Goal: Transaction & Acquisition: Purchase product/service

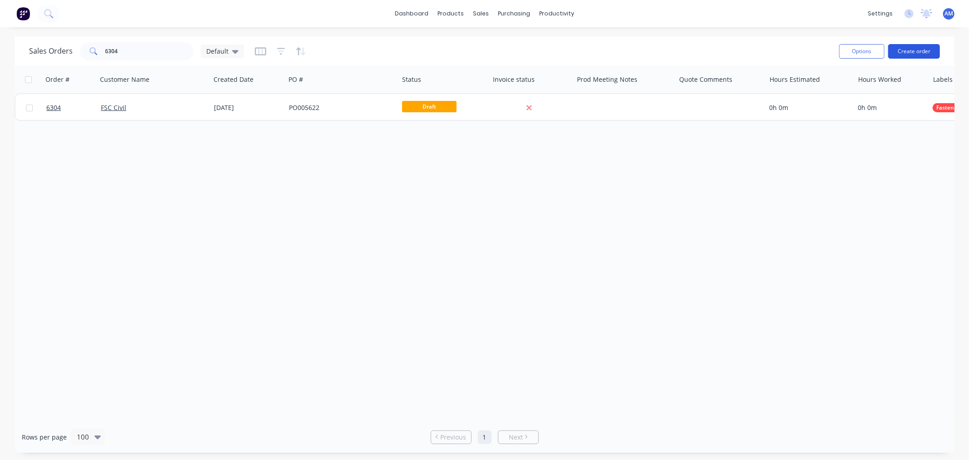
click at [905, 52] on button "Create order" at bounding box center [914, 51] width 52 height 15
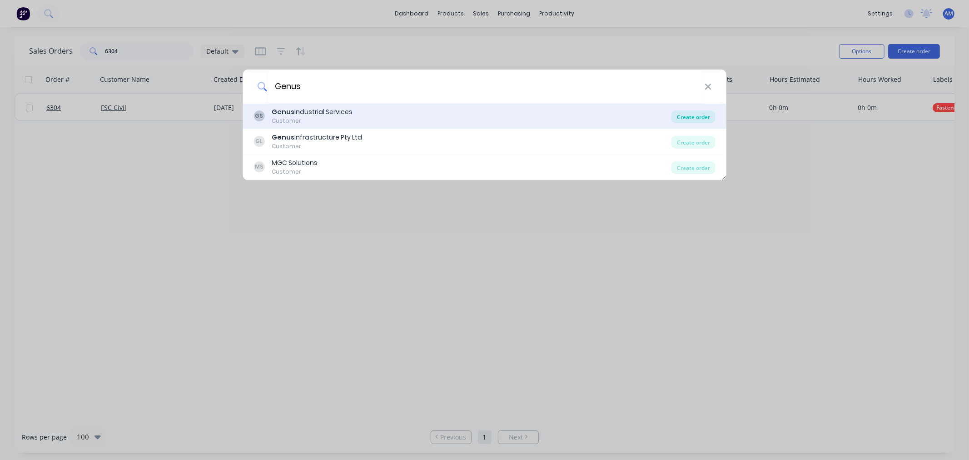
type input "Genus"
click at [682, 117] on div "Create order" at bounding box center [694, 116] width 44 height 13
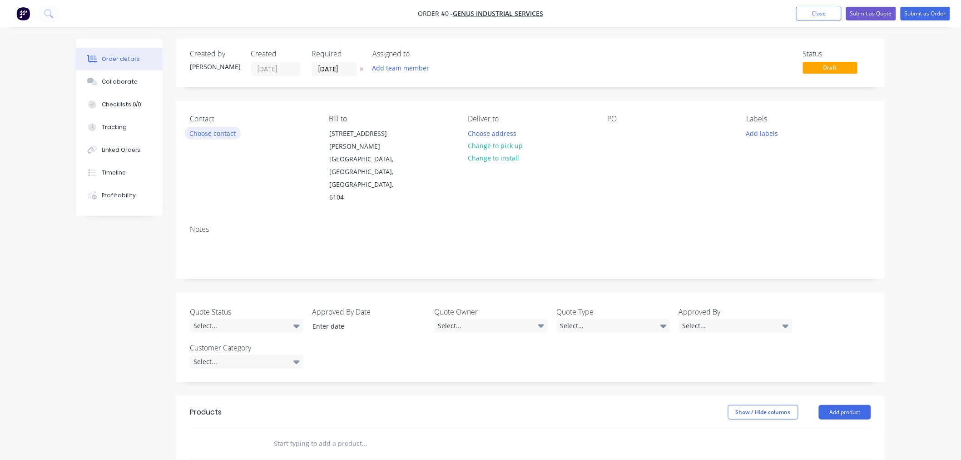
click at [212, 134] on button "Choose contact" at bounding box center [213, 133] width 56 height 12
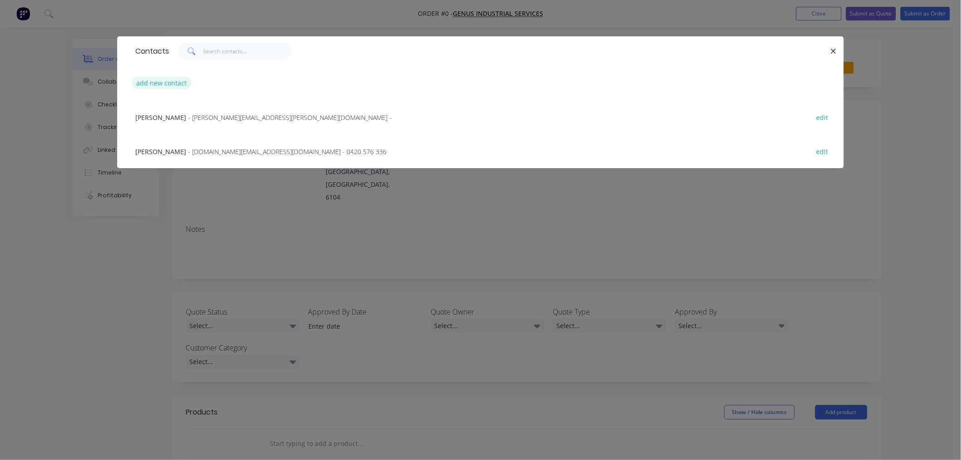
click at [170, 79] on button "add new contact" at bounding box center [162, 83] width 60 height 12
select select "AU"
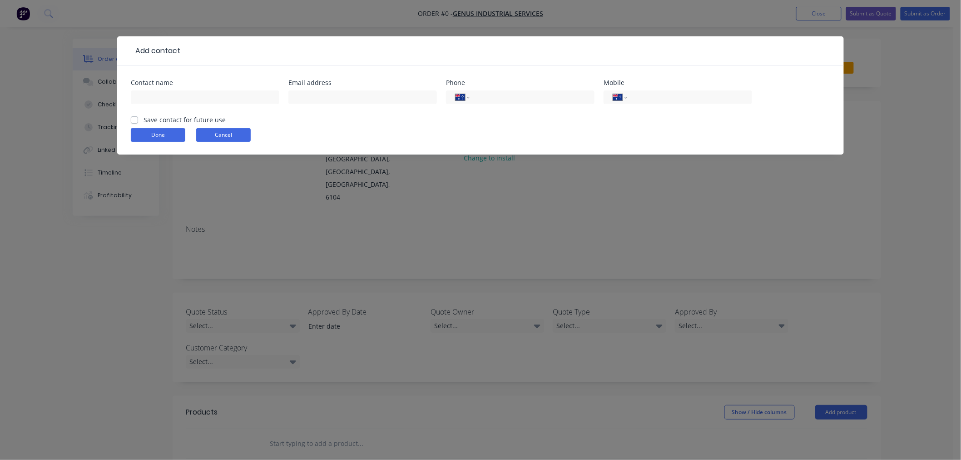
click at [229, 137] on button "Cancel" at bounding box center [223, 135] width 55 height 14
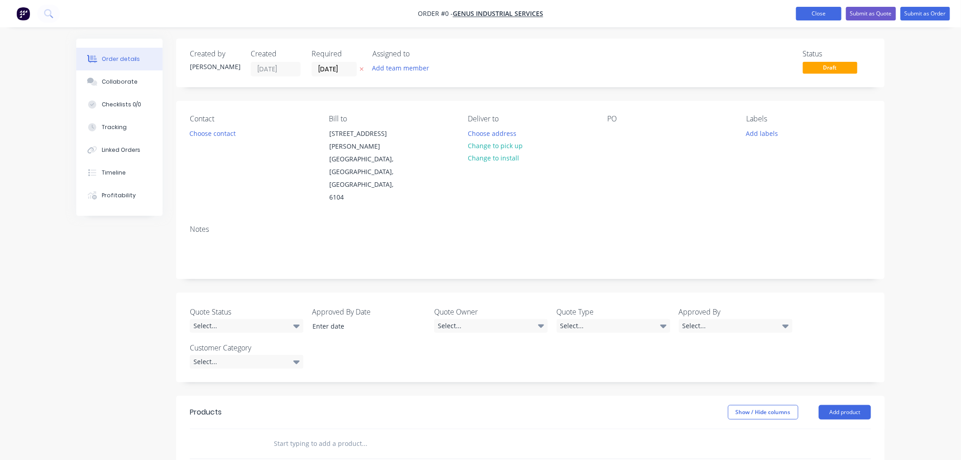
click at [838, 15] on button "Close" at bounding box center [818, 14] width 45 height 14
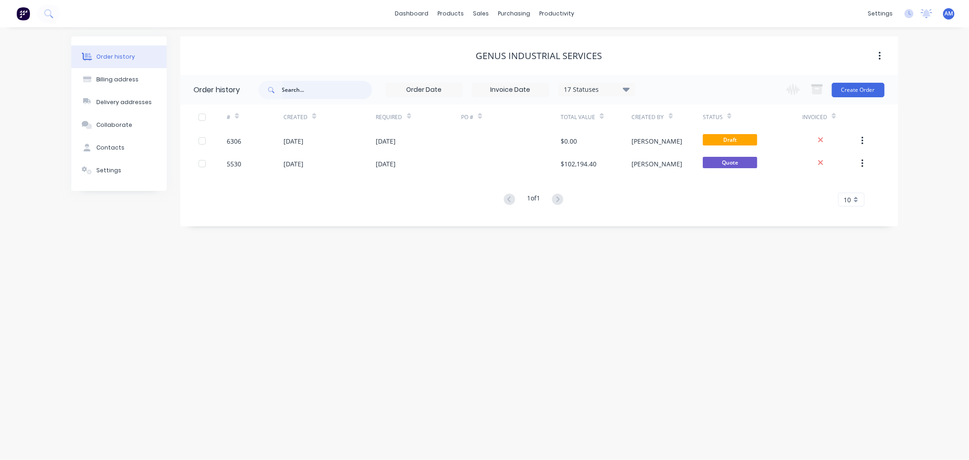
click at [302, 93] on input "text" at bounding box center [327, 90] width 90 height 18
type input "6306"
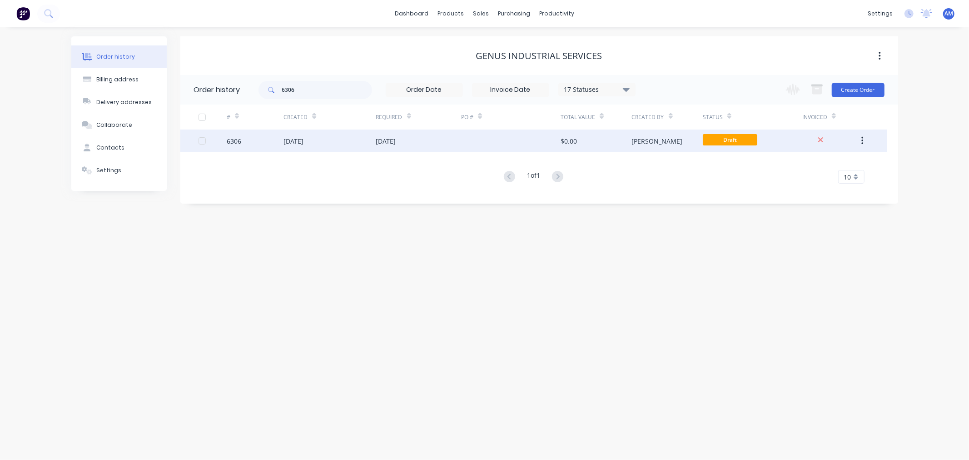
click at [257, 141] on div "6306" at bounding box center [255, 140] width 57 height 23
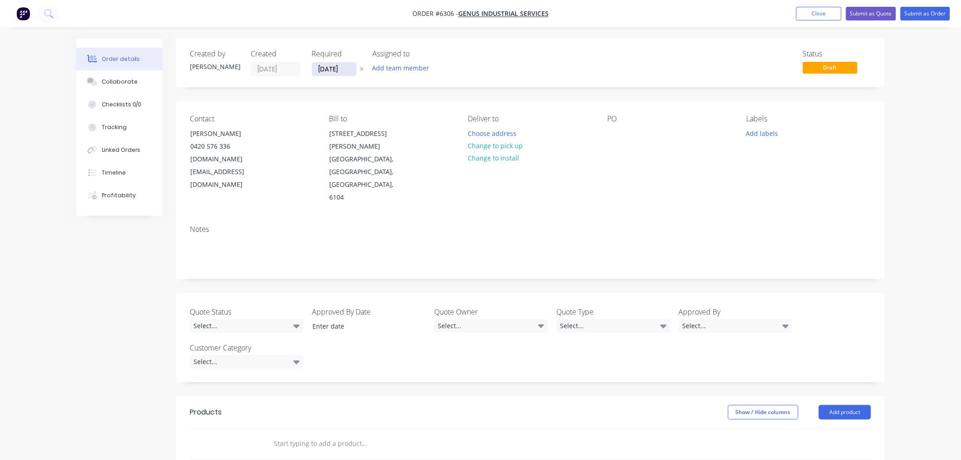
click at [315, 70] on input "[DATE]" at bounding box center [334, 69] width 45 height 14
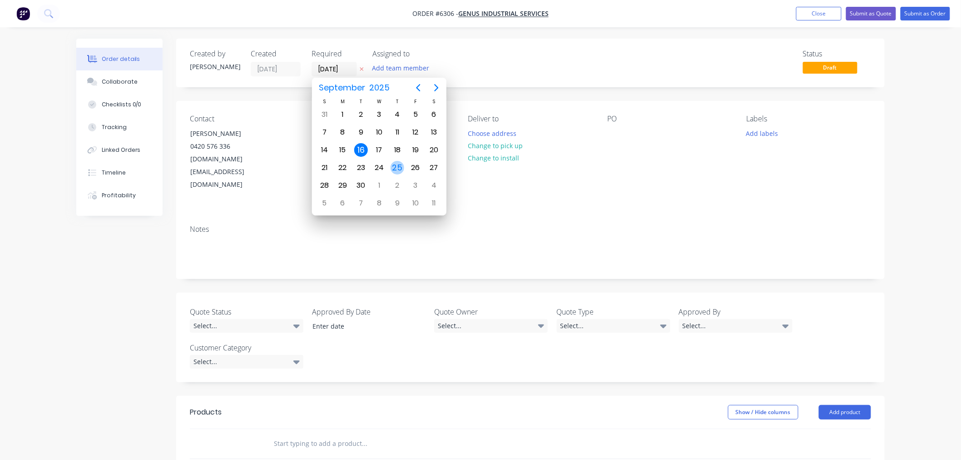
click at [398, 166] on div "25" at bounding box center [398, 168] width 14 height 14
type input "[DATE]"
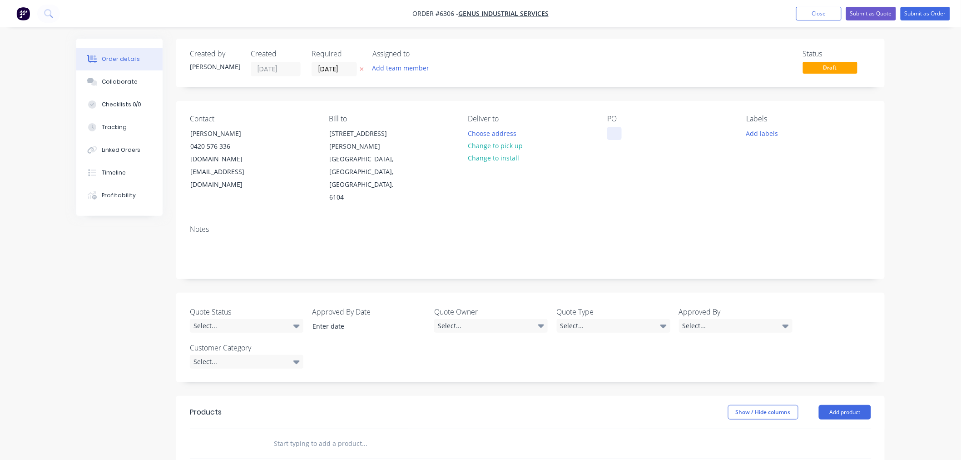
click at [611, 132] on div at bounding box center [614, 133] width 15 height 13
click at [753, 131] on button "Add labels" at bounding box center [762, 133] width 42 height 12
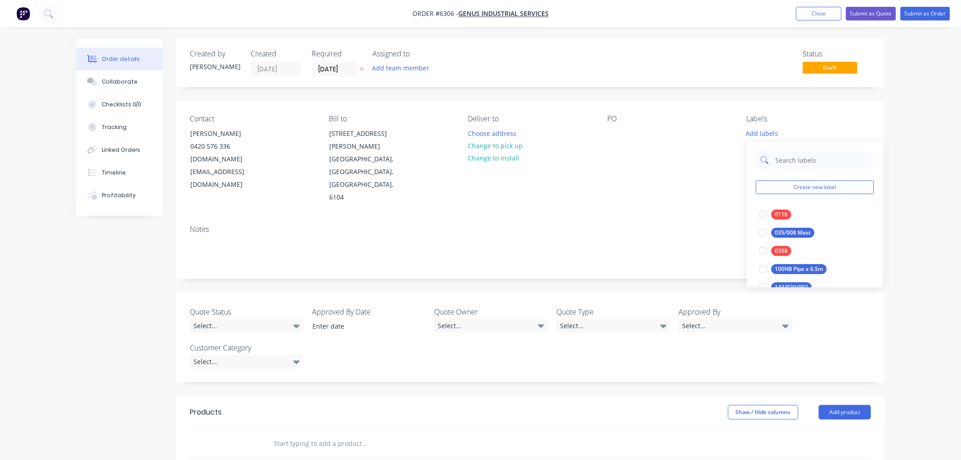
click at [791, 160] on input "text" at bounding box center [822, 160] width 95 height 18
click at [788, 184] on button "Create new label" at bounding box center [815, 187] width 118 height 14
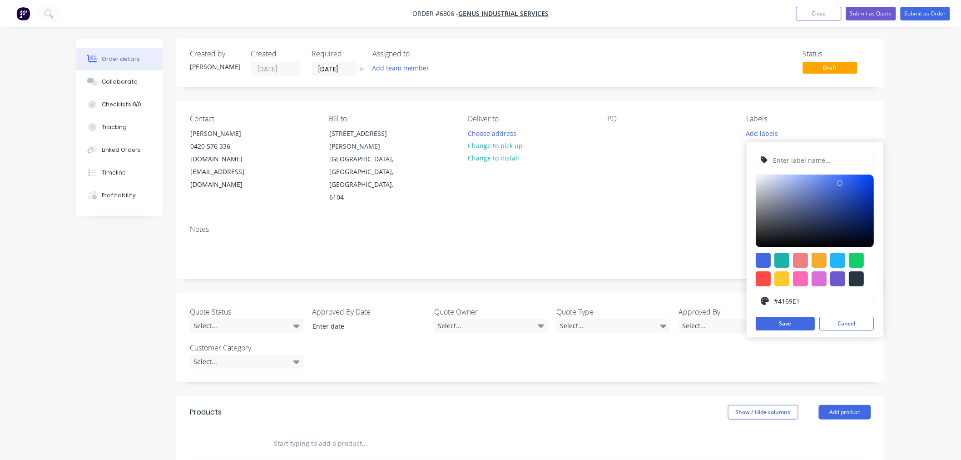
click at [791, 161] on input "text" at bounding box center [821, 159] width 97 height 17
type input "Substation"
click at [844, 322] on button "Cancel" at bounding box center [847, 324] width 55 height 14
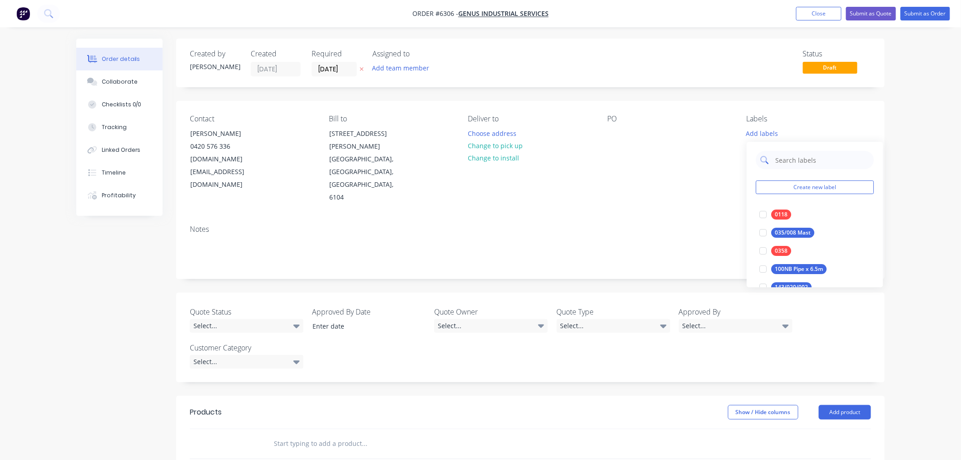
click at [791, 160] on input "text" at bounding box center [822, 160] width 95 height 18
type input "substation"
click at [762, 214] on div at bounding box center [763, 214] width 18 height 18
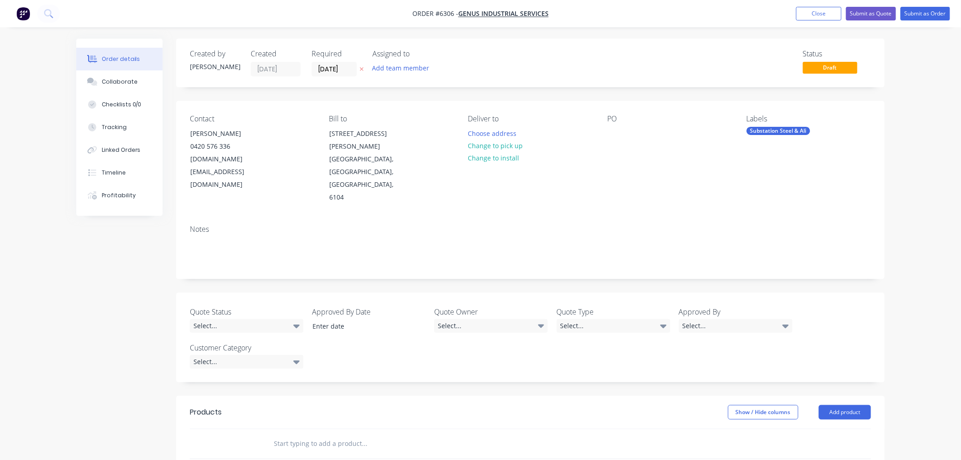
click at [717, 218] on div "Notes" at bounding box center [530, 248] width 709 height 61
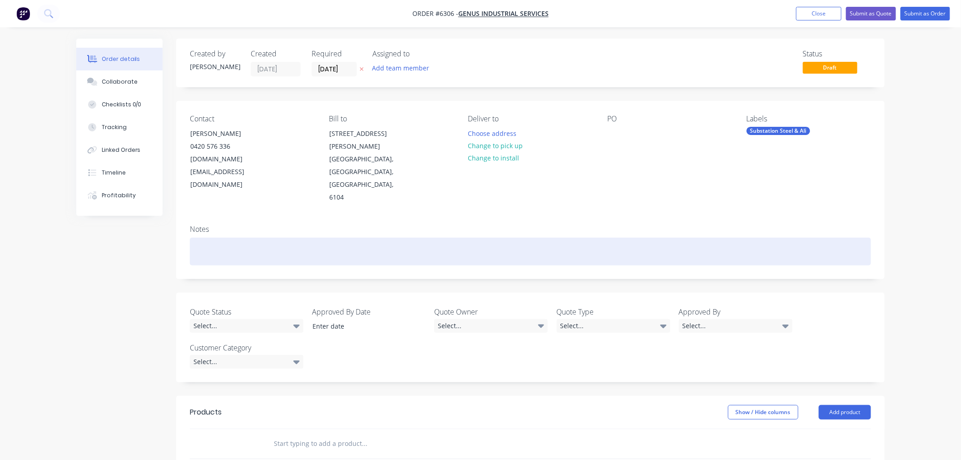
click at [466, 238] on div at bounding box center [531, 252] width 682 height 28
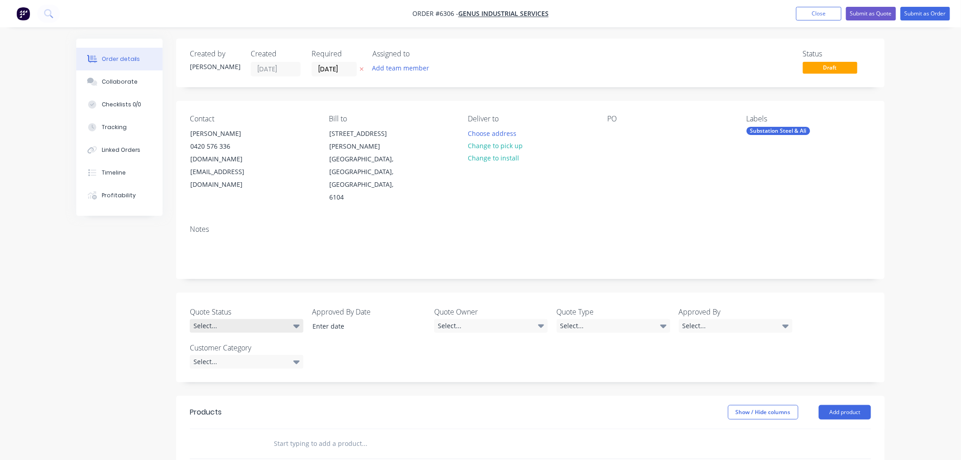
click at [274, 319] on div "Select..." at bounding box center [247, 326] width 114 height 14
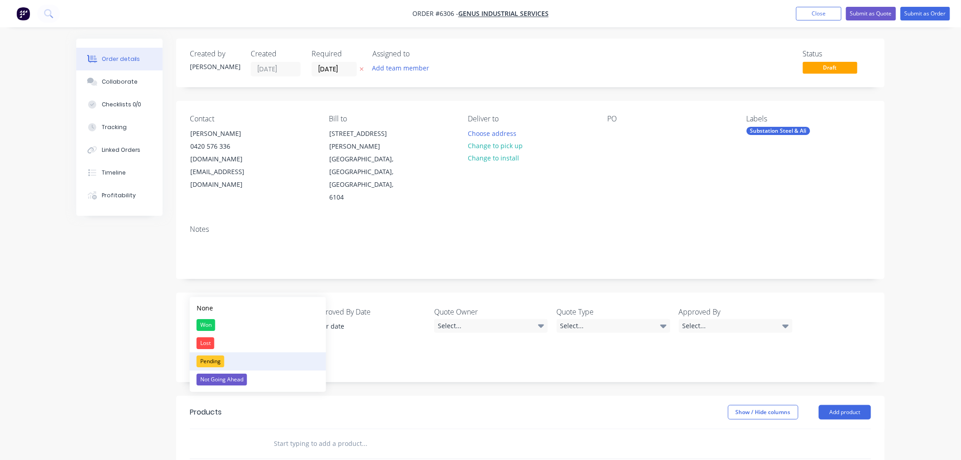
click at [214, 357] on div "Pending" at bounding box center [211, 361] width 28 height 12
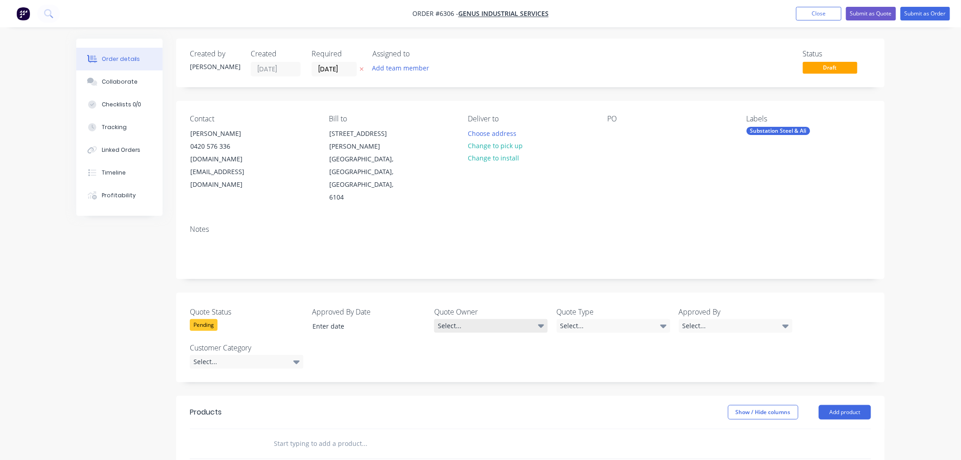
click at [487, 319] on div "Select..." at bounding box center [491, 326] width 114 height 14
drag, startPoint x: 472, startPoint y: 324, endPoint x: 522, endPoint y: 314, distance: 51.0
click at [474, 324] on button "[PERSON_NAME]" at bounding box center [503, 325] width 136 height 18
click at [590, 319] on div "Select..." at bounding box center [614, 326] width 114 height 14
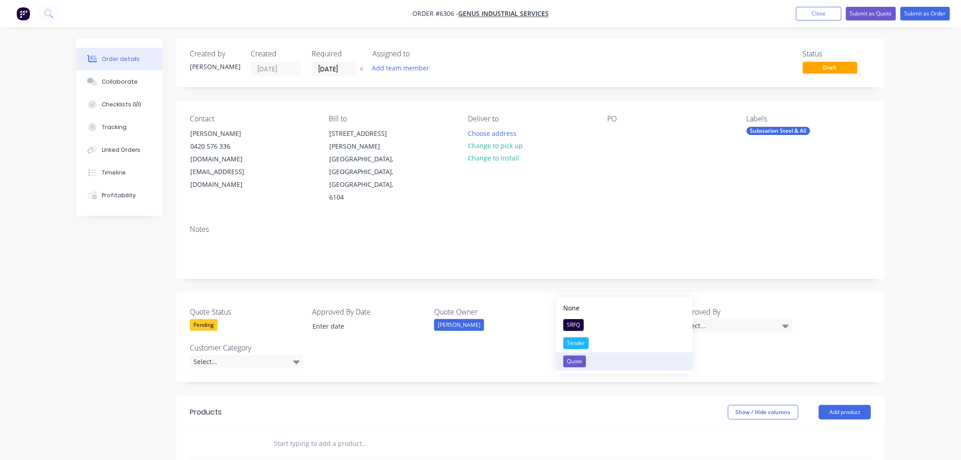
click at [579, 360] on div "Quote" at bounding box center [575, 361] width 23 height 12
click at [706, 319] on div "Select..." at bounding box center [736, 326] width 114 height 14
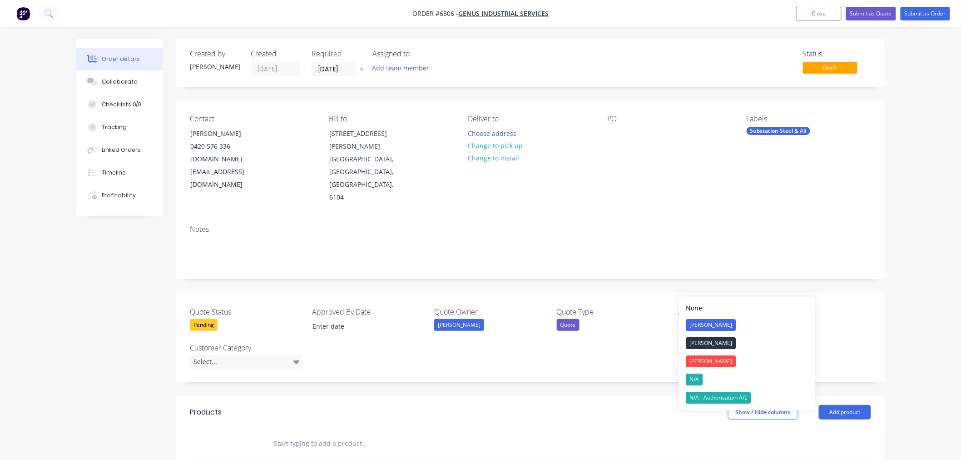
click at [612, 319] on div "Quote" at bounding box center [614, 325] width 114 height 12
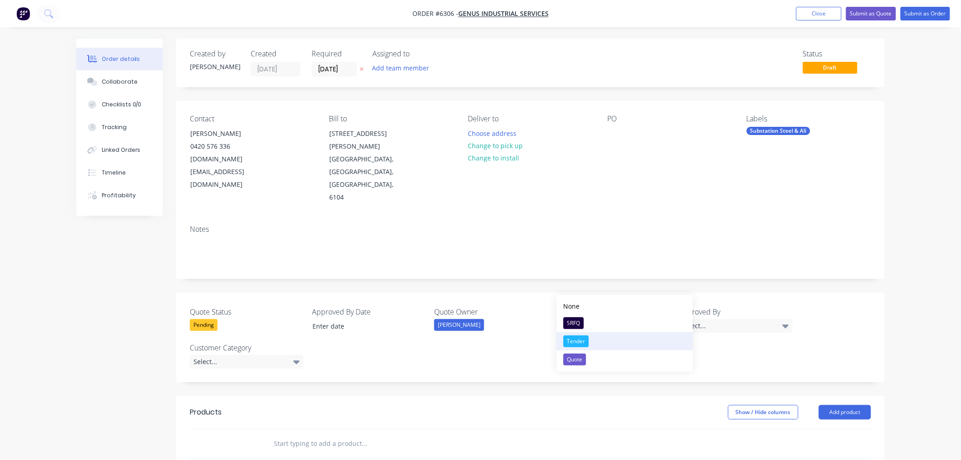
click at [592, 339] on button "Tender" at bounding box center [625, 341] width 136 height 18
click at [687, 319] on div "Select..." at bounding box center [736, 326] width 114 height 14
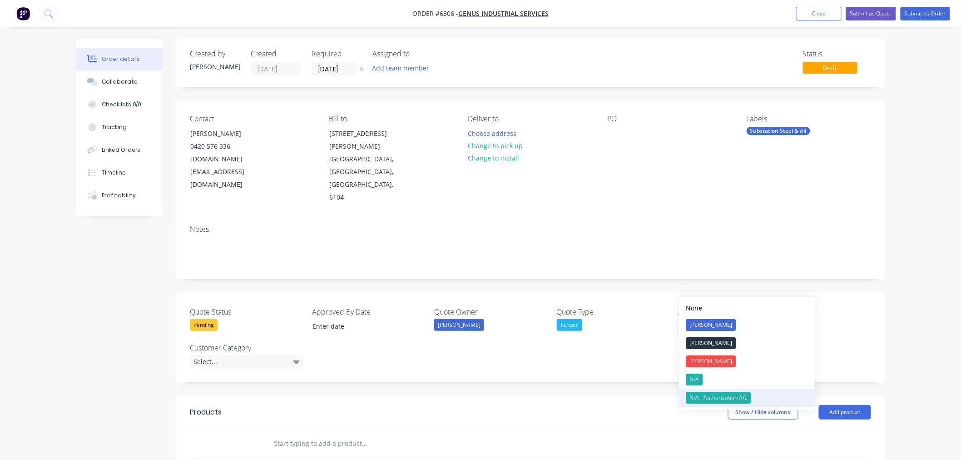
click at [706, 393] on div "N/A - Authorisation A/L" at bounding box center [719, 398] width 65 height 12
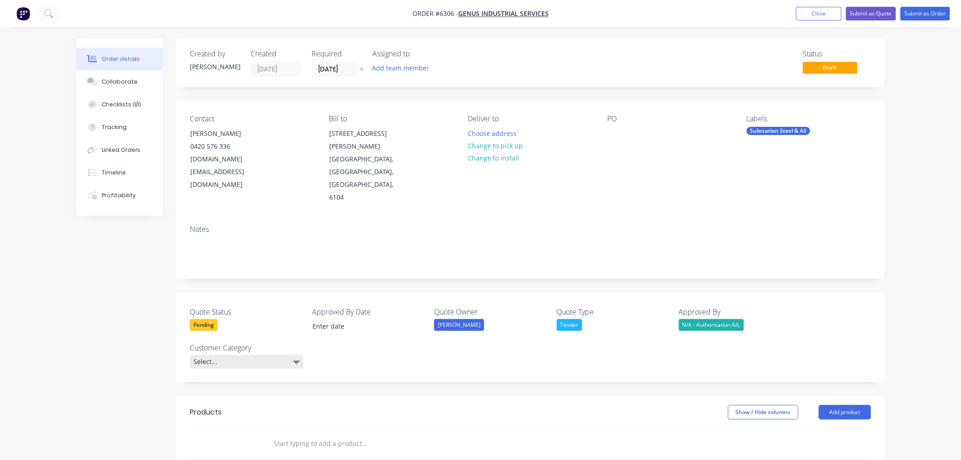
click at [258, 355] on div "Select..." at bounding box center [247, 362] width 114 height 14
click at [207, 382] on div "PD" at bounding box center [204, 379] width 15 height 12
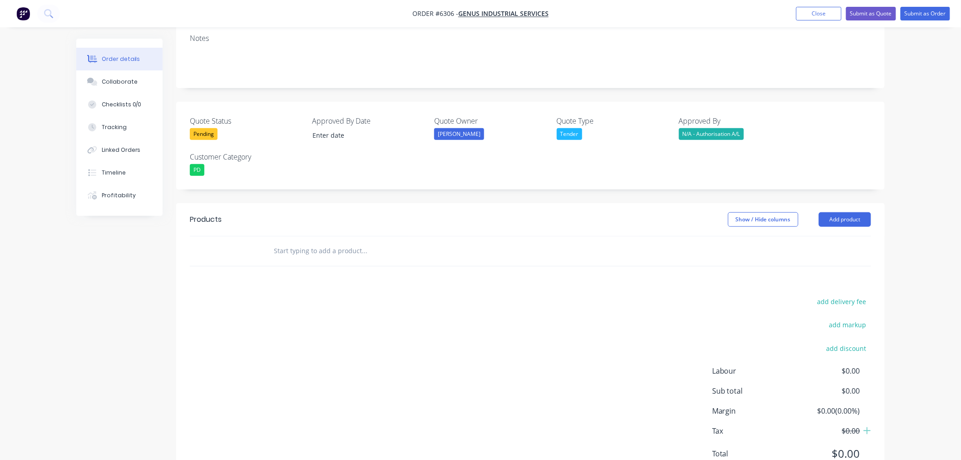
scroll to position [191, 0]
click at [828, 212] on button "Add product" at bounding box center [845, 219] width 52 height 15
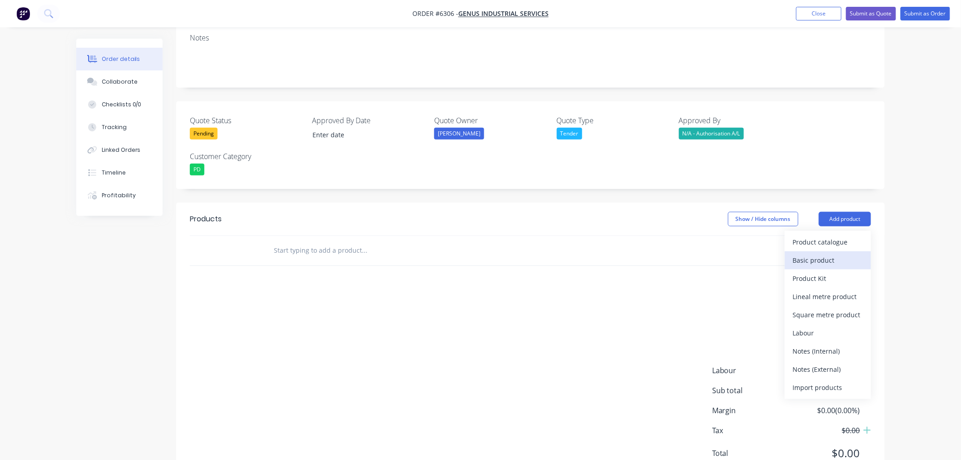
click at [819, 254] on div "Basic product" at bounding box center [828, 260] width 70 height 13
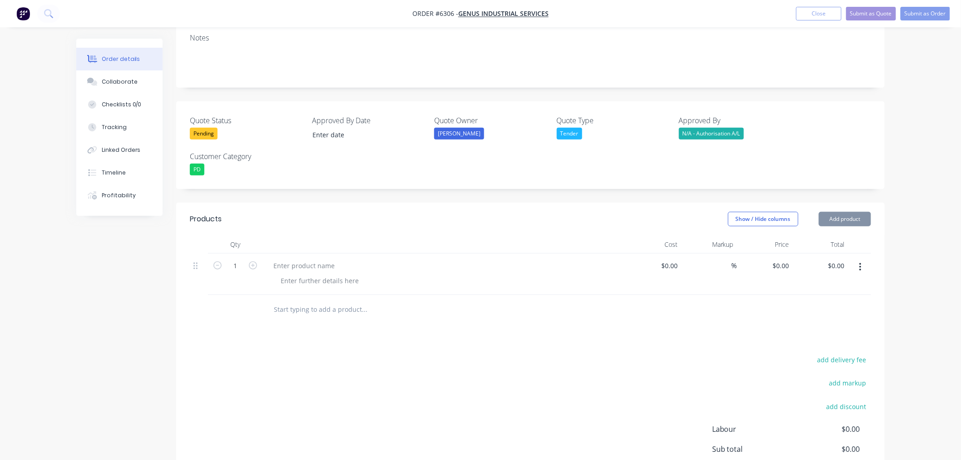
click at [831, 212] on button "Add product" at bounding box center [845, 219] width 52 height 15
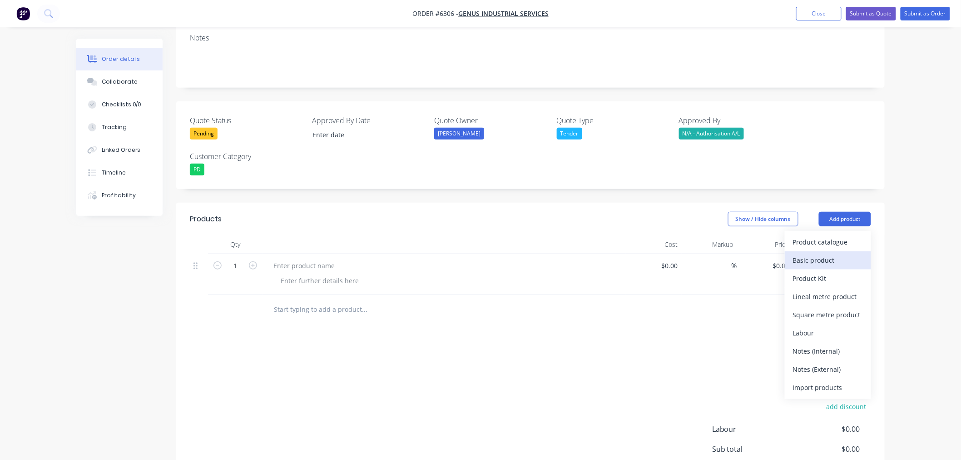
click at [824, 254] on div "Basic product" at bounding box center [828, 260] width 70 height 13
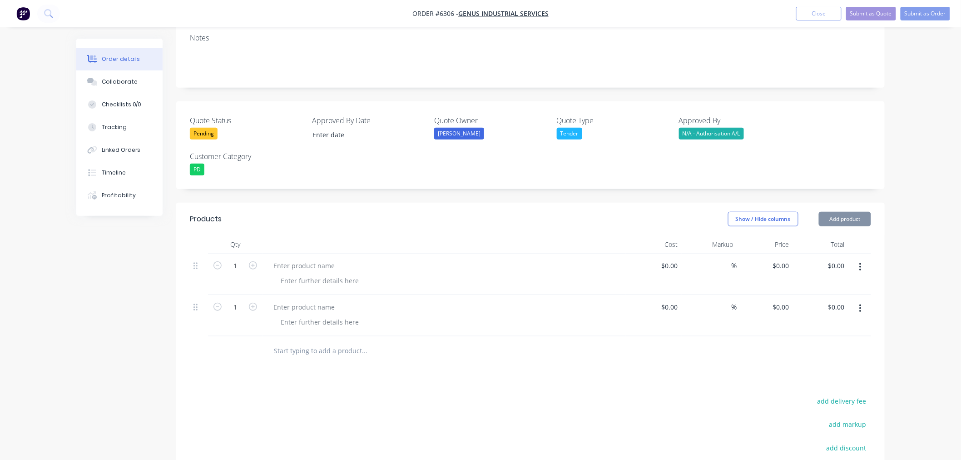
click at [831, 212] on button "Add product" at bounding box center [845, 219] width 52 height 15
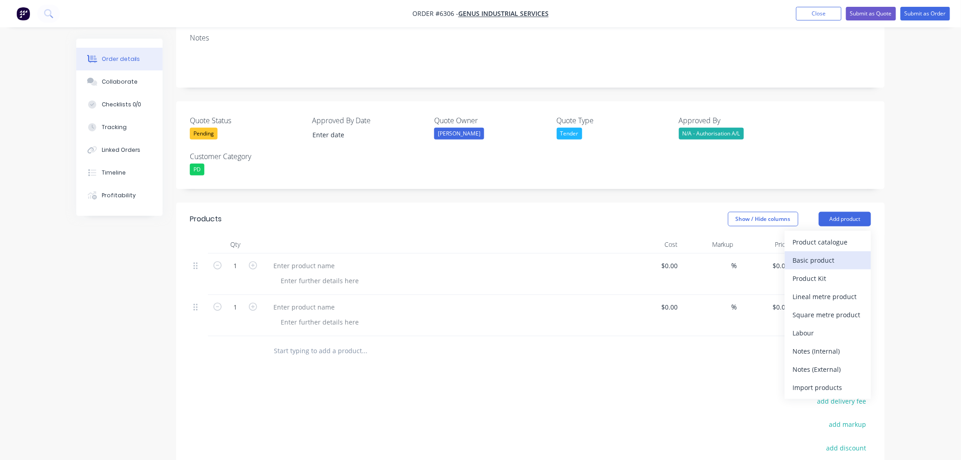
click at [822, 254] on div "Basic product" at bounding box center [828, 260] width 70 height 13
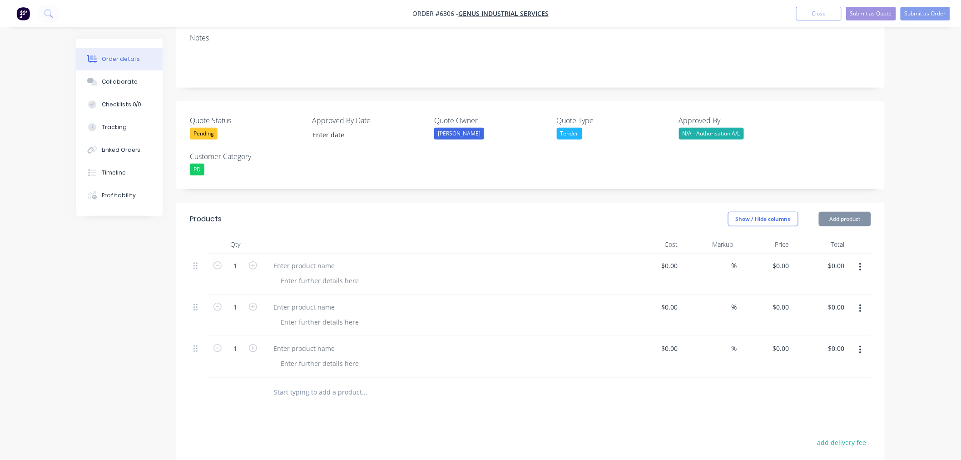
click at [829, 212] on button "Add product" at bounding box center [845, 219] width 52 height 15
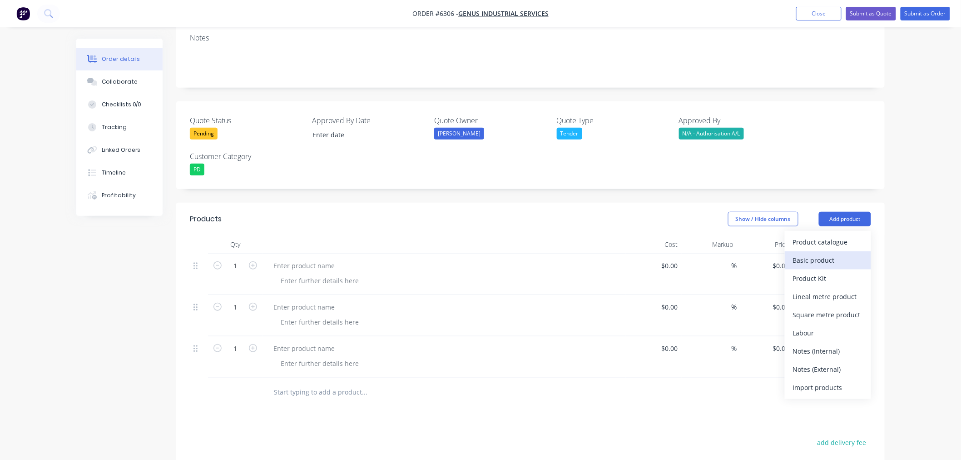
click at [826, 254] on div "Basic product" at bounding box center [828, 260] width 70 height 13
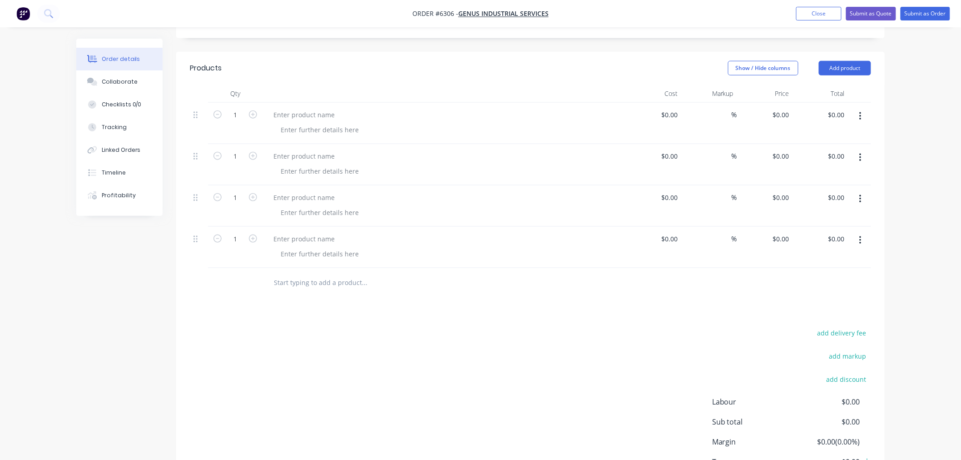
scroll to position [343, 0]
click at [242, 108] on input "1" at bounding box center [236, 115] width 24 height 14
type input "11"
click at [307, 108] on div at bounding box center [304, 114] width 76 height 13
paste div
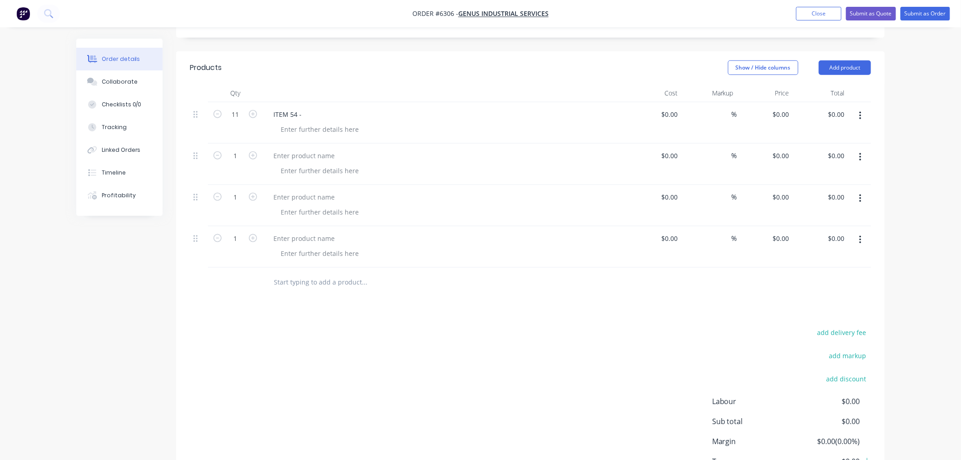
click at [311, 108] on div "ITEM 54 -" at bounding box center [444, 114] width 356 height 13
click at [306, 108] on div "ITEM 54 -" at bounding box center [287, 114] width 43 height 13
click at [419, 108] on div "ITEM 54 - CVT SUPPORT COLUMN as per drawing" at bounding box center [347, 114] width 163 height 13
click at [779, 108] on div "0 $0.00" at bounding box center [781, 114] width 25 height 13
type input "$3,022.41"
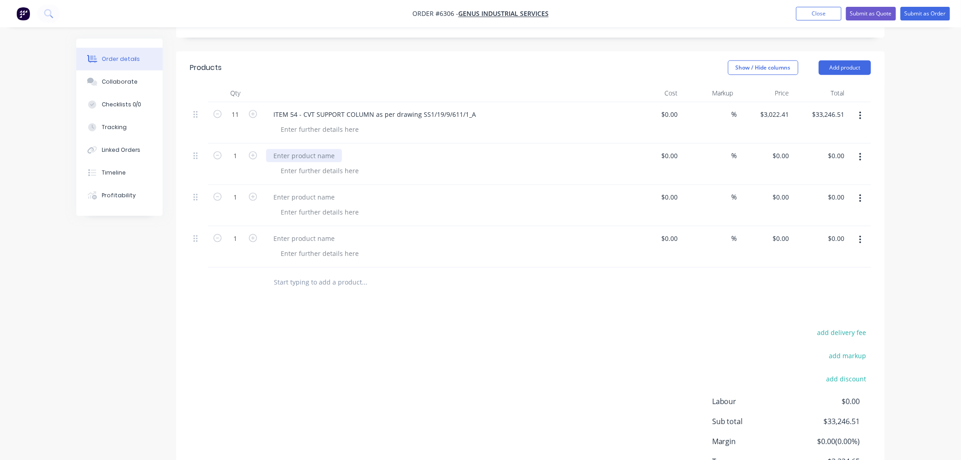
type input "$33,246.51"
click at [291, 149] on div at bounding box center [304, 155] width 76 height 13
click at [243, 149] on input "1" at bounding box center [236, 156] width 24 height 14
type input "10"
click at [297, 149] on div at bounding box center [304, 155] width 76 height 13
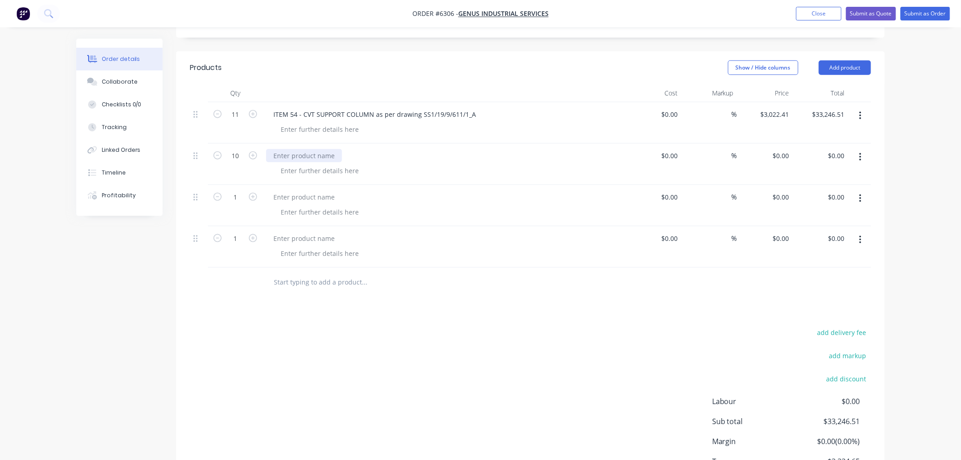
paste div
drag, startPoint x: 301, startPoint y: 115, endPoint x: 306, endPoint y: 124, distance: 10.4
click at [302, 149] on div "ITEM 55 -" at bounding box center [287, 155] width 43 height 13
click at [478, 149] on div "ITEM 55 - SPI SUPPORT COLUMN - 3510 O/ALL HEIGHT as per drawing" at bounding box center [378, 155] width 225 height 13
click at [774, 144] on div "0 0" at bounding box center [765, 164] width 56 height 41
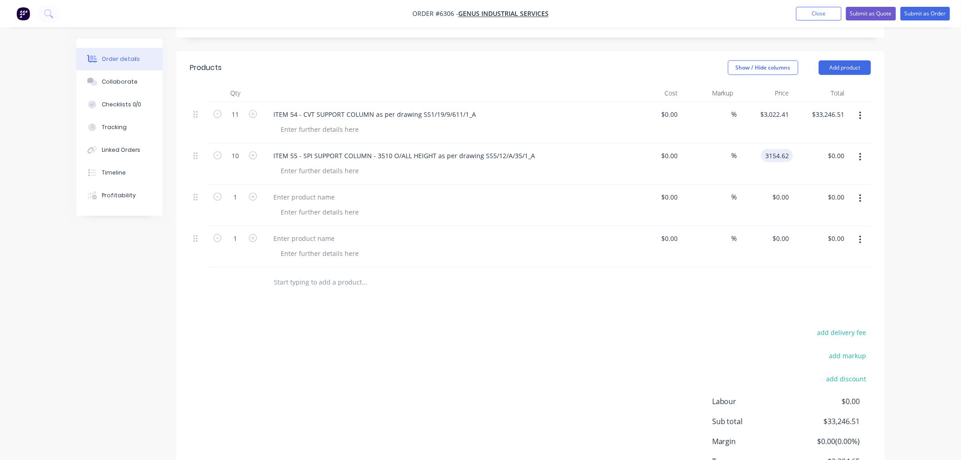
type input "$3,154.62"
type input "$31,546.20"
click at [242, 190] on input "1" at bounding box center [236, 197] width 24 height 14
type input "13"
click at [310, 190] on div at bounding box center [304, 196] width 76 height 13
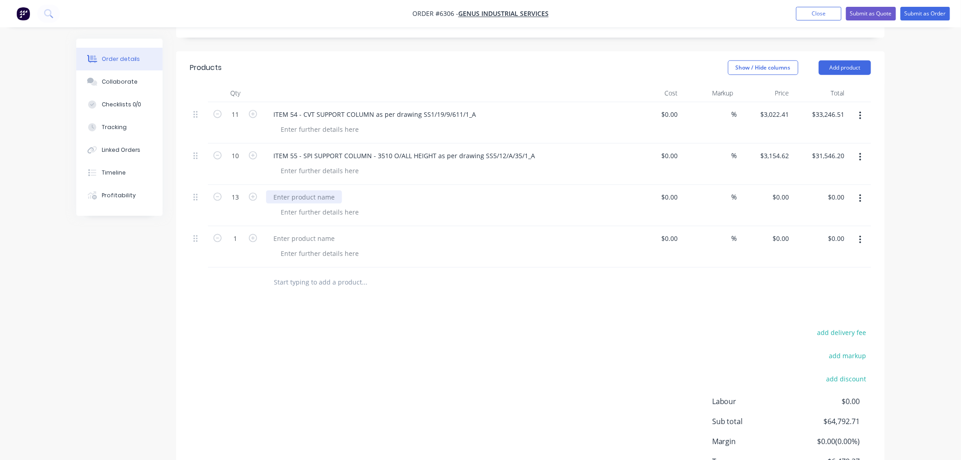
paste div
click at [309, 190] on div "ITEM 56 -" at bounding box center [444, 196] width 356 height 13
click at [306, 190] on div "ITEM 56 -" at bounding box center [287, 196] width 43 height 13
click at [483, 190] on div "ITEM 56 - SPI SUPPORT COLUMN - 2785 O/ALL HEIGHT as per drawing" at bounding box center [378, 196] width 225 height 13
click at [774, 185] on div "0 0" at bounding box center [765, 205] width 56 height 41
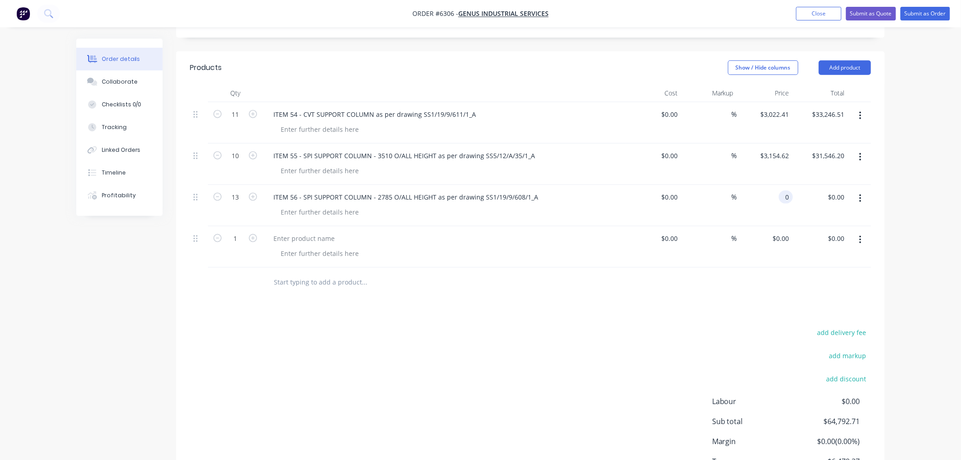
drag, startPoint x: 786, startPoint y: 157, endPoint x: 786, endPoint y: 166, distance: 9.1
click at [786, 190] on input "0" at bounding box center [788, 196] width 10 height 13
paste input "2752.87"
type input "$2,752.87"
type input "$35,787.31"
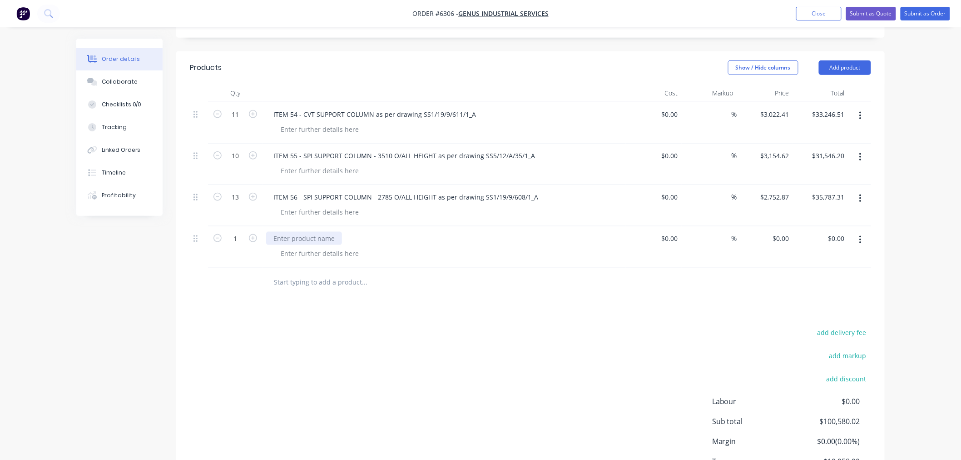
click at [311, 232] on div at bounding box center [304, 238] width 76 height 13
click at [294, 232] on div at bounding box center [304, 238] width 76 height 13
paste div
click at [302, 232] on div "ITEM 57 -" at bounding box center [287, 238] width 43 height 13
click at [470, 232] on div "ITEM 57 - SPI SUPPORT COLUMN - 6050 O/A HEIGHT as per drawing" at bounding box center [375, 238] width 219 height 13
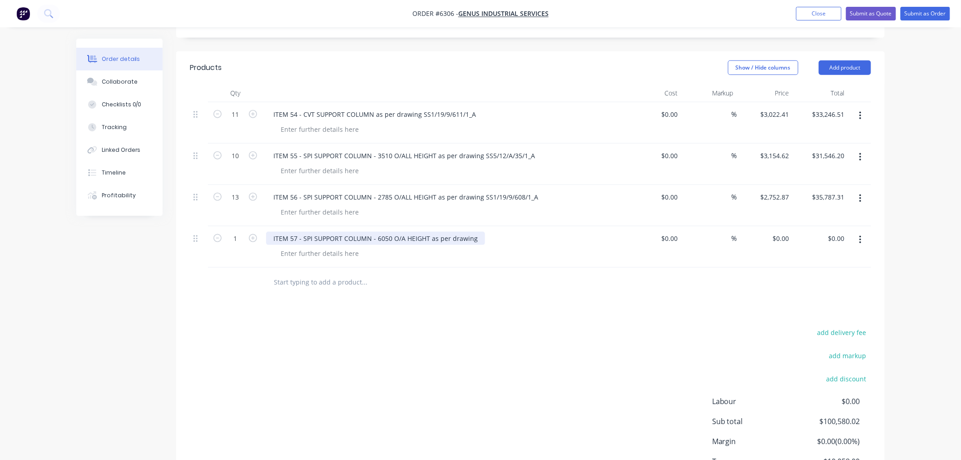
click at [477, 232] on div "ITEM 57 - SPI SUPPORT COLUMN - 6050 O/A HEIGHT as per drawing" at bounding box center [375, 238] width 219 height 13
click at [777, 226] on div "0 $0.00" at bounding box center [765, 246] width 56 height 41
paste input "4111.36"
type input "$4,111.36"
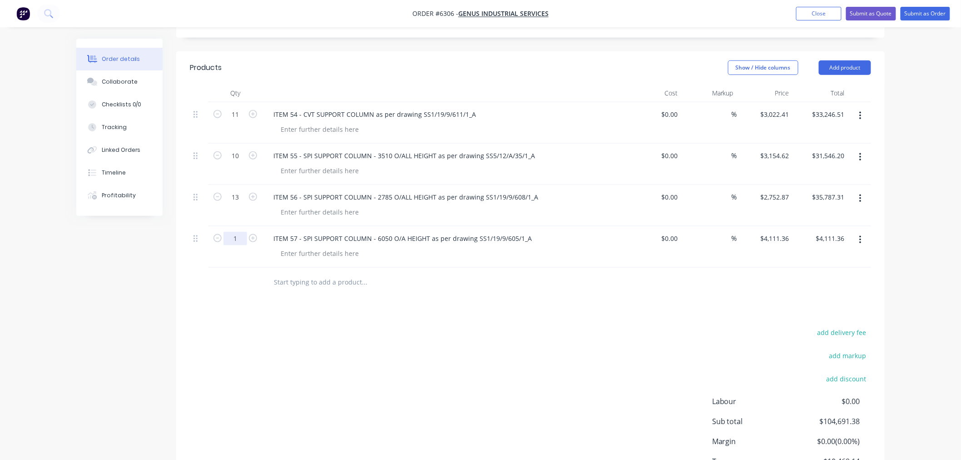
drag, startPoint x: 241, startPoint y: 198, endPoint x: 240, endPoint y: 204, distance: 6.0
click at [241, 232] on input "1" at bounding box center [236, 239] width 24 height 14
type input "5"
type input "$20,556.80"
click at [847, 60] on button "Add product" at bounding box center [845, 67] width 52 height 15
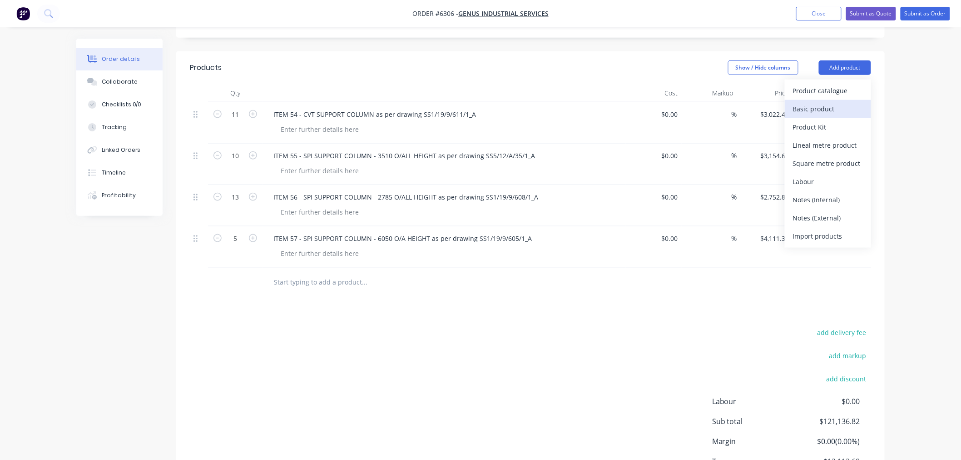
click at [821, 102] on div "Basic product" at bounding box center [828, 108] width 70 height 13
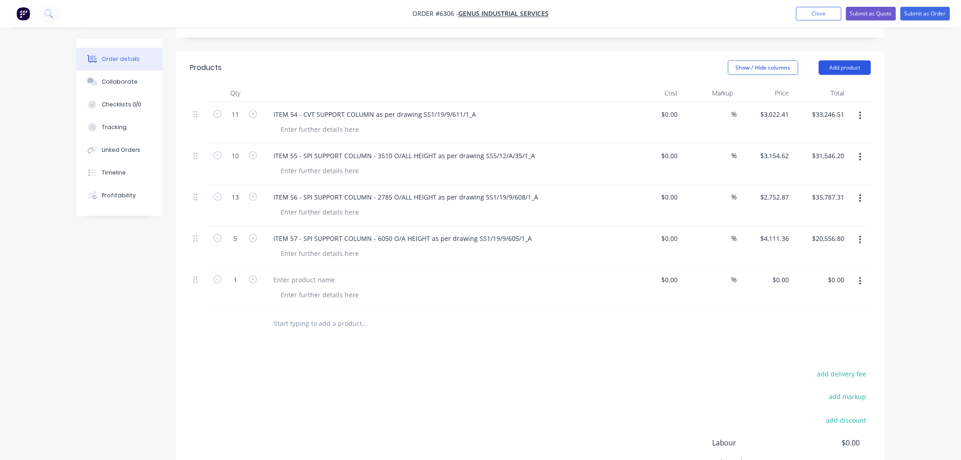
click at [833, 60] on button "Add product" at bounding box center [845, 67] width 52 height 15
click at [828, 102] on div "Basic product" at bounding box center [828, 108] width 70 height 13
click at [829, 60] on button "Add product" at bounding box center [845, 67] width 52 height 15
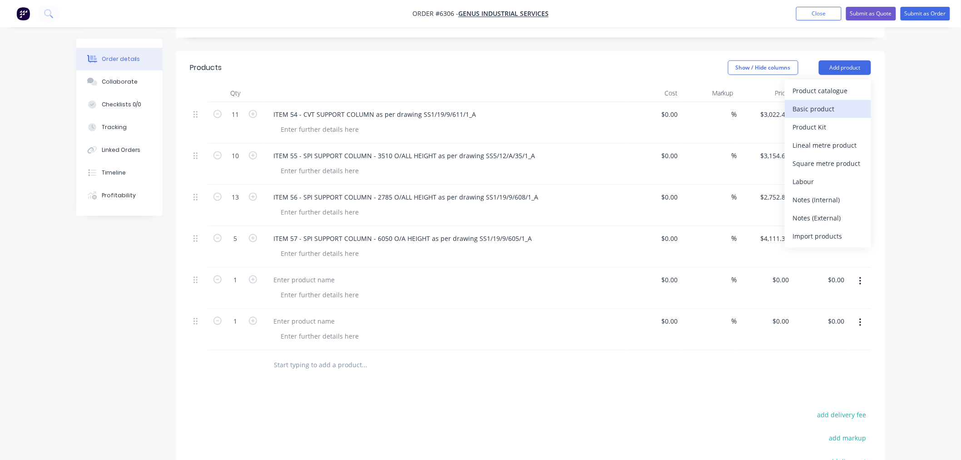
click at [823, 102] on div "Basic product" at bounding box center [828, 108] width 70 height 13
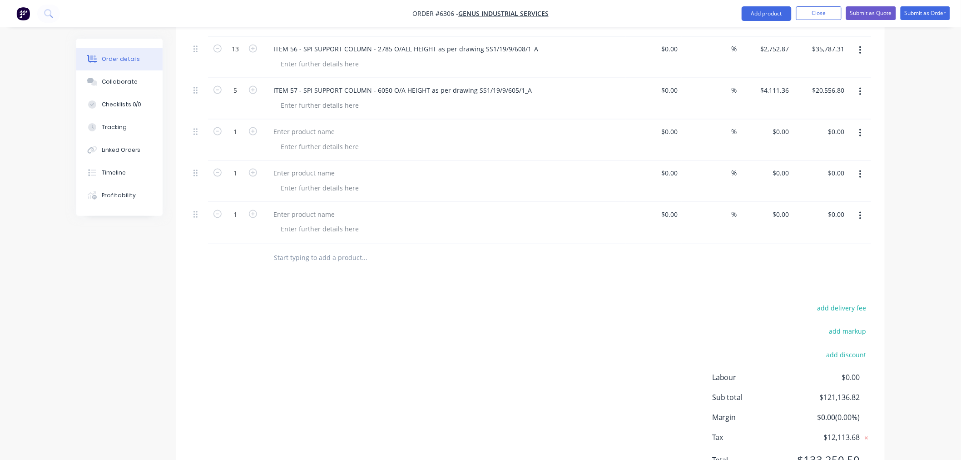
scroll to position [494, 0]
click at [762, 17] on button "Add product" at bounding box center [767, 13] width 50 height 15
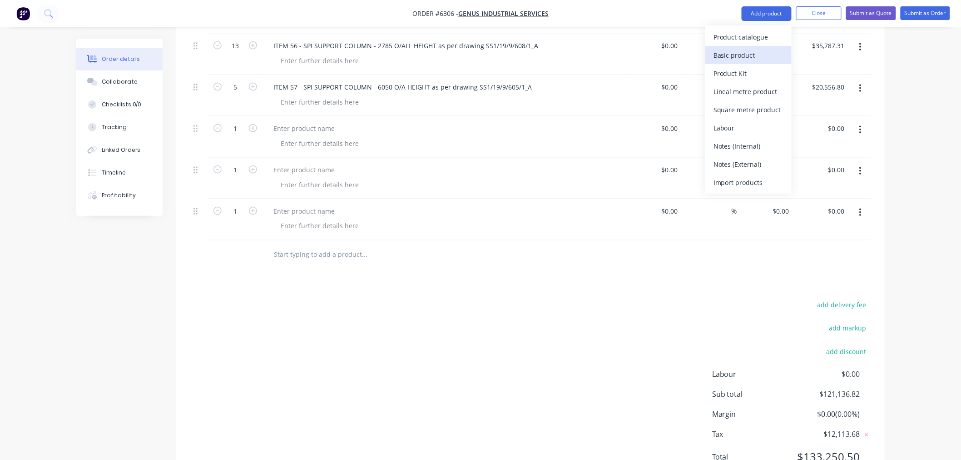
click at [752, 53] on div "Basic product" at bounding box center [749, 55] width 70 height 13
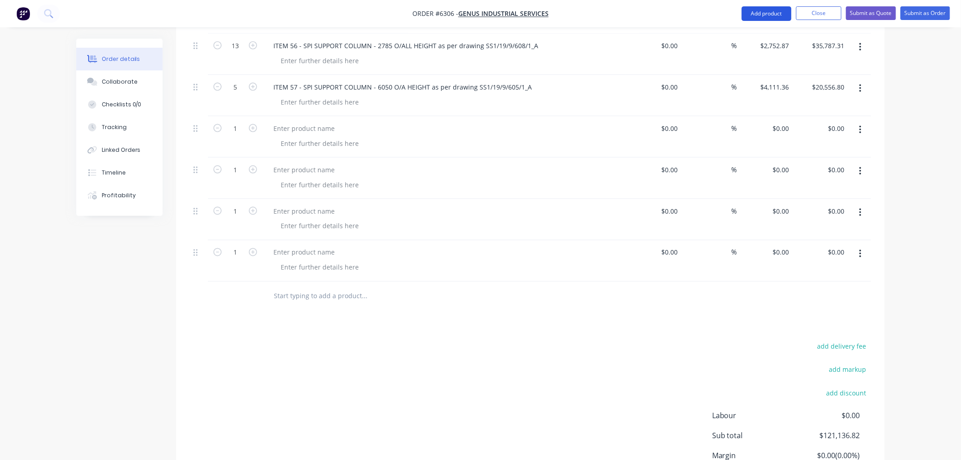
click at [757, 16] on button "Add product" at bounding box center [767, 13] width 50 height 15
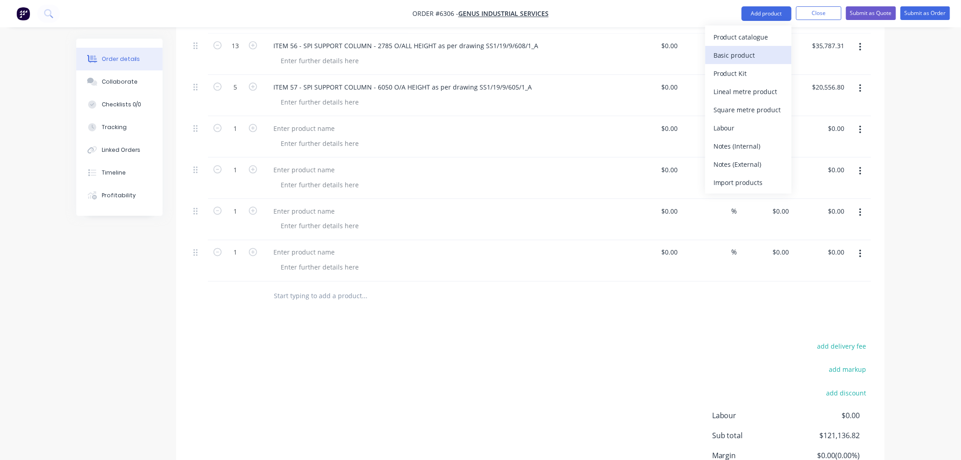
click at [753, 57] on div "Basic product" at bounding box center [749, 55] width 70 height 13
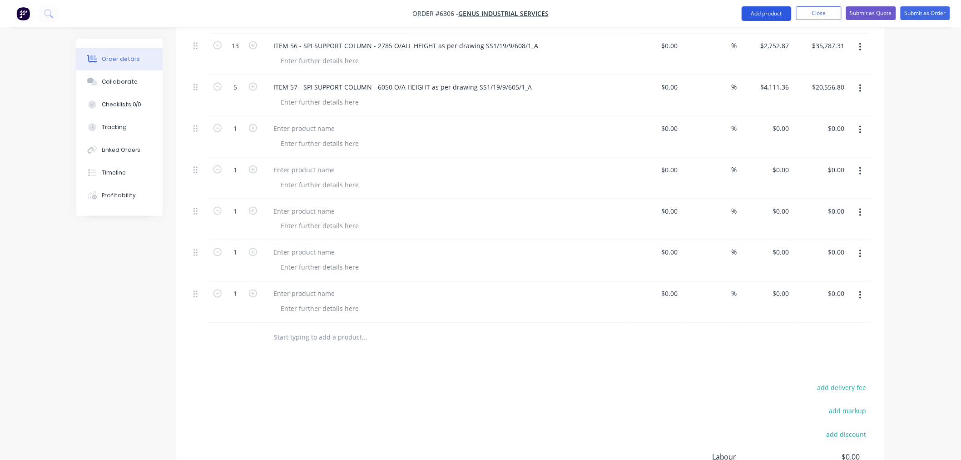
click at [759, 9] on button "Add product" at bounding box center [767, 13] width 50 height 15
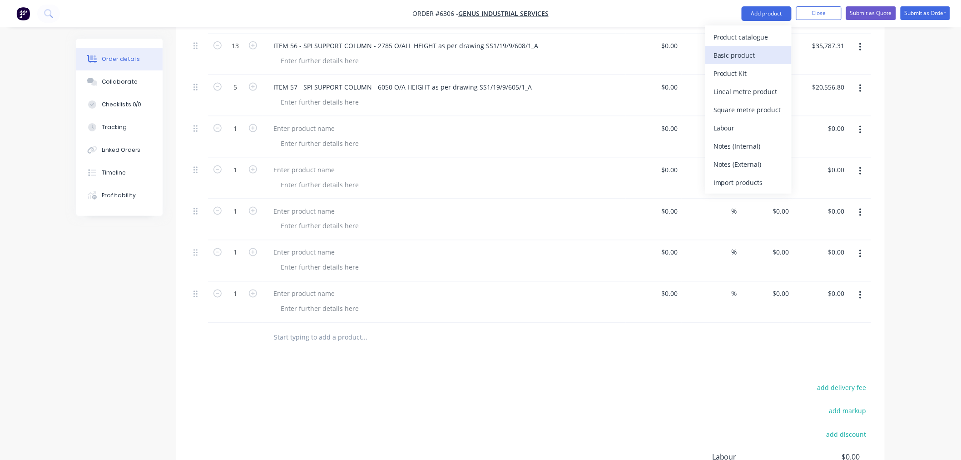
click at [749, 51] on div "Basic product" at bounding box center [749, 55] width 70 height 13
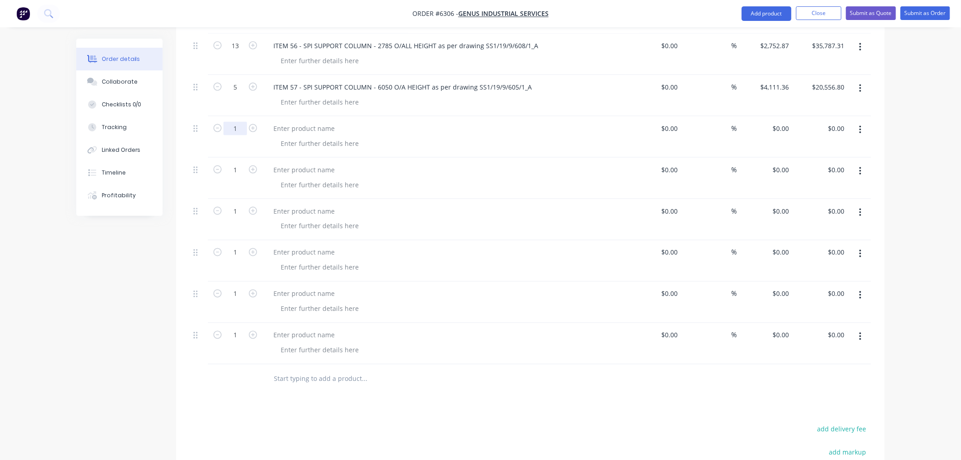
click at [234, 122] on input "1" at bounding box center [236, 129] width 24 height 14
type input "2"
click at [295, 122] on div at bounding box center [304, 128] width 76 height 13
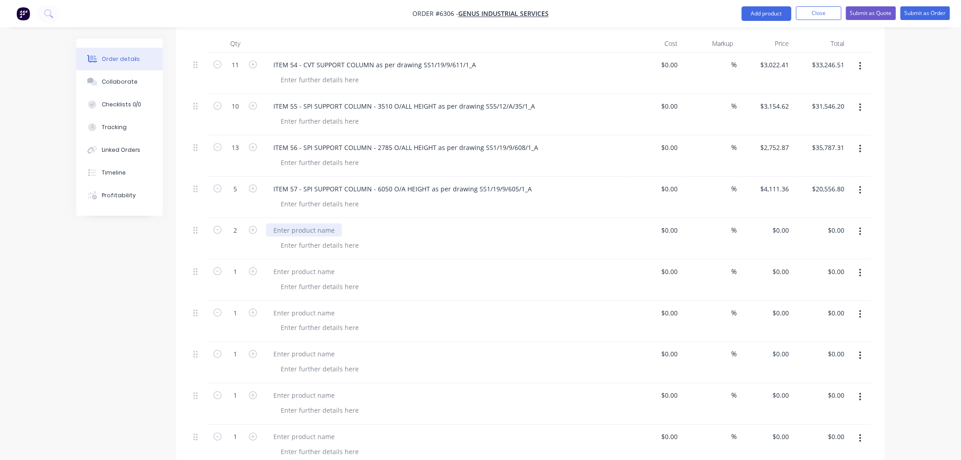
scroll to position [369, 0]
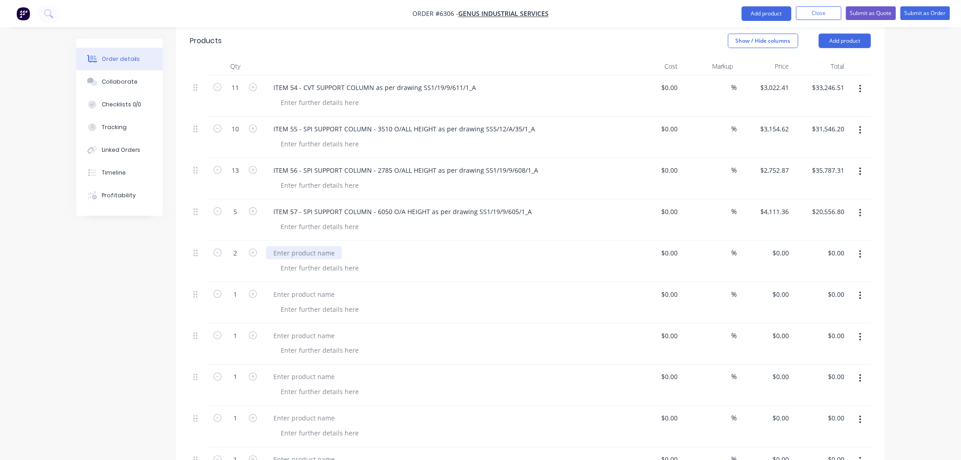
click at [298, 246] on div at bounding box center [304, 252] width 76 height 13
click at [291, 246] on div at bounding box center [304, 252] width 76 height 13
paste div
click at [302, 246] on div "ITEM 58 -" at bounding box center [287, 252] width 43 height 13
click at [491, 246] on div "ITEM 58 - DISCONNECTOR STRUCTURE ASSEMBLY - 2 E/S as per drawing" at bounding box center [383, 252] width 234 height 13
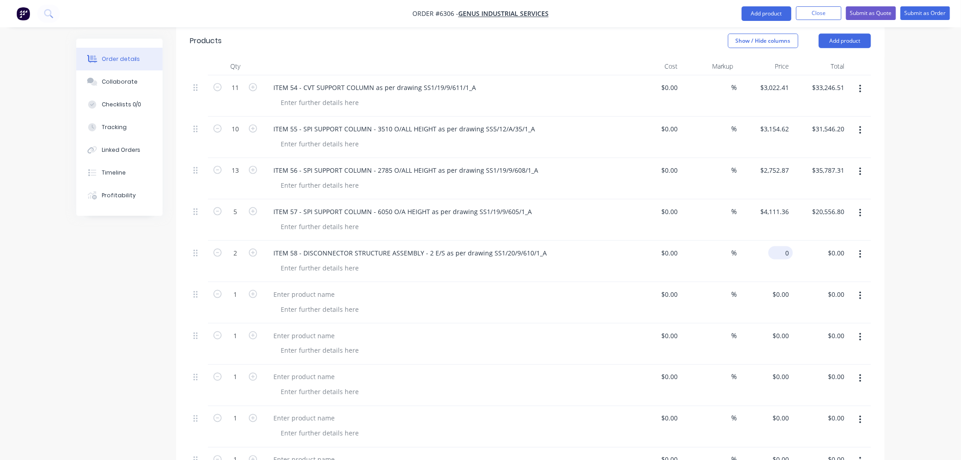
click at [783, 246] on input "0" at bounding box center [782, 252] width 21 height 13
paste input "12795.21"
type input "$12,795.21"
type input "$25,590.42"
click at [302, 261] on div at bounding box center [320, 267] width 93 height 13
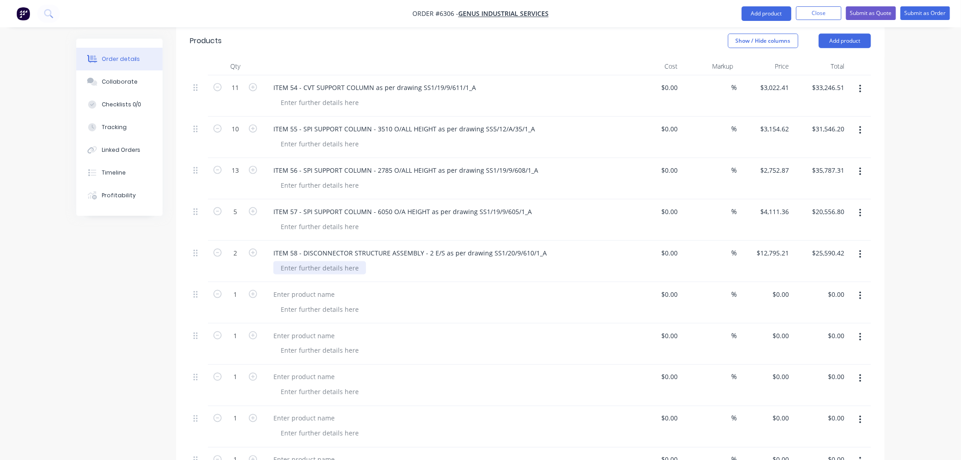
click at [296, 261] on div at bounding box center [320, 267] width 93 height 13
click at [433, 261] on div "Item 58 accounted for as sets, each set made up of" at bounding box center [358, 267] width 169 height 13
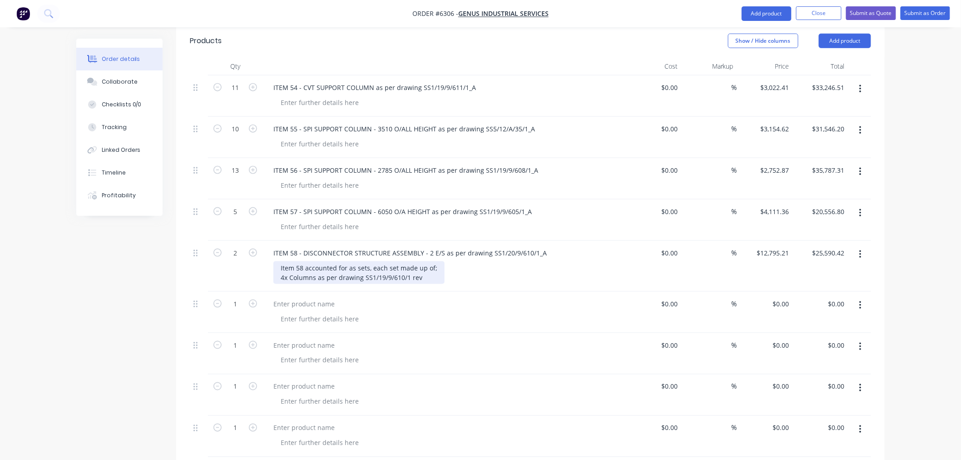
click at [422, 261] on div "Item 58 accounted for as sets, each set made up of; 4x Columns as per drawing S…" at bounding box center [359, 272] width 171 height 23
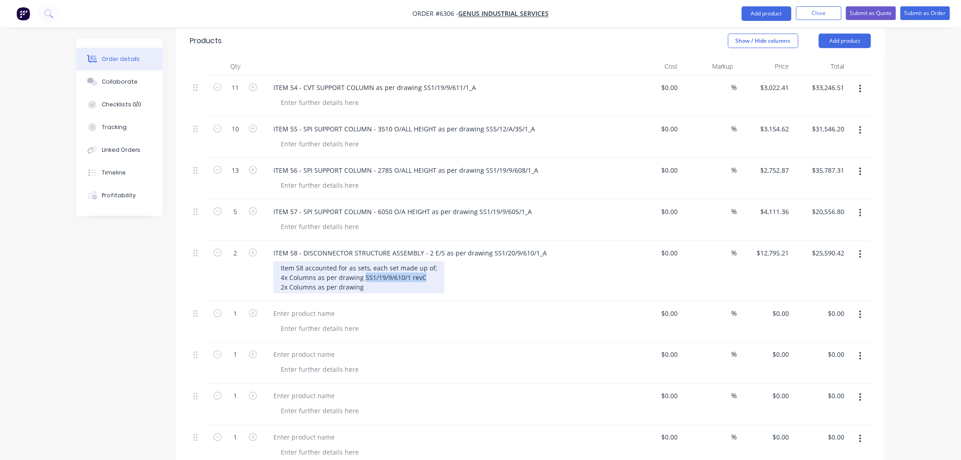
copy div "SS1/19/9/610/1 revC"
click at [426, 261] on div "Item 58 accounted for as sets, each set made up of; 4x Columns as per drawing S…" at bounding box center [359, 277] width 171 height 32
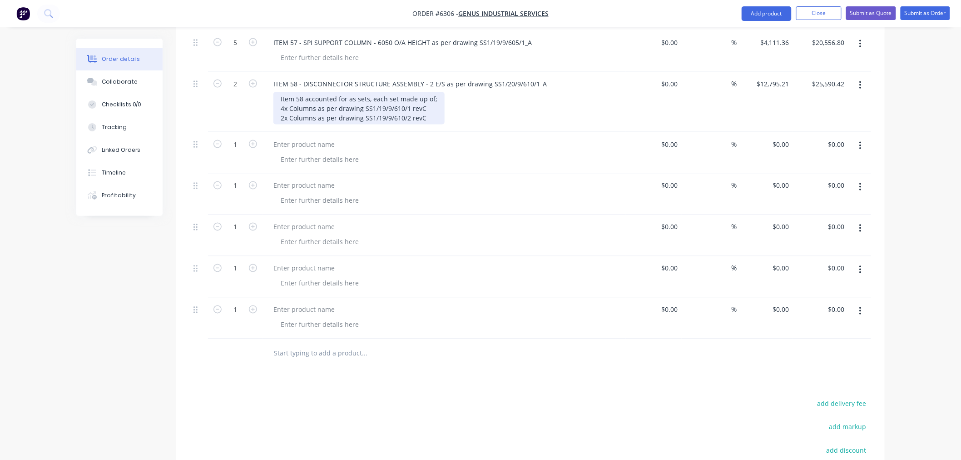
scroll to position [521, 0]
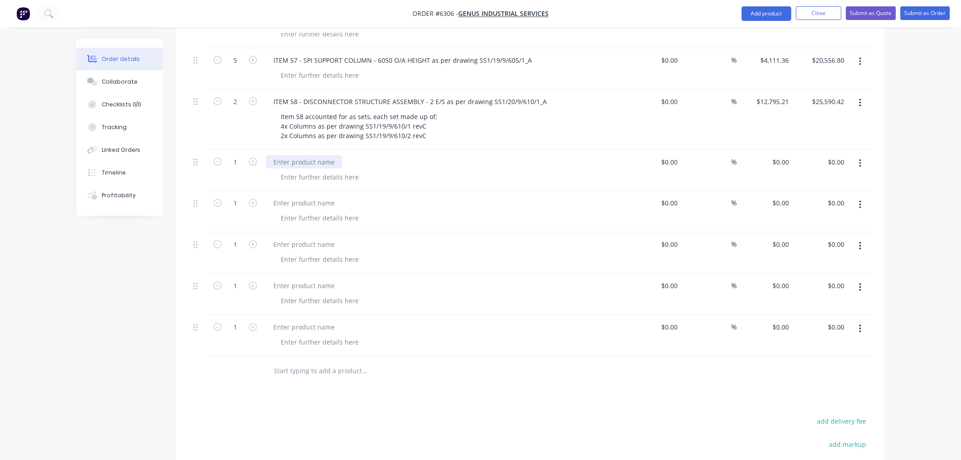
click at [305, 155] on div at bounding box center [304, 161] width 76 height 13
paste div
drag, startPoint x: 303, startPoint y: 123, endPoint x: 315, endPoint y: 134, distance: 17.0
click at [303, 155] on div "ITEM 60 -" at bounding box center [287, 161] width 43 height 13
drag, startPoint x: 417, startPoint y: 124, endPoint x: 416, endPoint y: 144, distance: 20.5
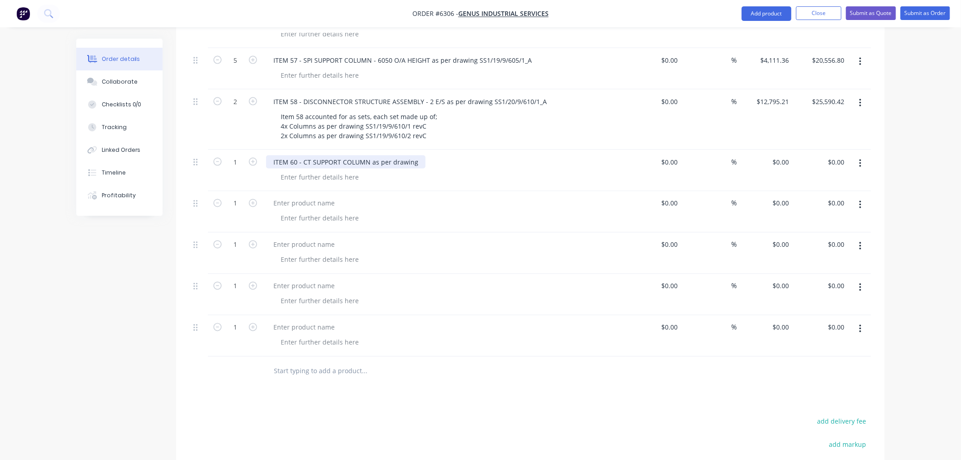
click at [417, 155] on div "ITEM 60 - CT SUPPORT COLUMN as per drawing" at bounding box center [345, 161] width 159 height 13
click at [782, 155] on input "0" at bounding box center [782, 161] width 21 height 13
paste input "3178.92"
type input "$3,178.92"
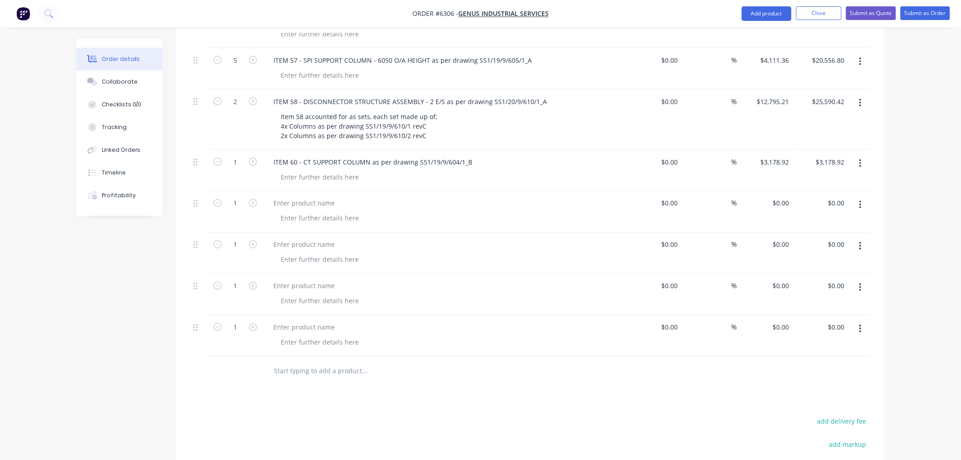
click at [801, 150] on div "$3,178.92 $3,178.92" at bounding box center [821, 170] width 56 height 41
click at [237, 155] on input "1" at bounding box center [236, 162] width 24 height 14
type input "12"
type input "$38,147.04"
click at [239, 197] on input "1" at bounding box center [236, 204] width 24 height 14
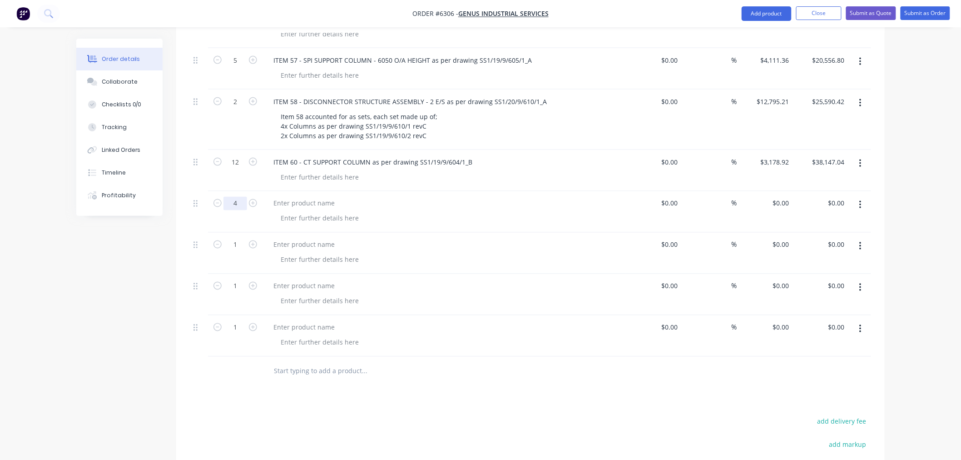
type input "4"
click at [289, 197] on div at bounding box center [304, 203] width 76 height 13
paste div
click at [303, 197] on div "ITEM 61 -" at bounding box center [287, 203] width 43 height 13
click at [468, 197] on div "ITEM 61 - DISC. STRUCTURE ASSEMBLY - 1 E/S, LH as per drawing" at bounding box center [371, 203] width 211 height 13
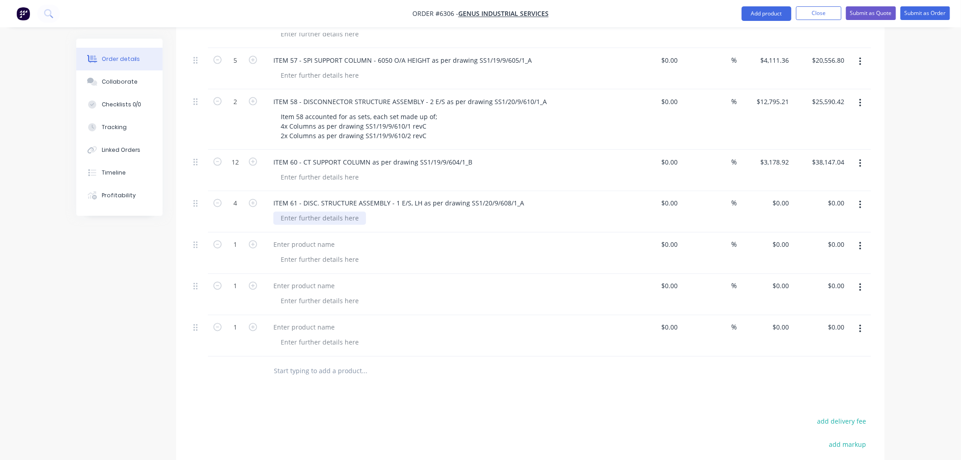
click at [319, 212] on div at bounding box center [320, 218] width 93 height 13
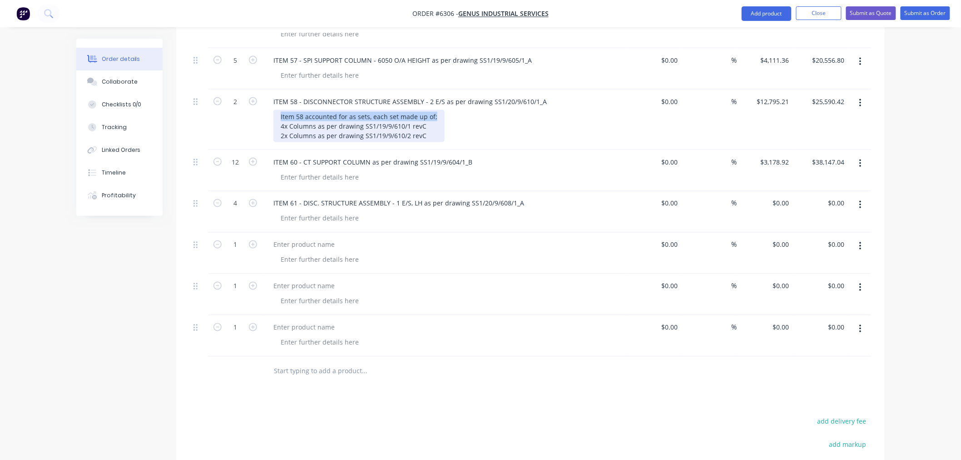
drag, startPoint x: 434, startPoint y: 76, endPoint x: 267, endPoint y: 75, distance: 167.2
click at [267, 90] on div "ITEM 58 - DISCONNECTOR STRUCTURE ASSEMBLY - 2 E/S as per drawing SS1/20/9/610/1…" at bounding box center [444, 120] width 363 height 60
copy div "Item 58 accounted for as sets, each set made up of;"
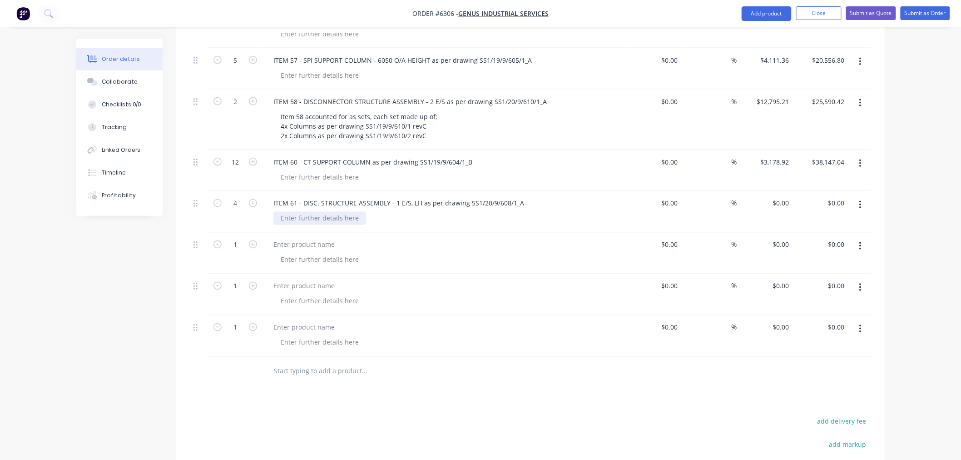
click at [301, 212] on div at bounding box center [320, 218] width 93 height 13
paste div
click at [297, 212] on div "Item 58 accounted for as sets, each set made up of;" at bounding box center [359, 218] width 171 height 13
click at [434, 212] on div "Item 61 accounted for as sets, each set made up of;" at bounding box center [359, 218] width 171 height 13
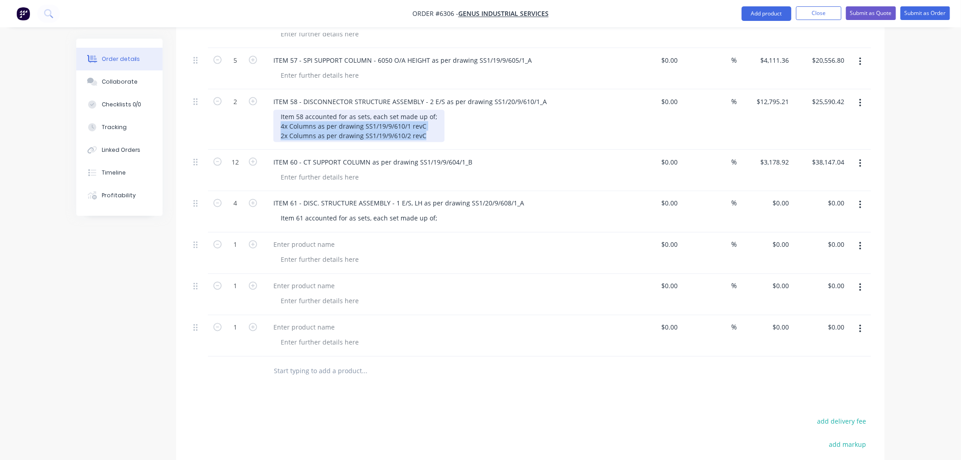
drag, startPoint x: 430, startPoint y: 96, endPoint x: 276, endPoint y: 87, distance: 153.8
click at [276, 110] on div "Item 58 accounted for as sets, each set made up of; 4x Columns as per drawing S…" at bounding box center [359, 126] width 171 height 32
copy div "4x Columns as per drawing SS1/19/9/610/1 revC 2x Columns as per drawing SS1/19/…"
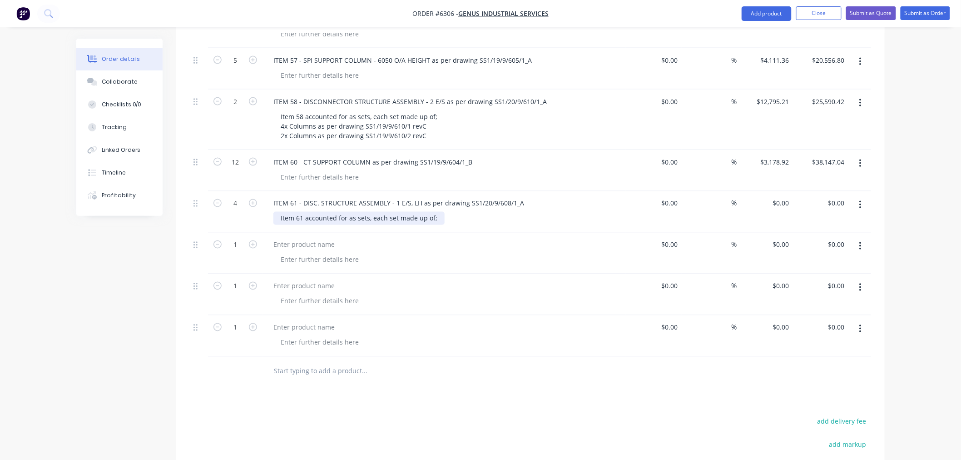
click at [433, 212] on div "Item 61 accounted for as sets, each set made up of;" at bounding box center [359, 218] width 171 height 13
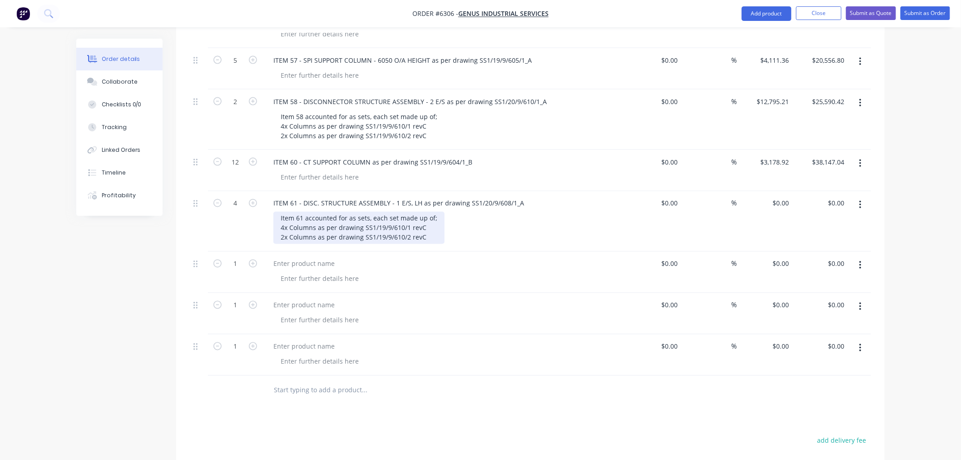
click at [280, 212] on div "Item 61 accounted for as sets, each set made up of; 4x Columns as per drawing S…" at bounding box center [359, 228] width 171 height 32
click at [780, 197] on div "0 0" at bounding box center [786, 203] width 14 height 13
drag, startPoint x: 783, startPoint y: 162, endPoint x: 783, endPoint y: 169, distance: 7.7
click at [783, 197] on input "0" at bounding box center [782, 203] width 21 height 13
paste input "12185.29"
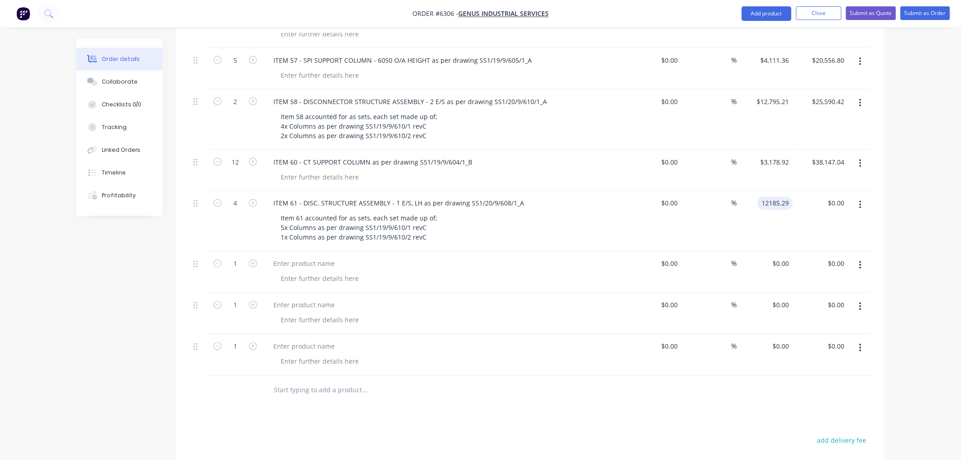
type input "$12,185.29"
type input "$48,741.16"
click at [245, 257] on input "1" at bounding box center [236, 264] width 24 height 14
type input "3"
click at [302, 257] on div at bounding box center [304, 263] width 76 height 13
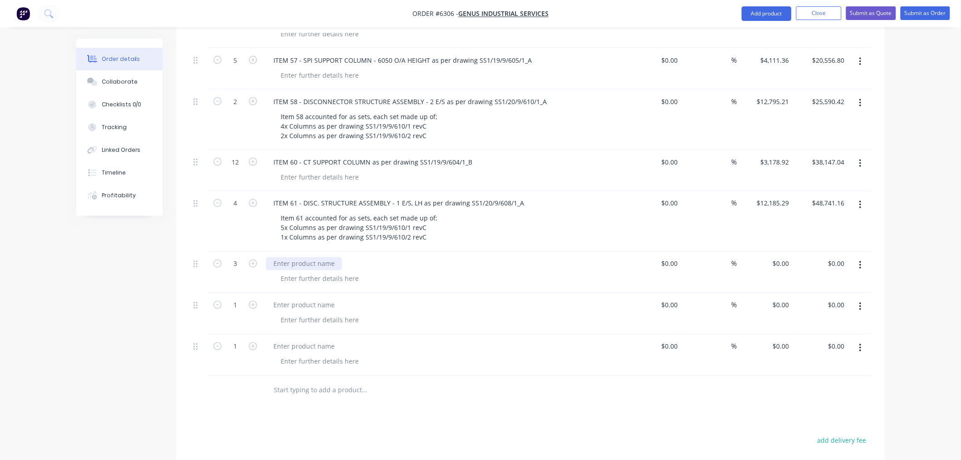
paste div
click at [303, 257] on div "ITEM 62 -" at bounding box center [287, 263] width 43 height 13
click at [467, 257] on div "ITEM 62 - DISC. STRUCTURE ASSEMBLY - 1 E/S, RH as per drawing" at bounding box center [372, 263] width 212 height 13
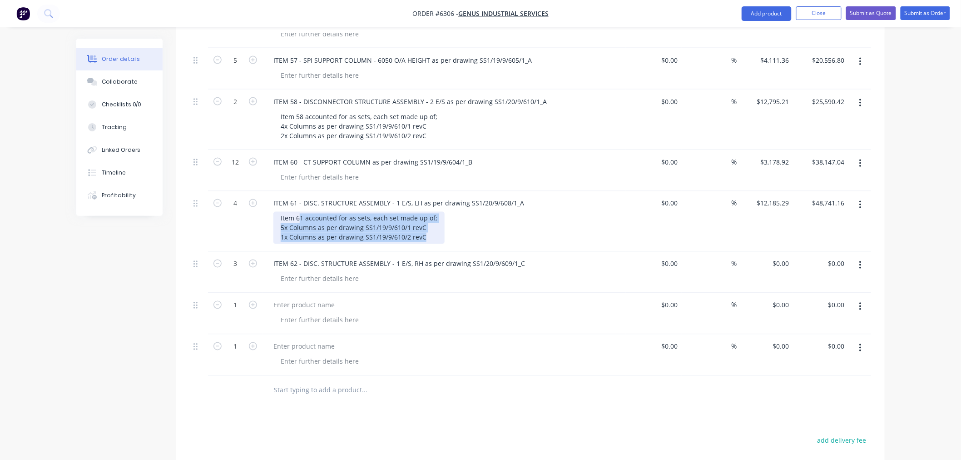
drag, startPoint x: 427, startPoint y: 200, endPoint x: 282, endPoint y: 178, distance: 147.1
click at [282, 212] on div "Item 61 accounted for as sets, each set made up of; 5x Columns as per drawing S…" at bounding box center [359, 228] width 171 height 32
click at [427, 212] on div "Item 61 accounted for as sets, each set made up of; 5x Columns as per drawing S…" at bounding box center [359, 228] width 171 height 32
drag, startPoint x: 428, startPoint y: 198, endPoint x: 278, endPoint y: 176, distance: 151.1
click at [278, 212] on div "Item 61 accounted for as sets, each set made up of; 5x Columns as per drawing S…" at bounding box center [359, 228] width 171 height 32
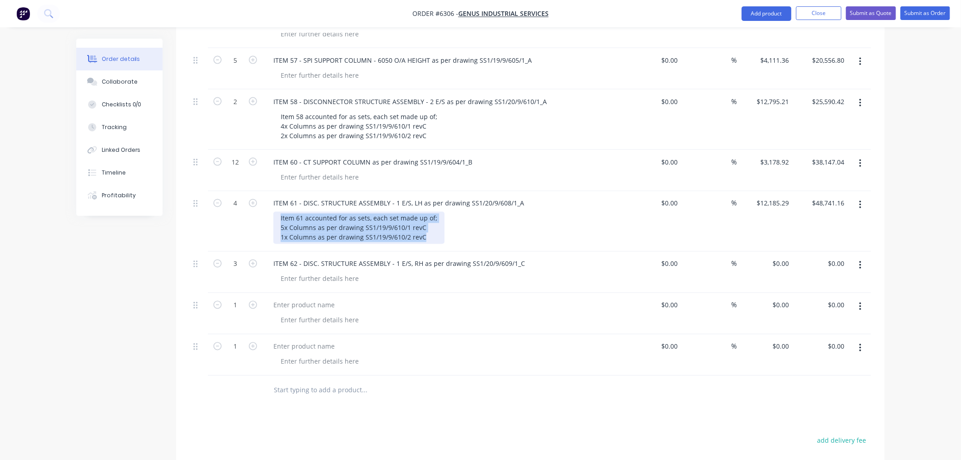
copy div "Item 61 accounted for as sets, each set made up of; 5x Columns as per drawing S…"
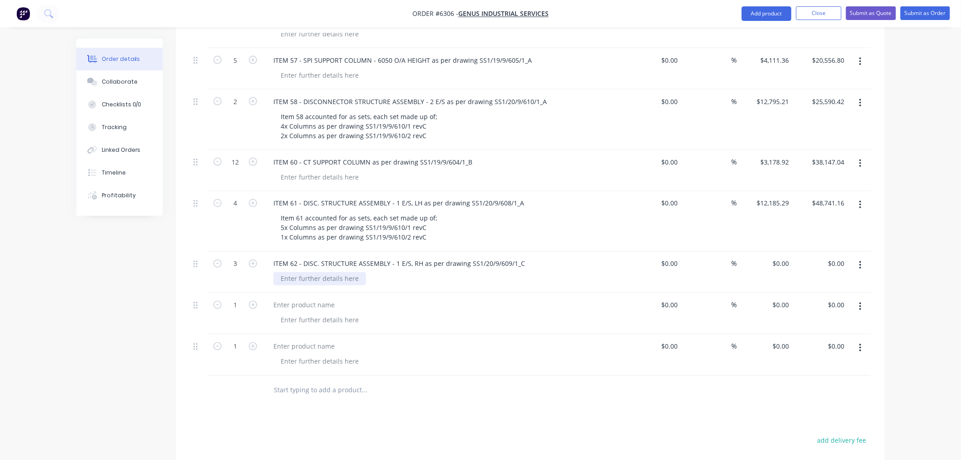
click at [298, 272] on div at bounding box center [320, 278] width 93 height 13
paste div
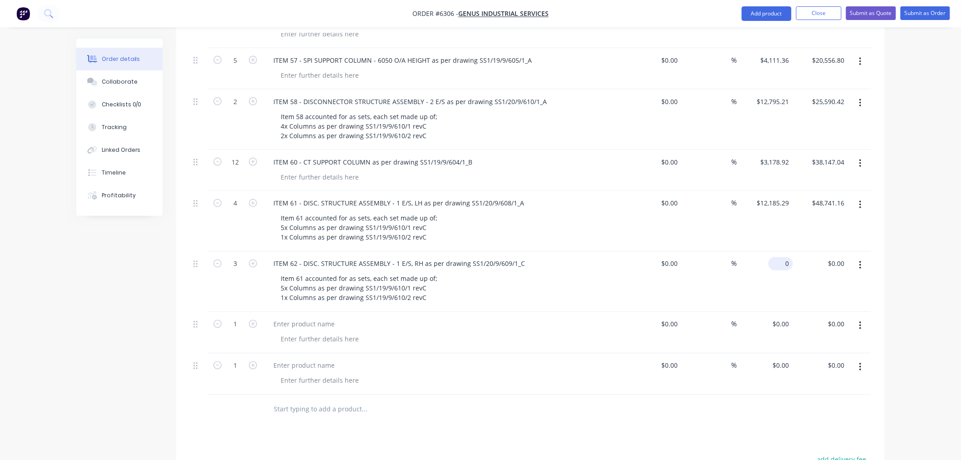
click at [783, 257] on input "0" at bounding box center [782, 263] width 21 height 13
paste input "12187.52"
type input "$12,187.52"
type input "$36,562.56"
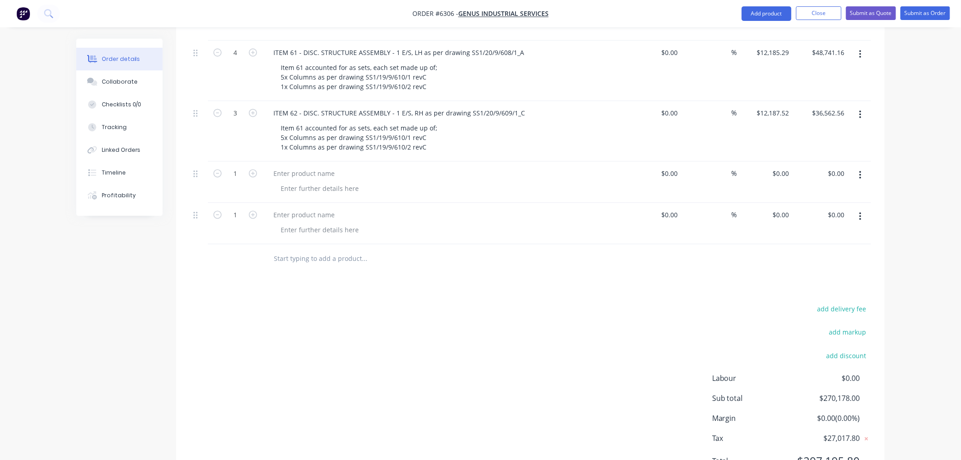
scroll to position [672, 0]
click at [241, 166] on input "1" at bounding box center [236, 173] width 24 height 14
type input "6"
click at [238, 166] on input "6" at bounding box center [236, 173] width 24 height 14
type input "3"
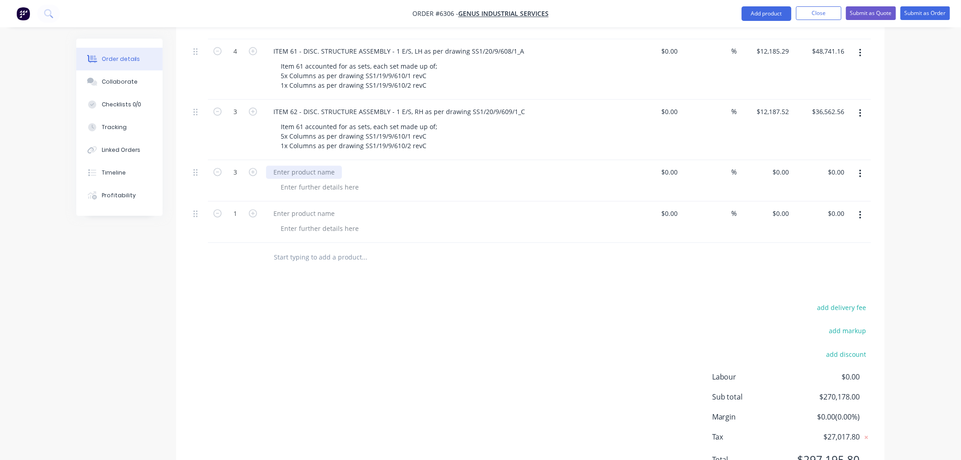
click at [301, 166] on div at bounding box center [304, 172] width 76 height 13
paste div
click at [304, 166] on div "ITEM 63 -" at bounding box center [287, 172] width 43 height 13
click at [486, 166] on div "ITEM 63 - DISCONNECTOR STRUCTURE ASSEMBLY - 2 E/S as per drawing" at bounding box center [383, 172] width 234 height 13
click at [773, 160] on div "0 $0.00" at bounding box center [765, 180] width 56 height 41
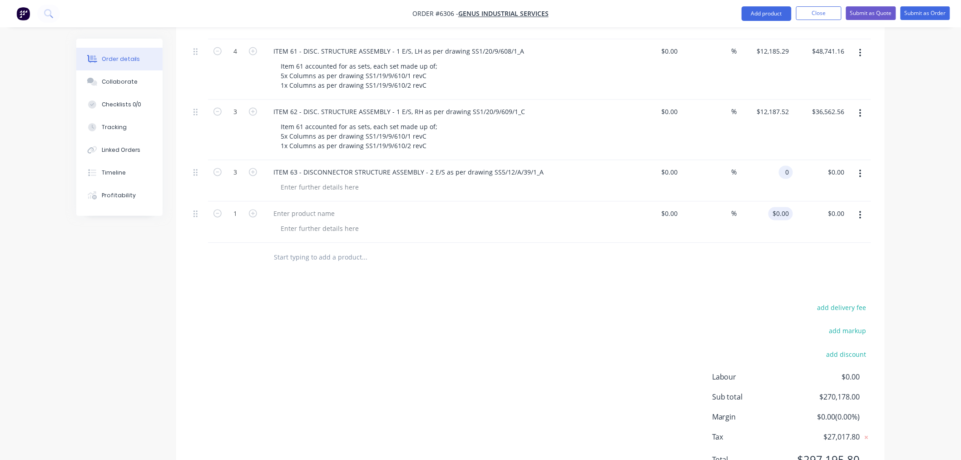
paste input "40138.47"
type input "$40,138.47"
type input "$120,415.41"
drag, startPoint x: 433, startPoint y: 88, endPoint x: 261, endPoint y: 83, distance: 172.3
click at [261, 100] on div "3 ITEM 62 - DISC. STRUCTURE ASSEMBLY - 1 E/S, RH as per drawing SS1/20/9/609/1_…" at bounding box center [531, 130] width 682 height 60
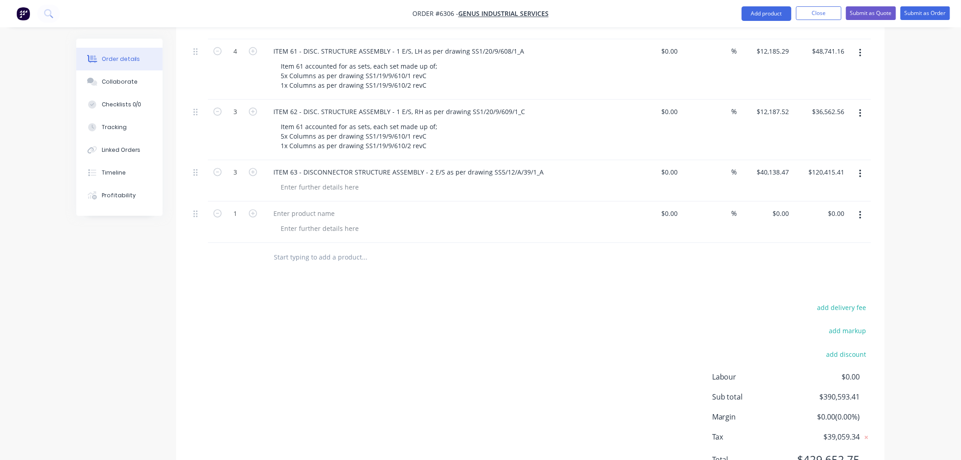
click at [260, 100] on div "3" at bounding box center [235, 130] width 55 height 60
drag, startPoint x: 435, startPoint y: 88, endPoint x: 280, endPoint y: 90, distance: 154.5
click at [280, 120] on div "Item 61 accounted for as sets, each set made up of; 5x Columns as per drawing S…" at bounding box center [359, 136] width 171 height 32
copy div "Item 61 accounted for as sets, each set made up of;"
click at [289, 181] on div at bounding box center [320, 187] width 93 height 13
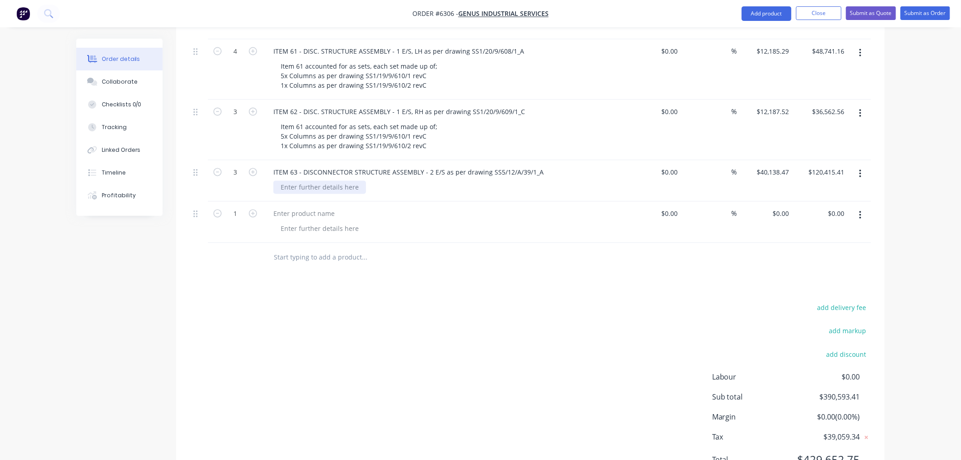
paste div
click at [298, 181] on div "Item 61 accounted for as sets, each set made up of;" at bounding box center [359, 187] width 171 height 13
click at [437, 181] on div "Item 63 accounted for as sets, each set made up of;" at bounding box center [359, 187] width 171 height 13
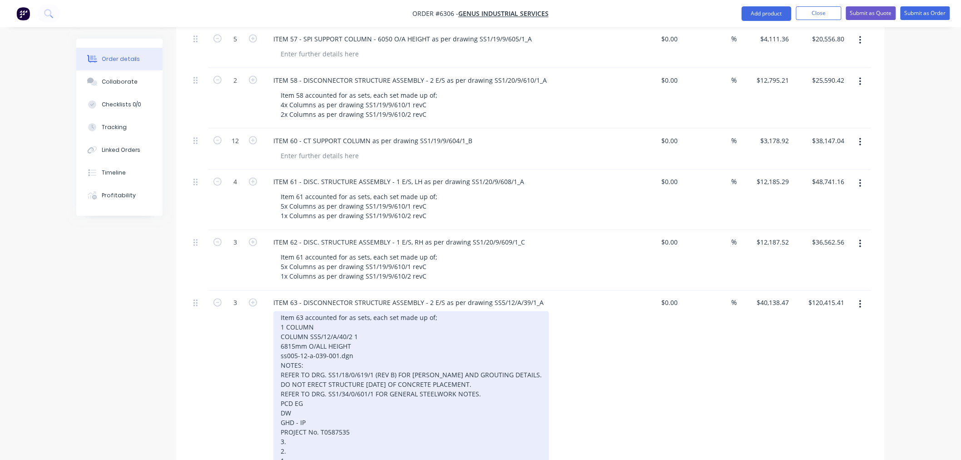
scroll to position [462, 0]
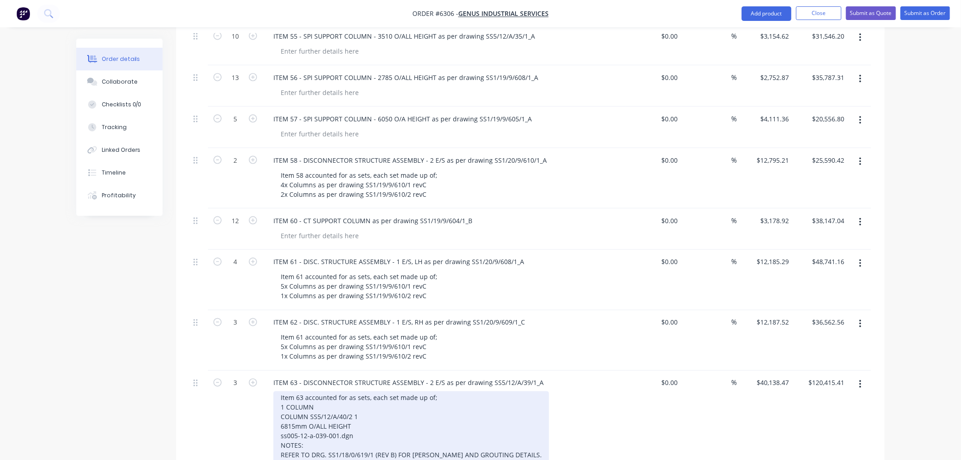
drag, startPoint x: 421, startPoint y: 346, endPoint x: 280, endPoint y: 371, distance: 143.0
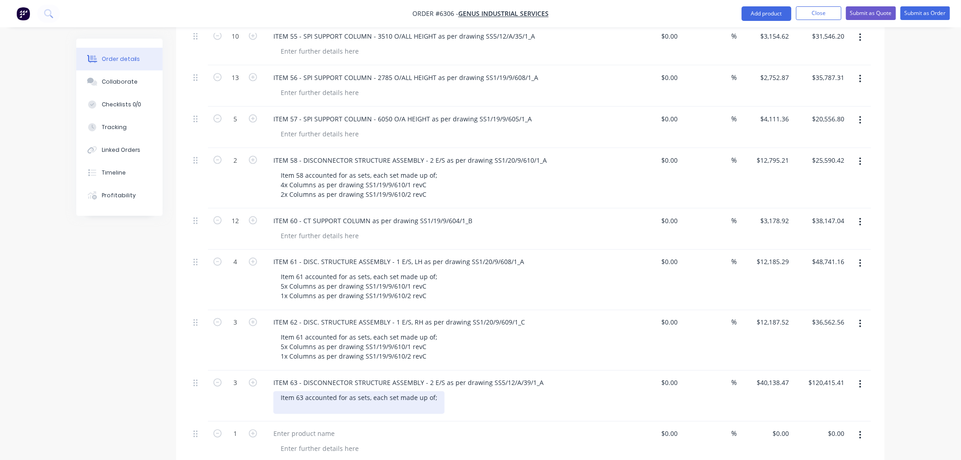
click at [348, 391] on div "Item 63 accounted for as sets, each set made up of;" at bounding box center [359, 402] width 171 height 23
click at [400, 391] on div "Item 63 accounted for as sets, each set made up of; 4x Columns - C1 - as per dr…" at bounding box center [359, 402] width 171 height 23
click at [423, 391] on div "Item 63 accounted for as sets, each set made up of; 4x Columns - C1 - as per dr…" at bounding box center [359, 402] width 171 height 23
click at [442, 391] on div "Item 63 accounted for as sets, each set made up of; 4x Columns - C1 - as per dr…" at bounding box center [448, 402] width 349 height 23
click at [438, 391] on div "Item 63 accounted for as sets, each set made up of; 4x Columns - C1 - as per dr…" at bounding box center [359, 402] width 171 height 23
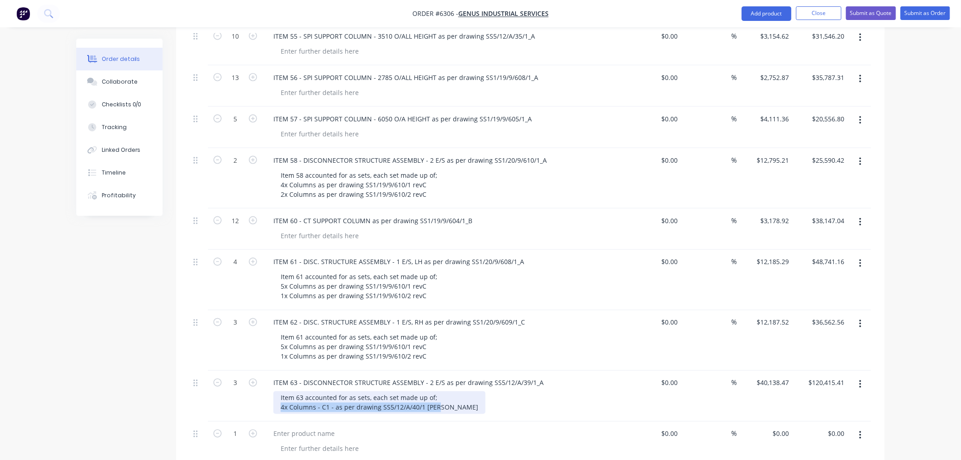
drag, startPoint x: 439, startPoint y: 367, endPoint x: 274, endPoint y: 371, distance: 165.4
click at [274, 391] on div "Item 63 accounted for as sets, each set made up of; 4x Columns - C1 - as per dr…" at bounding box center [380, 402] width 212 height 23
copy div "4x Columns - C1 - as per drawing SS5/12/A/40/1 [PERSON_NAME]"
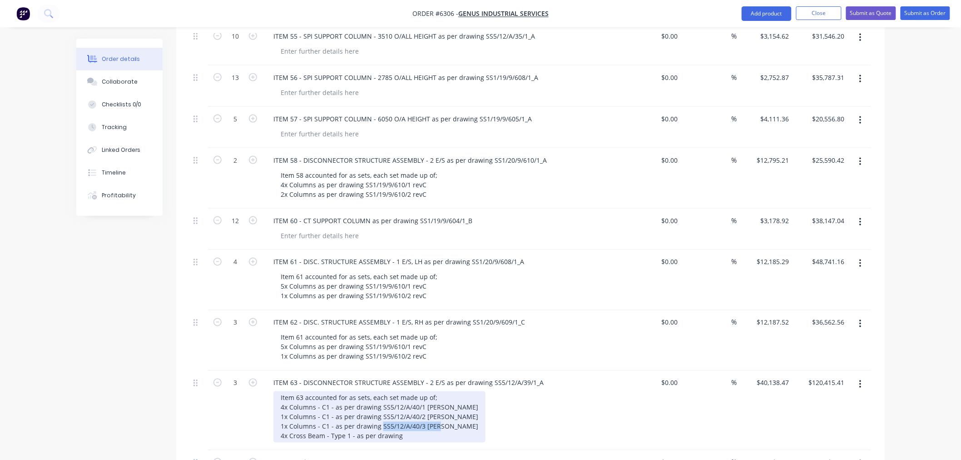
copy div "SS5/12/A/40/3 [PERSON_NAME]"
copy div "4x Cross Beam - Type 1 - as per drawing SS5/12/A/40/4 [PERSON_NAME]"
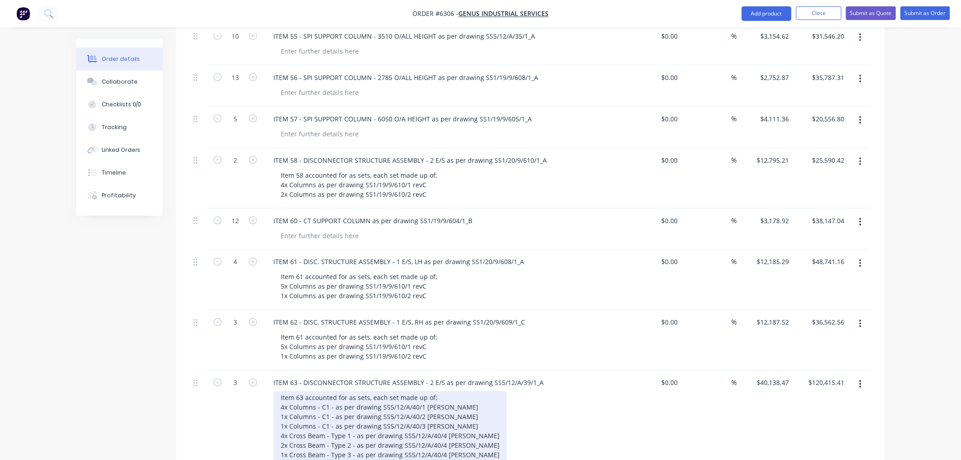
copy div "4x Cross Brace - Type 1 - as per drawing SS5/12/A/40/4 [PERSON_NAME]"
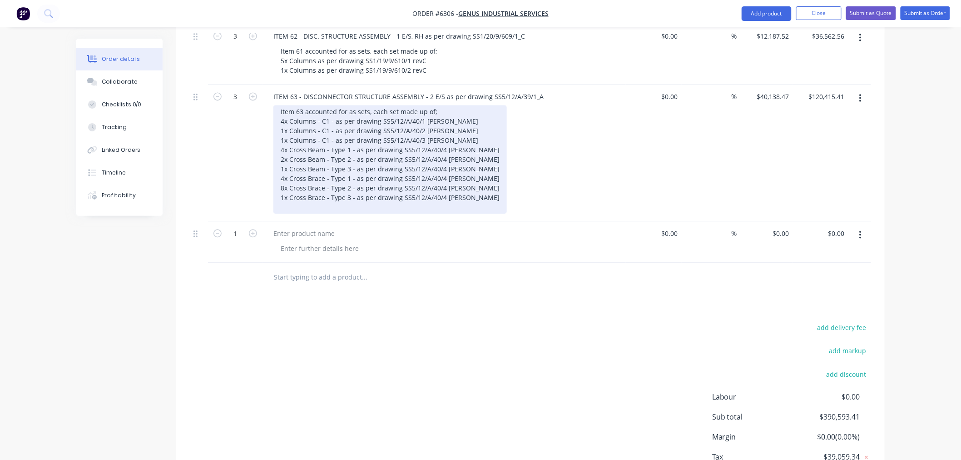
scroll to position [765, 0]
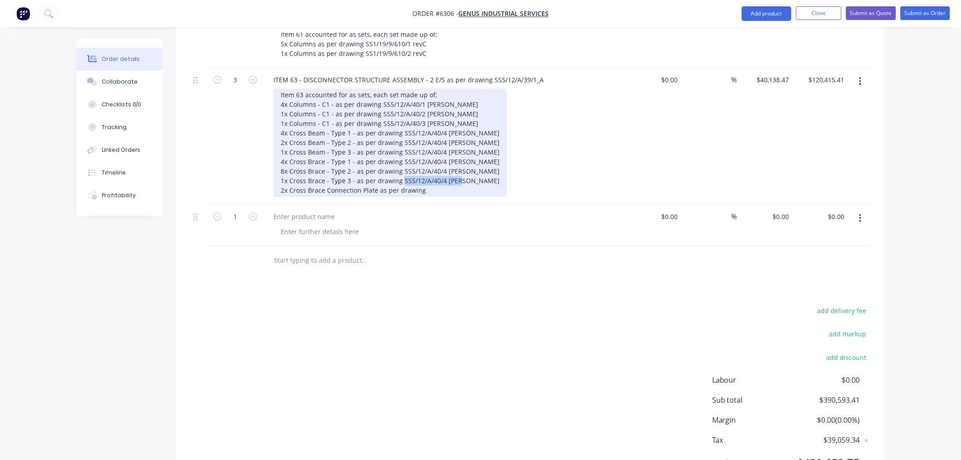
copy div "SS5/12/A/40/4 [PERSON_NAME]"
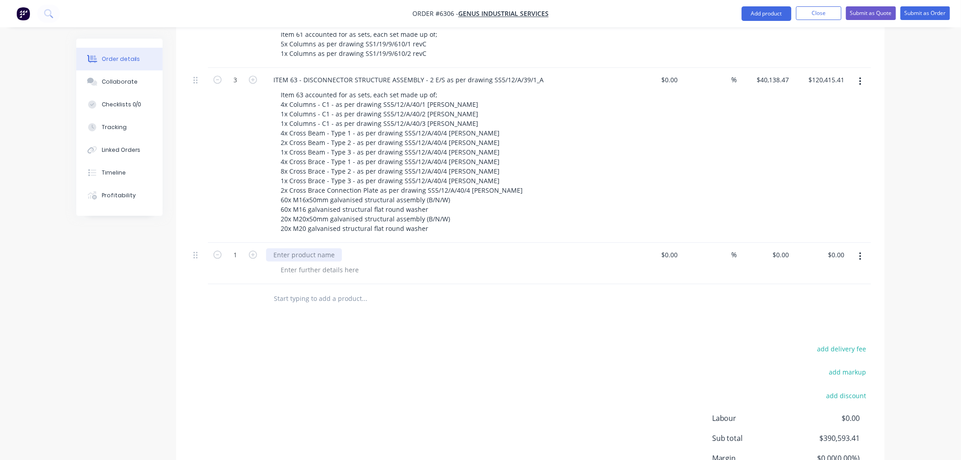
drag, startPoint x: 287, startPoint y: 215, endPoint x: 287, endPoint y: 221, distance: 5.5
click at [287, 248] on div at bounding box center [304, 254] width 76 height 13
paste div
click at [309, 248] on div "ITEM 65 -" at bounding box center [444, 254] width 356 height 13
click at [301, 248] on div "ITEM 65 -" at bounding box center [287, 254] width 43 height 13
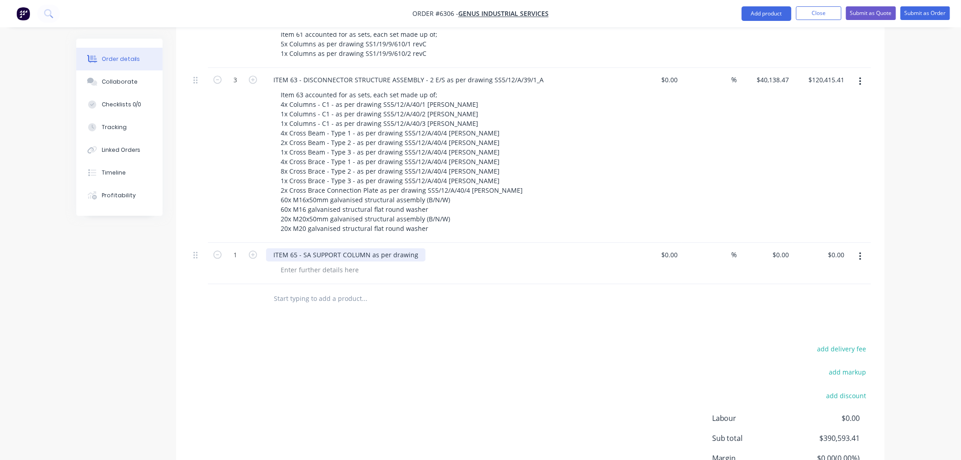
click at [418, 248] on div "ITEM 65 - SA SUPPORT COLUMN as per drawing" at bounding box center [345, 254] width 159 height 13
click at [244, 248] on input "1" at bounding box center [236, 255] width 24 height 14
type input "6"
click at [772, 243] on div "0 0" at bounding box center [765, 263] width 56 height 41
paste input "2521.85"
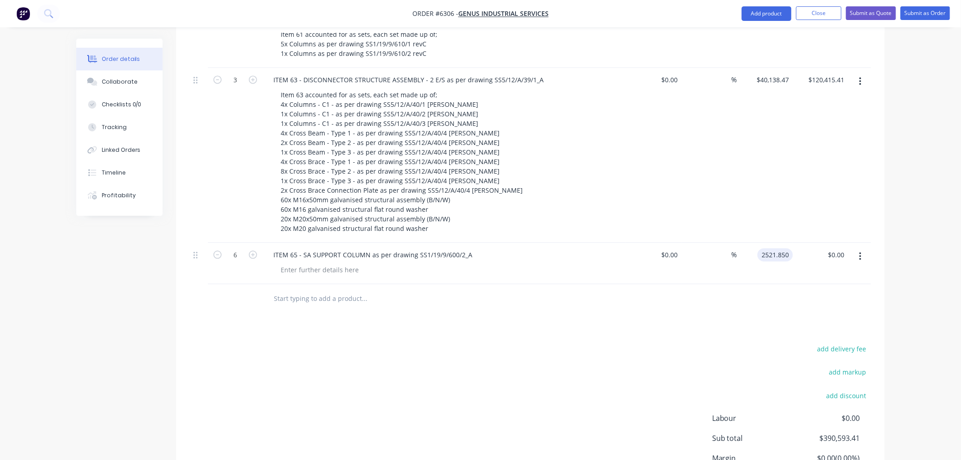
type input "$2,521.85"
type input "$15,131.10"
click at [770, 5] on nav "Order #6306 - Genus Industrial Services Add product Close Submit as Quote Submi…" at bounding box center [480, 13] width 961 height 27
click at [765, 18] on button "Add product" at bounding box center [767, 13] width 50 height 15
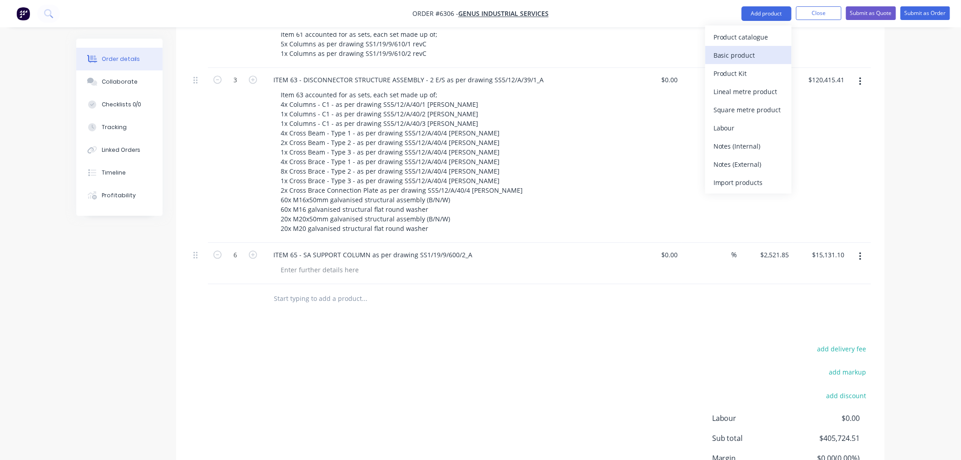
click at [750, 60] on div "Basic product" at bounding box center [749, 55] width 70 height 13
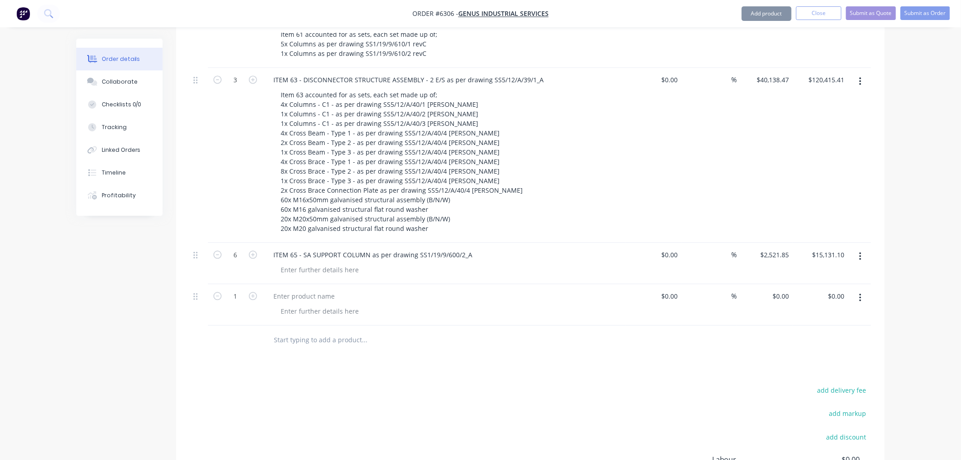
click at [755, 13] on button "Add product" at bounding box center [767, 13] width 50 height 15
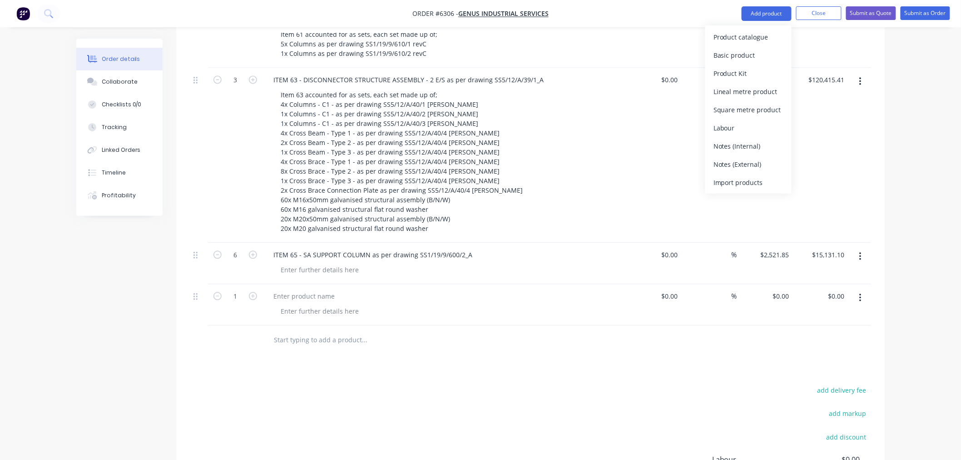
drag, startPoint x: 747, startPoint y: 56, endPoint x: 751, endPoint y: 37, distance: 19.0
click at [746, 56] on div "Basic product" at bounding box center [749, 55] width 70 height 13
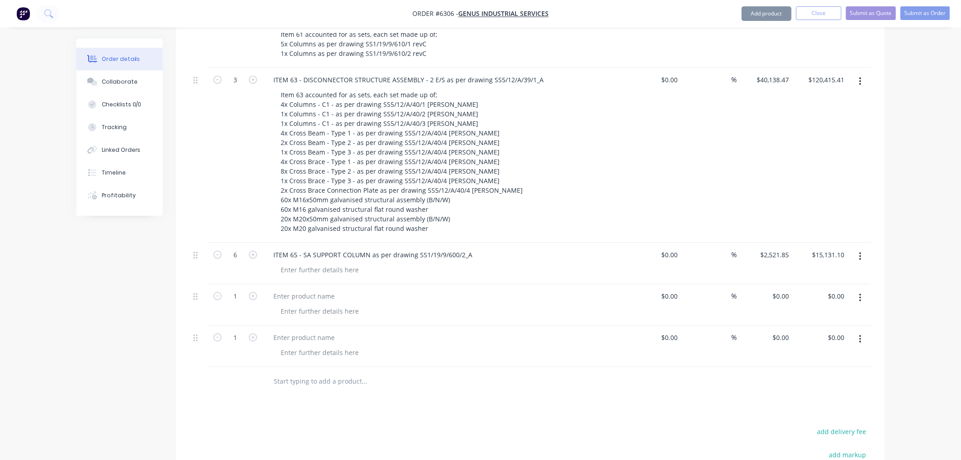
click at [756, 10] on button "Add product" at bounding box center [767, 13] width 50 height 15
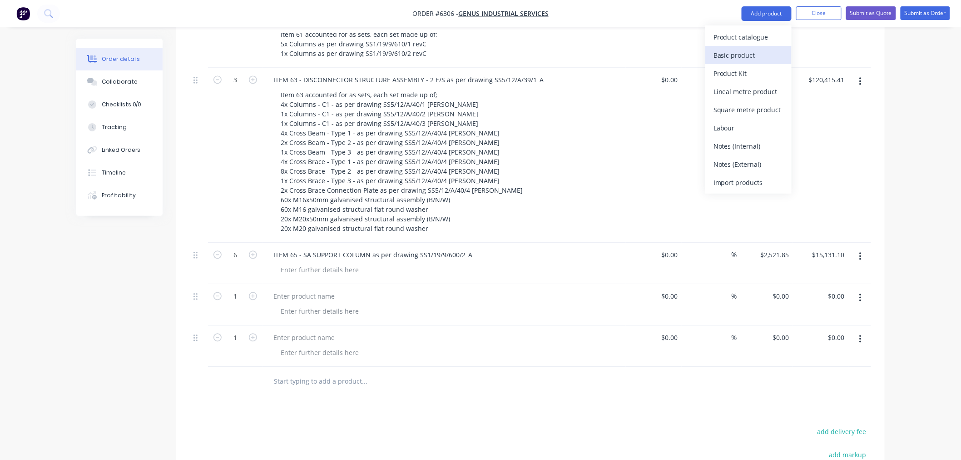
click at [748, 53] on div "Basic product" at bounding box center [749, 55] width 70 height 13
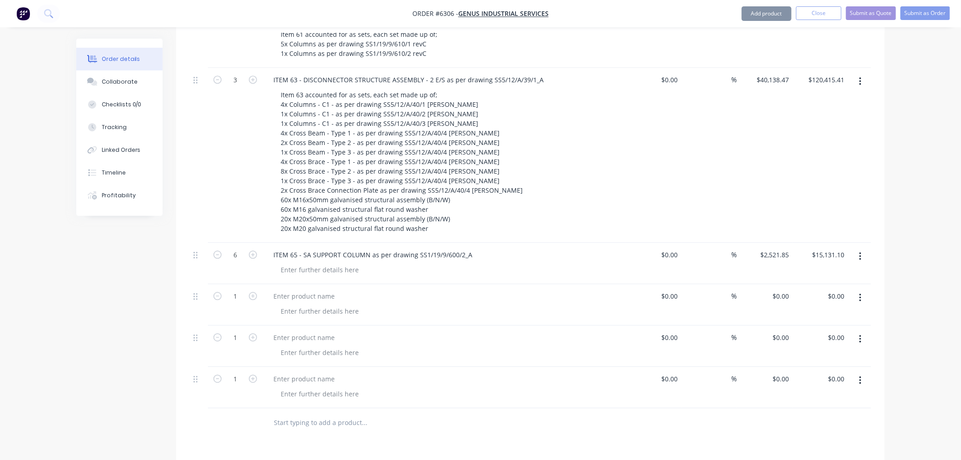
click at [754, 11] on button "Add product" at bounding box center [767, 13] width 50 height 15
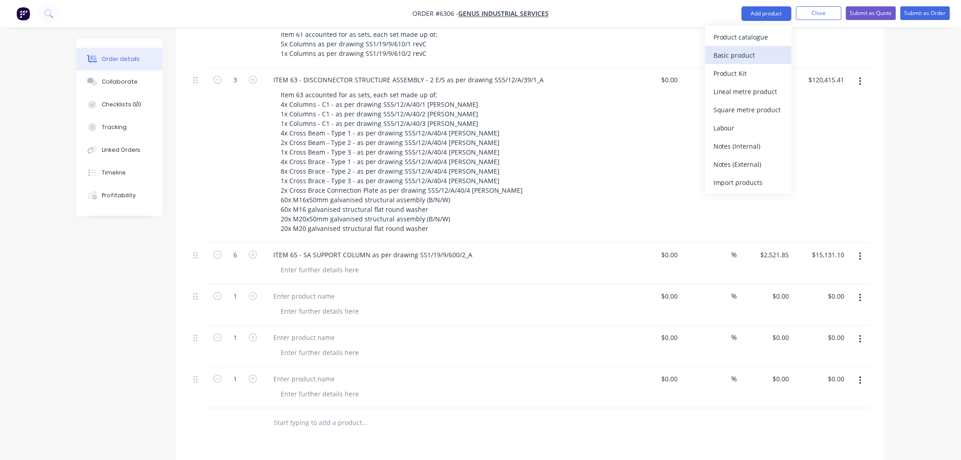
click at [750, 54] on div "Basic product" at bounding box center [749, 55] width 70 height 13
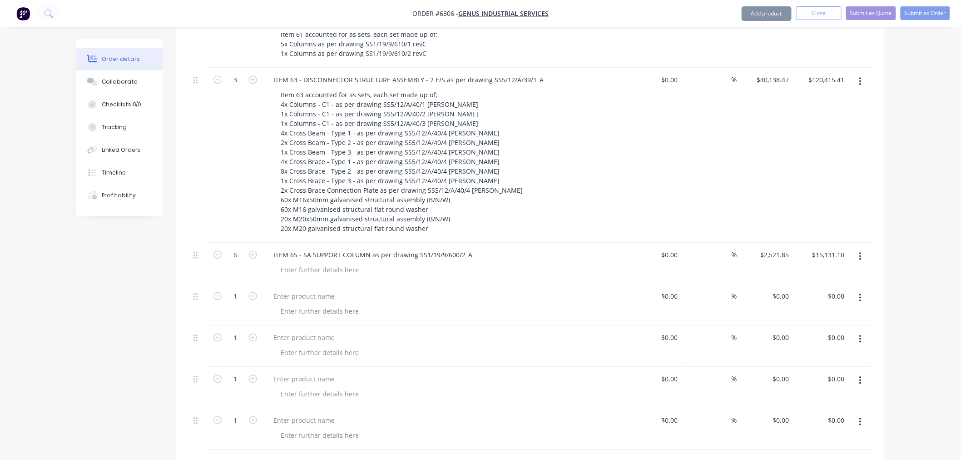
click at [756, 15] on button "Add product" at bounding box center [767, 13] width 50 height 15
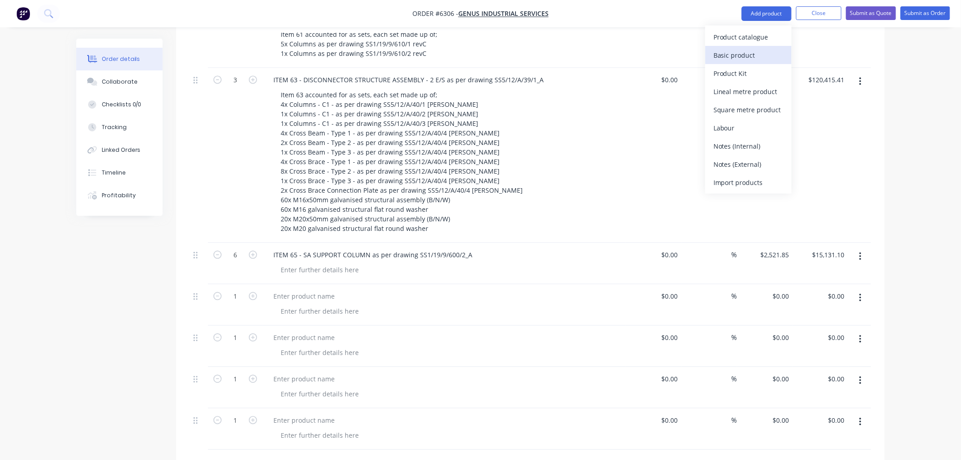
click at [752, 53] on div "Basic product" at bounding box center [749, 55] width 70 height 13
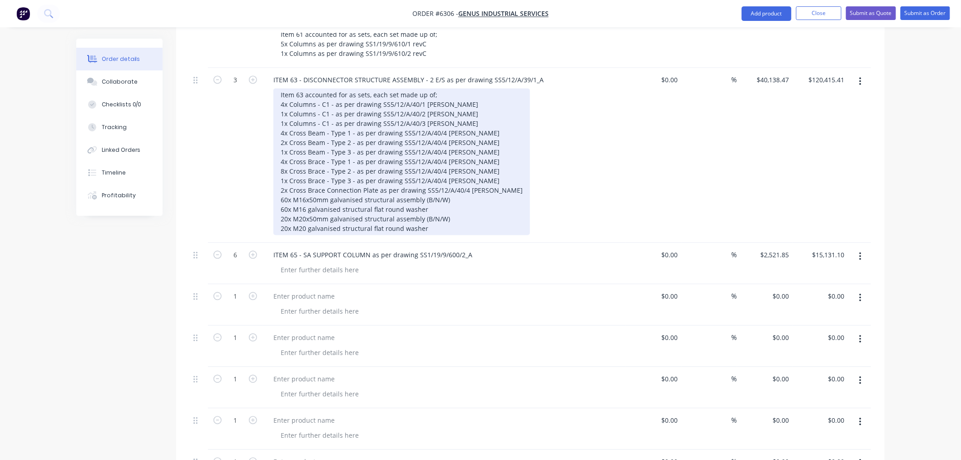
click at [326, 88] on div "Item 63 accounted for as sets, each set made up of; 4x Columns - C1 - as per dr…" at bounding box center [402, 161] width 257 height 147
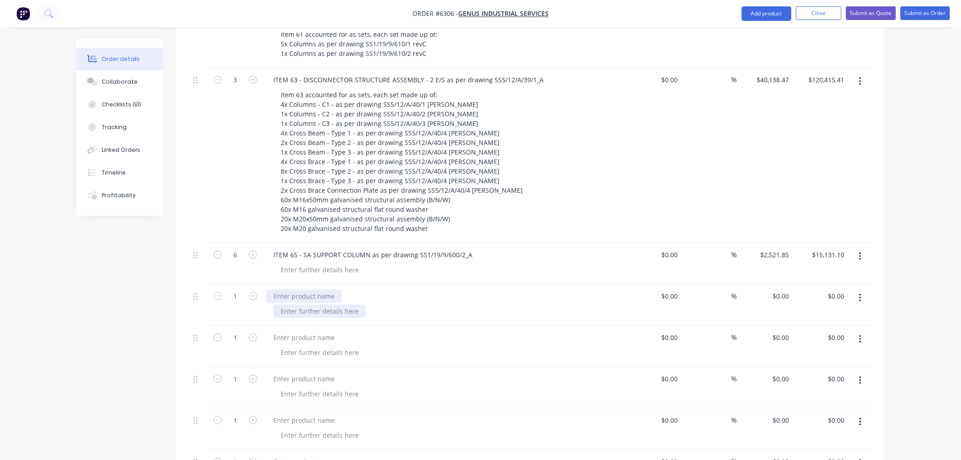
drag, startPoint x: 270, startPoint y: 257, endPoint x: 275, endPoint y: 267, distance: 11.4
click at [270, 289] on div at bounding box center [304, 295] width 76 height 13
paste div
click at [303, 289] on div "ITEM 66 -" at bounding box center [287, 295] width 43 height 13
click at [428, 289] on div "ITEM 66 - MARSHALLING BOX STAND as per drawing" at bounding box center [353, 295] width 174 height 13
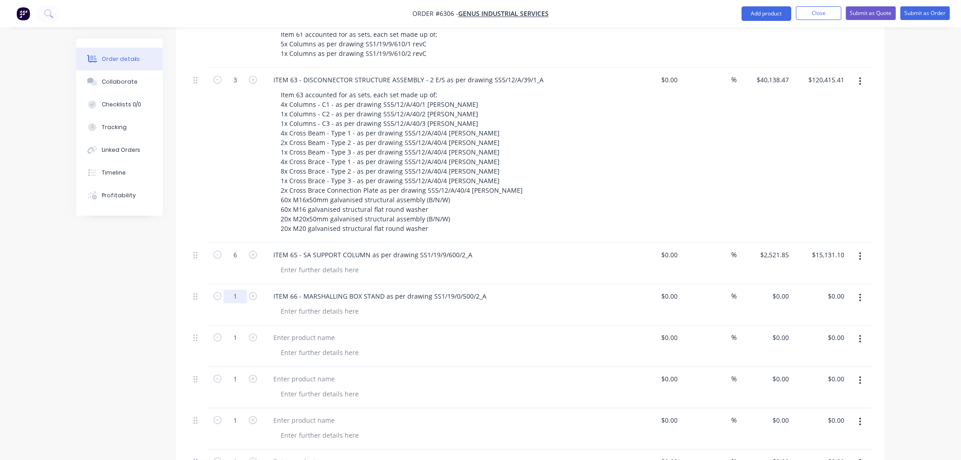
click at [243, 289] on input "1" at bounding box center [236, 296] width 24 height 14
type input "2"
click at [780, 289] on div "0 0" at bounding box center [786, 295] width 14 height 13
paste input "1791.7"
type input "$1,791.70"
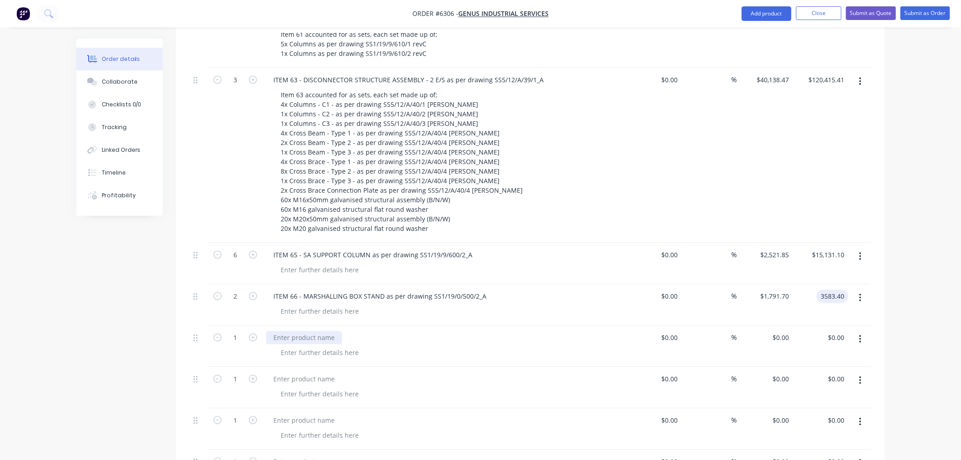
type input "$3,583.40"
click at [279, 331] on div at bounding box center [304, 337] width 76 height 13
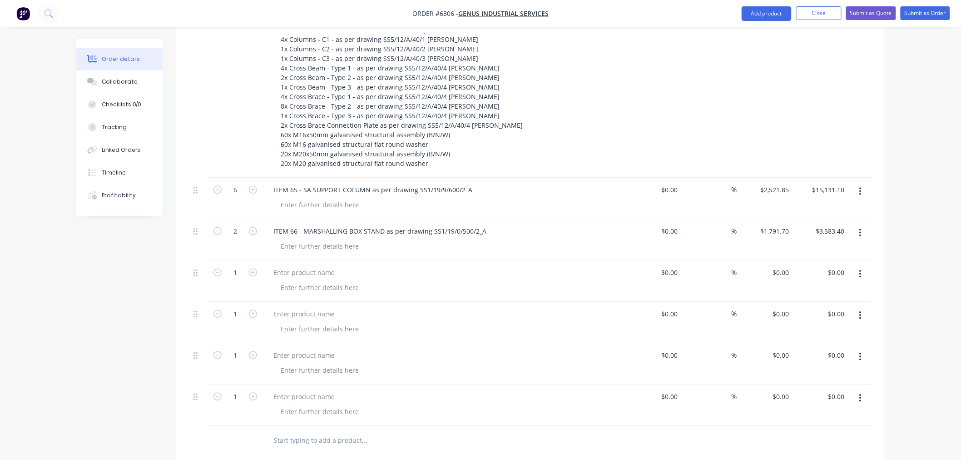
scroll to position [767, 0]
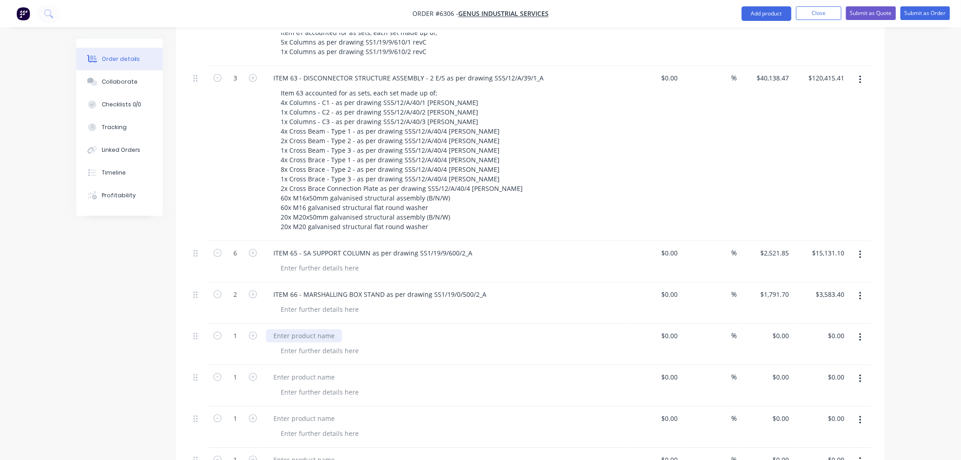
click at [295, 329] on div at bounding box center [304, 335] width 76 height 13
paste div
drag, startPoint x: 301, startPoint y: 296, endPoint x: 305, endPoint y: 302, distance: 7.2
click at [301, 329] on div "ITEM 67 -" at bounding box center [287, 335] width 43 height 13
click at [491, 329] on div "ITEM 67 - DISCONNECTOR STRUCTURE ASSEMBLY - 2 E/S as per drawing" at bounding box center [383, 335] width 234 height 13
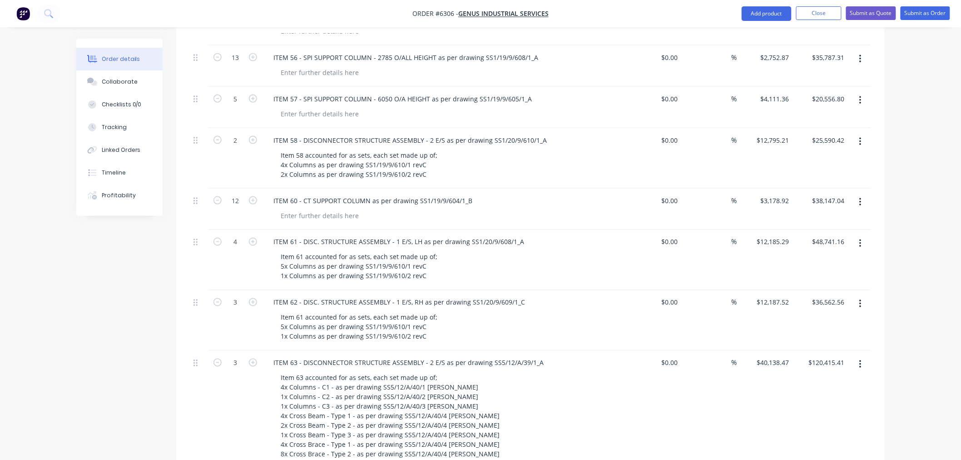
scroll to position [464, 0]
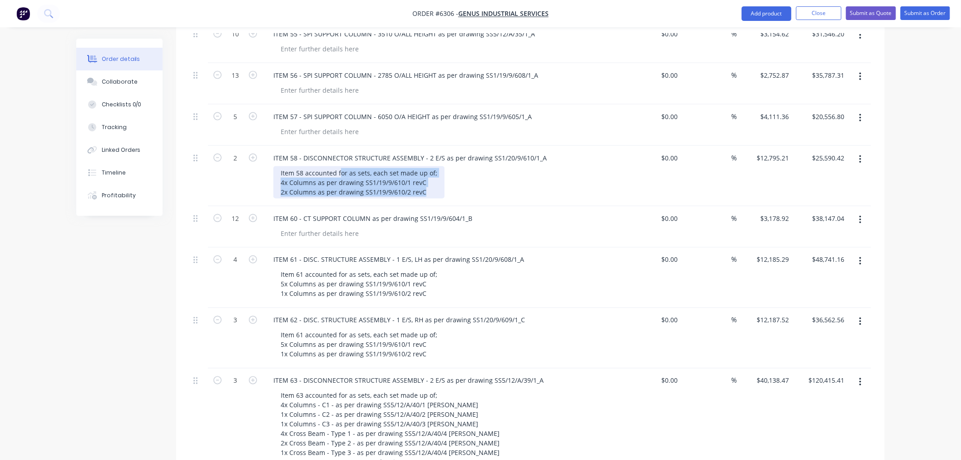
drag, startPoint x: 424, startPoint y: 154, endPoint x: 279, endPoint y: 134, distance: 146.2
click at [279, 166] on div "Item 58 accounted for as sets, each set made up of; 4x Columns as per drawing S…" at bounding box center [359, 182] width 171 height 32
click at [423, 166] on div "Item 58 accounted for as sets, each set made up of; 4x Columns as per drawing S…" at bounding box center [359, 182] width 171 height 32
drag, startPoint x: 424, startPoint y: 154, endPoint x: 282, endPoint y: 147, distance: 142.4
click at [278, 166] on div "Item 58 accounted for as sets, each set made up of; 4x Columns as per drawing S…" at bounding box center [359, 182] width 171 height 32
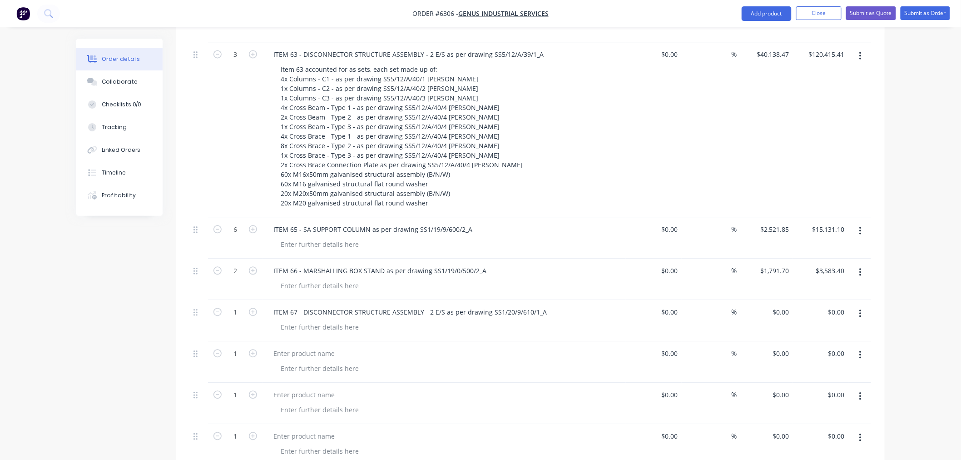
scroll to position [818, 0]
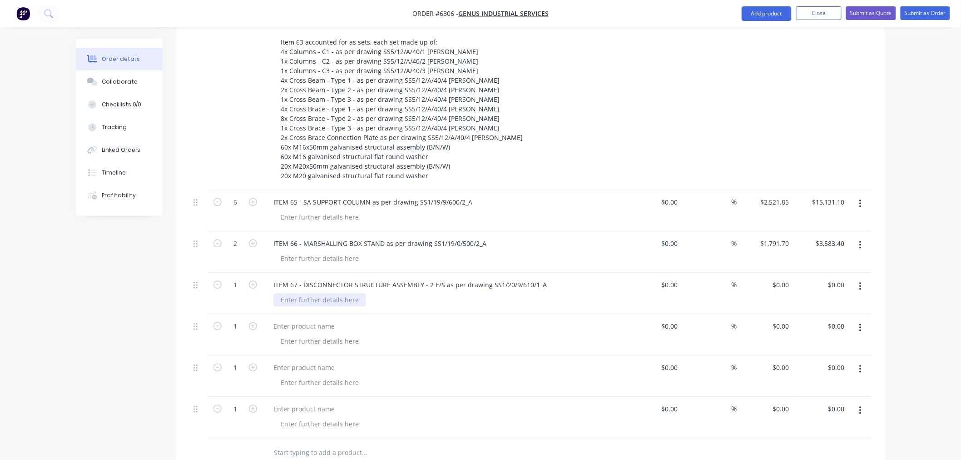
click at [316, 293] on div at bounding box center [320, 299] width 93 height 13
paste div
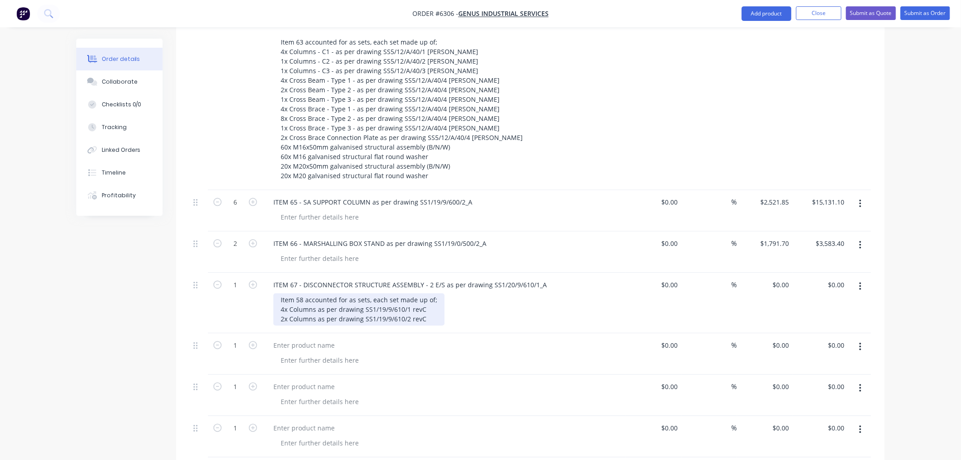
click at [302, 293] on div "Item 58 accounted for as sets, each set made up of; 4x Columns as per drawing S…" at bounding box center [359, 309] width 171 height 32
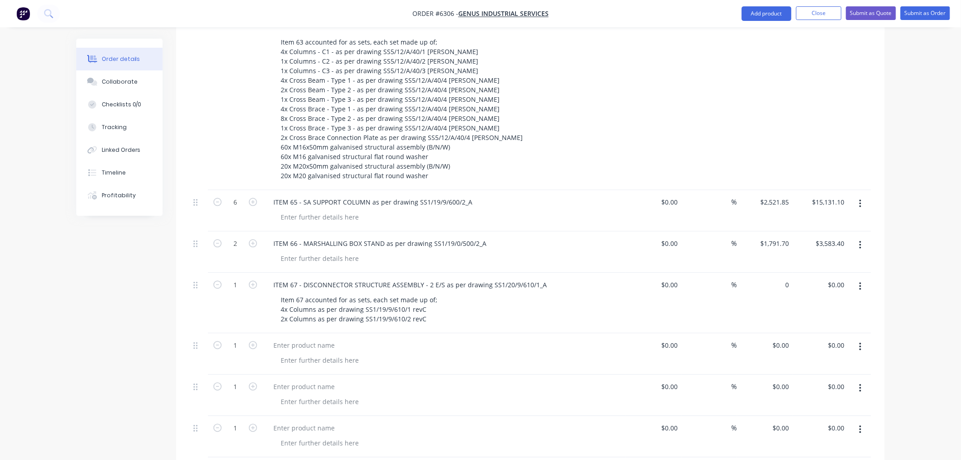
drag, startPoint x: 781, startPoint y: 243, endPoint x: 780, endPoint y: 259, distance: 16.4
click at [781, 278] on div "0 $0.00" at bounding box center [781, 284] width 25 height 13
paste input "12795.21"
type input "$12,795.21"
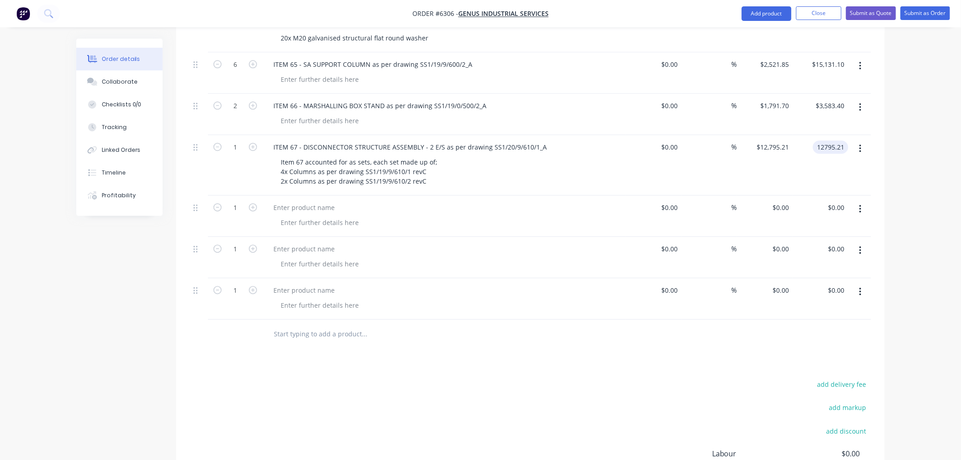
scroll to position [969, 0]
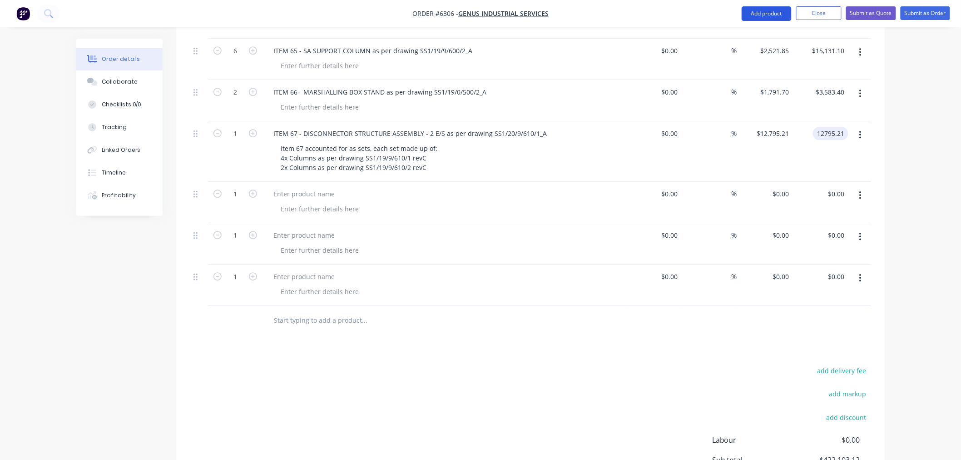
type input "$12,795.21"
click at [759, 16] on button "Add product" at bounding box center [767, 13] width 50 height 15
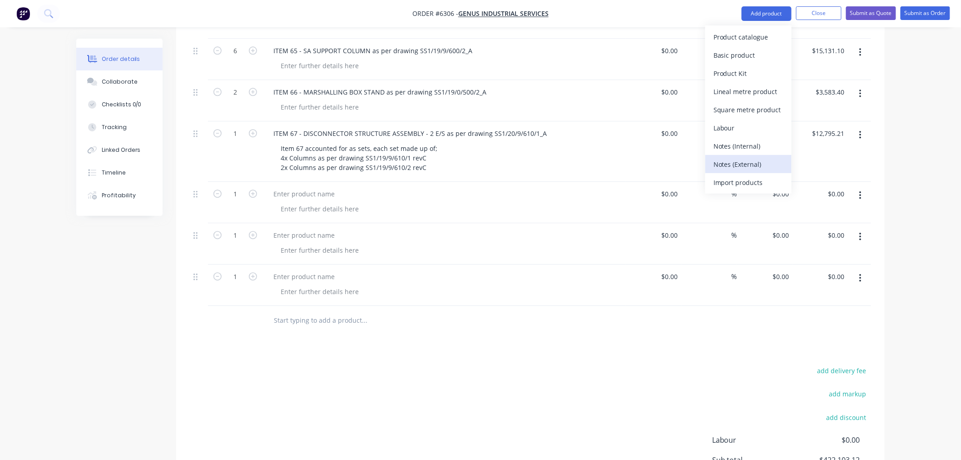
click at [732, 160] on div "Notes (External)" at bounding box center [749, 164] width 70 height 13
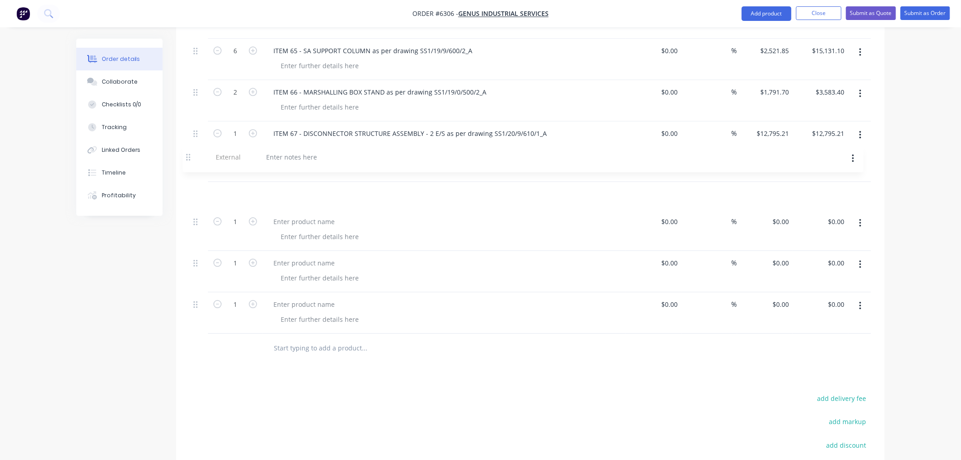
drag, startPoint x: 199, startPoint y: 283, endPoint x: 192, endPoint y: 156, distance: 127.4
click at [279, 187] on div at bounding box center [298, 193] width 65 height 13
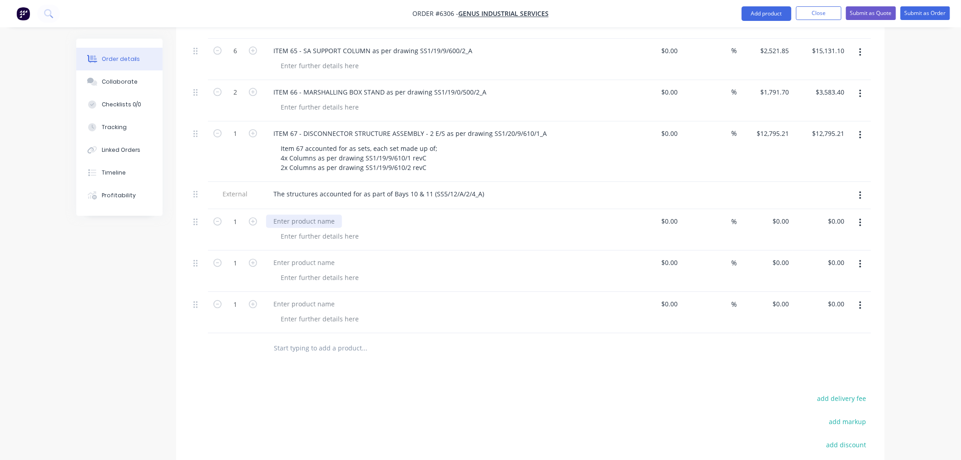
click at [291, 214] on div at bounding box center [304, 220] width 76 height 13
paste div
click at [307, 214] on div "ITEM 67 -" at bounding box center [287, 220] width 43 height 13
click at [478, 214] on div "ITEM 67 - 132kV VT SUPPORT STRUCTURE ASSEMBLY as per drawing" at bounding box center [376, 220] width 220 height 13
click at [791, 214] on input "0" at bounding box center [782, 220] width 21 height 13
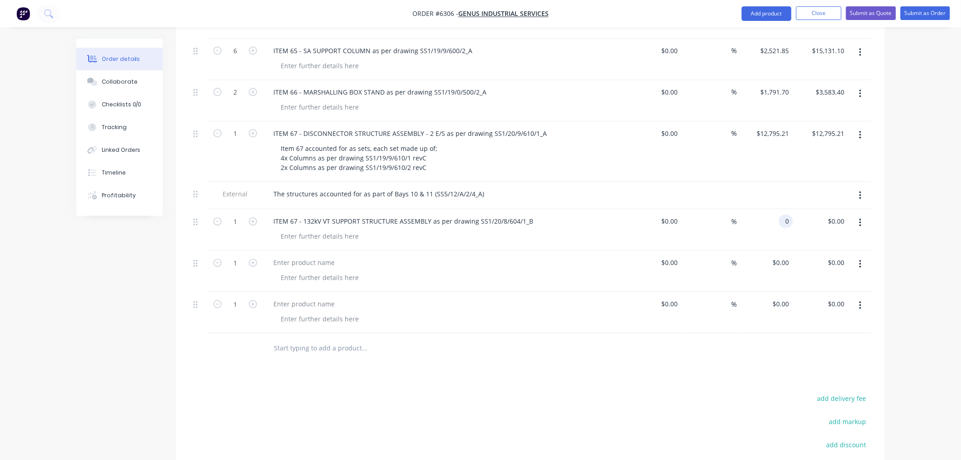
paste input "5230.61"
type input "$5,230.61"
click at [441, 138] on div "ITEM 67 - DISCONNECTOR STRUCTURE ASSEMBLY - 2 E/S as per drawing SS1/20/9/610/1…" at bounding box center [444, 151] width 363 height 60
drag, startPoint x: 434, startPoint y: 109, endPoint x: 278, endPoint y: 117, distance: 156.5
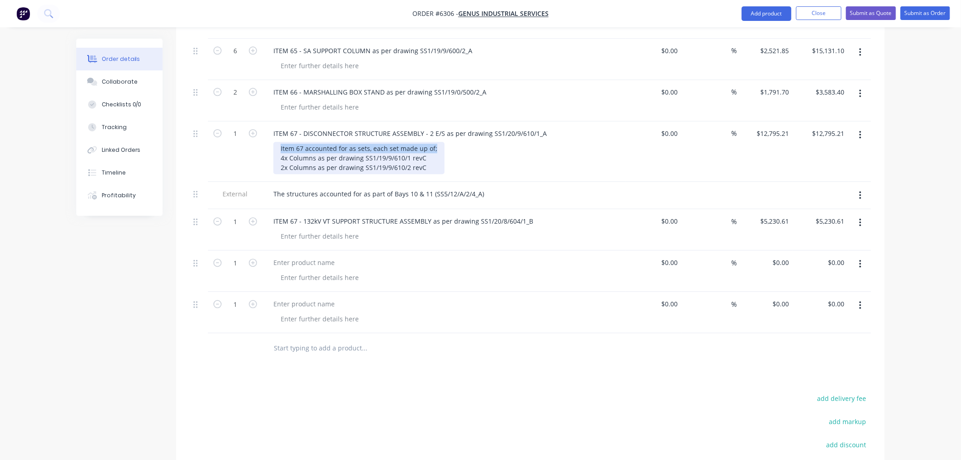
click at [278, 142] on div "Item 67 accounted for as sets, each set made up of; 4x Columns as per drawing S…" at bounding box center [359, 158] width 171 height 32
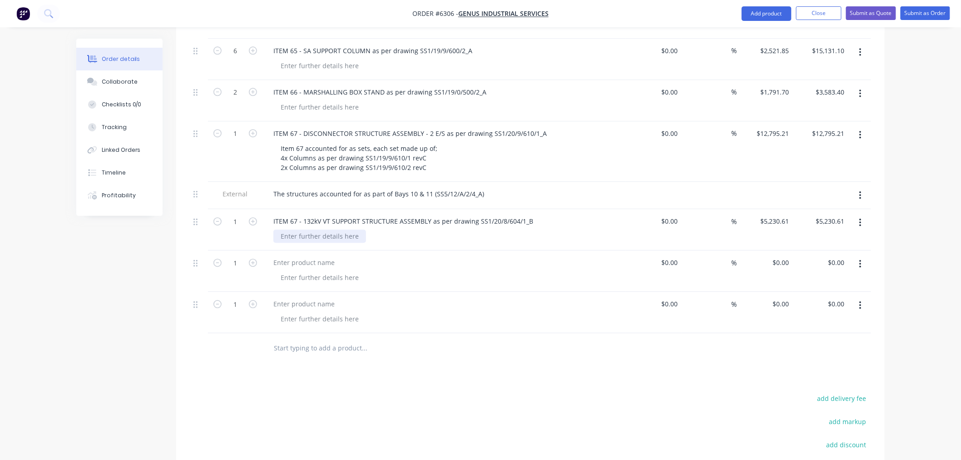
click at [303, 229] on div at bounding box center [320, 235] width 93 height 13
paste div
click at [366, 229] on div "Item 67 accounted for as sets, each set made up of;" at bounding box center [359, 235] width 171 height 13
click at [410, 229] on div "Item 67 accounted for as a set made up of;" at bounding box center [346, 235] width 145 height 13
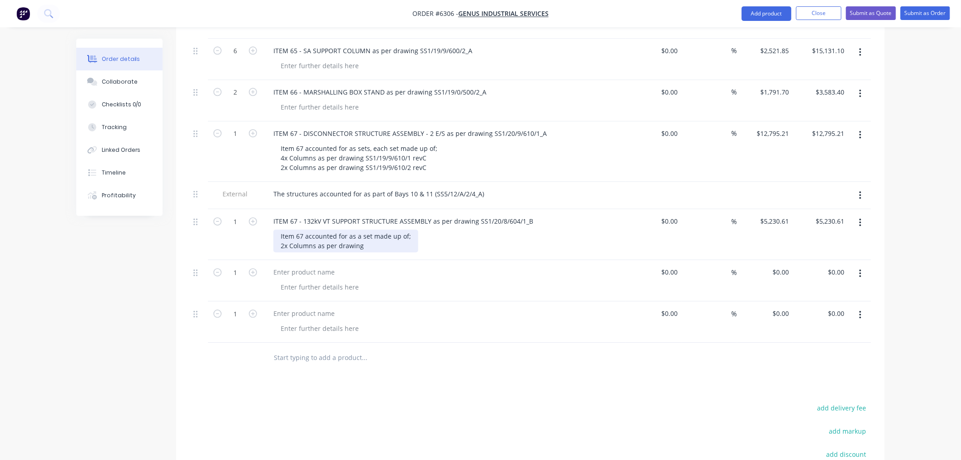
click at [368, 229] on div "Item 67 accounted for as a set made up of; 2x Columns as per drawing" at bounding box center [346, 240] width 145 height 23
click at [420, 229] on div "Item 67 accounted for as a set made up of; 2x Columns as per drawing SS1/19/8/6…" at bounding box center [352, 240] width 156 height 23
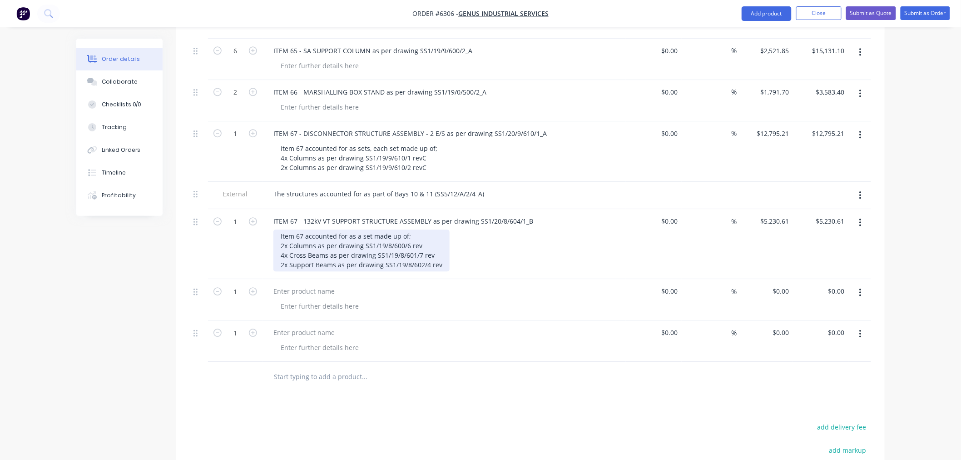
click at [420, 229] on div "Item 67 accounted for as a set made up of; 2x Columns as per drawing SS1/19/8/6…" at bounding box center [362, 250] width 176 height 42
click at [425, 229] on div "Item 67 accounted for as a set made up of; 2x Columns as per drawing SS1/19/8/6…" at bounding box center [362, 250] width 176 height 42
click at [437, 229] on div "Item 67 accounted for as a set made up of; 2x Columns as per drawing SS1/19/8/6…" at bounding box center [362, 250] width 176 height 42
click at [438, 229] on div "Item 67 accounted for as a set made up of; 2x Columns as per drawing SS1/19/8/6…" at bounding box center [362, 250] width 176 height 42
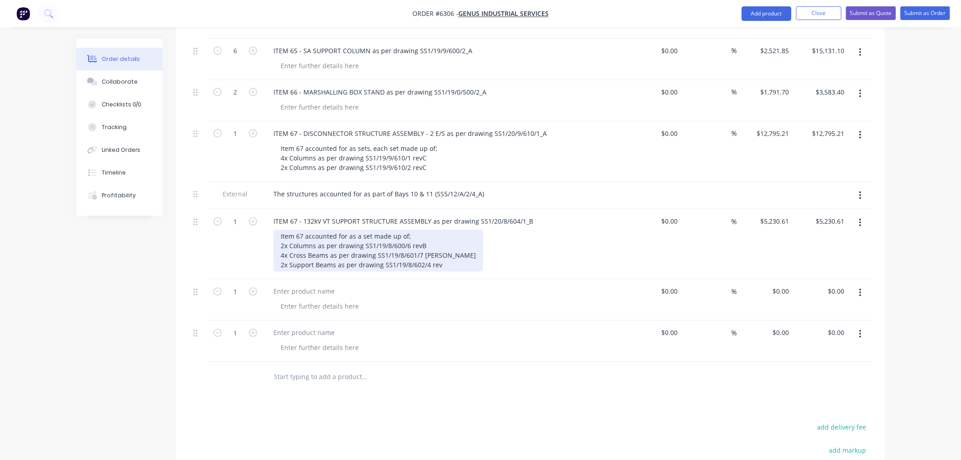
click at [443, 229] on div "Item 67 accounted for as a set made up of; 2x Columns as per drawing SS1/19/8/6…" at bounding box center [379, 250] width 210 height 42
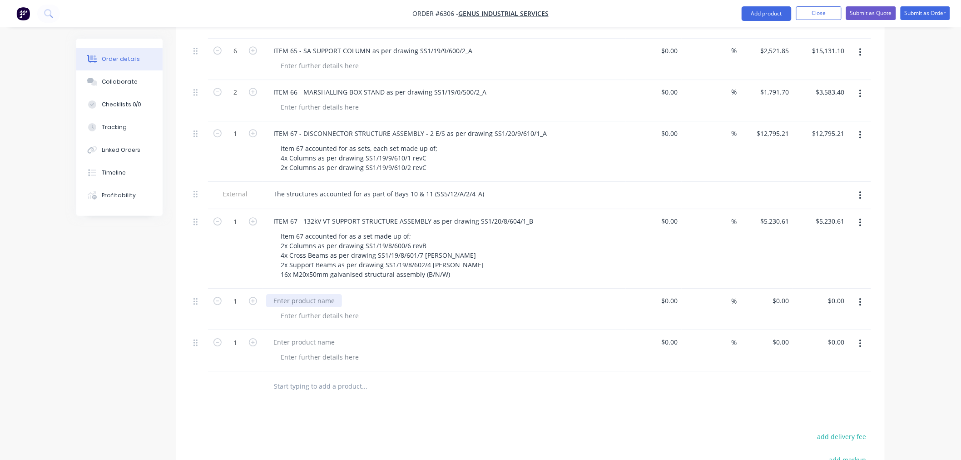
click at [298, 294] on div at bounding box center [304, 300] width 76 height 13
paste div
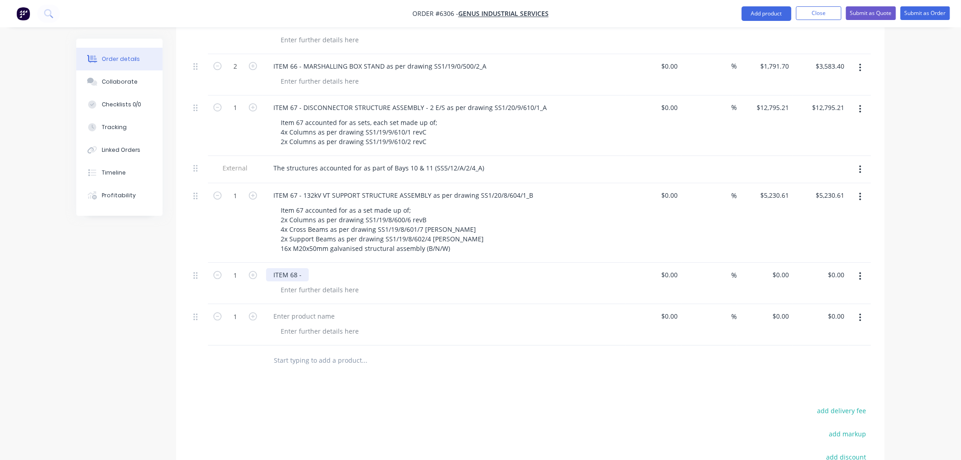
scroll to position [1020, 0]
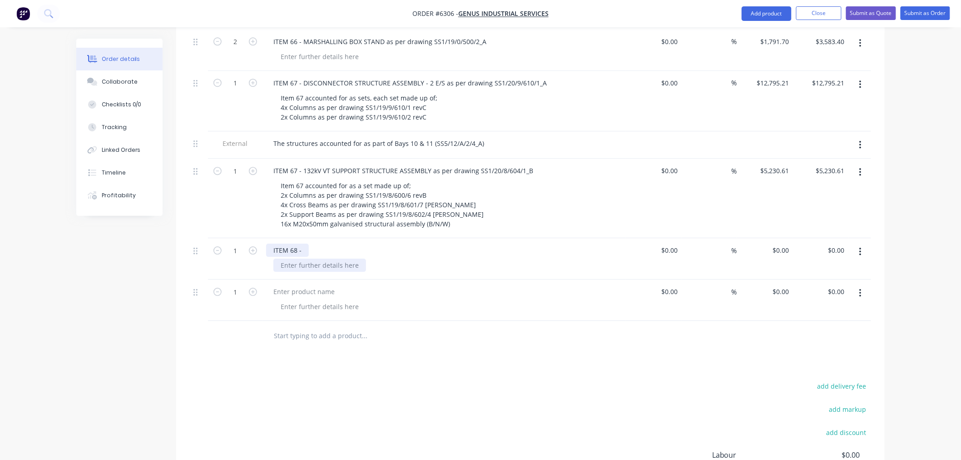
drag, startPoint x: 302, startPoint y: 212, endPoint x: 310, endPoint y: 224, distance: 14.5
click at [302, 244] on div "ITEM 68 -" at bounding box center [287, 250] width 43 height 13
click at [527, 244] on div "ITEM 68 - 132kV SPI SUPPORT STRUCTURE ASSEMBLY - 5285 O/ALL HT. as per drawing" at bounding box center [403, 250] width 274 height 13
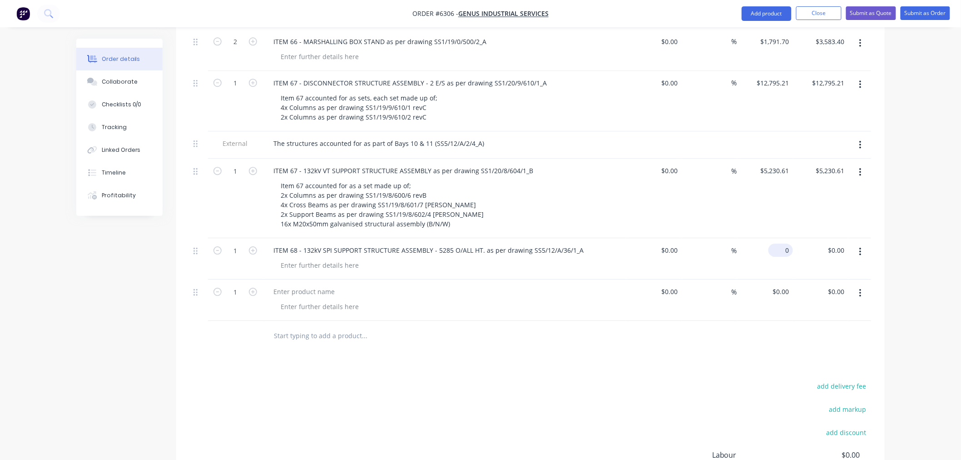
click at [784, 244] on input "0" at bounding box center [782, 250] width 21 height 13
paste input "6876.02"
type input "$6,876.02"
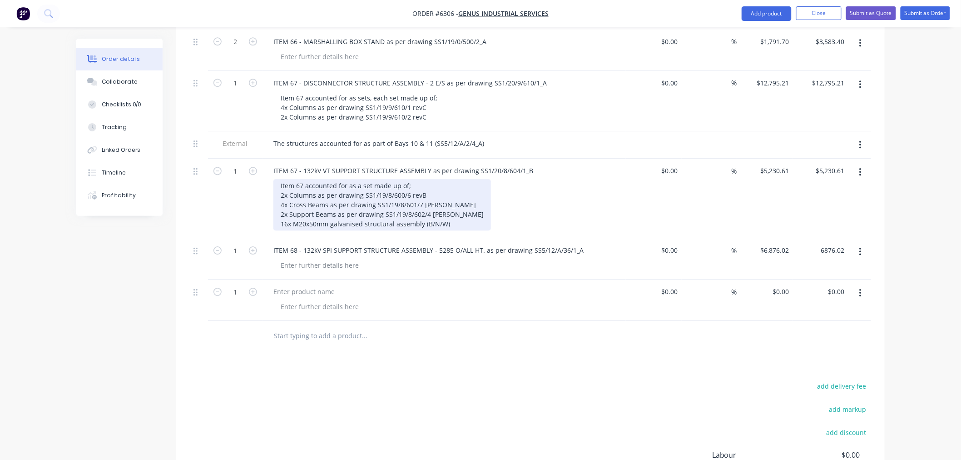
type input "$6,876.02"
click at [422, 179] on div "Item 67 accounted for as a set made up of; 2x Columns as per drawing SS1/19/8/6…" at bounding box center [383, 204] width 218 height 51
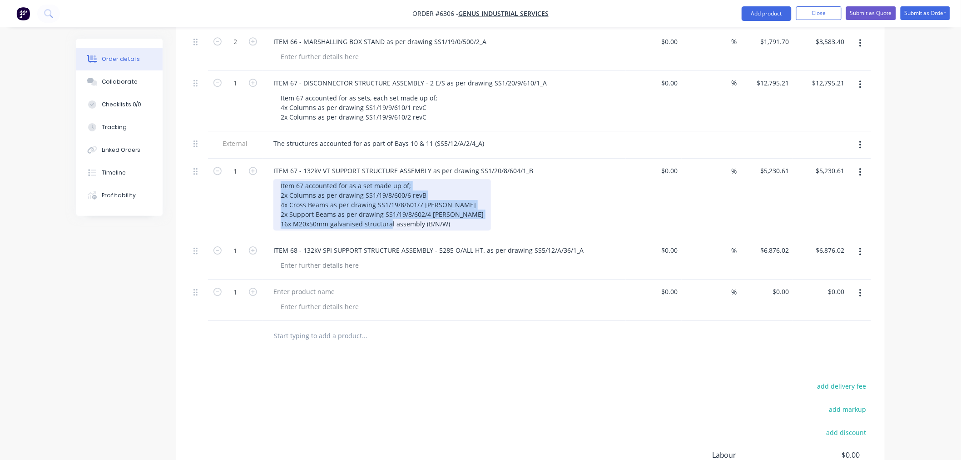
drag, startPoint x: 449, startPoint y: 187, endPoint x: 251, endPoint y: 146, distance: 202.2
click at [251, 159] on div "1 ITEM 67 - 132kV VT SUPPORT STRUCTURE ASSEMBLY as per drawing SS1/20/8/604/1_B…" at bounding box center [531, 199] width 682 height 80
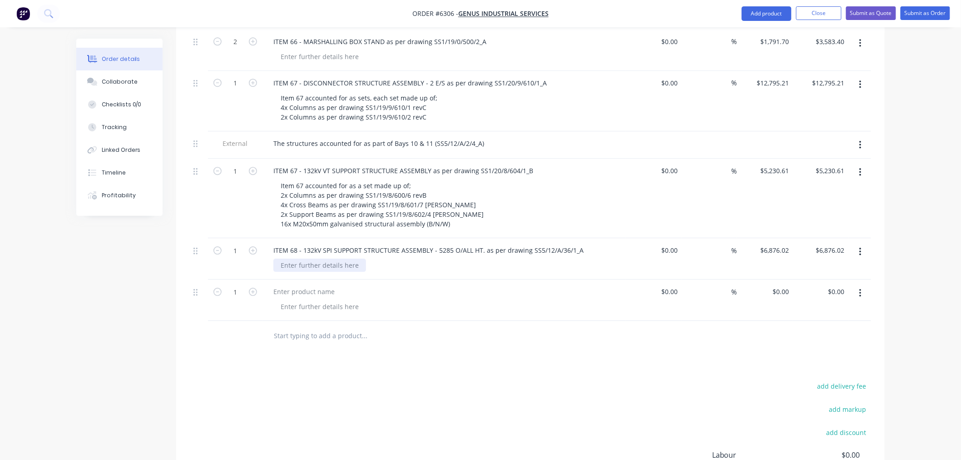
click at [337, 259] on div at bounding box center [320, 265] width 93 height 13
paste div
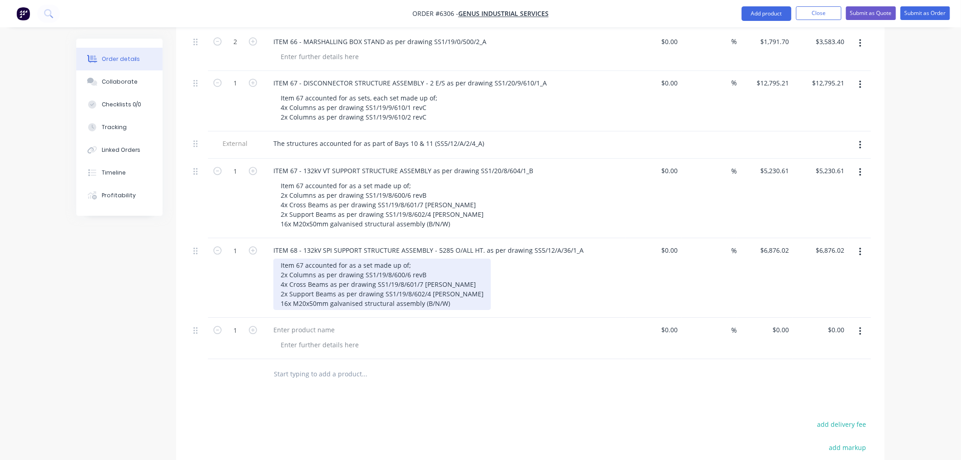
click at [299, 259] on div "Item 67 accounted for as a set made up of; 2x Columns as per drawing SS1/19/8/6…" at bounding box center [383, 284] width 218 height 51
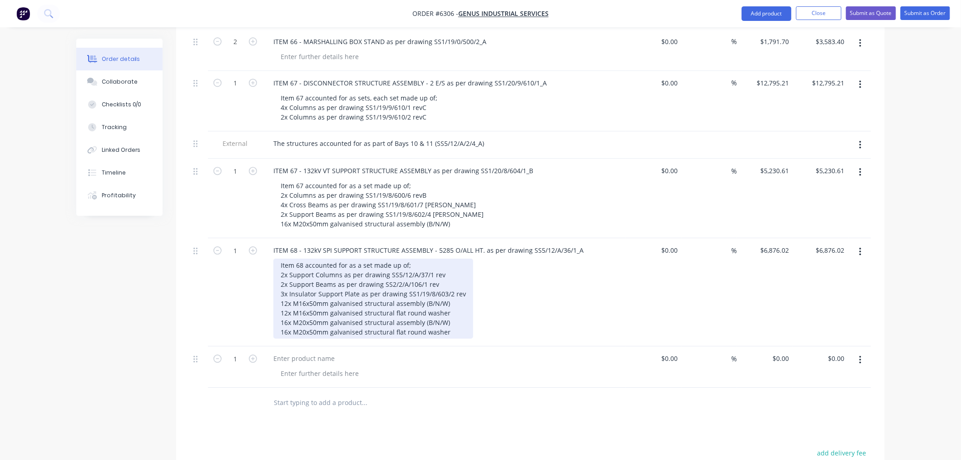
click at [448, 259] on div "Item 68 accounted for as a set made up of; 2x Support Columns as per drawing SS…" at bounding box center [374, 299] width 200 height 80
click at [448, 259] on div "Item 68 accounted for as a set made up of; 2x Support Columns as per drawing SS…" at bounding box center [384, 299] width 221 height 80
click at [388, 259] on div "Item 68 accounted for as a set made up of; 2x Support Columns as per drawing SS…" at bounding box center [384, 299] width 221 height 80
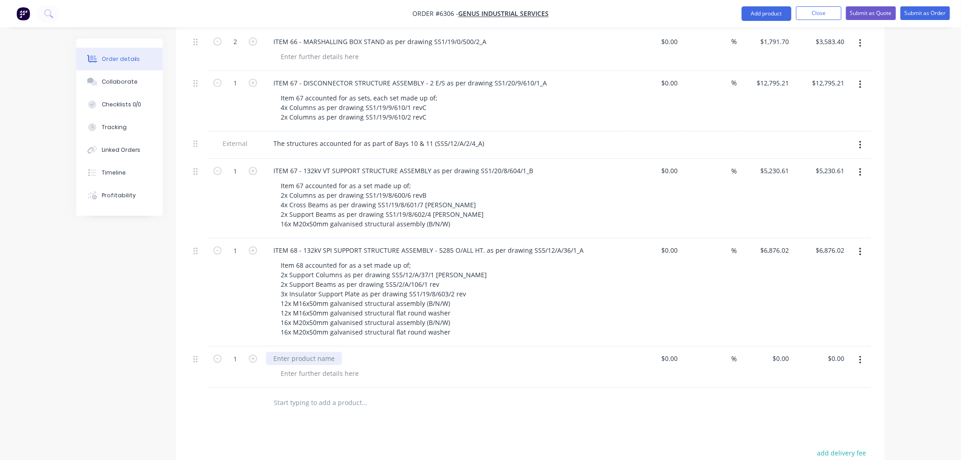
click at [293, 352] on div at bounding box center [304, 358] width 76 height 13
paste div
click at [249, 354] on icon "button" at bounding box center [253, 358] width 8 height 8
type input "3"
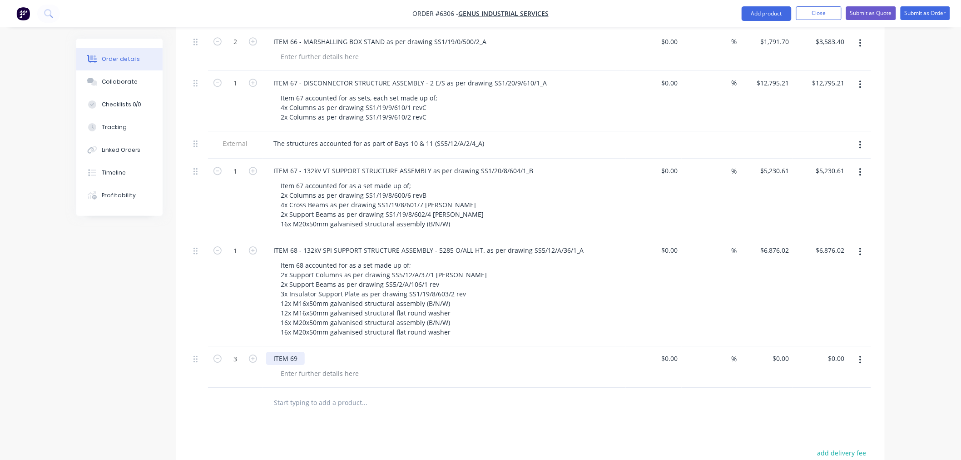
click at [296, 352] on div "ITEM 69" at bounding box center [285, 358] width 39 height 13
click at [488, 352] on div "ITEM 69 - 330kV SPI SUPPORT COLUMN - 5850 O/ALL HT. as per drawing" at bounding box center [382, 358] width 232 height 13
click at [779, 346] on div "0 0" at bounding box center [765, 366] width 56 height 41
paste input "4136.05"
type input "$4,136.05"
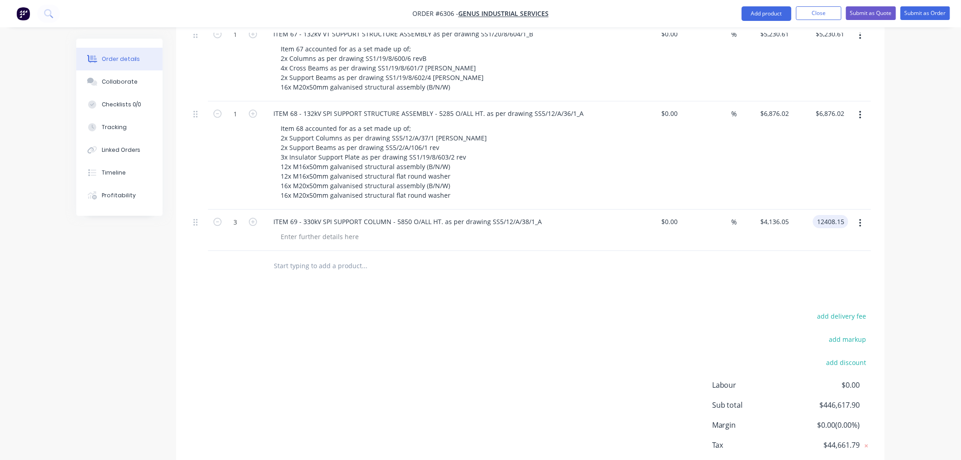
scroll to position [1171, 0]
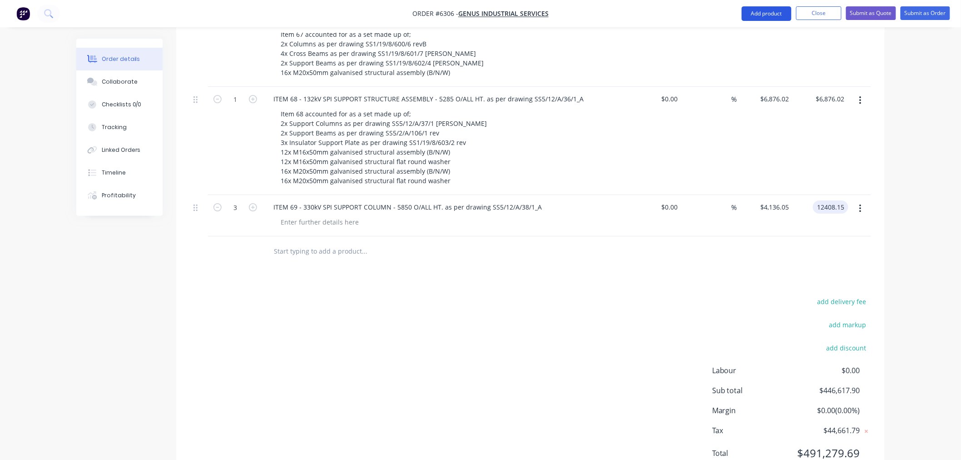
type input "$12,408.15"
click at [762, 15] on button "Add product" at bounding box center [767, 13] width 50 height 15
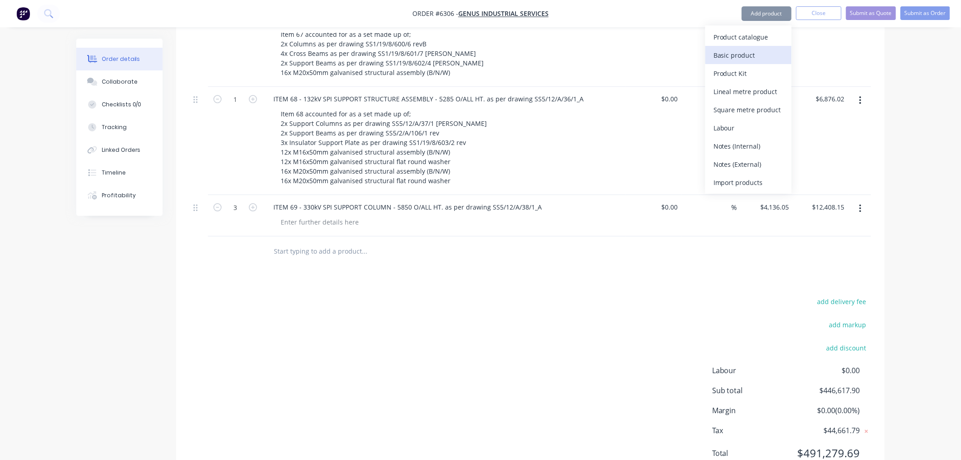
click at [752, 61] on div "Basic product" at bounding box center [749, 55] width 70 height 13
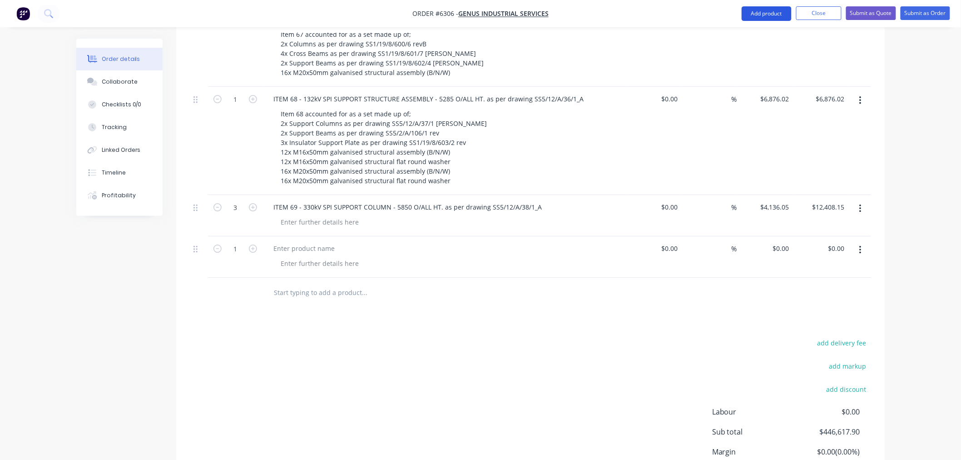
click at [753, 10] on button "Add product" at bounding box center [767, 13] width 50 height 15
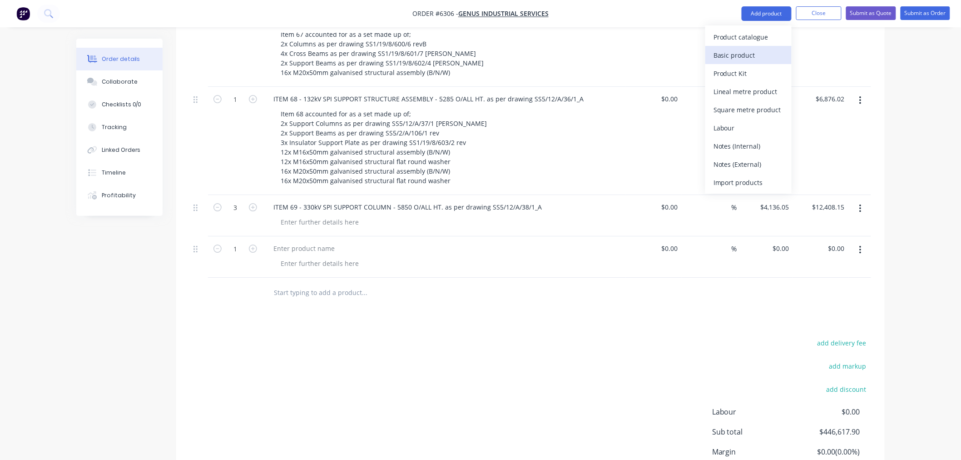
click at [745, 56] on div "Basic product" at bounding box center [749, 55] width 70 height 13
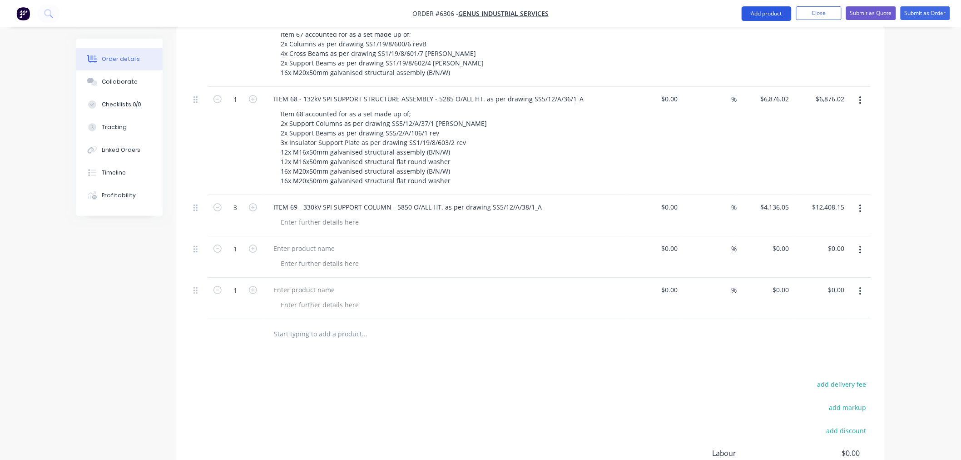
click at [753, 15] on button "Add product" at bounding box center [767, 13] width 50 height 15
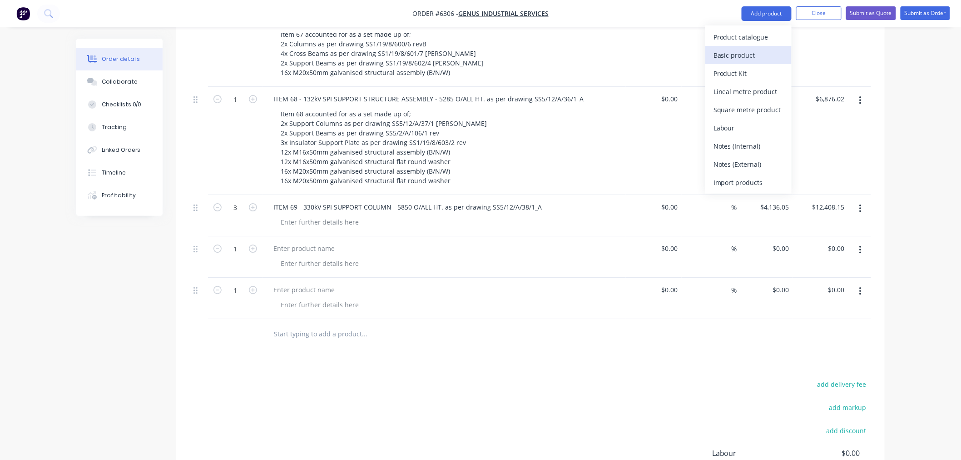
click at [746, 57] on div "Basic product" at bounding box center [749, 55] width 70 height 13
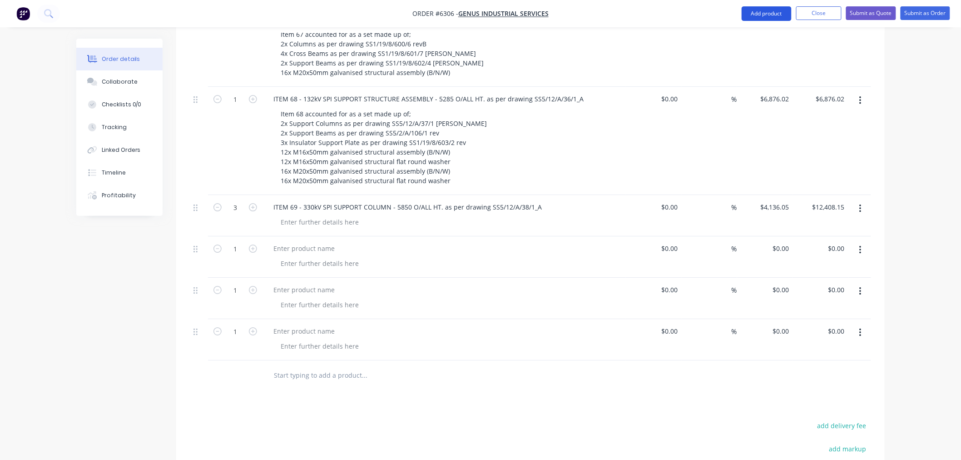
click at [753, 16] on button "Add product" at bounding box center [767, 13] width 50 height 15
click at [746, 52] on div "Basic product" at bounding box center [749, 55] width 70 height 13
click at [755, 11] on button "Add product" at bounding box center [767, 13] width 50 height 15
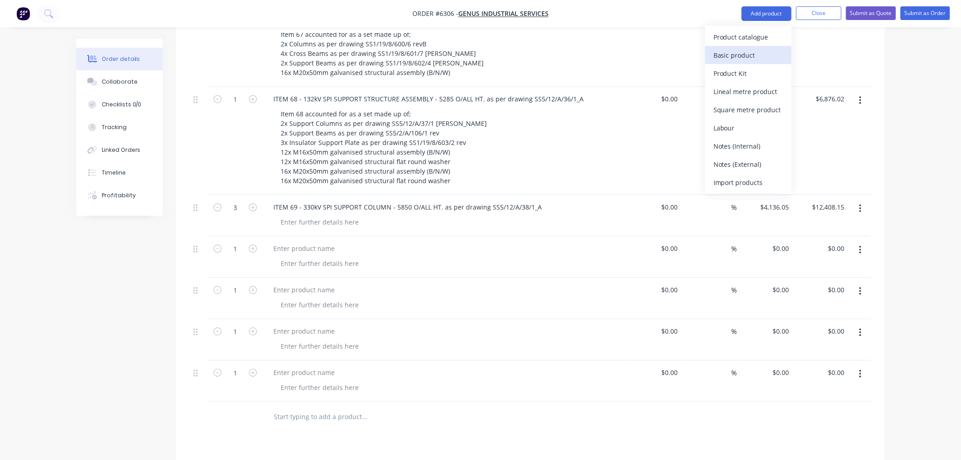
click at [746, 51] on div "Basic product" at bounding box center [749, 55] width 70 height 13
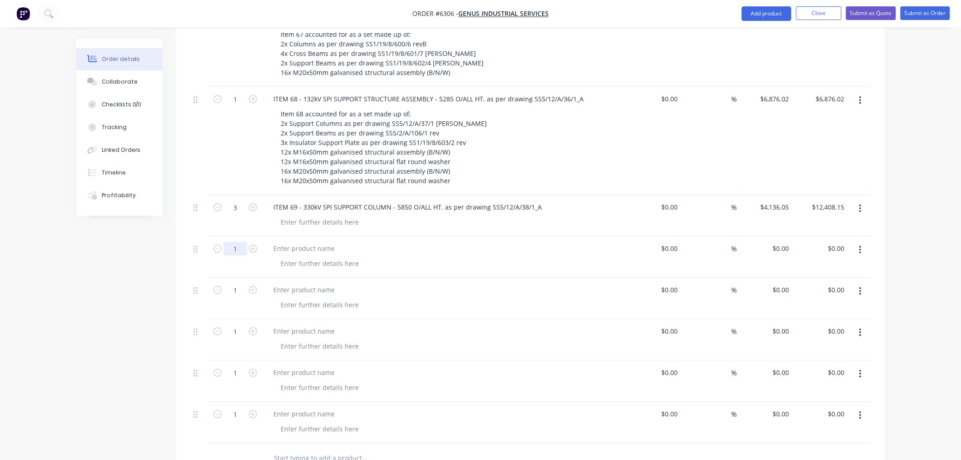
click at [241, 242] on input "1" at bounding box center [236, 249] width 24 height 14
type input "9"
click at [288, 242] on div at bounding box center [304, 248] width 76 height 13
paste div
click at [309, 242] on div "ITEM 70 -" at bounding box center [444, 248] width 356 height 13
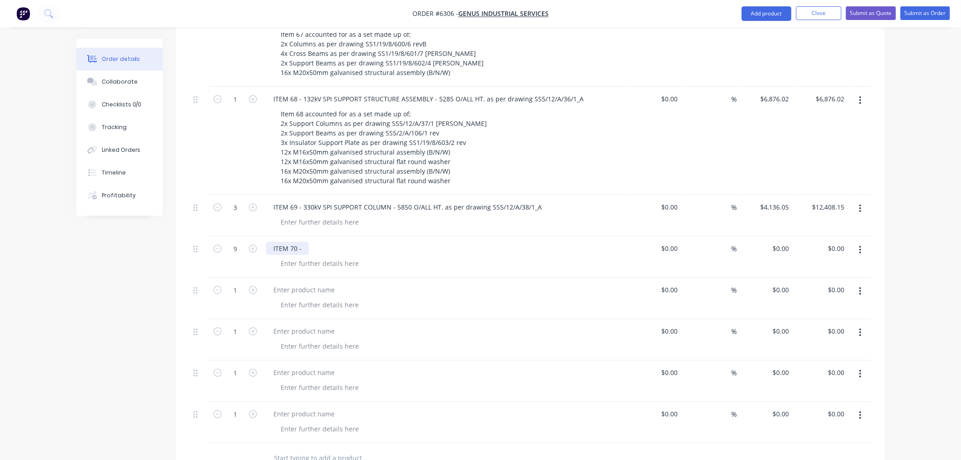
click at [306, 242] on div "ITEM 70 -" at bounding box center [287, 248] width 43 height 13
click at [435, 242] on div "ITEM 70 - 330kV SA SUPPORT COLUMN as per drawing" at bounding box center [355, 248] width 179 height 13
drag, startPoint x: 778, startPoint y: 205, endPoint x: 779, endPoint y: 214, distance: 8.7
click at [778, 236] on div "0 $0.00" at bounding box center [765, 256] width 56 height 41
paste input "2271.39"
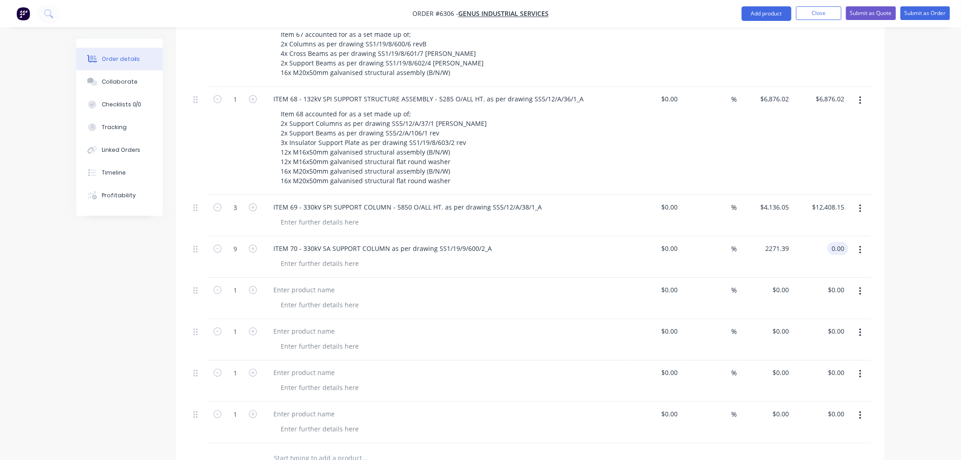
type input "$2,271.39"
type input "$20,442.51"
click at [280, 283] on div at bounding box center [304, 289] width 76 height 13
click at [287, 283] on div at bounding box center [304, 289] width 76 height 13
paste div
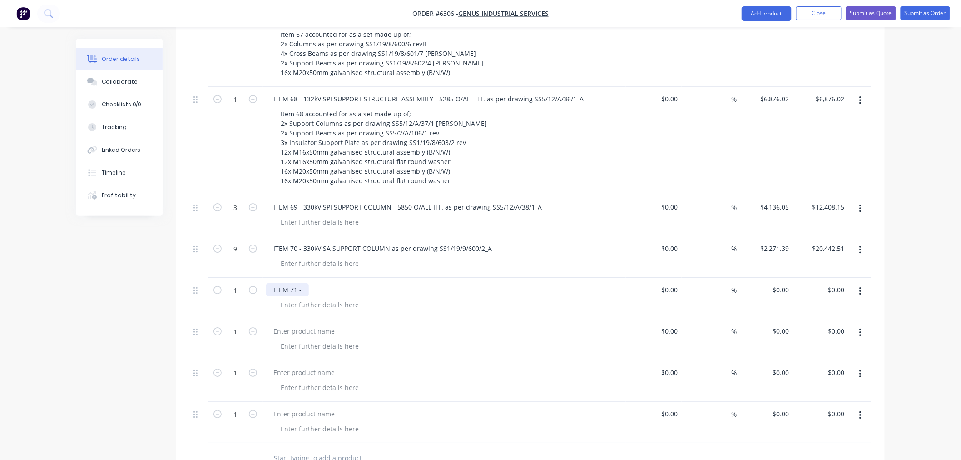
drag, startPoint x: 303, startPoint y: 250, endPoint x: 314, endPoint y: 258, distance: 13.7
click at [303, 283] on div "ITEM 71 -" at bounding box center [287, 289] width 43 height 13
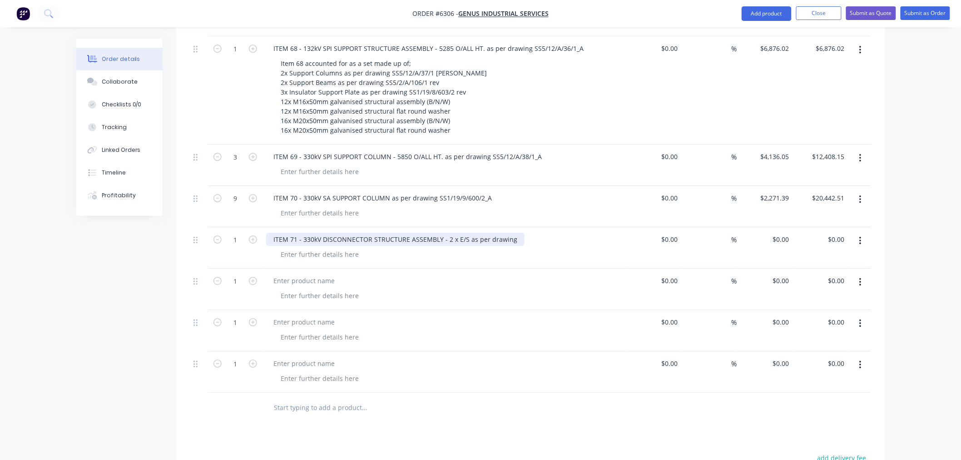
click at [513, 233] on div "ITEM 71 - 330kV DISCONNECTOR STRUCTURE ASSEMBLY - 2 x E/S as per drawing" at bounding box center [395, 239] width 259 height 13
click at [780, 233] on div "0 $0.00" at bounding box center [781, 239] width 25 height 13
paste input "37327.27"
type input "$37,327.27"
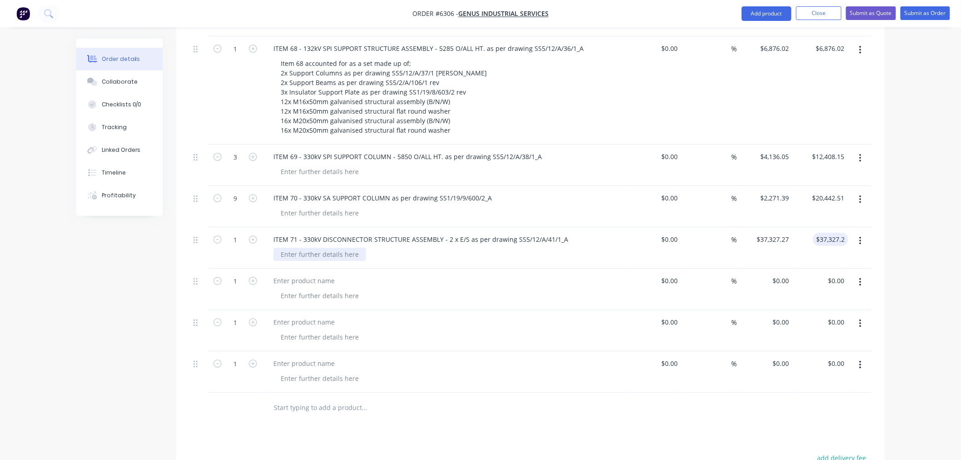
click at [303, 248] on div at bounding box center [320, 254] width 93 height 13
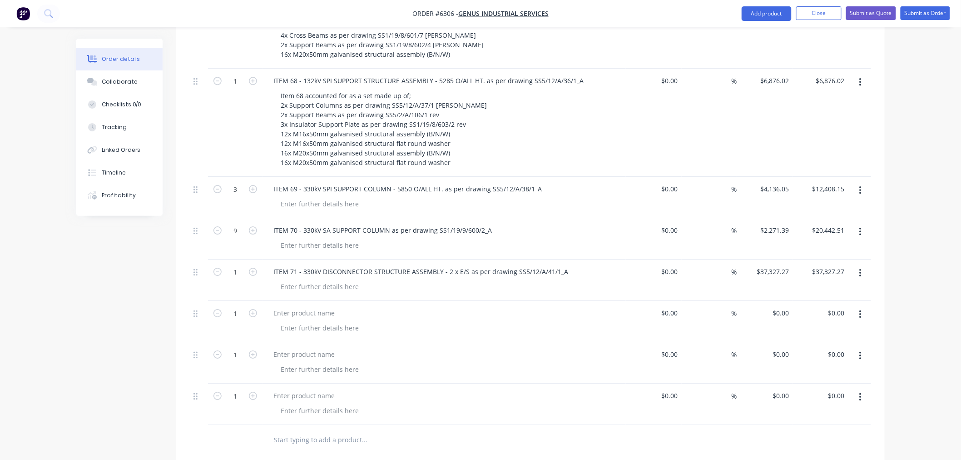
scroll to position [1171, 0]
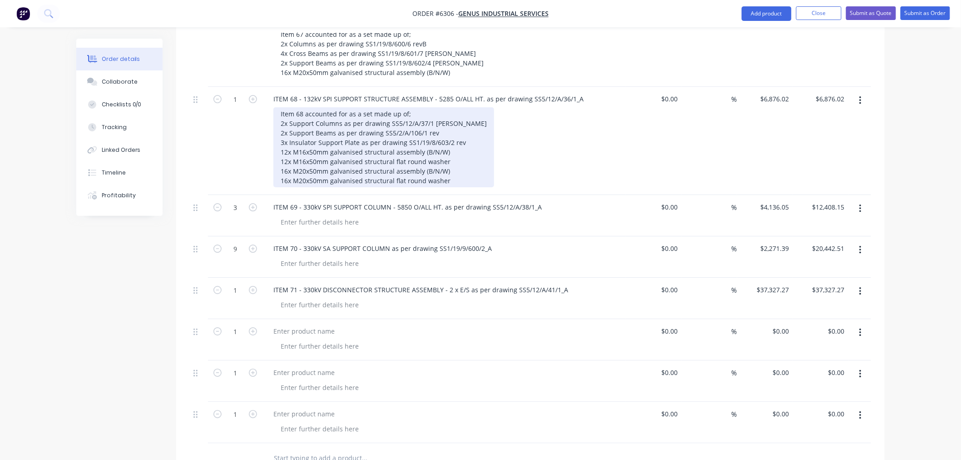
click at [411, 107] on div "Item 68 accounted for as a set made up of; 2x Support Columns as per drawing SS…" at bounding box center [384, 147] width 221 height 80
drag, startPoint x: 415, startPoint y: 74, endPoint x: 279, endPoint y: 77, distance: 136.8
click at [279, 107] on div "Item 68 accounted for as a set made up of; 2x Support Columns as per drawing SS…" at bounding box center [384, 147] width 221 height 80
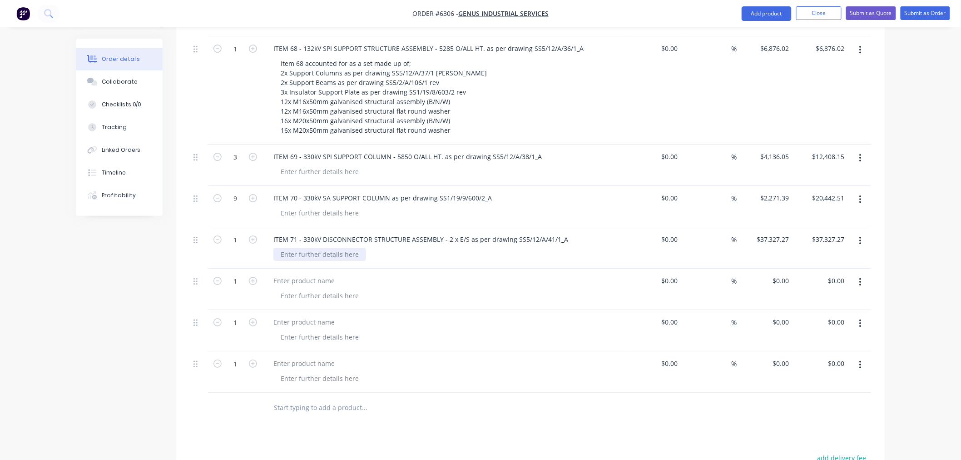
click at [303, 248] on div at bounding box center [320, 254] width 93 height 13
paste div
click at [297, 248] on div "Item 68 accounted for as a set made up of;" at bounding box center [346, 254] width 145 height 13
click at [411, 248] on div "Item 71 accounted for as a set made up of;" at bounding box center [346, 254] width 145 height 13
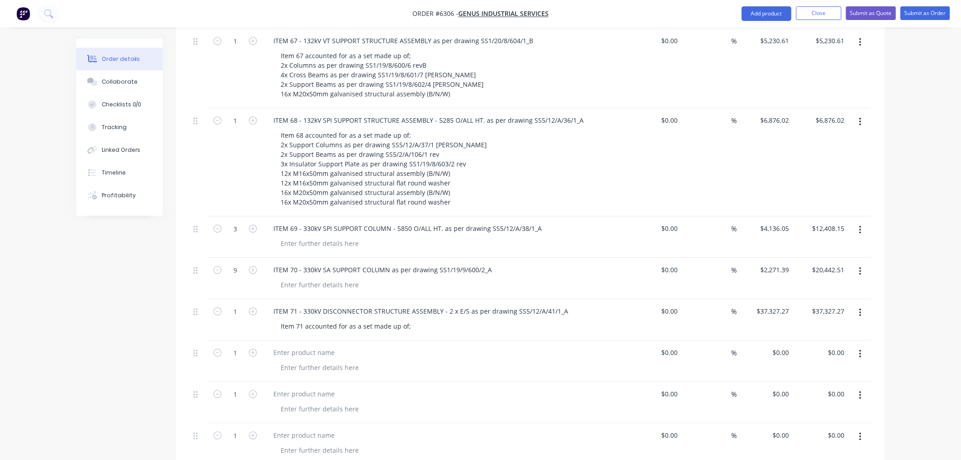
scroll to position [1120, 0]
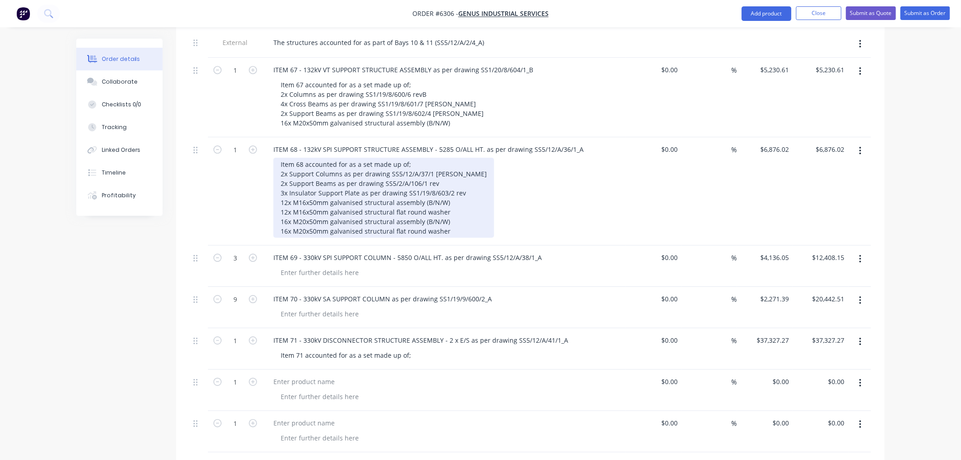
click at [442, 158] on div "Item 68 accounted for as a set made up of; 2x Support Columns as per drawing SS…" at bounding box center [384, 198] width 221 height 80
click at [461, 158] on div "Item 68 accounted for as a set made up of; 2x Support Columns as per drawing SS…" at bounding box center [384, 198] width 221 height 80
click at [464, 158] on div "Item 68 accounted for as a set made up of; 2x Support Columns as per drawing SS…" at bounding box center [384, 198] width 221 height 80
click at [462, 187] on div "Item 68 accounted for as a set made up of; 2x Support Columns as per drawing SS…" at bounding box center [394, 198] width 241 height 80
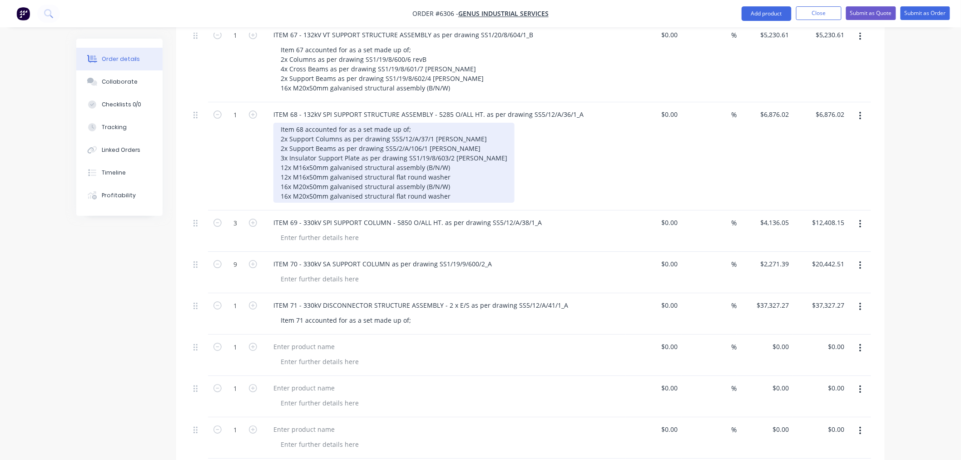
scroll to position [1221, 0]
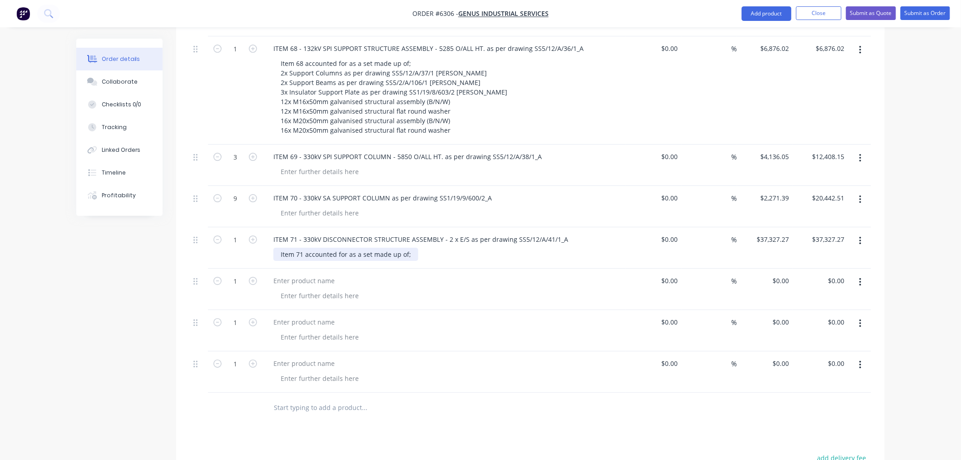
click at [409, 248] on div "Item 71 accounted for as a set made up of;" at bounding box center [346, 254] width 145 height 13
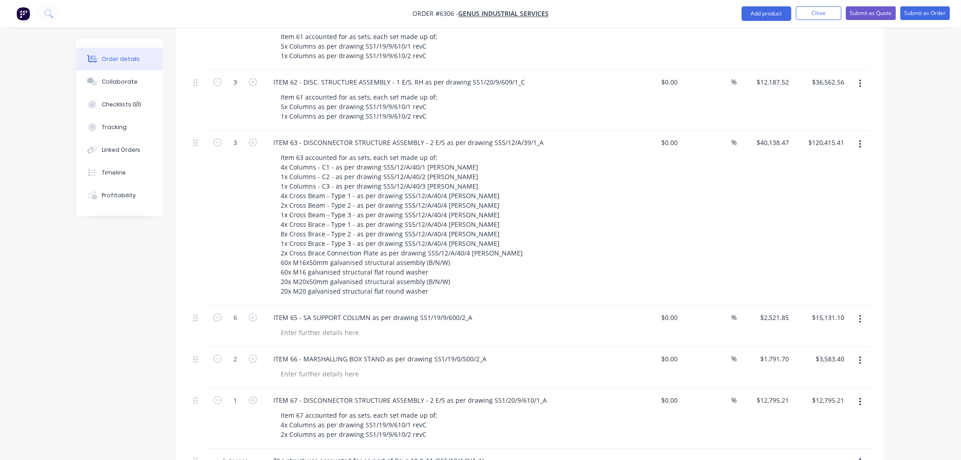
scroll to position [666, 0]
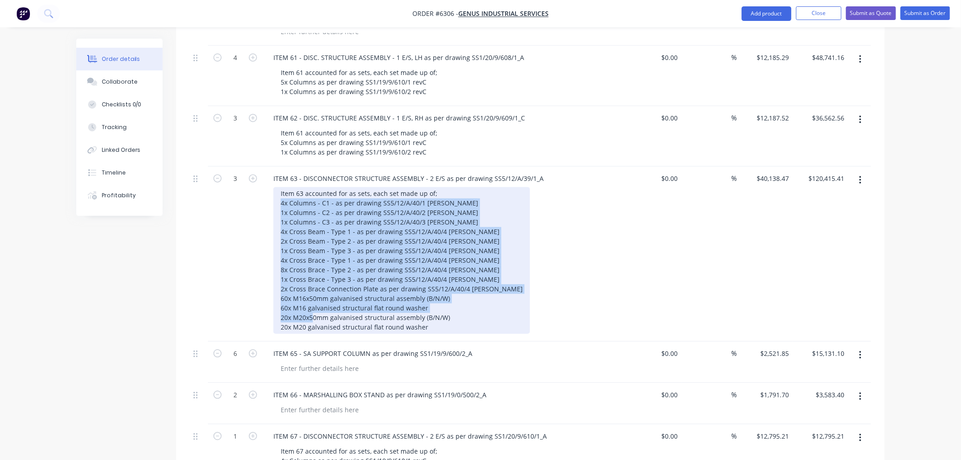
drag, startPoint x: 280, startPoint y: 165, endPoint x: 453, endPoint y: 289, distance: 211.9
click at [453, 289] on div "Item 63 accounted for as sets, each set made up of; 4x Columns - C1 - as per dr…" at bounding box center [402, 260] width 257 height 147
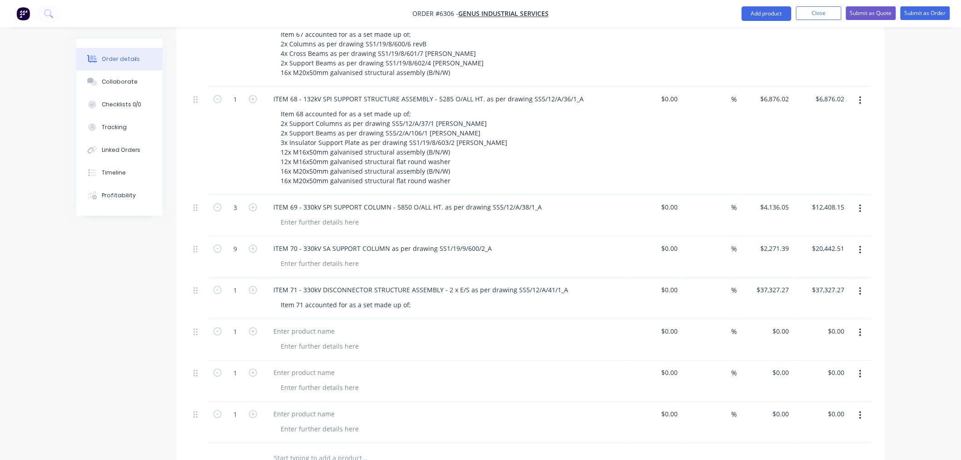
scroll to position [1221, 0]
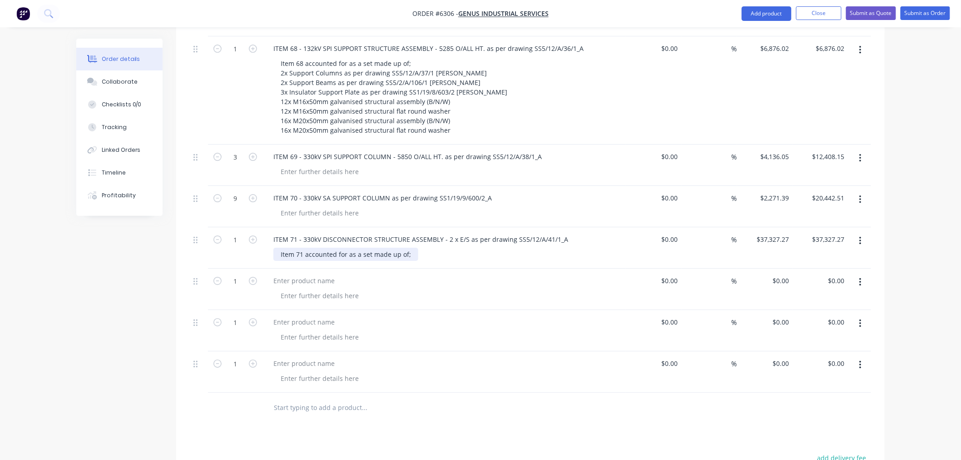
click at [410, 248] on div "Item 71 accounted for as a set made up of;" at bounding box center [346, 254] width 145 height 13
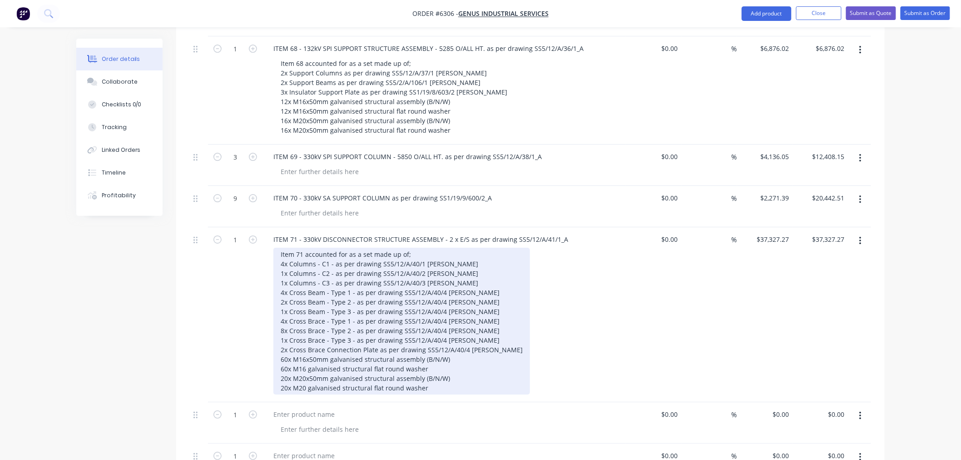
click at [411, 248] on div "Item 71 accounted for as a set made up of; 4x Columns - C1 - as per drawing SS5…" at bounding box center [402, 321] width 257 height 147
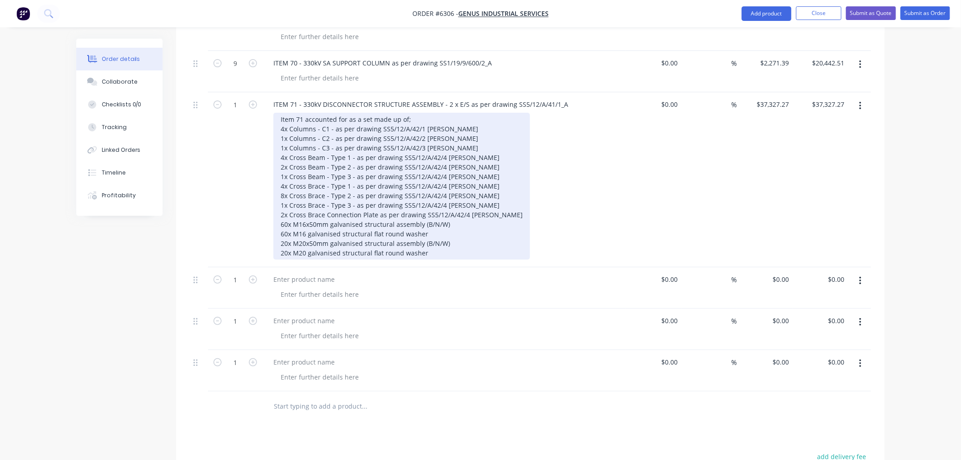
scroll to position [1373, 0]
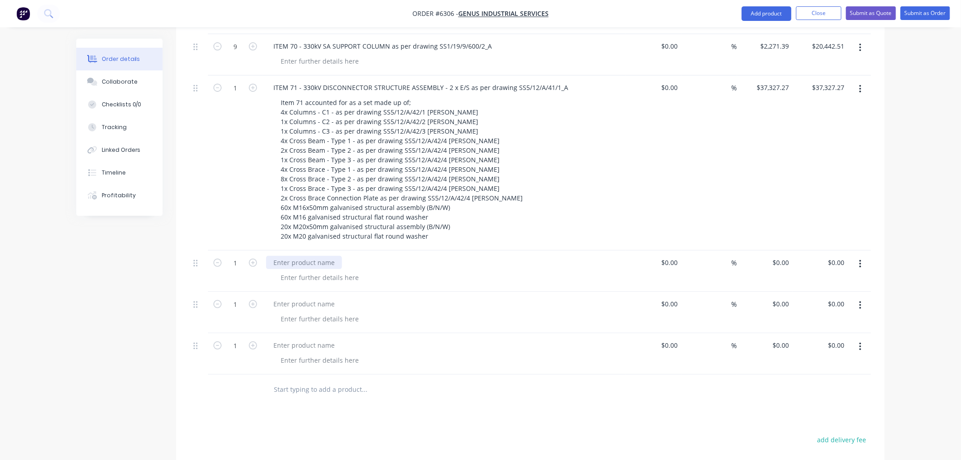
click at [294, 256] on div at bounding box center [304, 262] width 76 height 13
paste div
click at [303, 256] on div "ITEM 72 -" at bounding box center [287, 262] width 43 height 13
click at [530, 256] on div "ITEM 72 - 330kV DOUBLE BAY STRAIN SUPPORT STRUCTURE ASSEMBLY as per drawing" at bounding box center [403, 262] width 275 height 13
click at [787, 256] on input "0" at bounding box center [782, 262] width 21 height 13
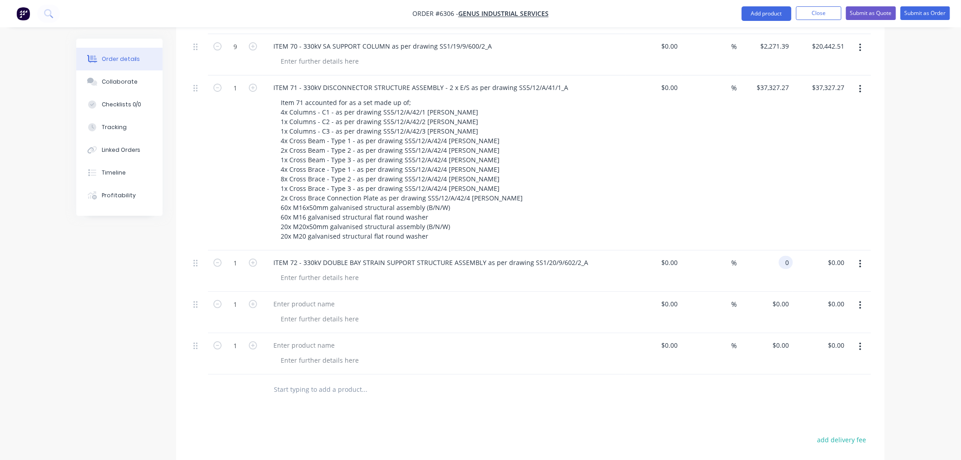
paste input "370433.12"
type input "$370,433.12"
click at [313, 271] on div at bounding box center [320, 277] width 93 height 13
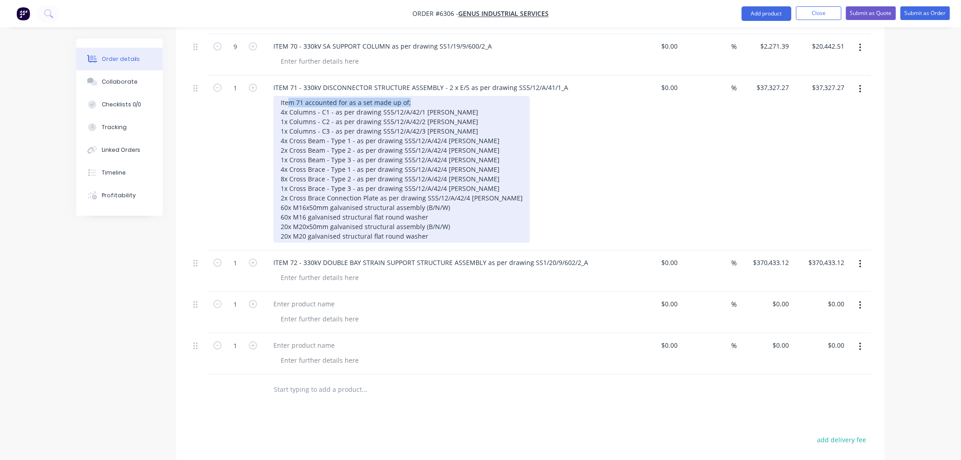
drag, startPoint x: 408, startPoint y: 64, endPoint x: 288, endPoint y: 58, distance: 120.5
click at [288, 96] on div "Item 71 accounted for as a set made up of; 4x Columns - C1 - as per drawing SS5…" at bounding box center [402, 169] width 257 height 147
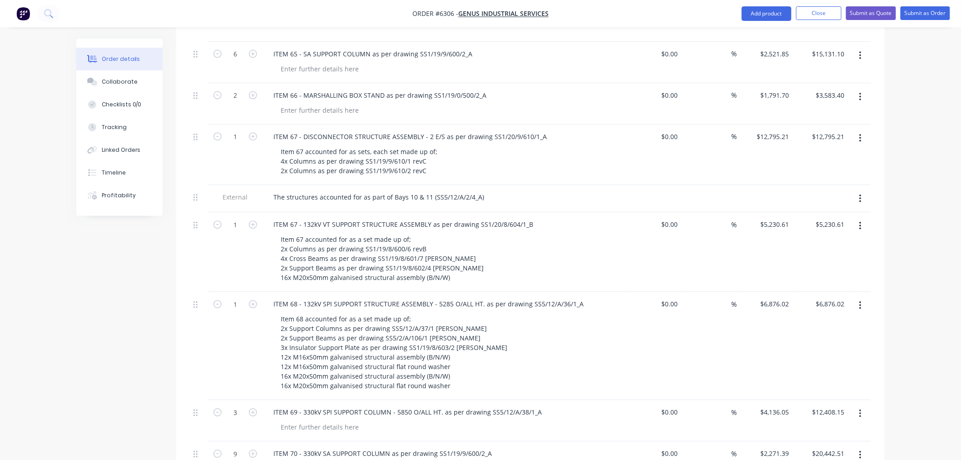
scroll to position [919, 0]
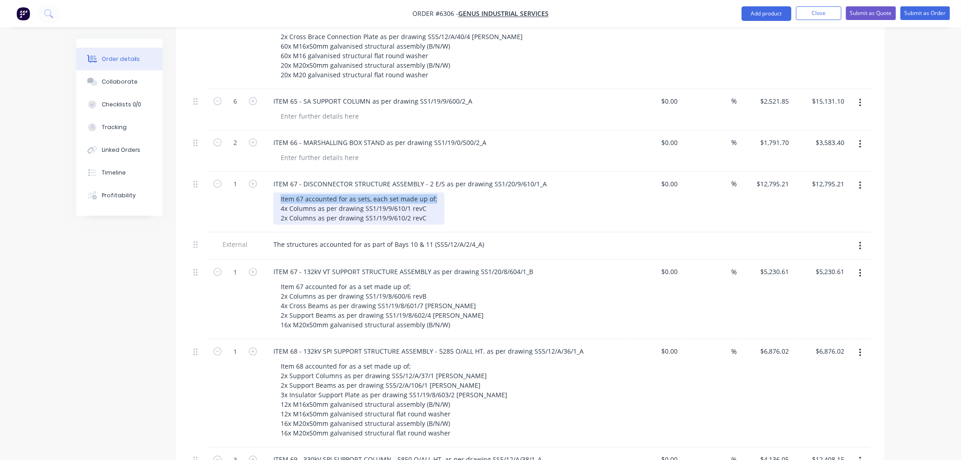
drag, startPoint x: 434, startPoint y: 157, endPoint x: 269, endPoint y: 156, distance: 165.4
click at [269, 172] on div "ITEM 67 - DISCONNECTOR STRUCTURE ASSEMBLY - 2 E/S as per drawing SS1/20/9/610/1…" at bounding box center [444, 202] width 363 height 60
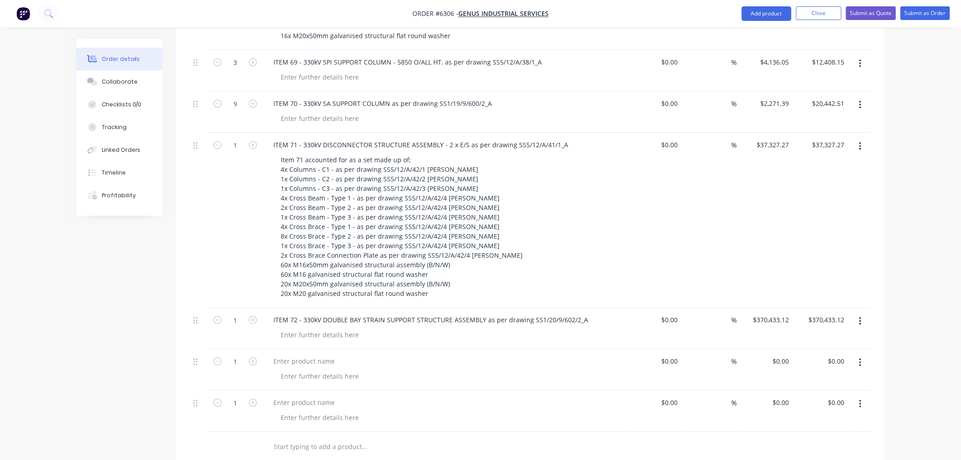
scroll to position [1474, 0]
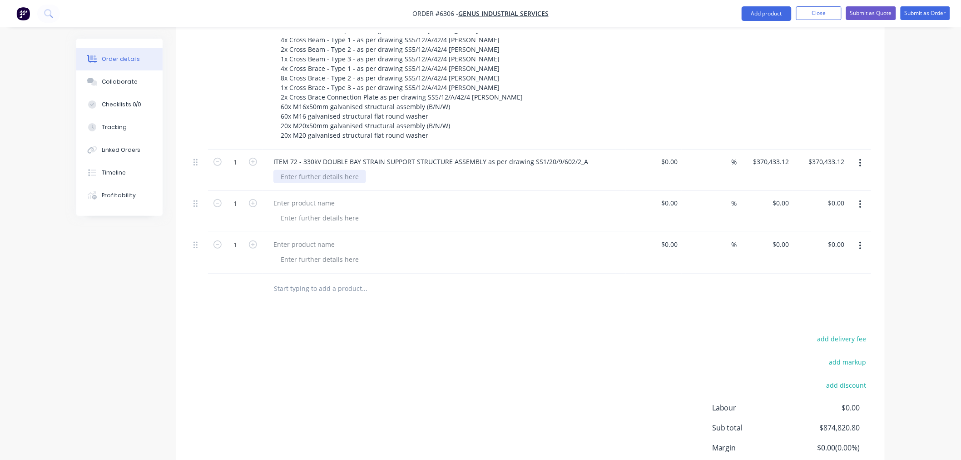
click at [298, 170] on div at bounding box center [320, 176] width 93 height 13
paste div
click at [296, 170] on div "Item 67 accounted for as sets, each set made up of;" at bounding box center [359, 176] width 171 height 13
click at [437, 170] on div "Item 72 accounted for as sets, each set made up of;" at bounding box center [359, 176] width 171 height 13
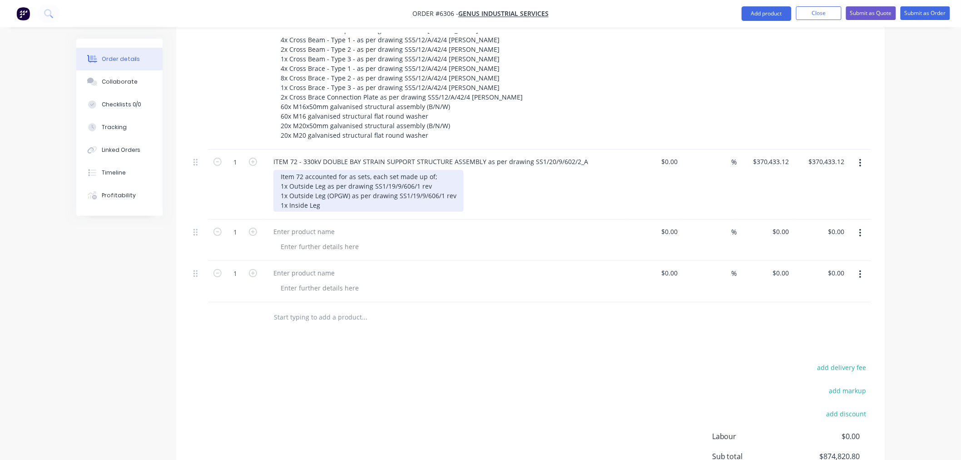
click at [337, 170] on div "Item 72 accounted for as sets, each set made up of; 1x Outside Leg as per drawi…" at bounding box center [369, 191] width 190 height 42
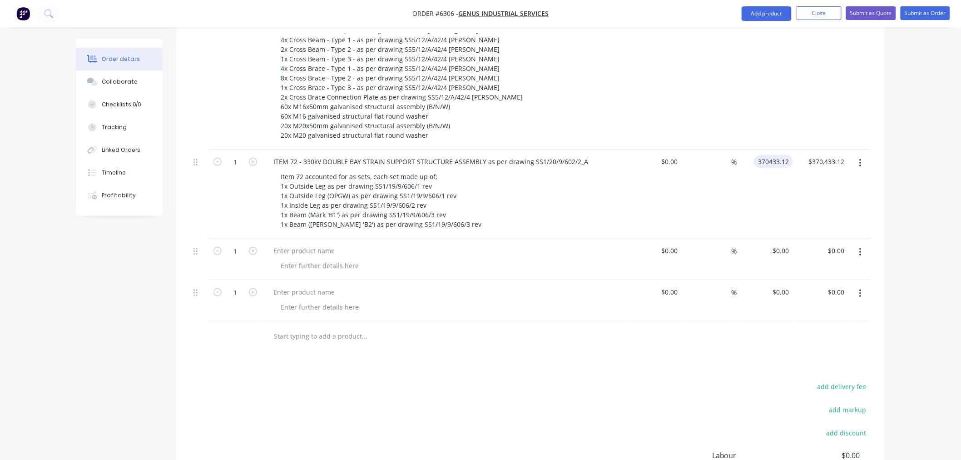
click at [767, 155] on input "370433.12" at bounding box center [775, 161] width 35 height 13
click at [765, 155] on input "370433.12" at bounding box center [773, 161] width 40 height 13
paste input "1631.65"
type input "$371,631.65"
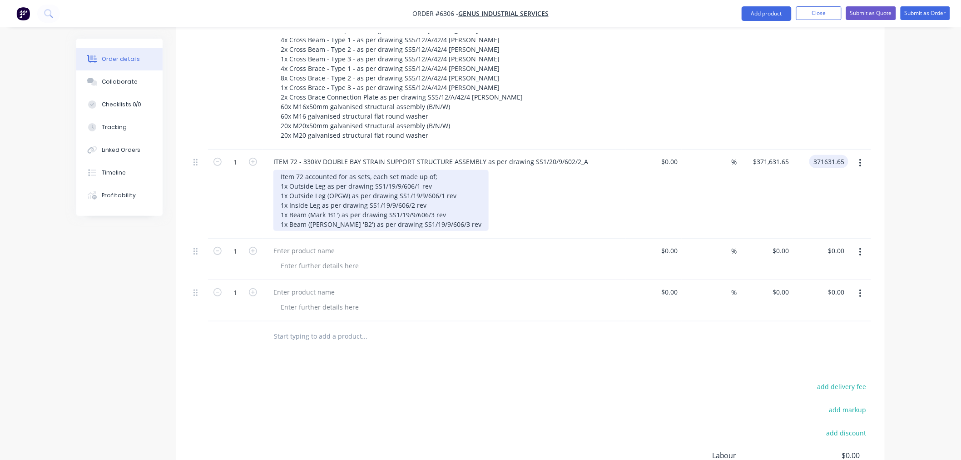
type input "$371,631.65"
click at [453, 185] on div "Item 72 accounted for as sets, each set made up of; 1x Outside Leg as per drawi…" at bounding box center [381, 200] width 215 height 61
click at [432, 170] on div "Item 72 accounted for as sets, each set made up of; 1x Outside Leg as per drawi…" at bounding box center [381, 200] width 215 height 61
click at [448, 184] on div "Item 72 accounted for as sets, each set made up of; 1x Outside Leg as per drawi…" at bounding box center [381, 200] width 215 height 61
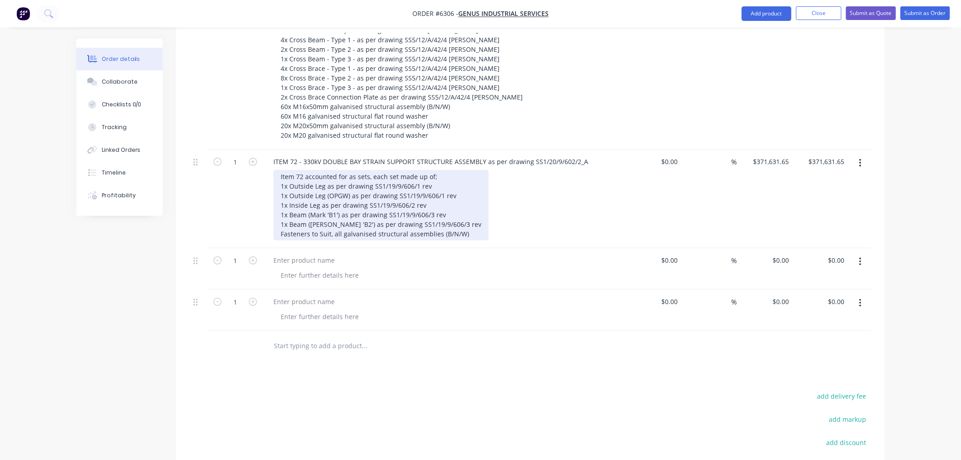
click at [440, 170] on div "Item 72 accounted for as sets, each set made up of; 1x Outside Leg as per drawi…" at bounding box center [381, 205] width 215 height 70
click at [458, 170] on div "Item 72 accounted for as sets, each set made up of; 1x Outside Leg as per drawi…" at bounding box center [381, 205] width 215 height 70
click at [438, 170] on div "Item 72 accounted for as sets, each set made up of; 1x Outside Leg as per drawi…" at bounding box center [381, 205] width 215 height 70
click at [448, 174] on div "Item 72 accounted for as sets, each set made up of; 1x Outside Leg as per drawi…" at bounding box center [381, 205] width 215 height 70
click at [447, 185] on div "Item 72 accounted for as sets, each set made up of; 1x Outside Leg as per drawi…" at bounding box center [381, 205] width 215 height 70
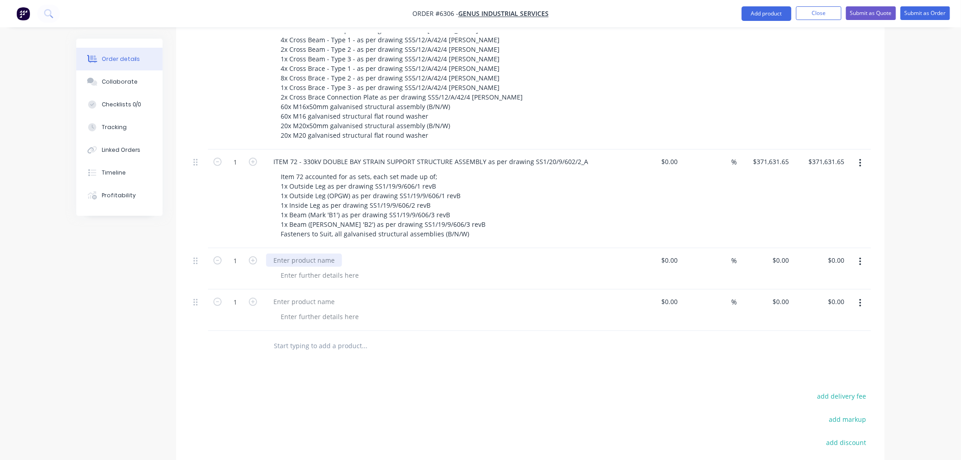
click at [284, 254] on div at bounding box center [304, 260] width 76 height 13
paste div
click at [253, 256] on icon "button" at bounding box center [253, 260] width 8 height 8
type input "3"
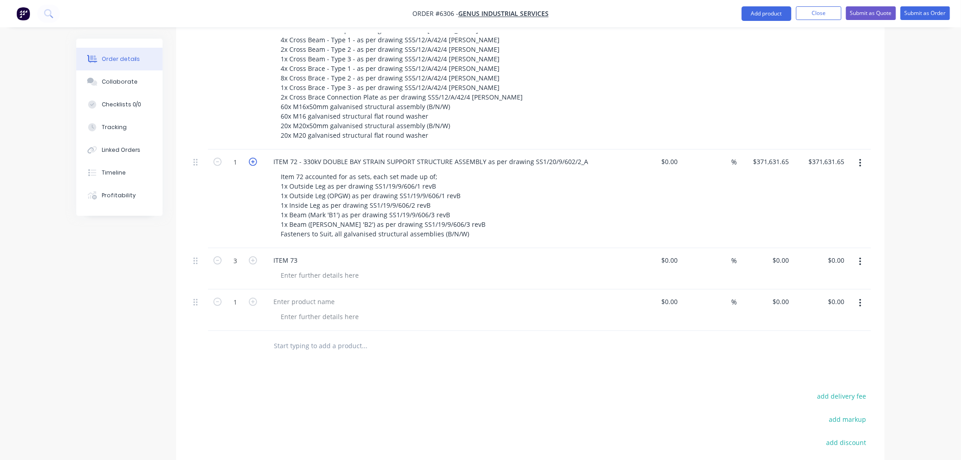
click at [252, 158] on icon "button" at bounding box center [253, 162] width 8 height 8
type input "2"
type input "$743,263.30"
click at [252, 158] on icon "button" at bounding box center [253, 162] width 8 height 8
type input "3"
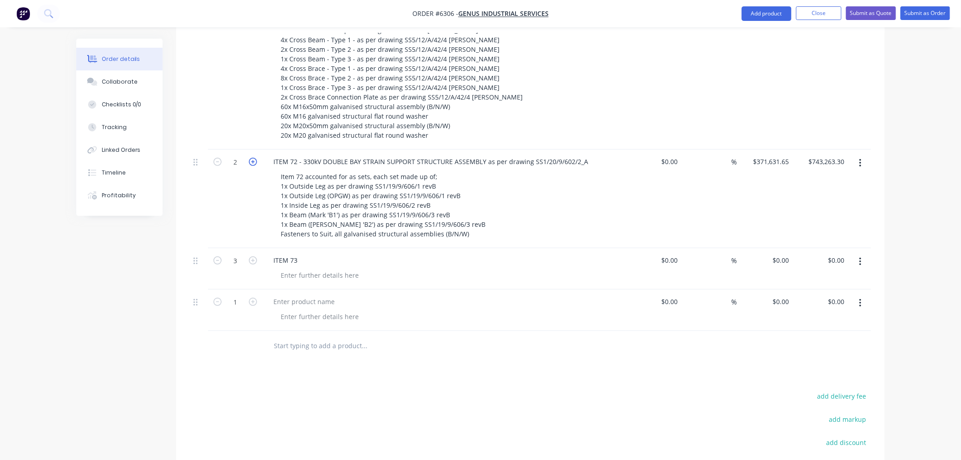
type input "$1,114,894.95"
click at [298, 254] on div "ITEM 73" at bounding box center [285, 260] width 39 height 13
click at [306, 254] on div "ITEM 73 -" at bounding box center [287, 260] width 43 height 13
click at [491, 254] on div "ITEM 73 - 330kV SPI SUPPORT COLUMN - 5350 O/ALL HT. as per drawing" at bounding box center [382, 260] width 232 height 13
click at [778, 248] on div "0 $0.00" at bounding box center [765, 268] width 56 height 41
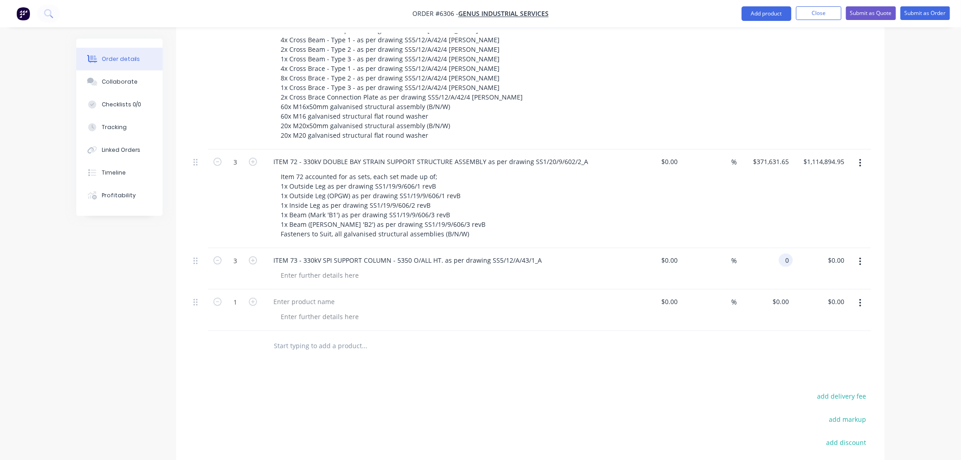
paste input "4054.93"
type input "$4,054.93"
type input "$12,164.79"
click at [243, 295] on input "1" at bounding box center [236, 302] width 24 height 14
type input "13"
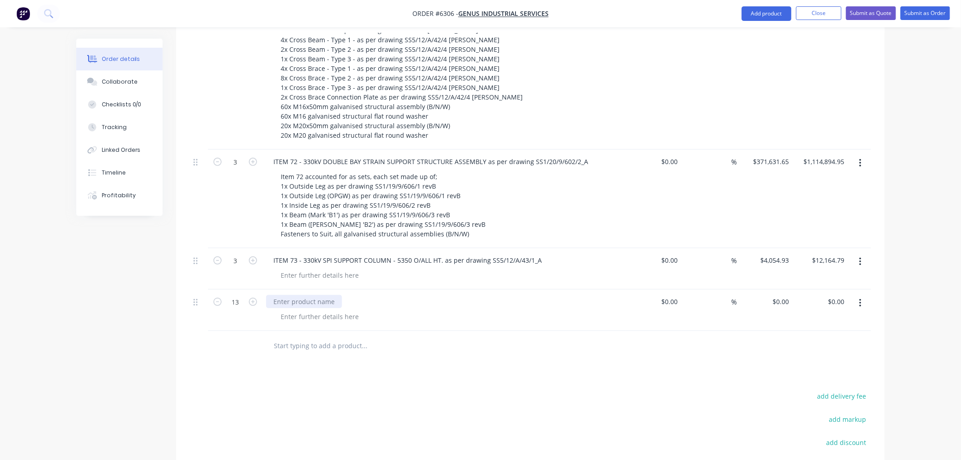
click at [305, 295] on div at bounding box center [304, 301] width 76 height 13
paste div
click at [300, 295] on div "ITEM 74 -" at bounding box center [287, 301] width 43 height 13
click at [434, 295] on div "ITEM 74 - 330kV CVT SUPPORT COLUMN as per drawing" at bounding box center [357, 301] width 183 height 13
click at [439, 295] on div "ITEM 74 - 330kV CVT SUPPORT COLUMN as per drawing" at bounding box center [357, 301] width 183 height 13
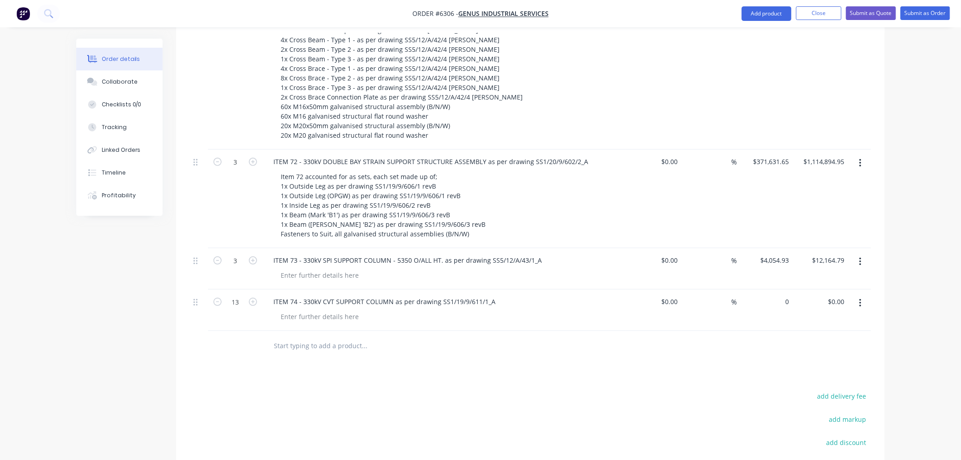
click at [775, 289] on div "0 $0.00" at bounding box center [765, 309] width 56 height 41
paste input "3022.41"
type input "$3,022.41"
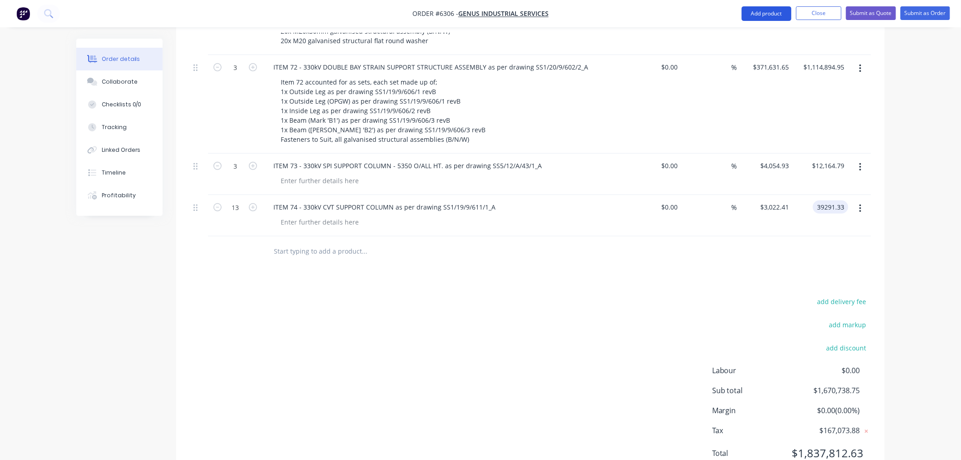
type input "$39,291.33"
click at [747, 15] on button "Add product" at bounding box center [767, 13] width 50 height 15
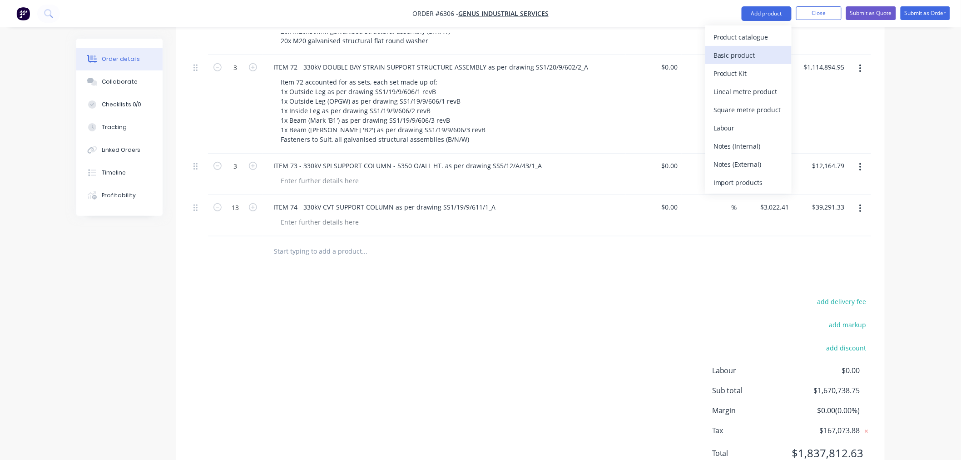
click at [739, 55] on div "Basic product" at bounding box center [749, 55] width 70 height 13
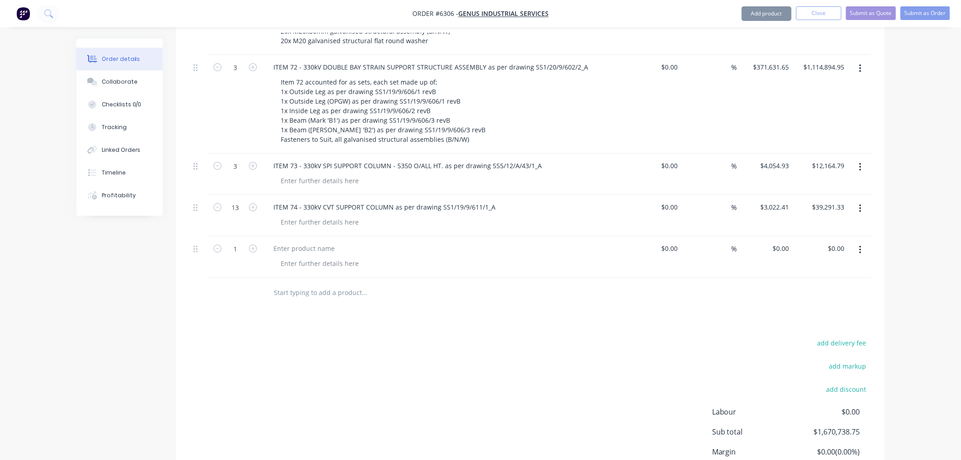
click at [750, 14] on button "Add product" at bounding box center [767, 13] width 50 height 15
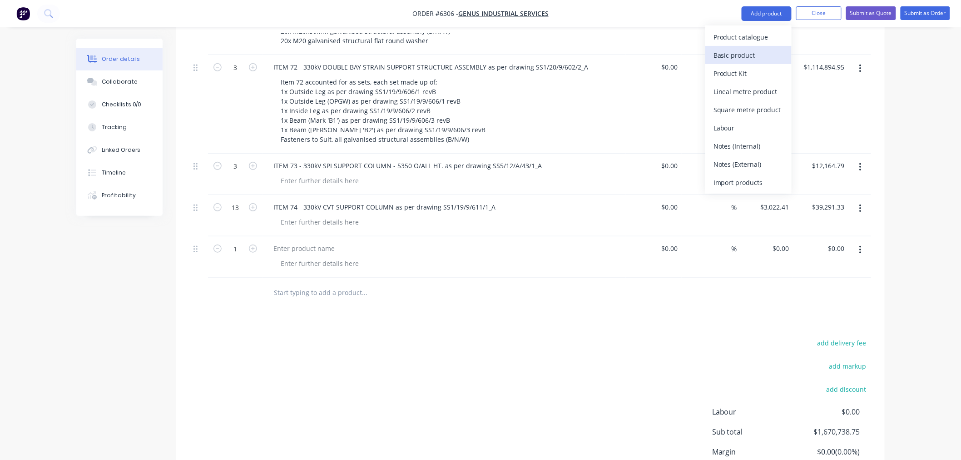
click at [741, 53] on div "Basic product" at bounding box center [749, 55] width 70 height 13
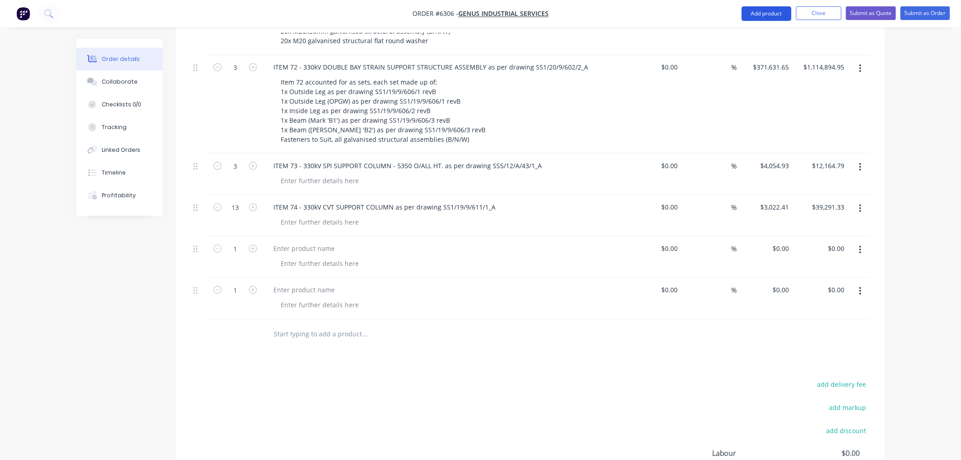
click at [748, 17] on button "Add product" at bounding box center [767, 13] width 50 height 15
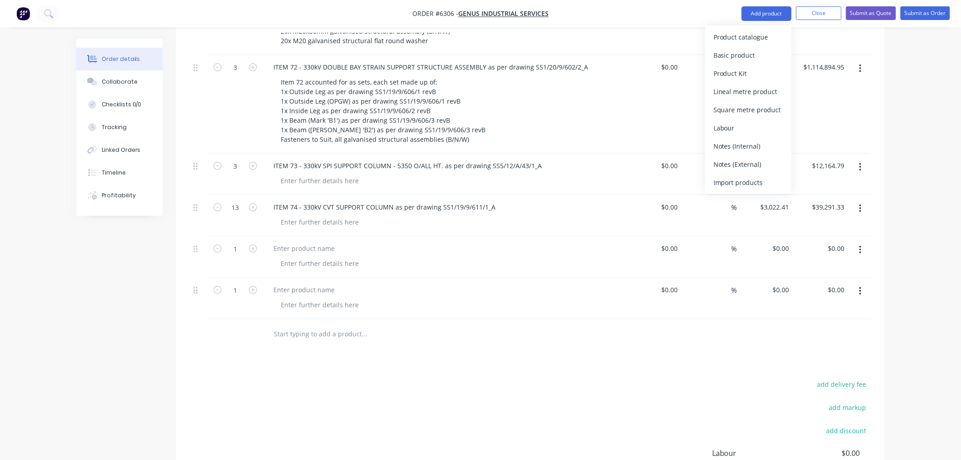
click at [741, 52] on div "Basic product" at bounding box center [749, 55] width 70 height 13
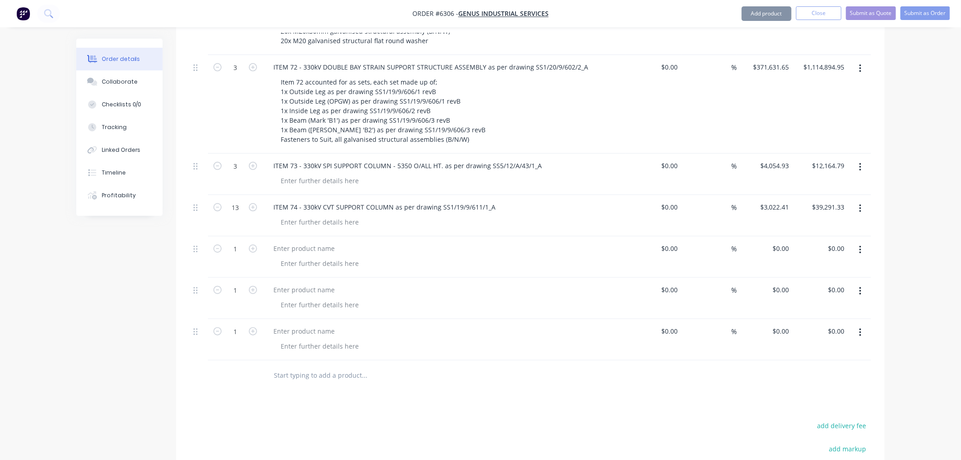
click at [751, 13] on button "Add product" at bounding box center [767, 13] width 50 height 15
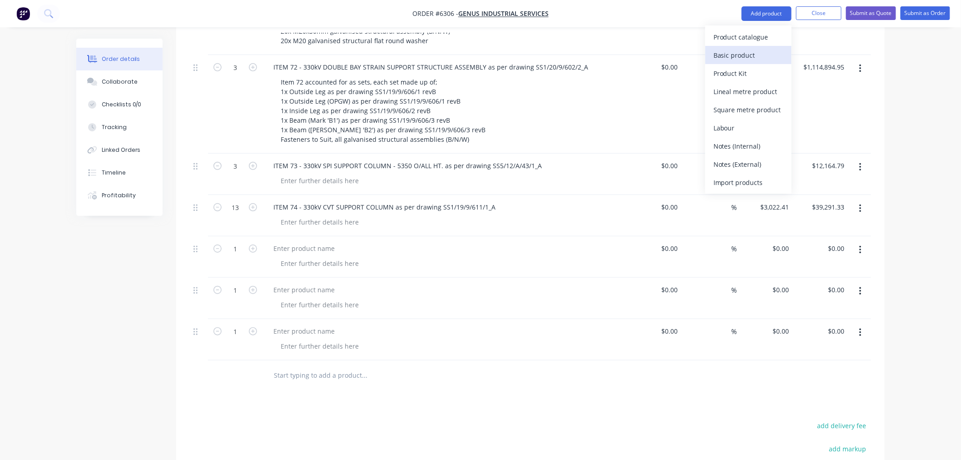
click at [742, 50] on div "Basic product" at bounding box center [749, 55] width 70 height 13
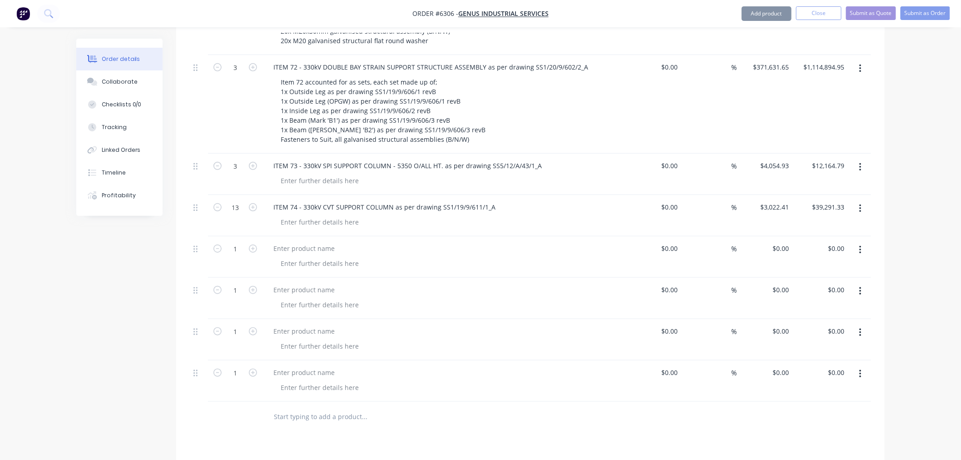
click at [752, 14] on button "Add product" at bounding box center [767, 13] width 50 height 15
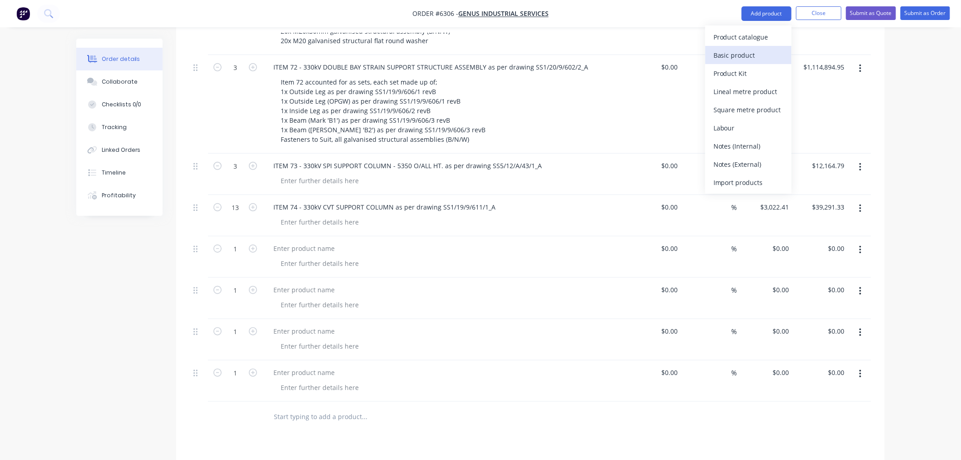
click at [746, 49] on div "Basic product" at bounding box center [749, 55] width 70 height 13
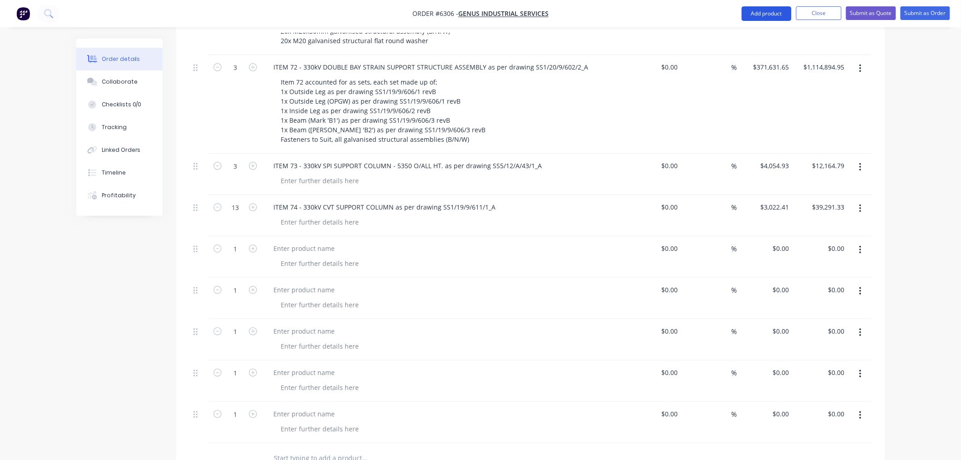
click at [751, 15] on button "Add product" at bounding box center [767, 13] width 50 height 15
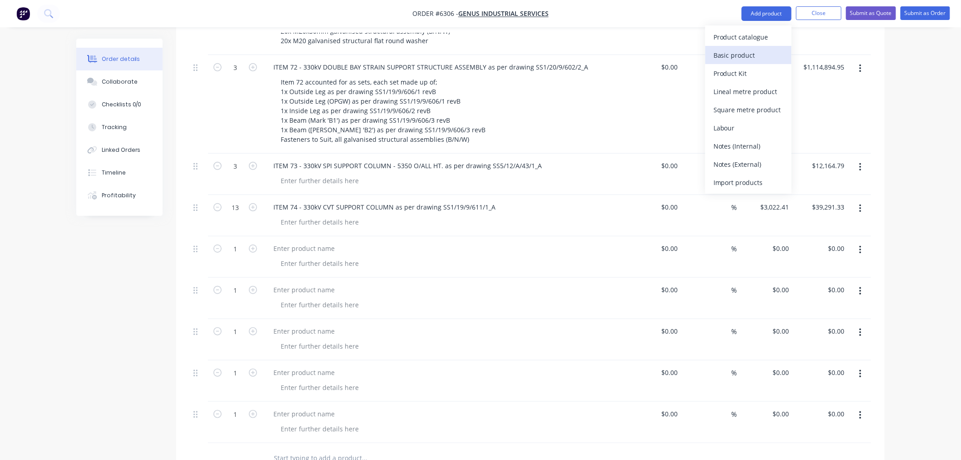
click at [741, 49] on div "Basic product" at bounding box center [749, 55] width 70 height 13
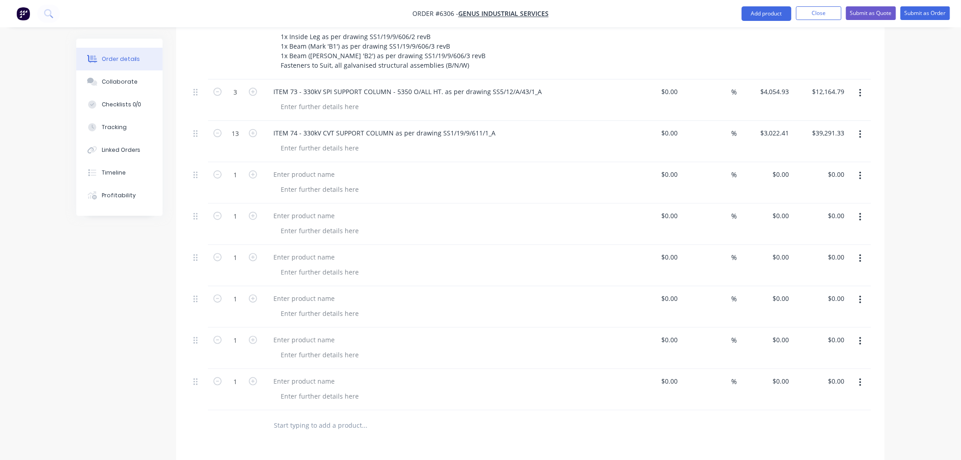
scroll to position [1665, 0]
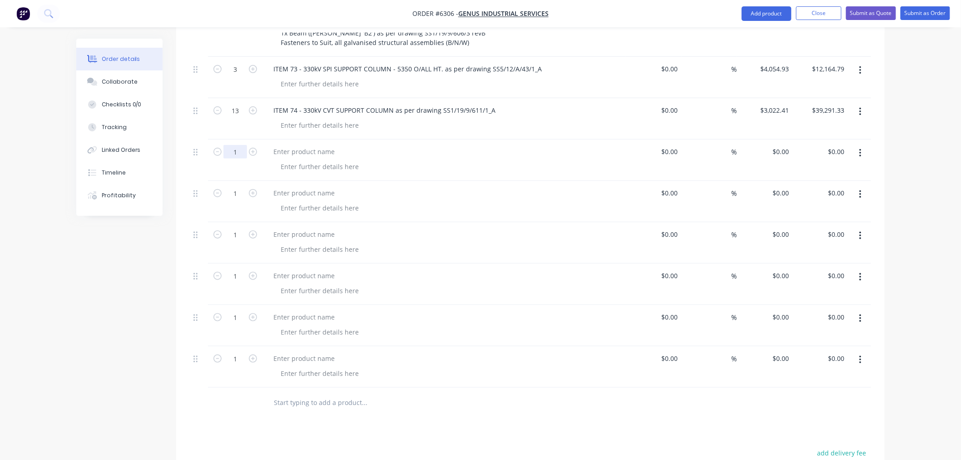
click at [242, 145] on input "1" at bounding box center [236, 152] width 24 height 14
type input "30"
click at [313, 145] on div at bounding box center [304, 151] width 76 height 13
paste div
drag, startPoint x: 302, startPoint y: 111, endPoint x: 303, endPoint y: 116, distance: 4.6
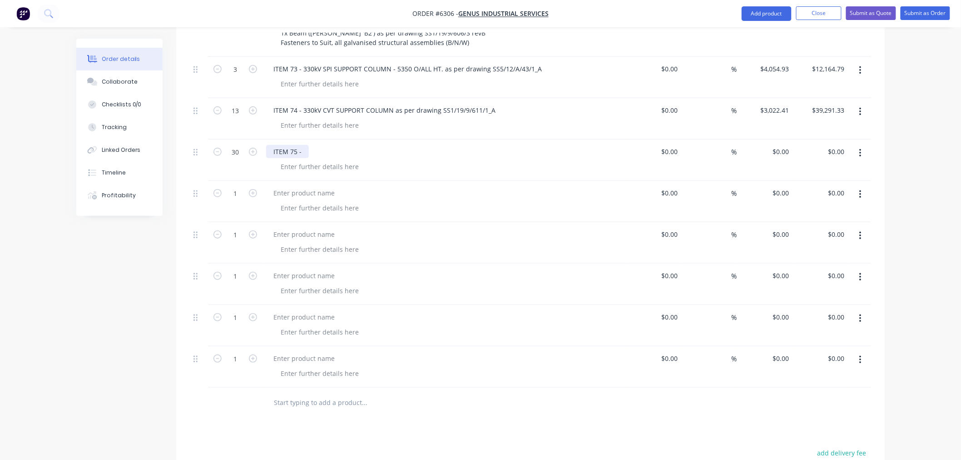
click at [302, 145] on div "ITEM 75 -" at bounding box center [287, 151] width 43 height 13
click at [488, 145] on div "ITEM 75 - 330kV SPI SUPPORT COLUMN - 6050 O/ALL HT as per drawing" at bounding box center [381, 151] width 230 height 13
click at [775, 139] on div "0 $0.00" at bounding box center [765, 159] width 56 height 41
paste input "4111.36"
type input "$4,111.36"
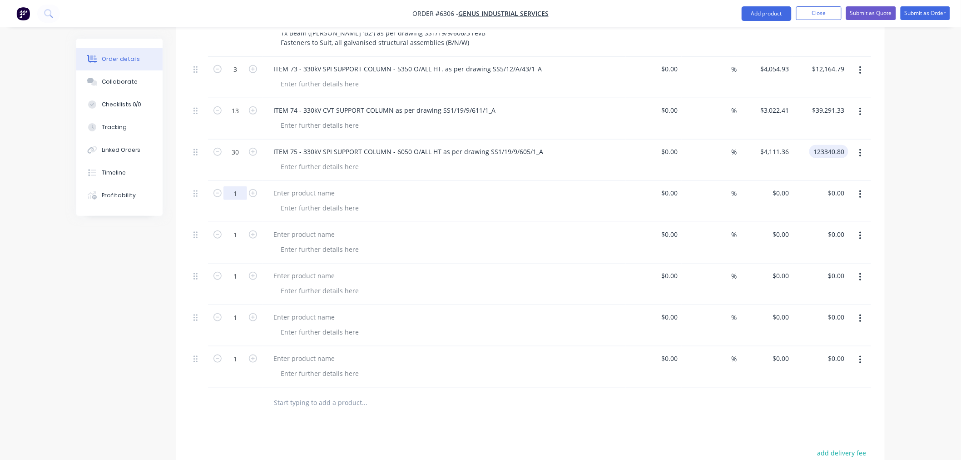
type input "$123,340.80"
click at [239, 186] on input "1" at bounding box center [236, 193] width 24 height 14
type input "16"
click at [279, 186] on div at bounding box center [304, 192] width 76 height 13
paste div
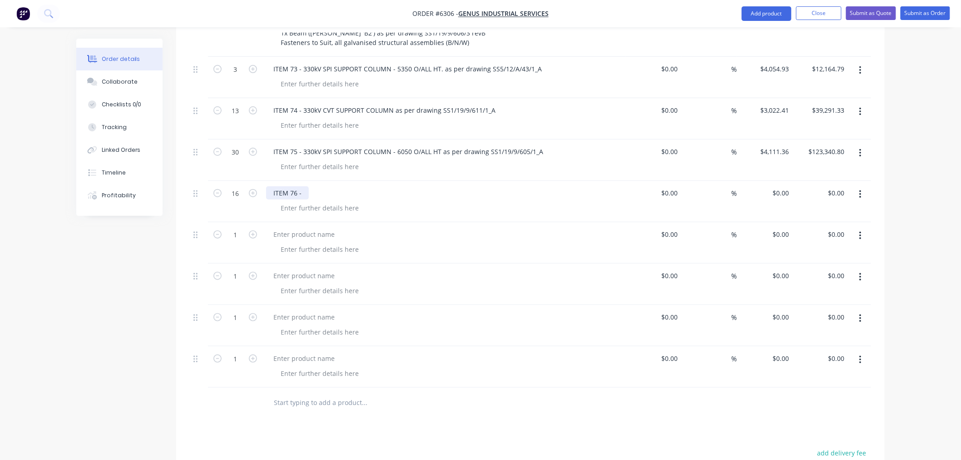
click at [305, 186] on div "ITEM 76 -" at bounding box center [287, 192] width 43 height 13
click at [488, 186] on div "ITEM 76 - 330kV SPI SUPPORT COLUMN - 2785 O/ALL HT. as per drawing" at bounding box center [382, 192] width 232 height 13
click at [780, 186] on div "0 $0.00" at bounding box center [781, 192] width 25 height 13
paste input "2752.87"
type input "$2,752.87"
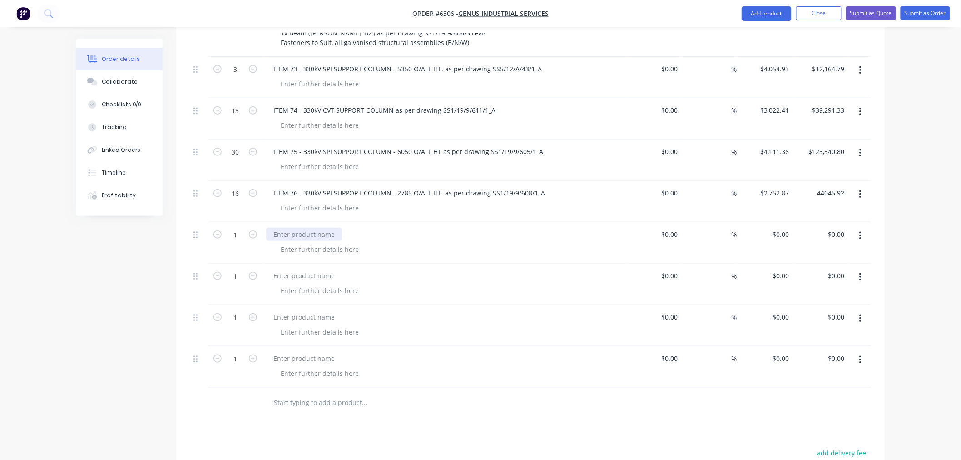
type input "$44,045.92"
click at [284, 228] on div at bounding box center [304, 234] width 76 height 13
click at [291, 228] on div at bounding box center [304, 234] width 76 height 13
paste div
click at [241, 228] on input "1" at bounding box center [236, 235] width 24 height 14
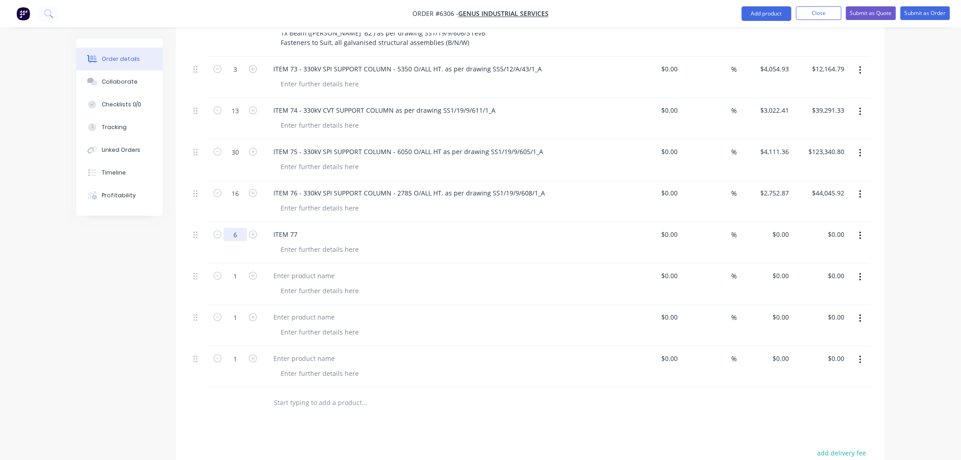
type input "6"
click at [301, 228] on div "ITEM 77" at bounding box center [285, 234] width 39 height 13
click at [307, 228] on div "ITEM 77 -" at bounding box center [287, 234] width 43 height 13
drag, startPoint x: 539, startPoint y: 194, endPoint x: 540, endPoint y: 200, distance: 6.0
click at [539, 228] on div "ITEM 77 - 330kV DISCONNECTOR SUPPORT STRUCTURE ASSEMBLY - 2 x E/S as per drawing" at bounding box center [410, 234] width 289 height 13
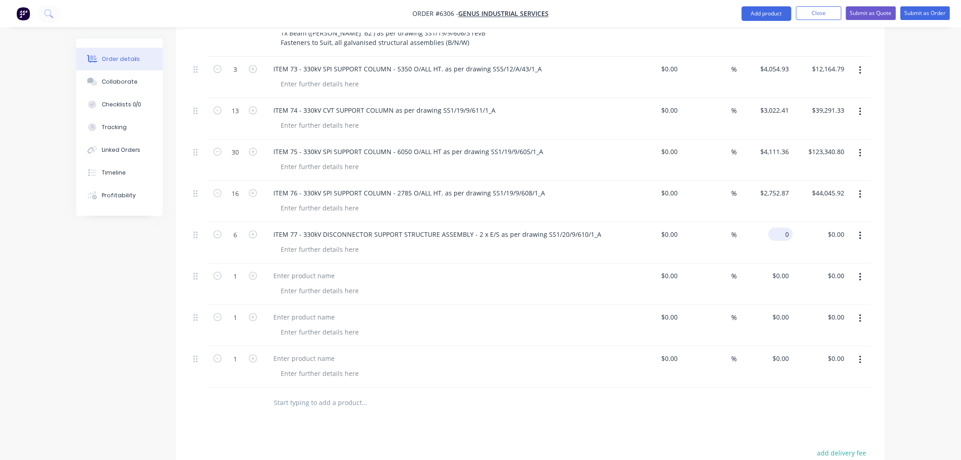
click at [784, 228] on input "0" at bounding box center [782, 234] width 21 height 13
paste input "12795.21"
type input "$12,795.21"
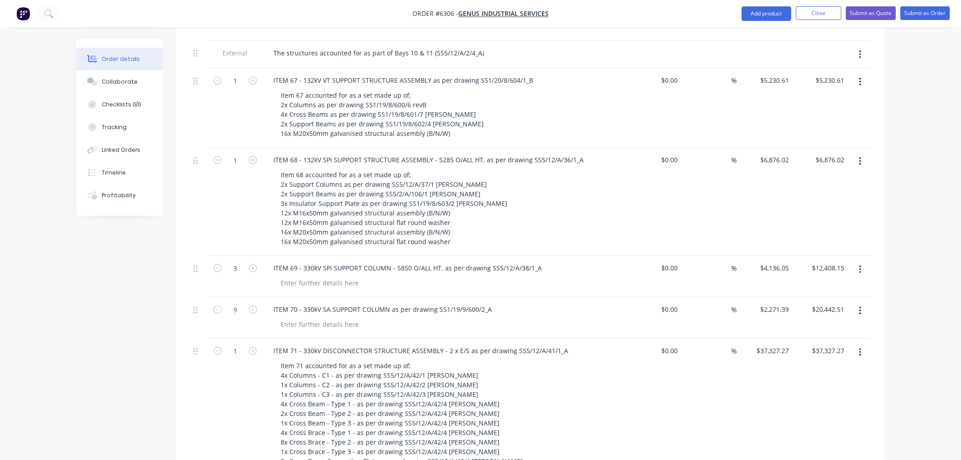
scroll to position [1060, 0]
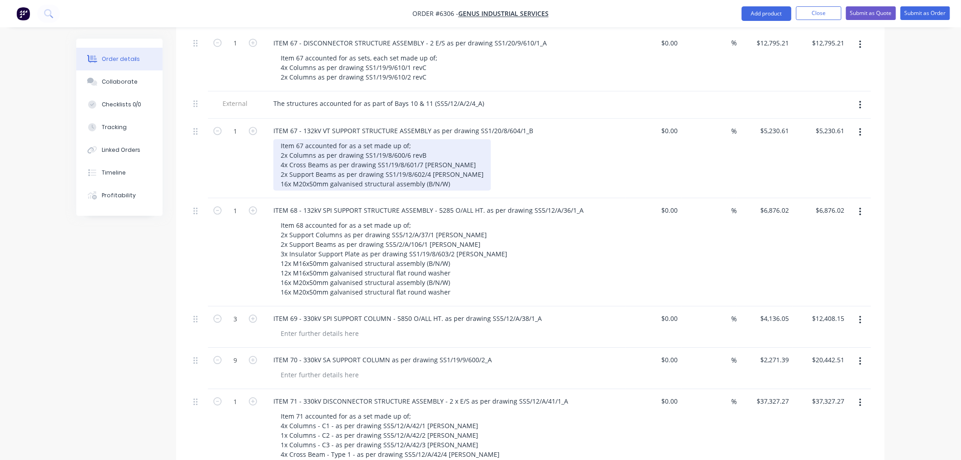
type input "$76,771.26"
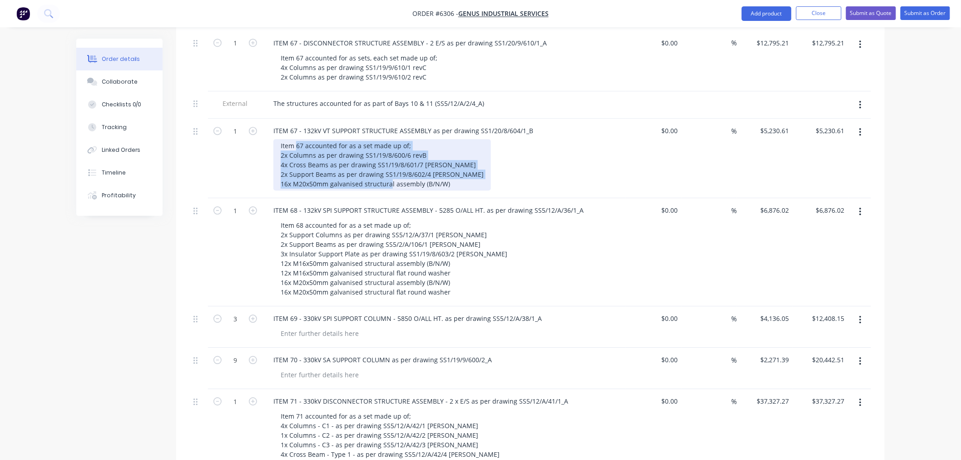
drag, startPoint x: 446, startPoint y: 145, endPoint x: 289, endPoint y: 110, distance: 160.6
click at [289, 139] on div "Item 67 accounted for as a set made up of; 2x Columns as per drawing SS1/19/8/6…" at bounding box center [383, 164] width 218 height 51
click at [449, 146] on div "Item 67 accounted for as a set made up of; 2x Columns as per drawing SS1/19/8/6…" at bounding box center [383, 164] width 218 height 51
drag, startPoint x: 449, startPoint y: 146, endPoint x: 280, endPoint y: 119, distance: 171.2
click at [281, 139] on div "Item 67 accounted for as a set made up of; 2x Columns as per drawing SS1/19/8/6…" at bounding box center [383, 164] width 218 height 51
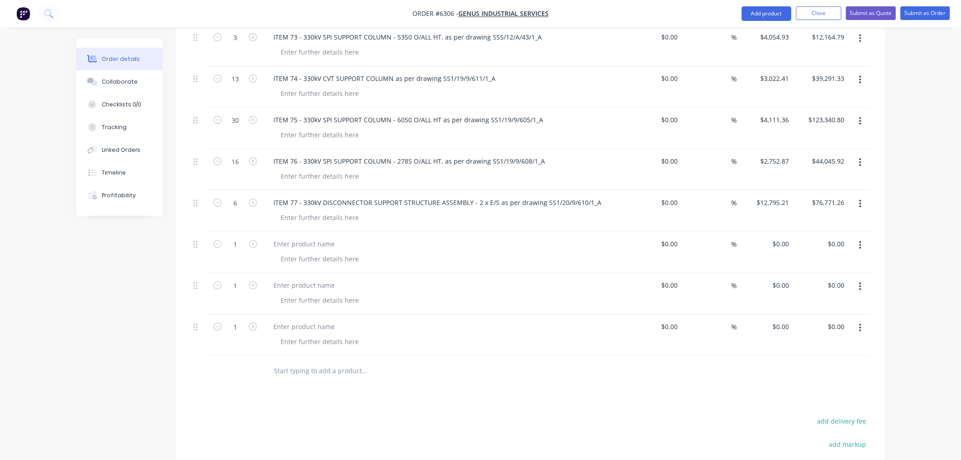
scroll to position [1716, 0]
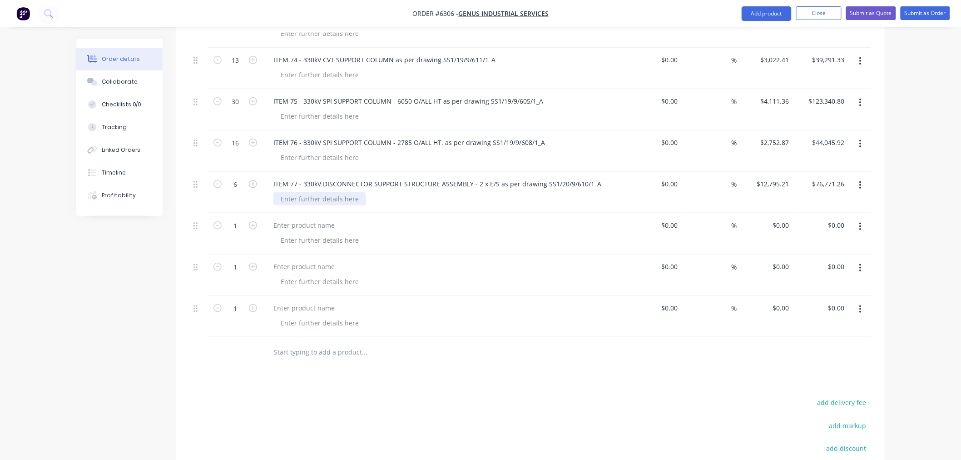
click at [313, 192] on div at bounding box center [320, 198] width 93 height 13
paste div
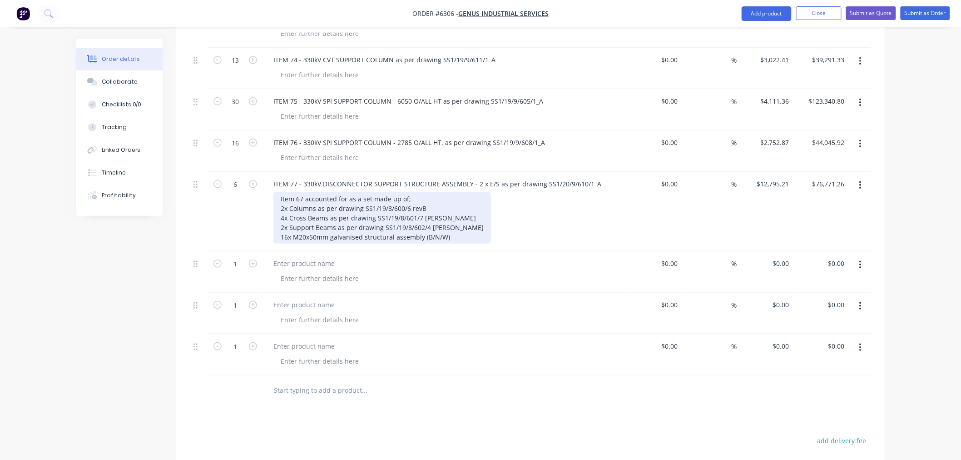
click at [296, 192] on div "Item 67 accounted for as a set made up of; 2x Columns as per drawing SS1/19/8/6…" at bounding box center [383, 217] width 218 height 51
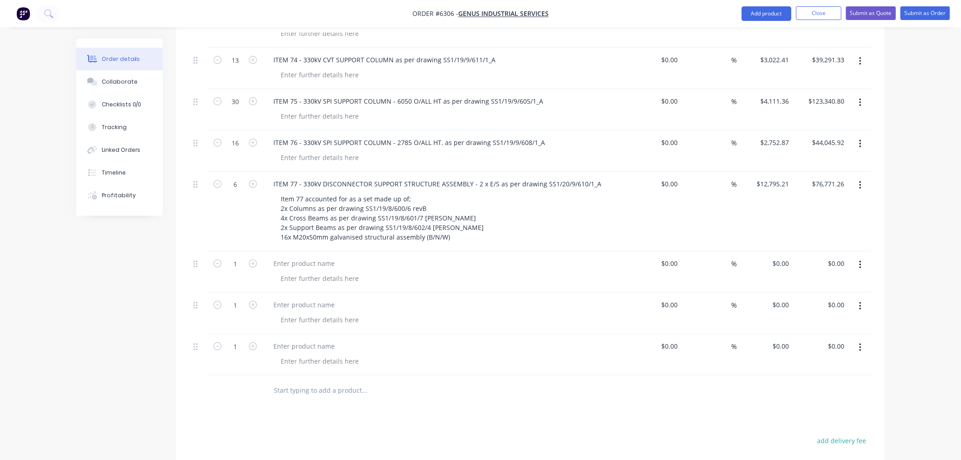
click at [460, 203] on div "Item 77 accounted for as a set made up of; 2x Columns as per drawing SS1/19/8/6…" at bounding box center [448, 217] width 349 height 51
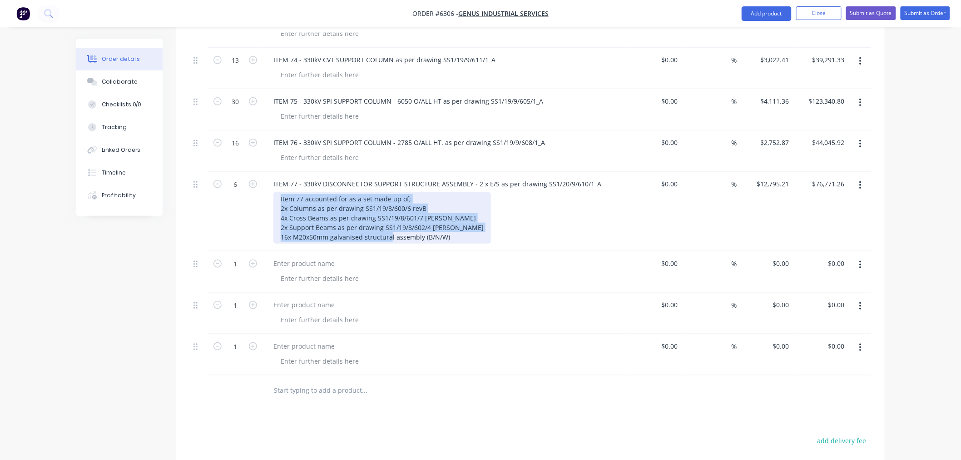
drag, startPoint x: 448, startPoint y: 198, endPoint x: 256, endPoint y: 158, distance: 195.9
click at [256, 172] on div "6 ITEM 77 - 330kV DISCONNECTOR SUPPORT STRUCTURE ASSEMBLY - 2 x E/S as per draw…" at bounding box center [531, 212] width 682 height 80
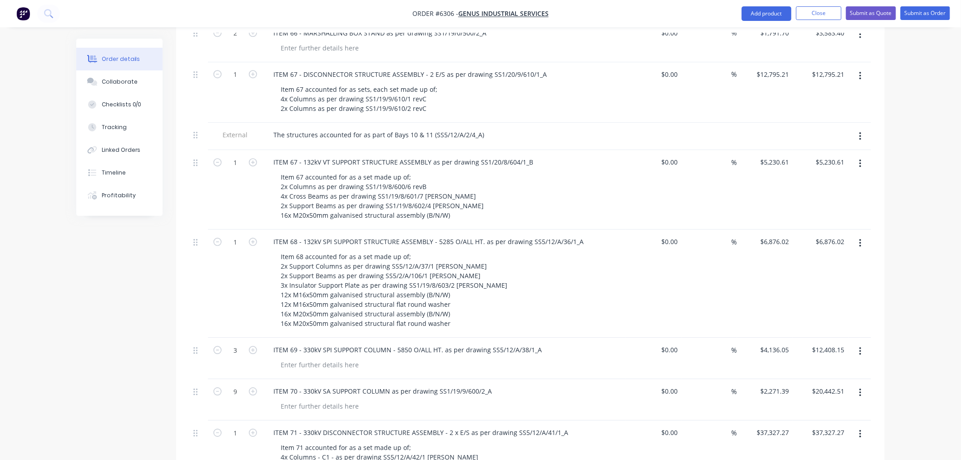
scroll to position [959, 0]
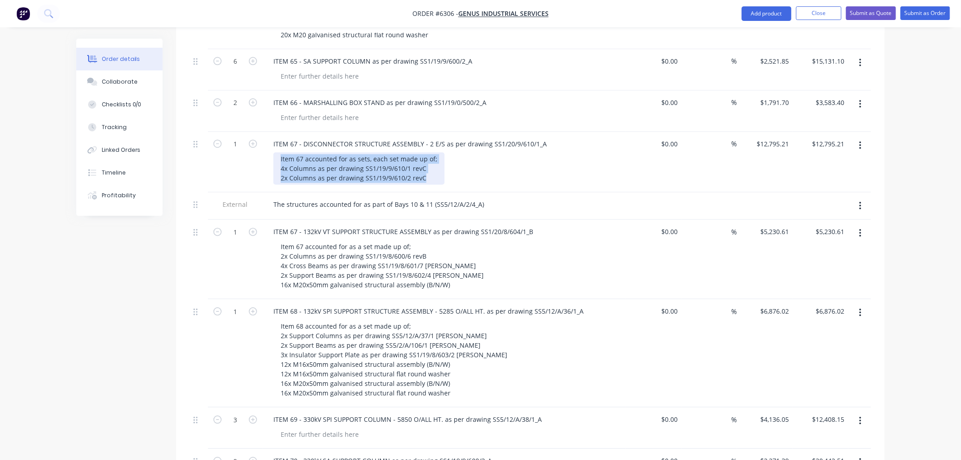
drag, startPoint x: 427, startPoint y: 138, endPoint x: 267, endPoint y: 121, distance: 160.9
click at [267, 132] on div "ITEM 67 - DISCONNECTOR STRUCTURE ASSEMBLY - 2 E/S as per drawing SS1/20/9/610/1…" at bounding box center [444, 162] width 363 height 60
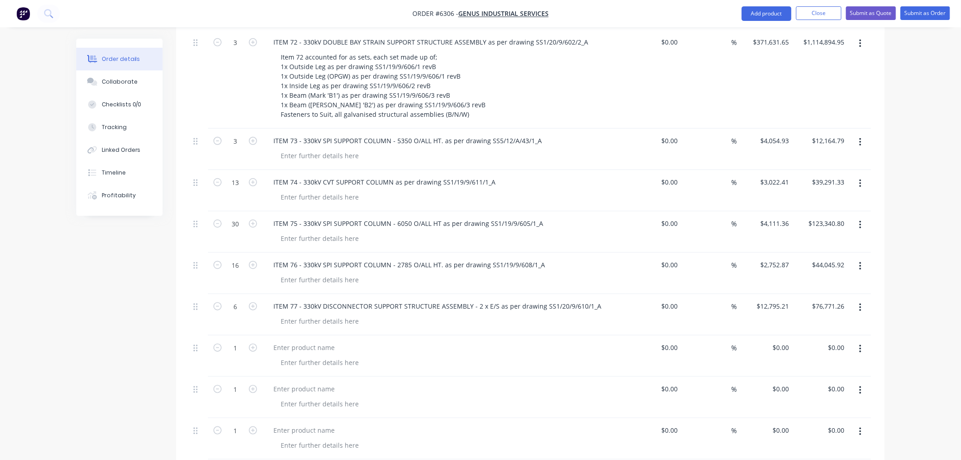
scroll to position [1615, 0]
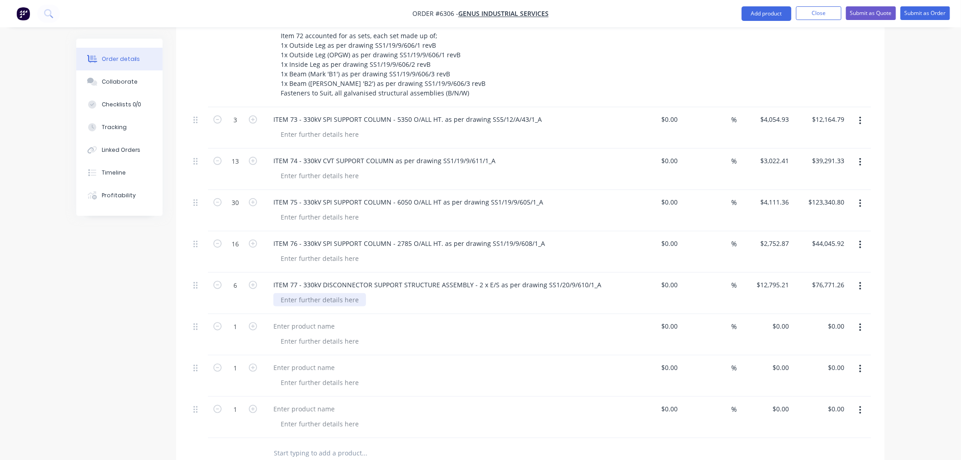
click at [321, 293] on div at bounding box center [320, 299] width 93 height 13
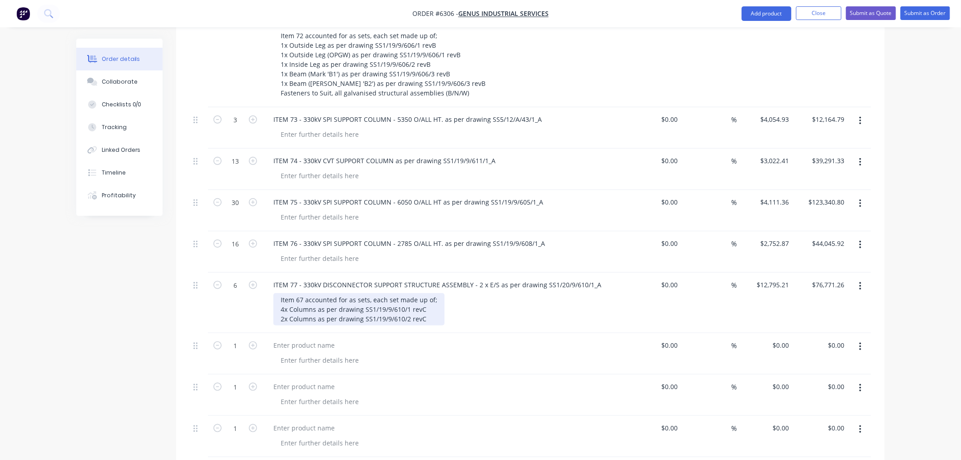
drag, startPoint x: 298, startPoint y: 259, endPoint x: 301, endPoint y: 271, distance: 12.1
click at [298, 293] on div "Item 67 accounted for as sets, each set made up of; 4x Columns as per drawing S…" at bounding box center [359, 309] width 171 height 32
click at [438, 293] on div "Item 77 accounted for as sets, each set made up of; 4x Columns as per drawing S…" at bounding box center [359, 309] width 171 height 32
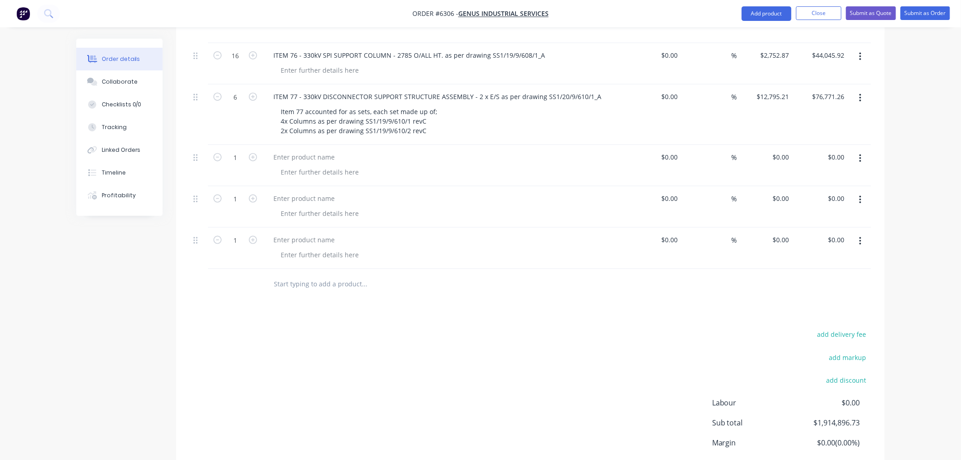
scroll to position [1786, 0]
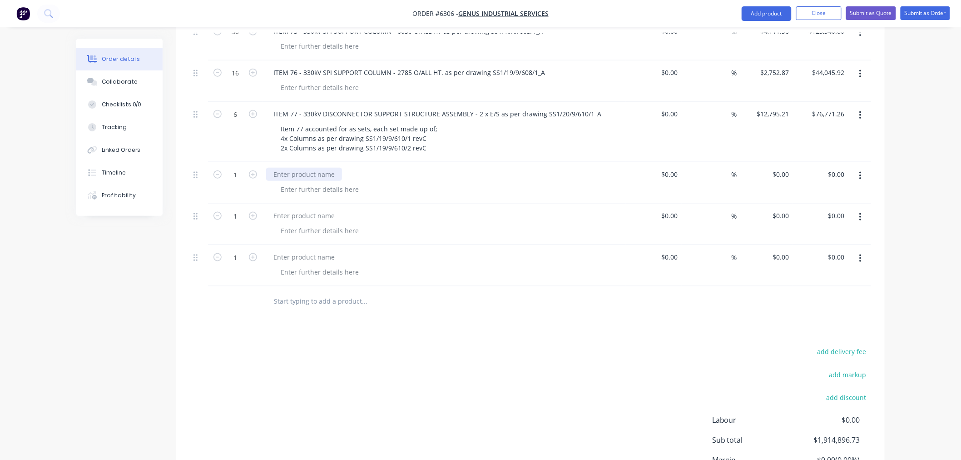
click at [301, 168] on div at bounding box center [304, 174] width 76 height 13
paste div
click at [305, 168] on div "ITEM 79 -" at bounding box center [287, 174] width 43 height 13
drag, startPoint x: 437, startPoint y: 134, endPoint x: 437, endPoint y: 149, distance: 15.0
click at [437, 168] on div "ITEM 79 - 330kV CT SUPPORT COLUMN as per drawing" at bounding box center [355, 174] width 179 height 13
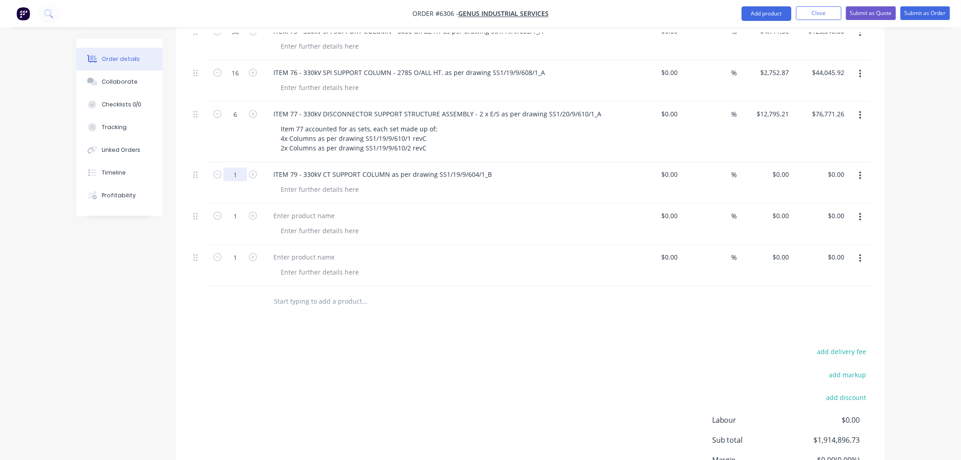
click at [244, 168] on input "1" at bounding box center [236, 175] width 24 height 14
type input "15"
click at [490, 168] on div "ITEM 79 - 330kV CT SUPPORT COLUMN as per drawing SS1/19/9/604/1_B" at bounding box center [382, 174] width 233 height 13
click at [773, 162] on div "0 0" at bounding box center [765, 182] width 56 height 41
paste input "3178.92"
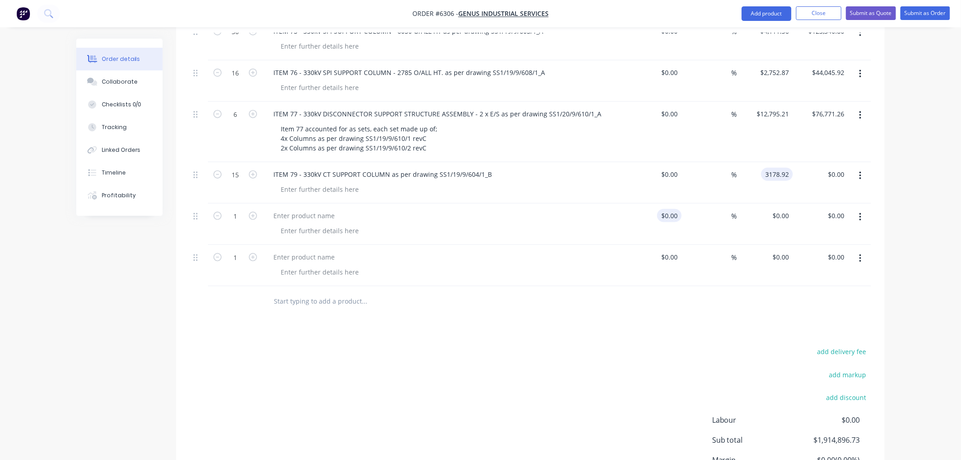
type input "$3,178.92"
drag, startPoint x: 284, startPoint y: 175, endPoint x: 284, endPoint y: 189, distance: 14.5
click at [284, 209] on div at bounding box center [304, 215] width 76 height 13
type input "$47,683.80"
click at [284, 209] on div at bounding box center [304, 215] width 76 height 13
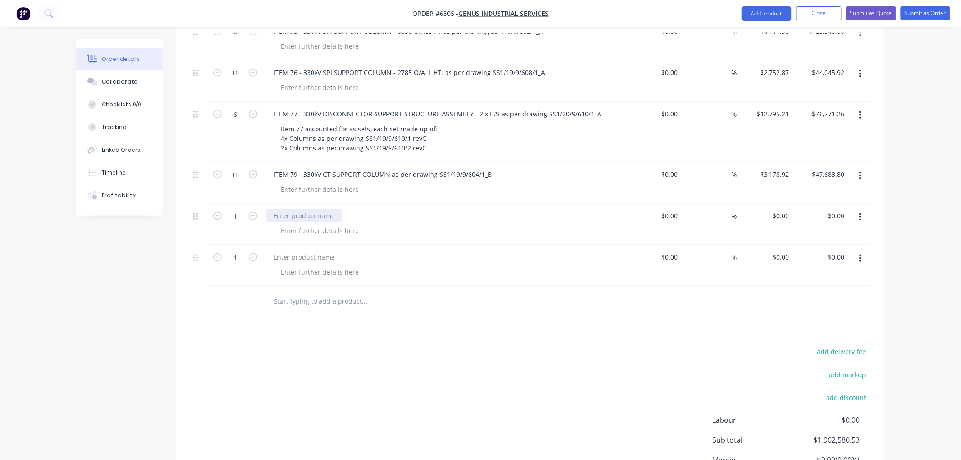
paste div
click at [303, 209] on div "ITEM 80 -" at bounding box center [287, 215] width 43 height 13
click at [237, 209] on input "1" at bounding box center [236, 216] width 24 height 14
type input "4"
click at [500, 209] on div "ITEM 80 - 330kV DISCONNECTOR SUPPORT STRUCTURE ASSEMBLY - L/H E/S" at bounding box center [387, 215] width 242 height 13
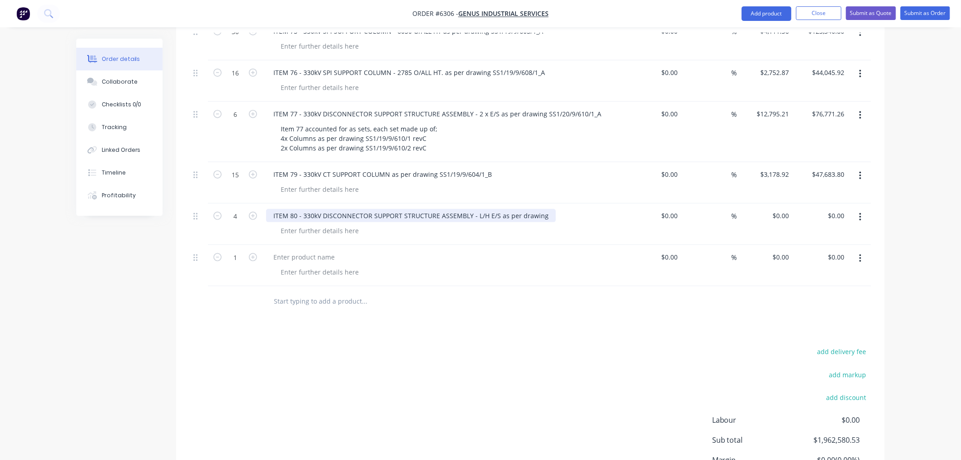
click at [546, 209] on div "ITEM 80 - 330kV DISCONNECTOR SUPPORT STRUCTURE ASSEMBLY - L/H E/S as per drawing" at bounding box center [411, 215] width 290 height 13
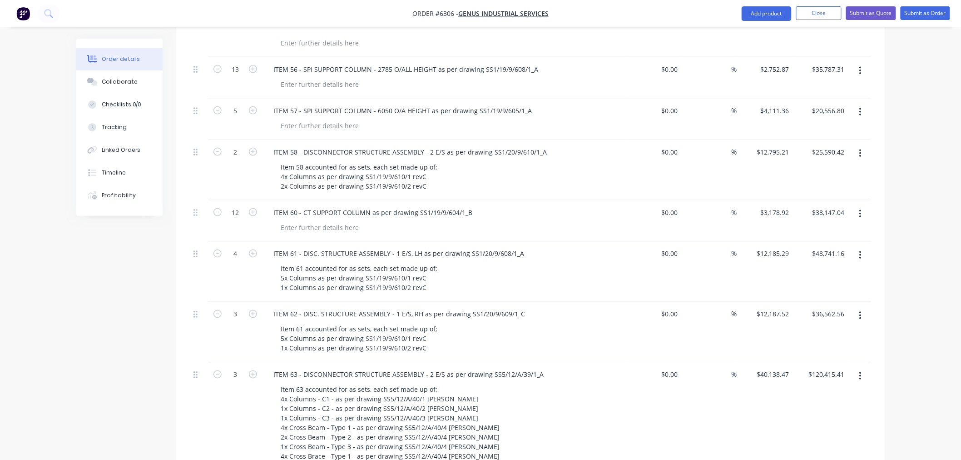
scroll to position [473, 0]
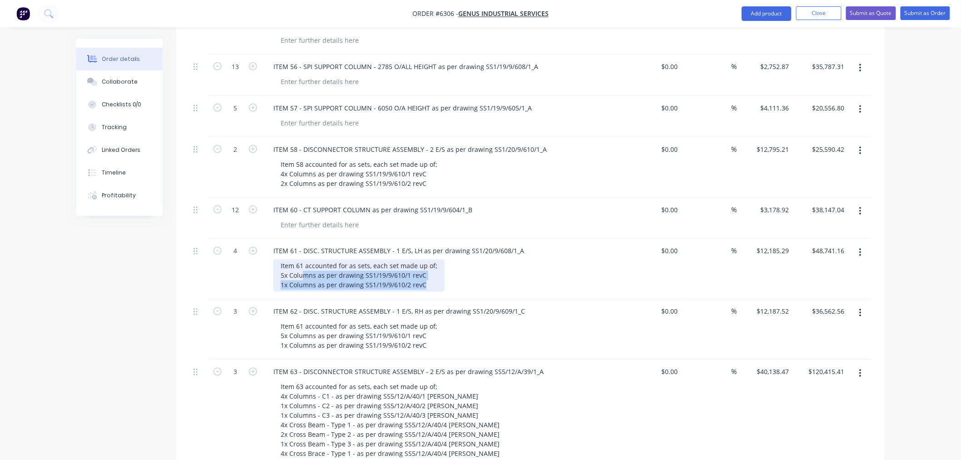
drag, startPoint x: 423, startPoint y: 247, endPoint x: 274, endPoint y: 226, distance: 151.0
click at [274, 259] on div "Item 61 accounted for as sets, each set made up of; 5x Columns as per drawing S…" at bounding box center [359, 275] width 171 height 32
click at [428, 259] on div "Item 61 accounted for as sets, each set made up of; 5x Columns as per drawing S…" at bounding box center [359, 275] width 171 height 32
drag, startPoint x: 424, startPoint y: 246, endPoint x: 280, endPoint y: 228, distance: 145.2
click at [280, 259] on div "Item 61 accounted for as sets, each set made up of; 5x Columns as per drawing S…" at bounding box center [359, 275] width 171 height 32
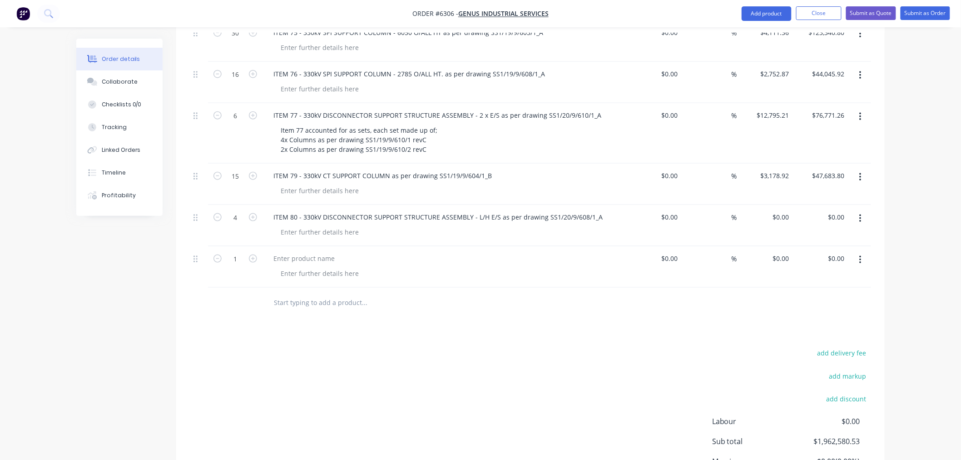
scroll to position [1786, 0]
click at [303, 224] on div at bounding box center [320, 230] width 93 height 13
paste div
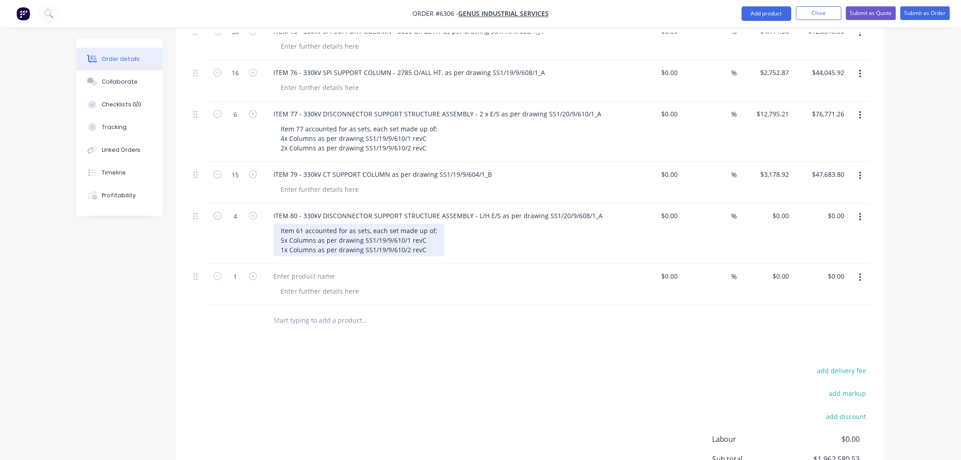
click at [300, 224] on div "Item 61 accounted for as sets, each set made up of; 5x Columns as per drawing S…" at bounding box center [359, 240] width 171 height 32
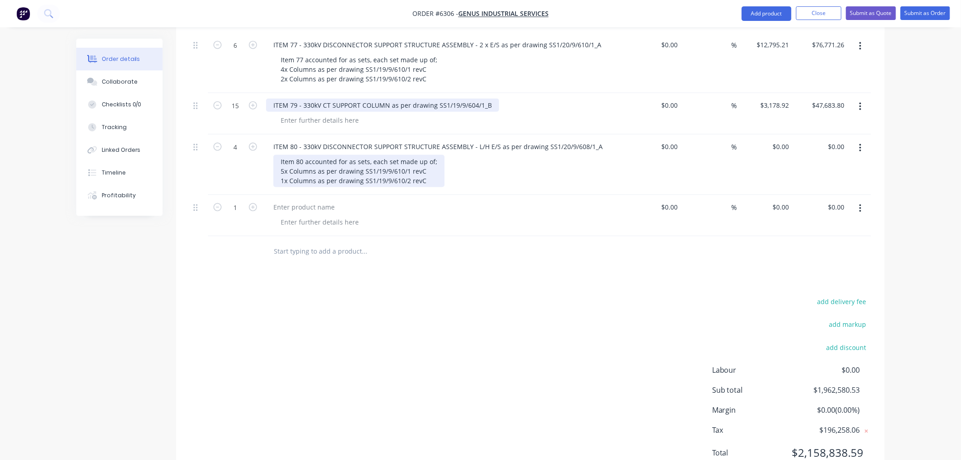
scroll to position [1855, 0]
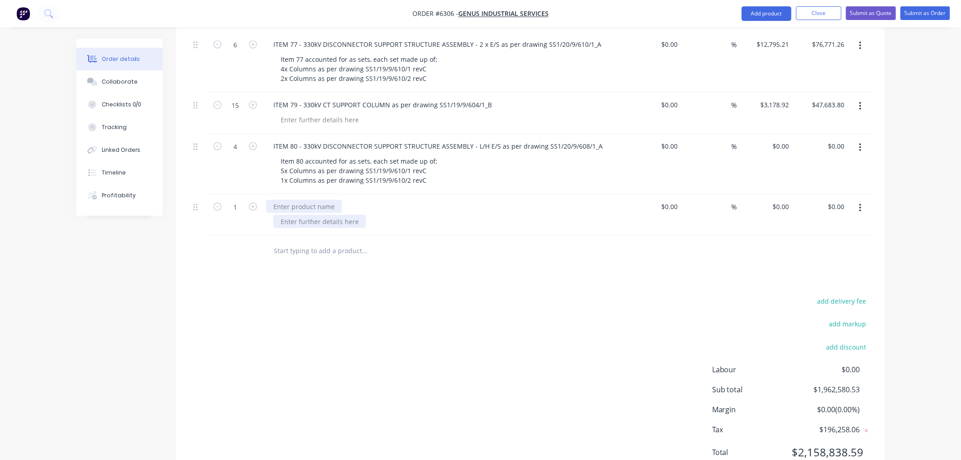
drag, startPoint x: 287, startPoint y: 166, endPoint x: 287, endPoint y: 185, distance: 18.6
click at [287, 200] on div at bounding box center [304, 206] width 76 height 13
paste div
drag, startPoint x: 303, startPoint y: 169, endPoint x: 303, endPoint y: 179, distance: 10.4
click at [303, 200] on div "ITEM 81 -" at bounding box center [287, 206] width 43 height 13
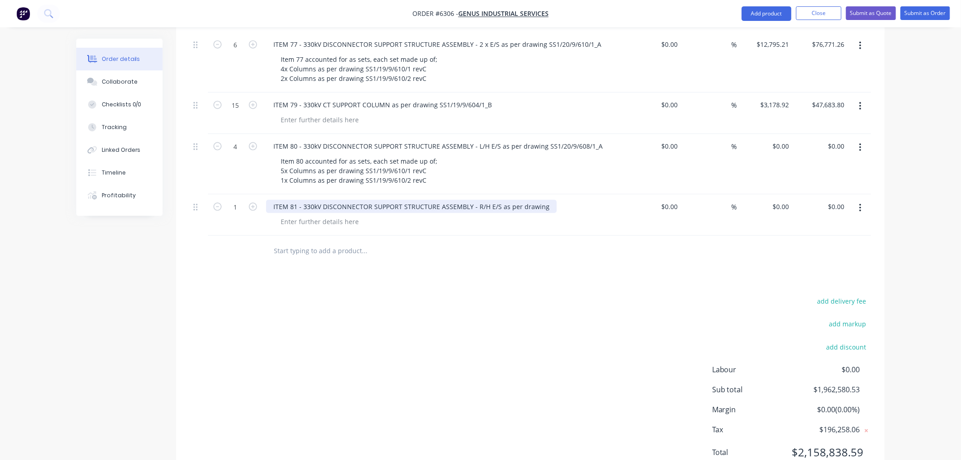
click at [548, 200] on div "ITEM 81 - 330kV DISCONNECTOR SUPPORT STRUCTURE ASSEMBLY - R/H E/S as per drawing" at bounding box center [411, 206] width 291 height 13
click at [252, 203] on icon "button" at bounding box center [253, 207] width 8 height 8
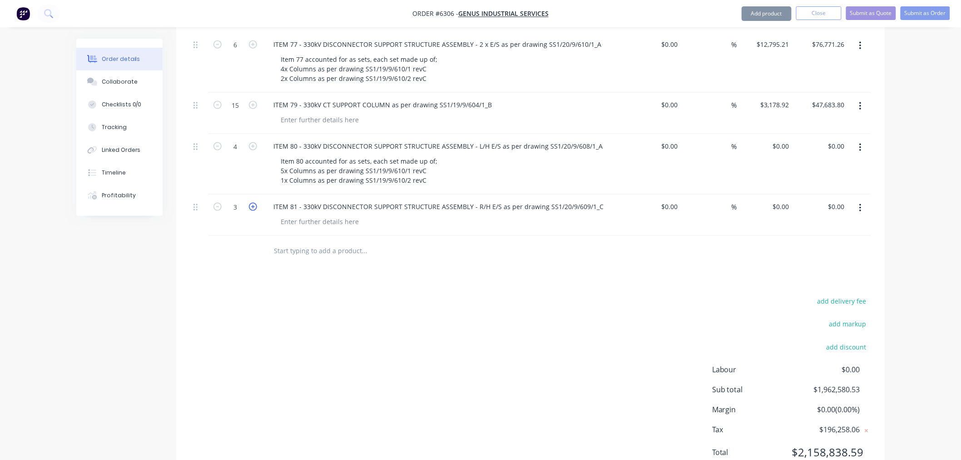
click at [252, 203] on icon "button" at bounding box center [253, 207] width 8 height 8
type input "4"
drag, startPoint x: 779, startPoint y: 164, endPoint x: 779, endPoint y: 171, distance: 6.8
click at [779, 194] on div "0 $0.00" at bounding box center [765, 214] width 56 height 41
paste input "12187.52"
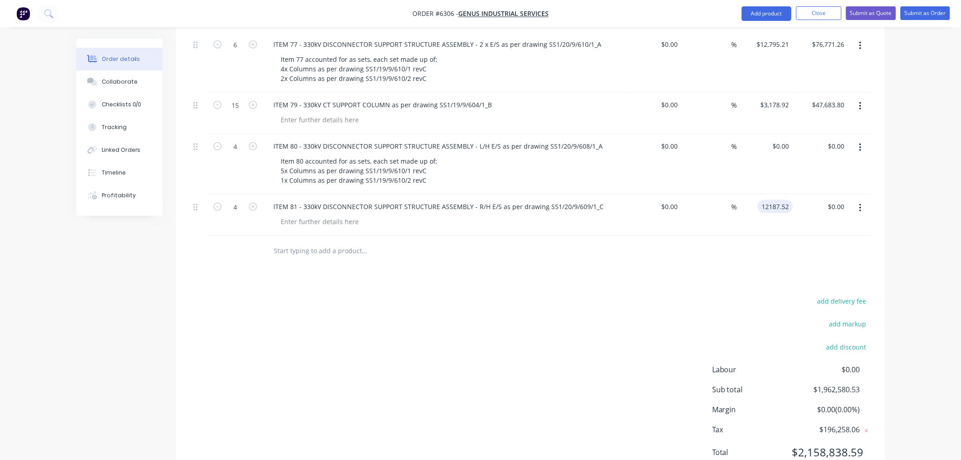
type input "$12,187.52"
type input "48750.08"
type input "0"
type input "$48,750.08"
click at [781, 139] on div "0 $0.00" at bounding box center [781, 145] width 25 height 13
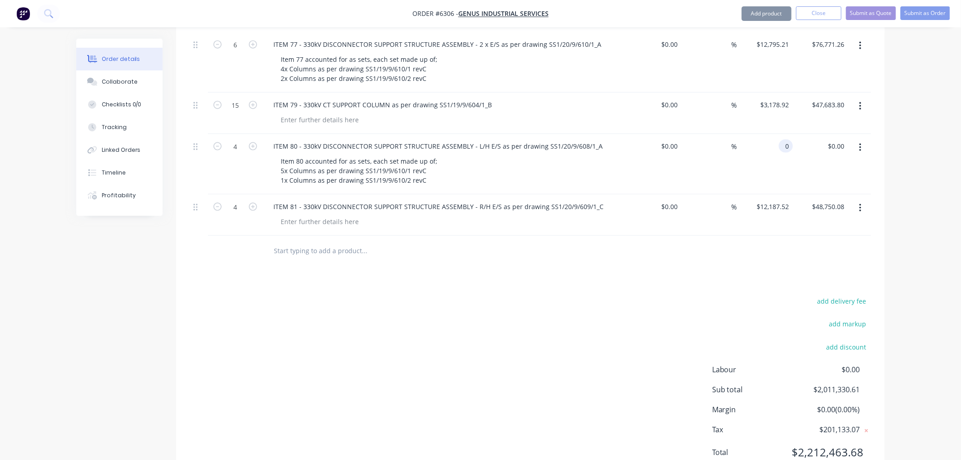
paste input "12185.29"
type input "$12,185.29"
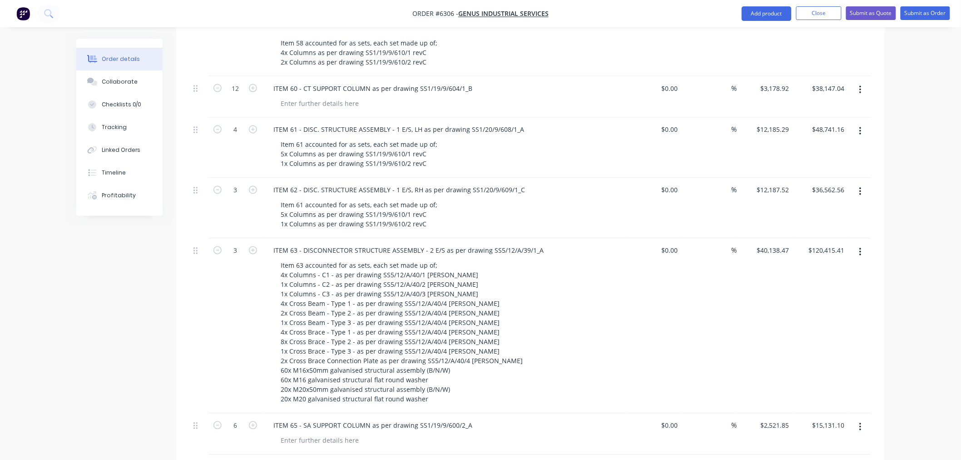
scroll to position [593, 0]
type input "$48,741.16"
drag, startPoint x: 427, startPoint y: 187, endPoint x: 287, endPoint y: 171, distance: 140.8
click at [287, 200] on div "Item 61 accounted for as sets, each set made up of; 5x Columns as per drawing S…" at bounding box center [359, 216] width 171 height 32
click at [430, 200] on div "Item 61 accounted for as sets, each set made up of; 5x Columns as per drawing S…" at bounding box center [359, 216] width 171 height 32
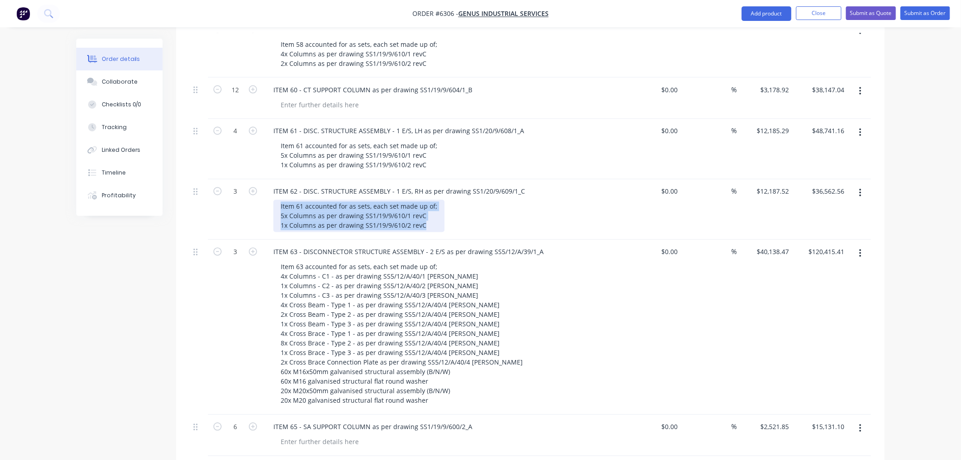
drag, startPoint x: 424, startPoint y: 186, endPoint x: 281, endPoint y: 169, distance: 144.2
click at [281, 200] on div "Item 61 accounted for as sets, each set made up of; 5x Columns as per drawing S…" at bounding box center [359, 216] width 171 height 32
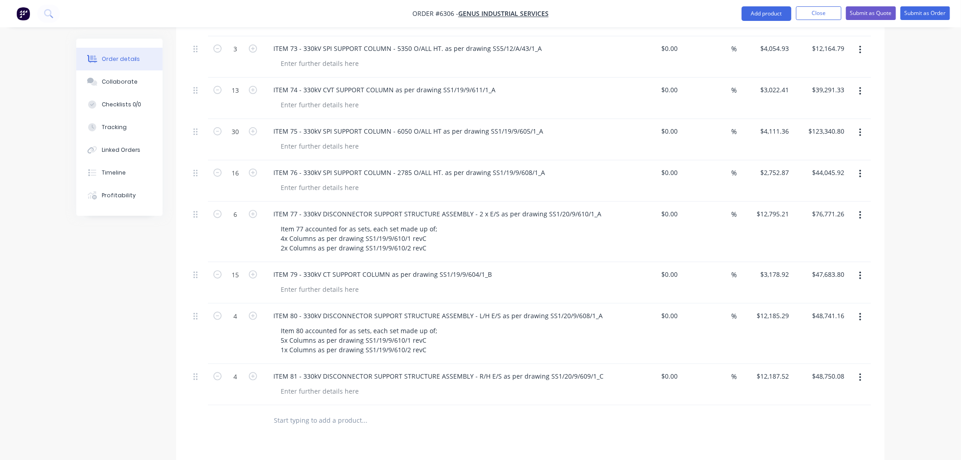
scroll to position [1855, 0]
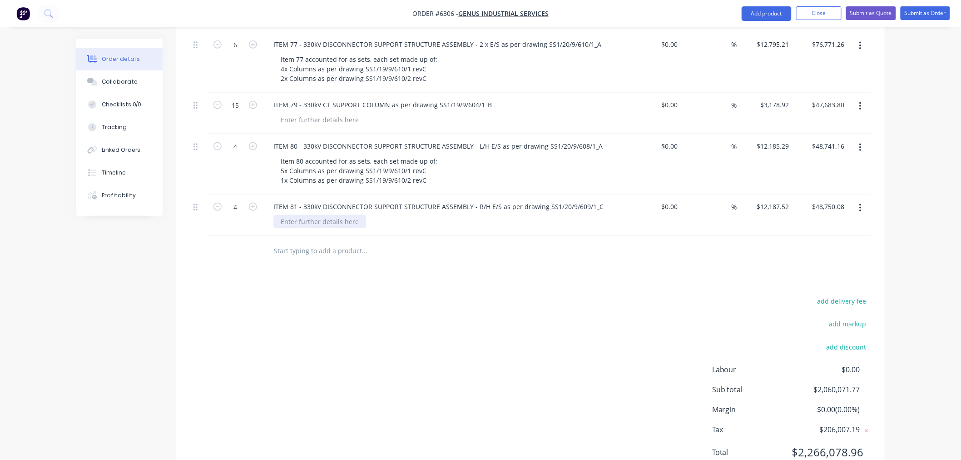
click at [293, 215] on div at bounding box center [320, 221] width 93 height 13
paste div
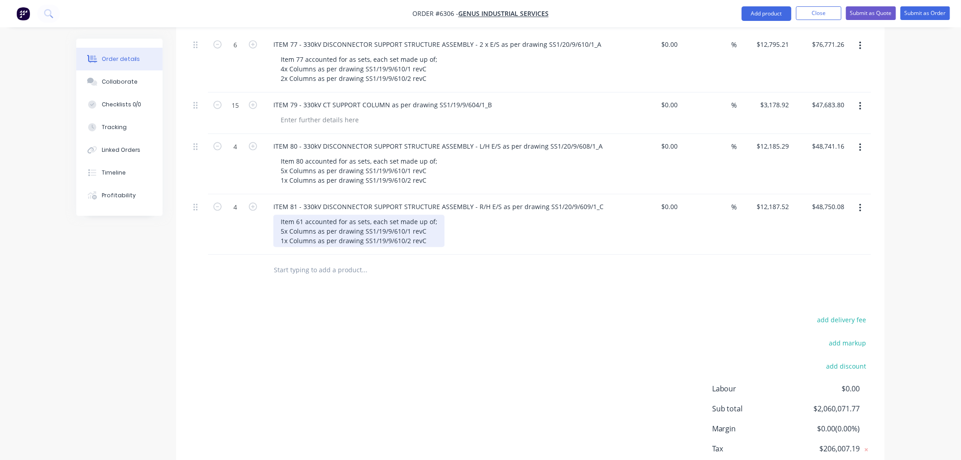
click at [297, 215] on div "Item 61 accounted for as sets, each set made up of; 5x Columns as per drawing S…" at bounding box center [359, 231] width 171 height 32
click at [432, 215] on div "Item 81 accounted for as sets, each set made up of; 5x Columns as per drawing S…" at bounding box center [359, 231] width 171 height 32
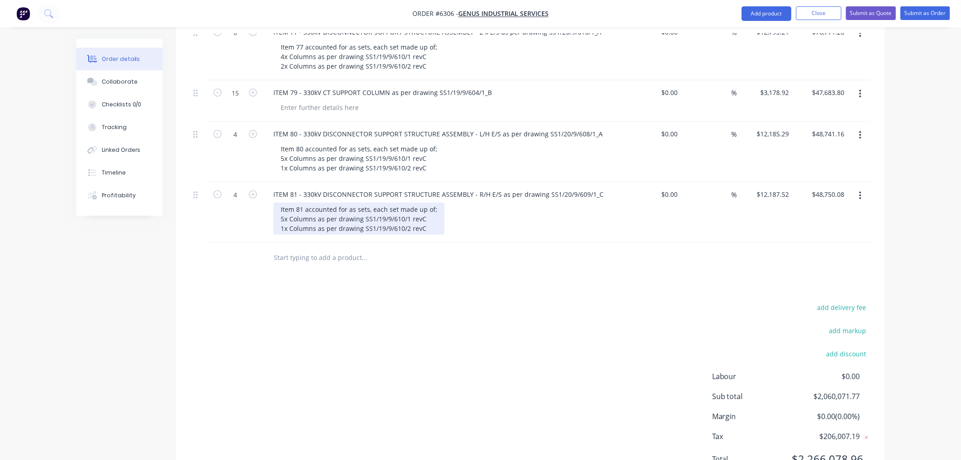
scroll to position [1874, 0]
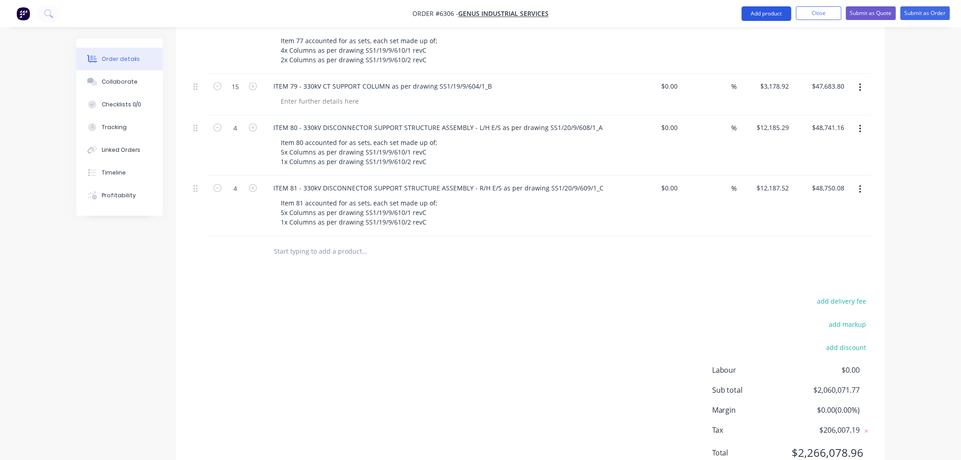
click at [769, 14] on button "Add product" at bounding box center [767, 13] width 50 height 15
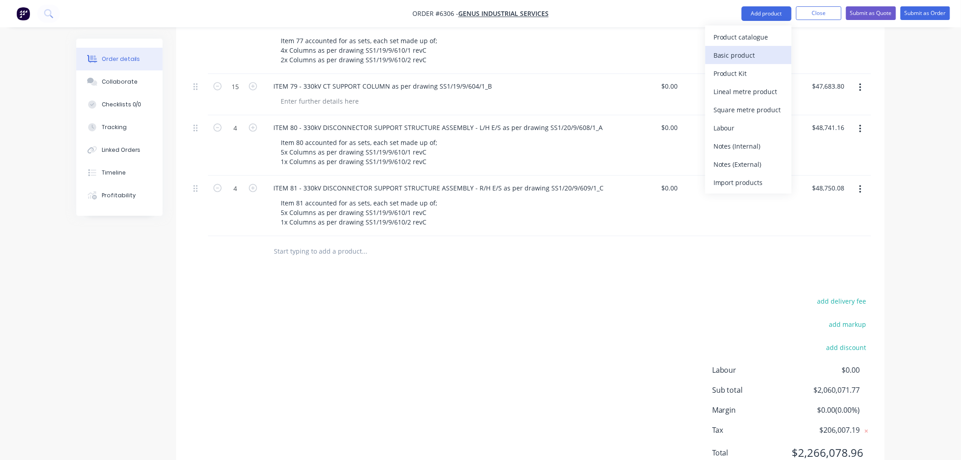
click at [751, 56] on div "Basic product" at bounding box center [749, 55] width 70 height 13
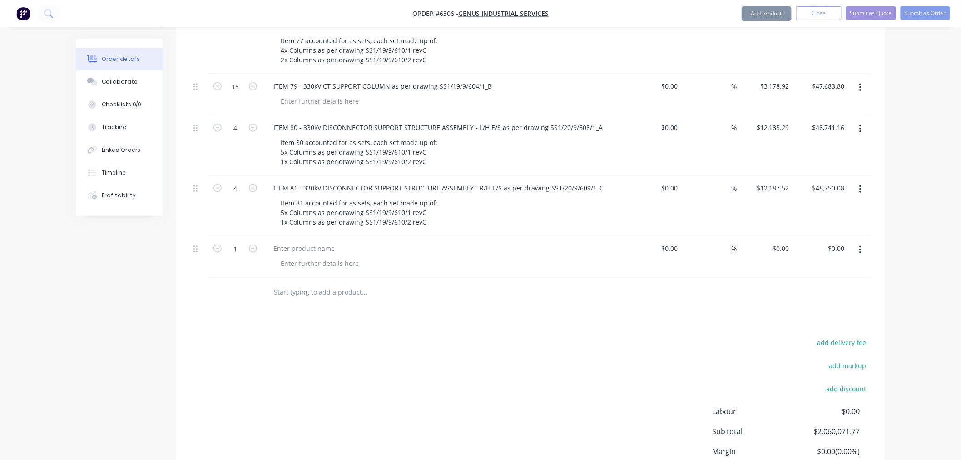
click at [751, 16] on button "Add product" at bounding box center [767, 13] width 50 height 15
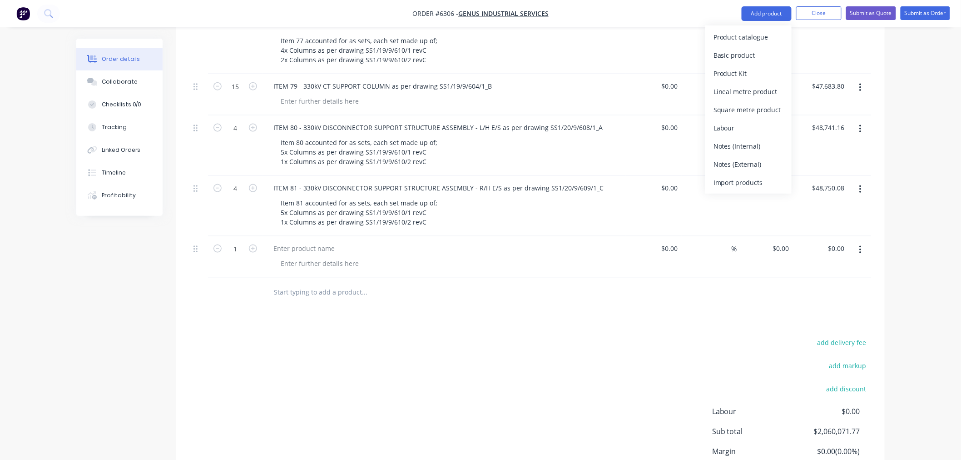
click at [747, 50] on div "Basic product" at bounding box center [749, 55] width 70 height 13
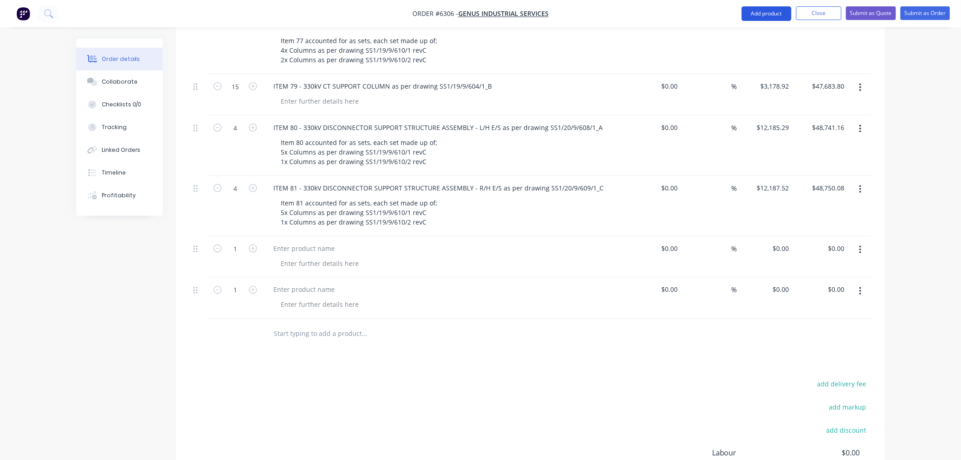
click at [750, 15] on button "Add product" at bounding box center [767, 13] width 50 height 15
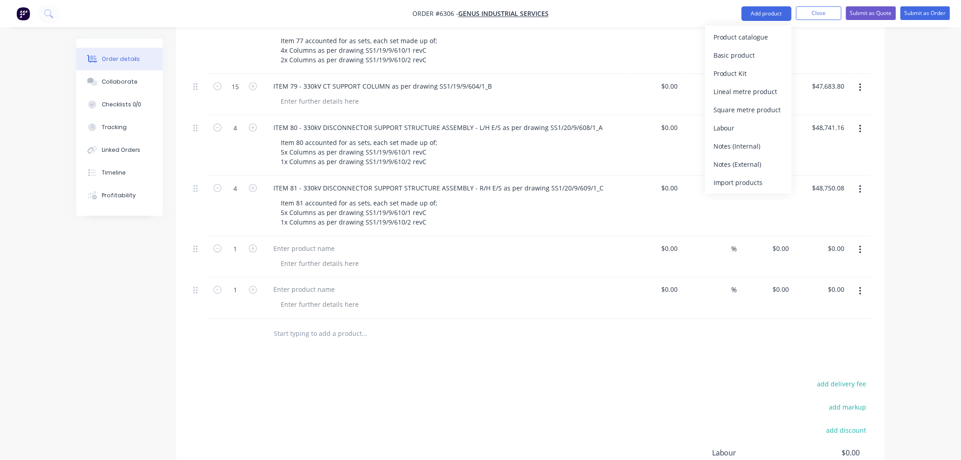
drag, startPoint x: 744, startPoint y: 51, endPoint x: 747, endPoint y: 30, distance: 20.7
click at [744, 50] on div "Basic product" at bounding box center [749, 55] width 70 height 13
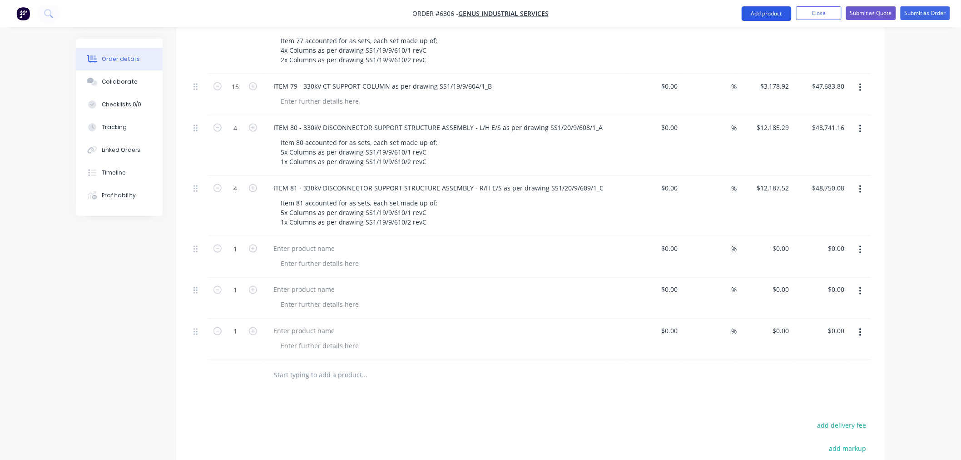
click at [750, 15] on button "Add product" at bounding box center [767, 13] width 50 height 15
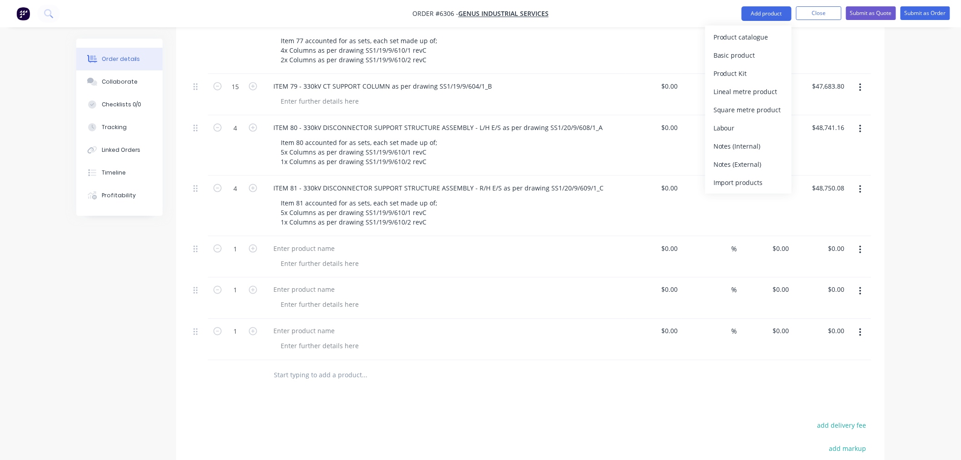
drag, startPoint x: 746, startPoint y: 58, endPoint x: 748, endPoint y: 44, distance: 14.3
click at [746, 54] on div "Basic product" at bounding box center [749, 55] width 70 height 13
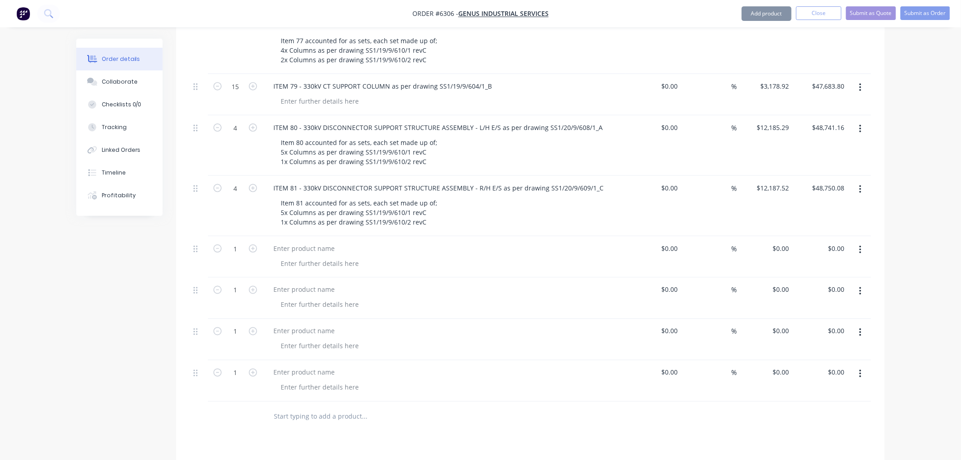
click at [753, 15] on button "Add product" at bounding box center [767, 13] width 50 height 15
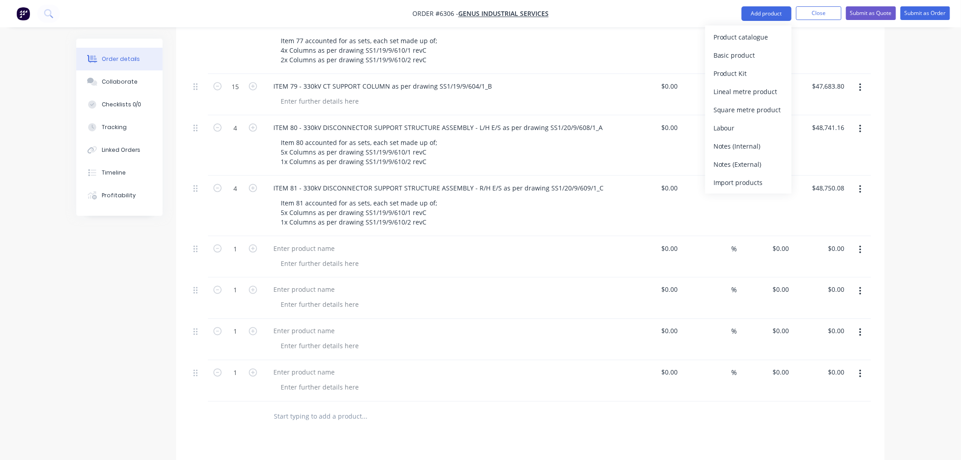
click at [746, 54] on div "Basic product" at bounding box center [749, 55] width 70 height 13
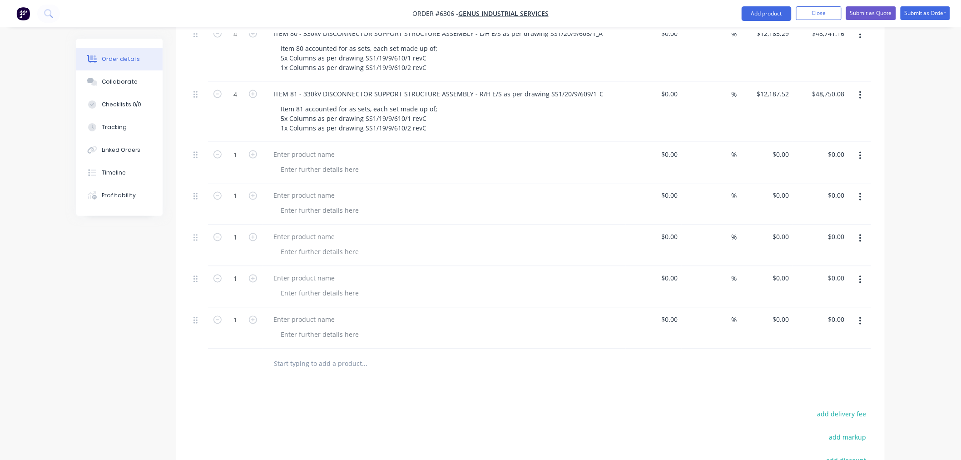
scroll to position [1975, 0]
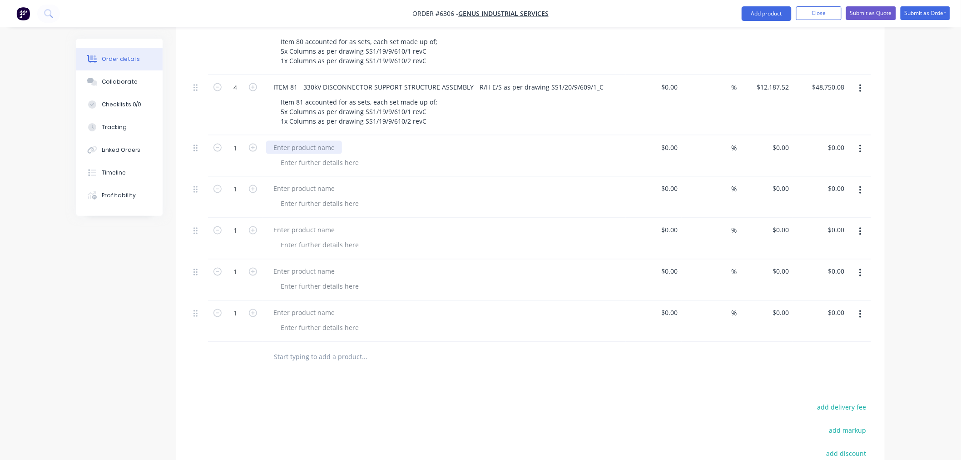
click at [289, 141] on div at bounding box center [304, 147] width 76 height 13
paste div
click at [305, 141] on div "ITEM 83 -" at bounding box center [287, 147] width 43 height 13
click at [251, 144] on icon "button" at bounding box center [253, 148] width 8 height 8
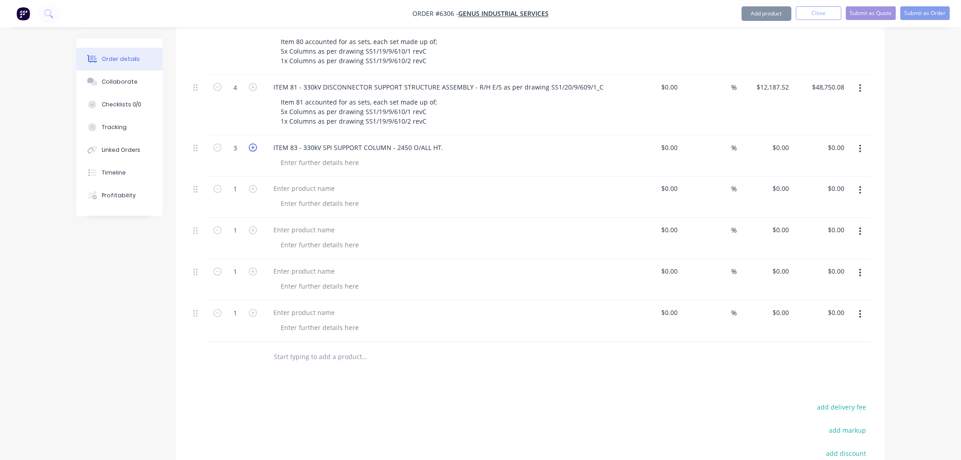
click at [251, 144] on icon "button" at bounding box center [253, 148] width 8 height 8
type input "6"
click at [442, 141] on div "ITEM 83 - 330kV SPI SUPPORT COLUMN - 2450 O/ALL HT." at bounding box center [358, 147] width 184 height 13
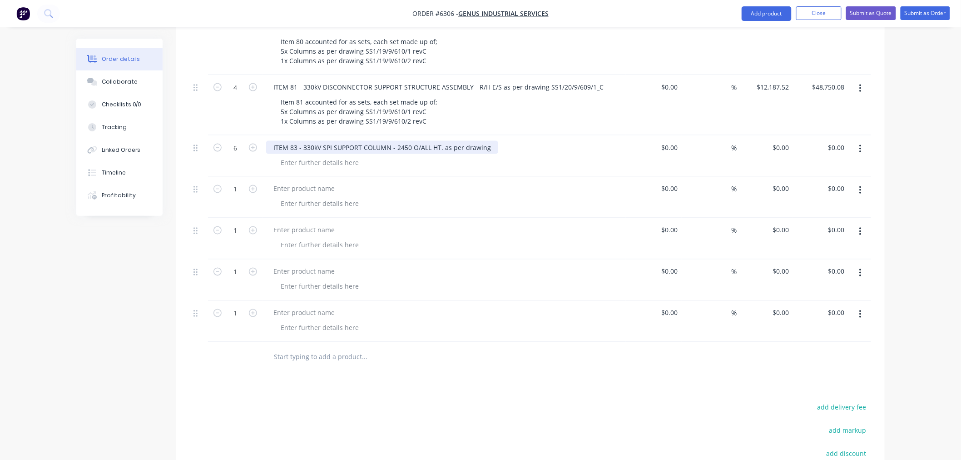
click at [488, 141] on div "ITEM 83 - 330kV SPI SUPPORT COLUMN - 2450 O/ALL HT. as per drawing" at bounding box center [382, 147] width 232 height 13
click at [775, 135] on div "0 $0.00" at bounding box center [765, 155] width 56 height 41
paste input "2561.5"
type input "$2,561.50"
type input "$15,369.00"
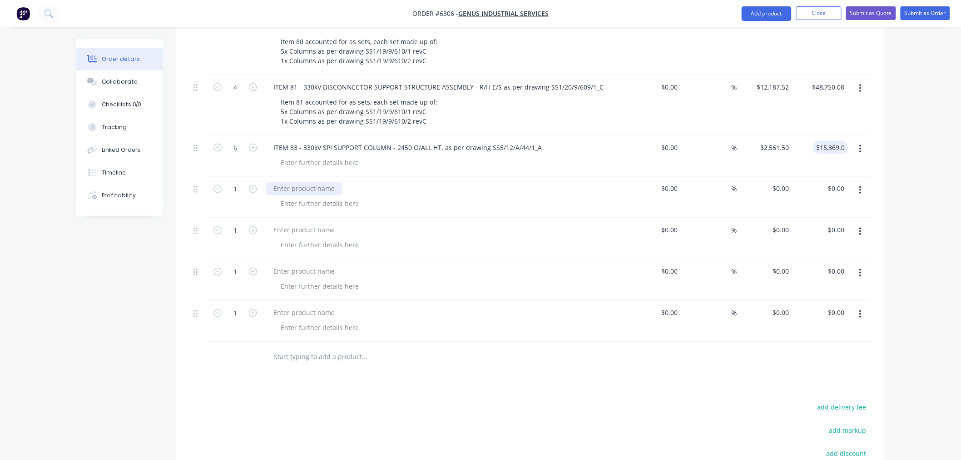
click at [301, 182] on div at bounding box center [304, 188] width 76 height 13
click at [759, 11] on button "Add product" at bounding box center [767, 13] width 50 height 15
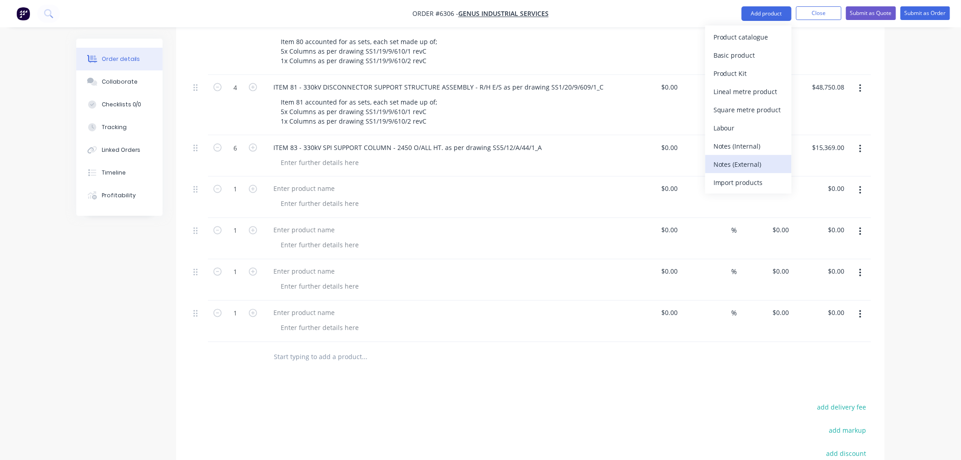
click at [735, 160] on div "Notes (External)" at bounding box center [749, 164] width 70 height 13
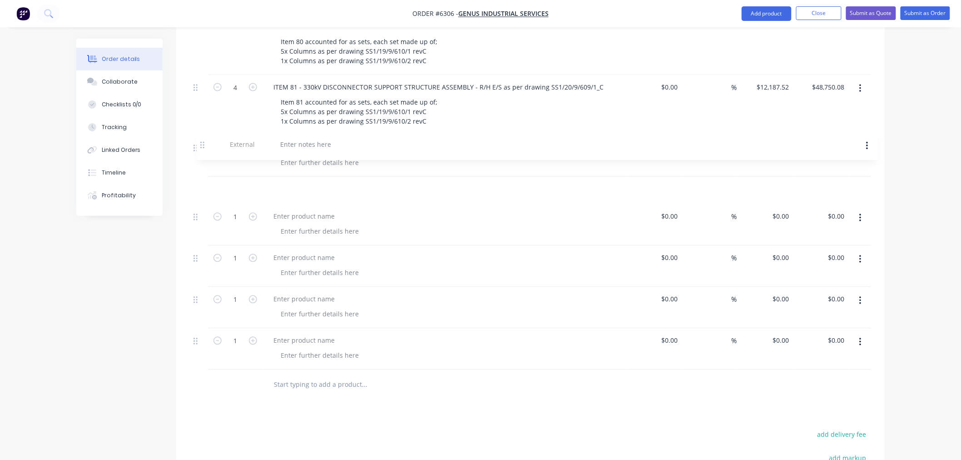
drag, startPoint x: 194, startPoint y: 320, endPoint x: 201, endPoint y: 144, distance: 176.0
click at [282, 182] on div at bounding box center [298, 188] width 65 height 13
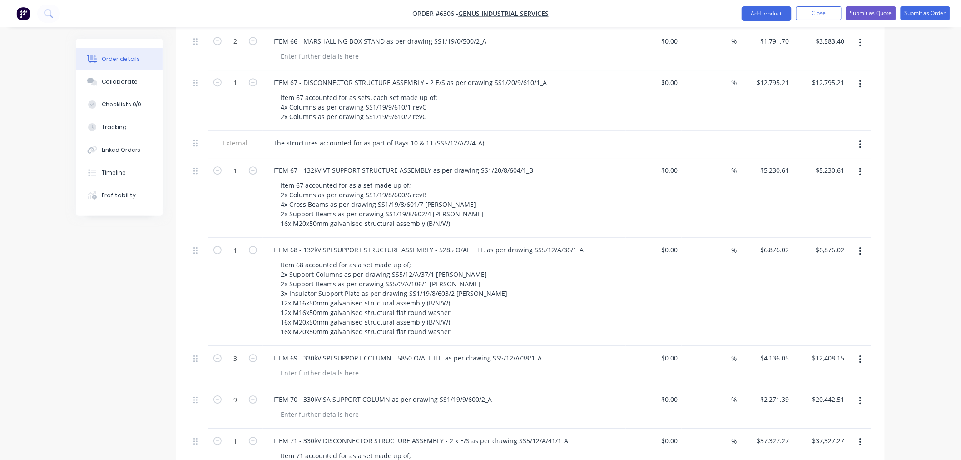
scroll to position [1015, 0]
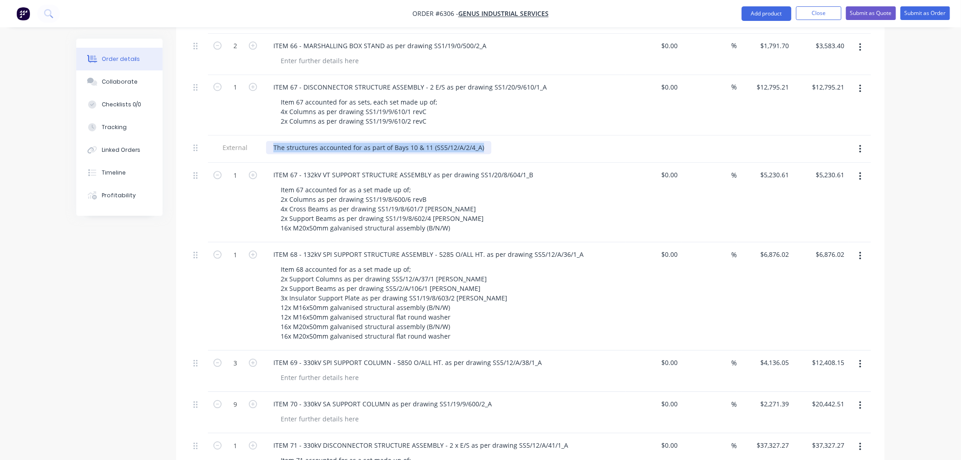
drag, startPoint x: 483, startPoint y: 105, endPoint x: 232, endPoint y: 111, distance: 250.9
click at [232, 135] on div "External The structures accounted for as part of Bays 10 & 11 (SS5/12/A/2/4_A)" at bounding box center [531, 149] width 682 height 28
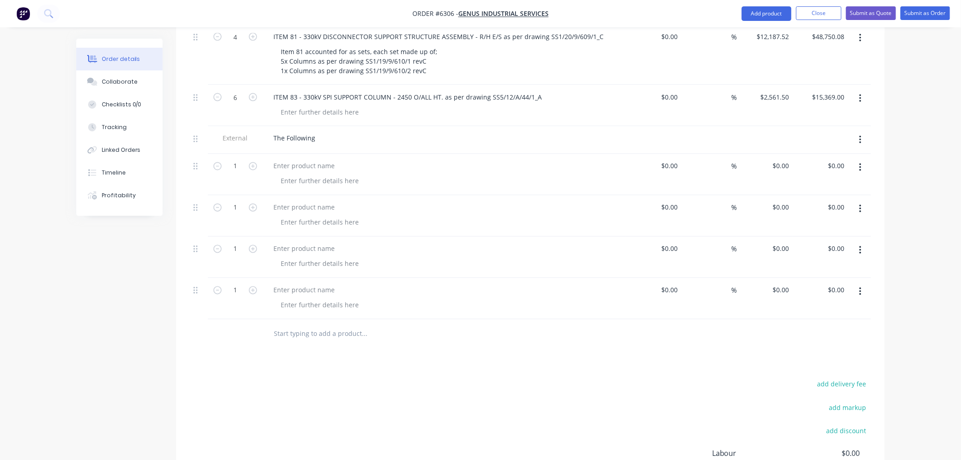
scroll to position [1924, 0]
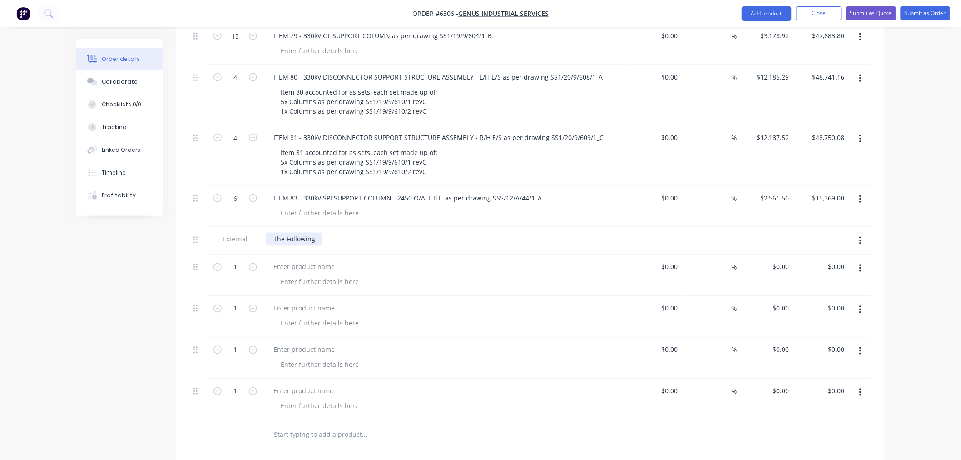
click at [316, 233] on div "The Following" at bounding box center [294, 239] width 56 height 13
drag, startPoint x: 316, startPoint y: 200, endPoint x: 257, endPoint y: 201, distance: 59.1
click at [256, 227] on div "External The Following" at bounding box center [531, 241] width 682 height 28
click at [285, 233] on div "The structures accounted for as part of Bays 10 & 11 (SS5/12/A/2/4_A)" at bounding box center [378, 239] width 225 height 13
click at [419, 233] on div "The following structures accounted for as part of Bays 10 & 11 (SS5/12/A/2/4_A)" at bounding box center [393, 239] width 255 height 13
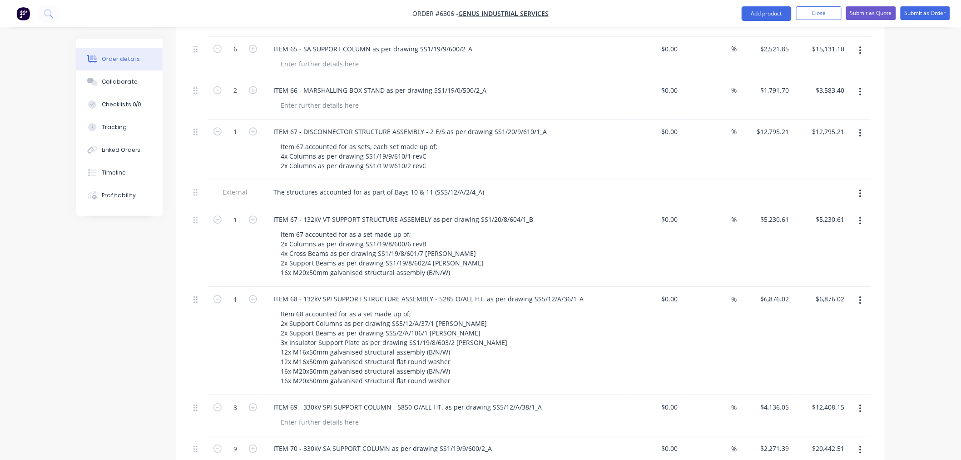
scroll to position [965, 0]
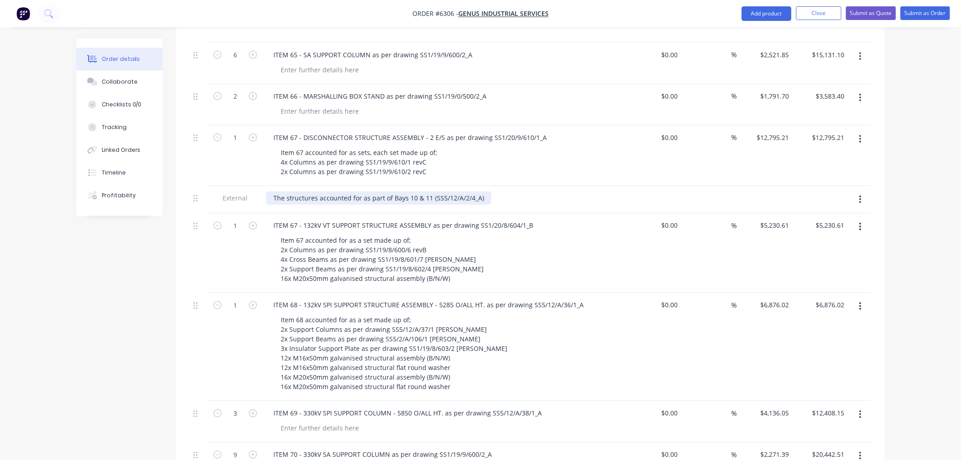
click at [287, 191] on div "The structures accounted for as part of Bays 10 & 11 (SS5/12/A/2/4_A)" at bounding box center [378, 197] width 225 height 13
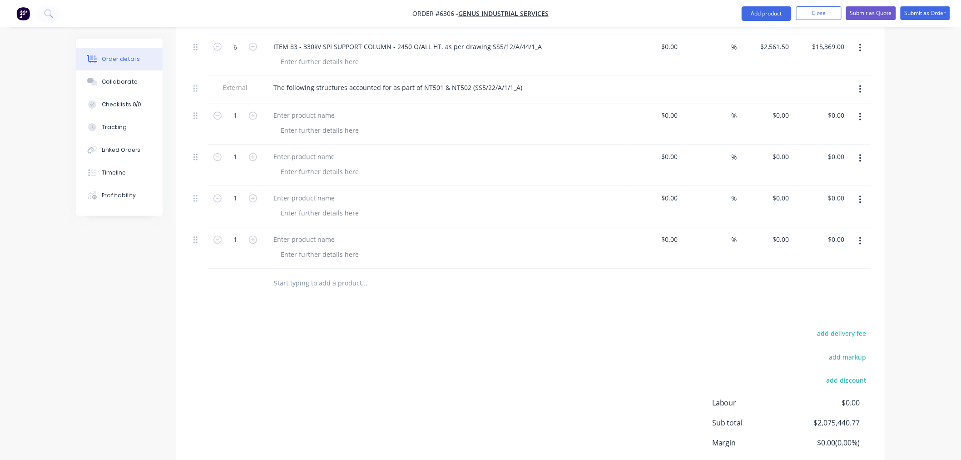
scroll to position [1924, 0]
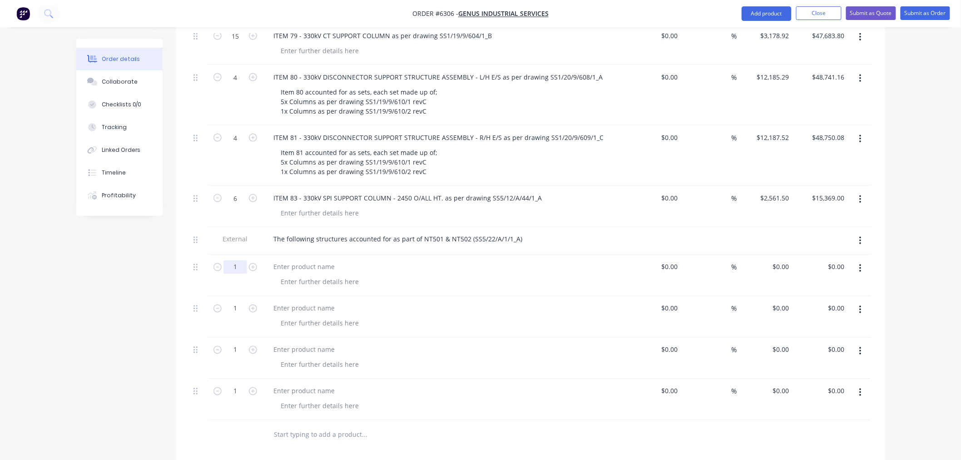
click at [240, 260] on input "1" at bounding box center [236, 267] width 24 height 14
type input "8"
drag, startPoint x: 288, startPoint y: 215, endPoint x: 285, endPoint y: 224, distance: 9.8
click at [287, 227] on div "The following structures accounted for as part of NT501 & NT502 (SS5/22/A/1/1_A)" at bounding box center [444, 241] width 363 height 28
click at [285, 260] on div at bounding box center [304, 266] width 76 height 13
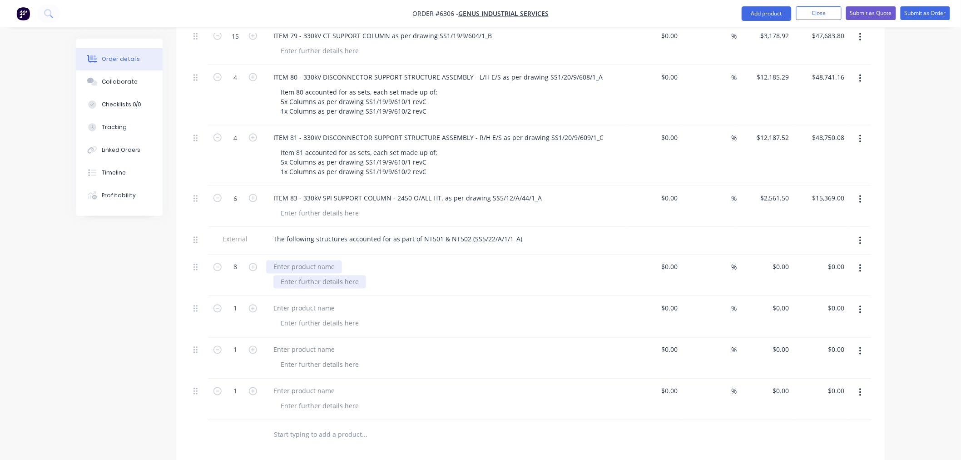
paste div
click at [304, 260] on div "ITEM 1 -" at bounding box center [285, 266] width 39 height 13
click at [301, 260] on div "ITEM 1 -" at bounding box center [285, 266] width 39 height 13
click at [525, 260] on div "ITEM 1 - 22kV SPI ALUMINIUM SUPPORT STRUCTURE - 3150mm HIGH as per drawing" at bounding box center [401, 266] width 271 height 13
drag, startPoint x: 785, startPoint y: 229, endPoint x: 786, endPoint y: 244, distance: 15.0
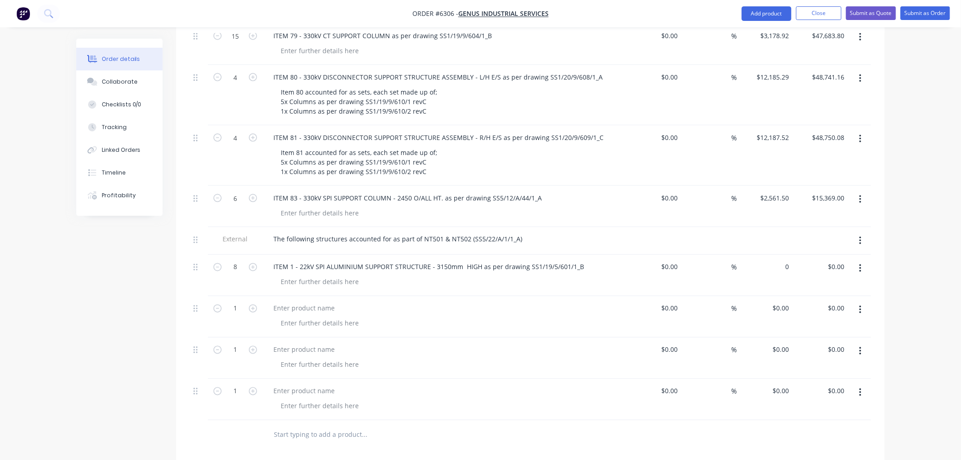
click at [785, 260] on input "0" at bounding box center [782, 266] width 21 height 13
paste input "2378.94"
type input "$2,378.94"
click at [300, 296] on div at bounding box center [444, 316] width 363 height 41
type input "$19,031.52"
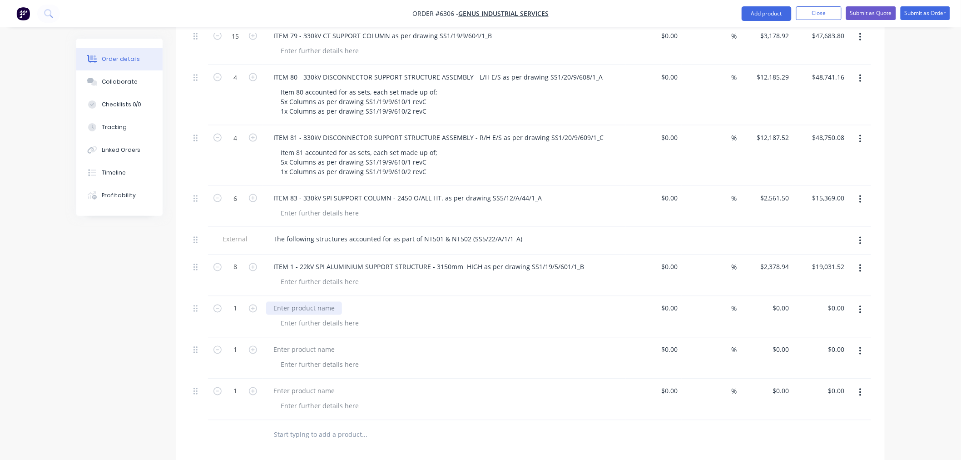
click at [298, 302] on div at bounding box center [304, 308] width 76 height 13
paste div
click at [300, 302] on div "ITEM 2 -" at bounding box center [285, 308] width 39 height 13
click at [523, 302] on div "ITEM 2 - 22kV SPI ALUMINIUM SUPPORT STRUCTURE - 850mm HIGH as per drawing" at bounding box center [400, 308] width 268 height 13
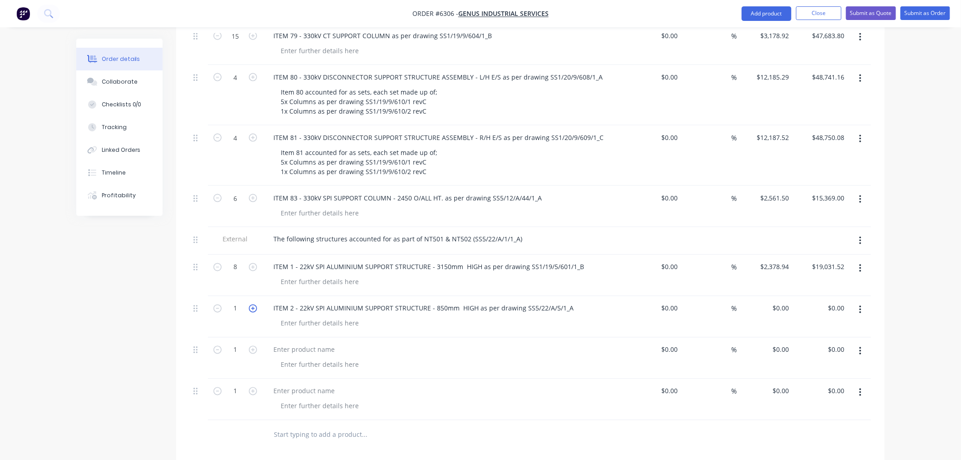
click at [256, 304] on icon "button" at bounding box center [253, 308] width 8 height 8
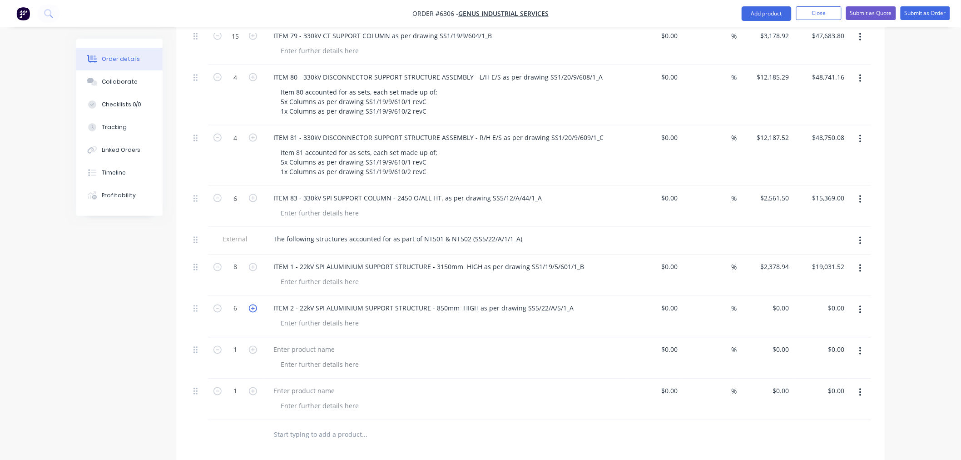
click at [256, 304] on icon "button" at bounding box center [253, 308] width 8 height 8
type input "8"
drag, startPoint x: 779, startPoint y: 267, endPoint x: 778, endPoint y: 281, distance: 13.7
click at [779, 302] on div "0 $0.00" at bounding box center [781, 308] width 25 height 13
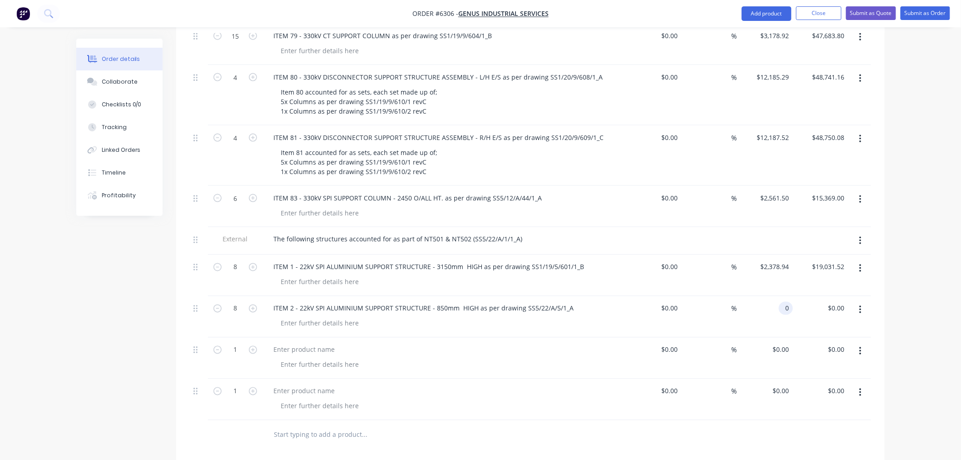
paste input "1863.31"
type input "$1,863.31"
type input "$14,906.48"
click at [304, 343] on div at bounding box center [304, 349] width 76 height 13
click at [301, 343] on div at bounding box center [304, 349] width 76 height 13
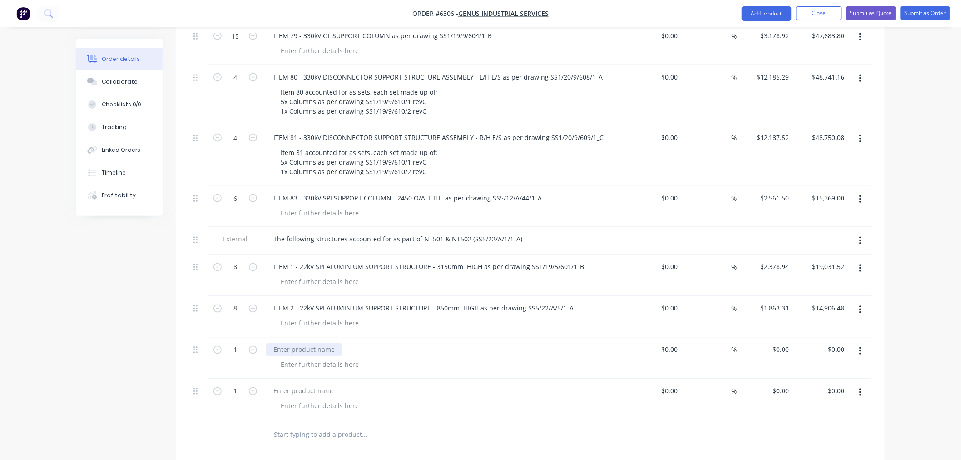
paste div
click at [300, 343] on div "ITEM 3 -" at bounding box center [285, 349] width 39 height 13
drag, startPoint x: 521, startPoint y: 311, endPoint x: 520, endPoint y: 305, distance: 6.0
click at [521, 343] on div "ITEM 3 - 22kV CURRENT TRANSFORMER - STRUCTURAL ASSEMBLY - 2900mm HIGH" at bounding box center [397, 349] width 263 height 13
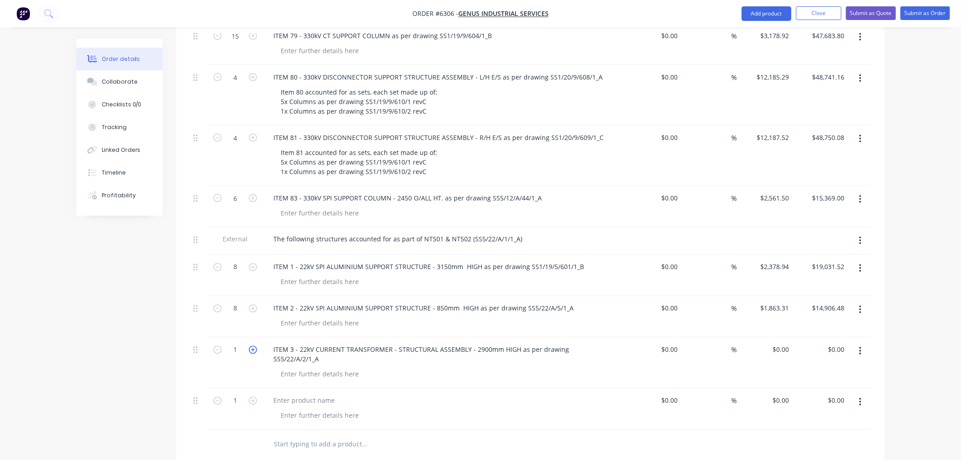
click at [252, 346] on icon "button" at bounding box center [253, 350] width 8 height 8
type input "2"
click at [785, 343] on input "0" at bounding box center [788, 349] width 10 height 13
paste input "2313.73"
type input "$2,313.73"
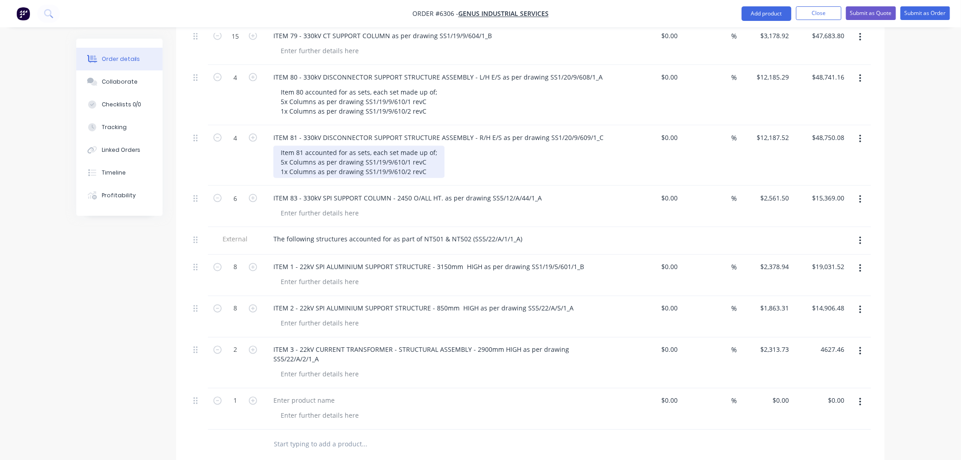
click at [427, 146] on div "Item 81 accounted for as sets, each set made up of; 5x Columns as per drawing S…" at bounding box center [359, 162] width 171 height 32
type input "$4,627.46"
drag, startPoint x: 429, startPoint y: 132, endPoint x: 400, endPoint y: 128, distance: 29.8
click at [400, 146] on div "Item 81 accounted for as sets, each set made up of; 5x Columns as per drawing S…" at bounding box center [359, 162] width 171 height 32
click at [433, 146] on div "Item 81 accounted for as sets, each set made up of; 5x Columns as per drawing S…" at bounding box center [359, 162] width 171 height 32
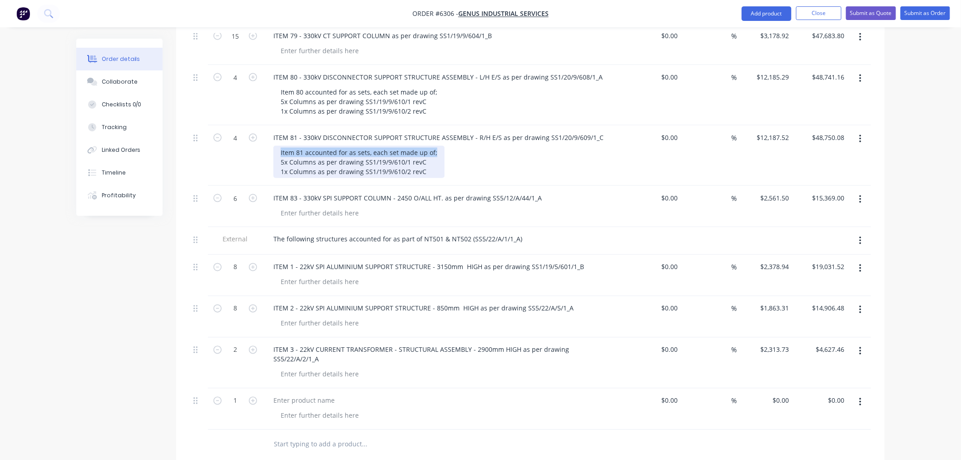
drag, startPoint x: 435, startPoint y: 114, endPoint x: 274, endPoint y: 109, distance: 161.4
click at [274, 146] on div "Item 81 accounted for as sets, each set made up of; 5x Columns as per drawing S…" at bounding box center [359, 162] width 171 height 32
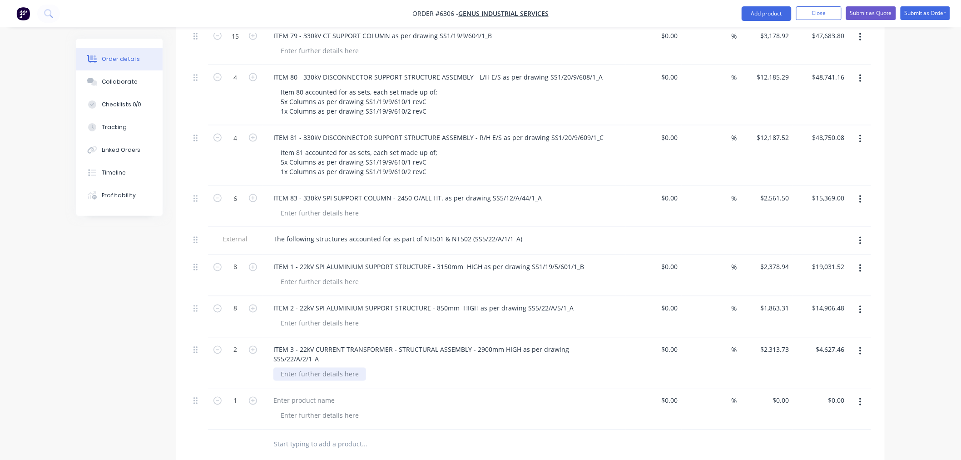
click at [297, 368] on div at bounding box center [320, 374] width 93 height 13
paste div
click at [296, 368] on div "Item 81 accounted for as sets, each set made up of;" at bounding box center [359, 374] width 171 height 13
click at [434, 368] on div "Item 3 accounted for as sets, each set made up of;" at bounding box center [358, 374] width 168 height 13
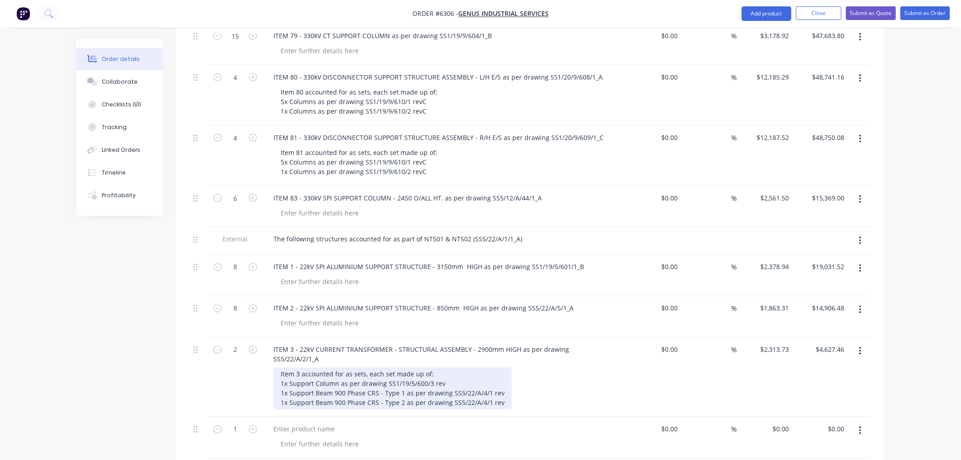
click at [466, 368] on div "Item 3 accounted for as sets, each set made up of; 1x Support Column as per dra…" at bounding box center [393, 389] width 239 height 42
click at [505, 368] on div "Item 3 accounted for as sets, each set made up of; 1x Support Column as per dra…" at bounding box center [393, 389] width 239 height 42
click at [503, 368] on div "Item 3 accounted for as sets, each set made up of; 1x Support Column as per dra…" at bounding box center [393, 389] width 239 height 42
click at [502, 368] on div "Item 3 accounted for as sets, each set made up of; 1x Support Column as per dra…" at bounding box center [414, 389] width 280 height 42
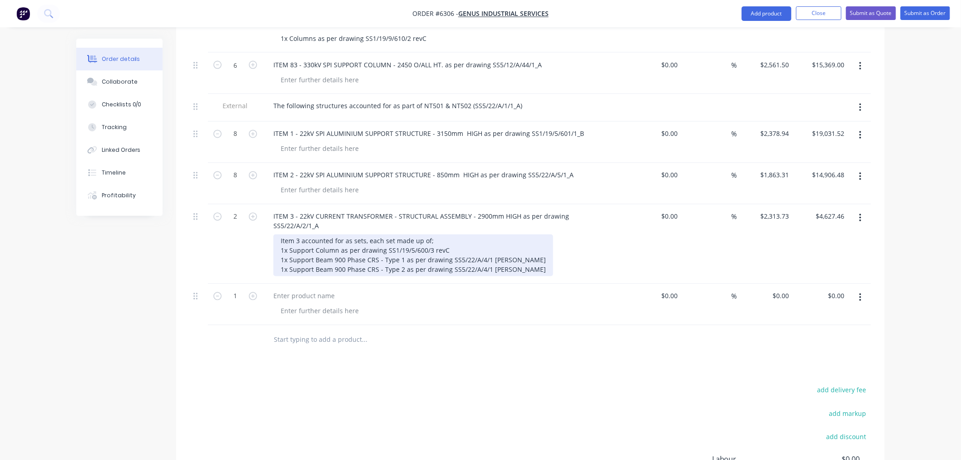
scroll to position [2137, 0]
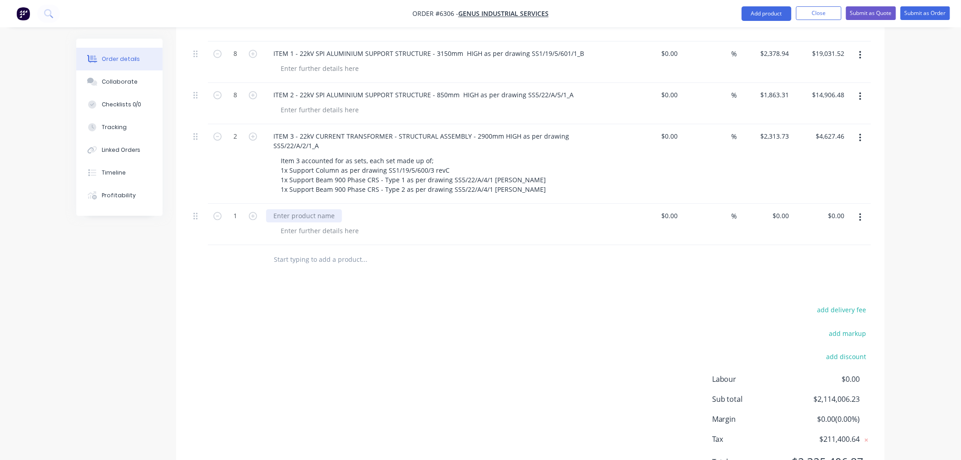
click at [294, 209] on div at bounding box center [304, 215] width 76 height 13
paste div
click at [301, 209] on div "ITEM 5 -" at bounding box center [285, 215] width 39 height 13
drag, startPoint x: 535, startPoint y: 166, endPoint x: 537, endPoint y: 171, distance: 5.3
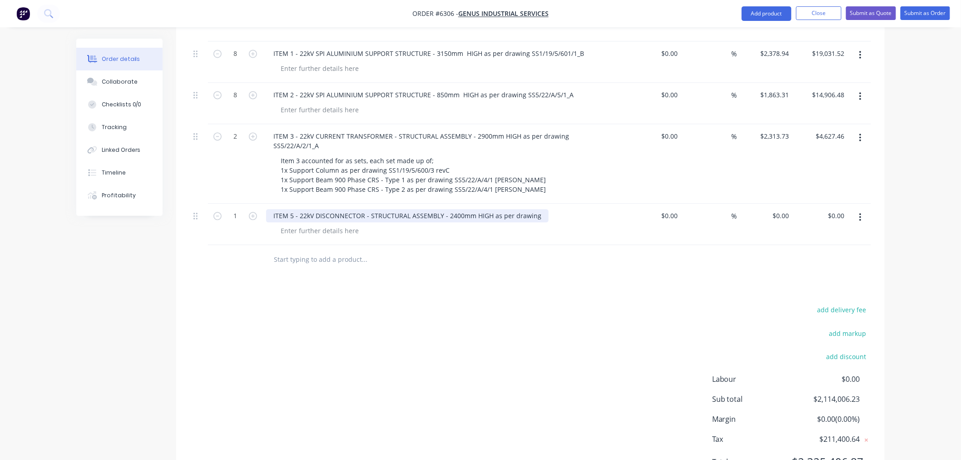
click at [535, 209] on div "ITEM 5 - 22kV DISCONNECTOR - STRUCTURAL ASSEMBLY - 2400mm HIGH as per drawing" at bounding box center [407, 215] width 283 height 13
click at [253, 212] on icon "button" at bounding box center [253, 216] width 8 height 8
type input "2"
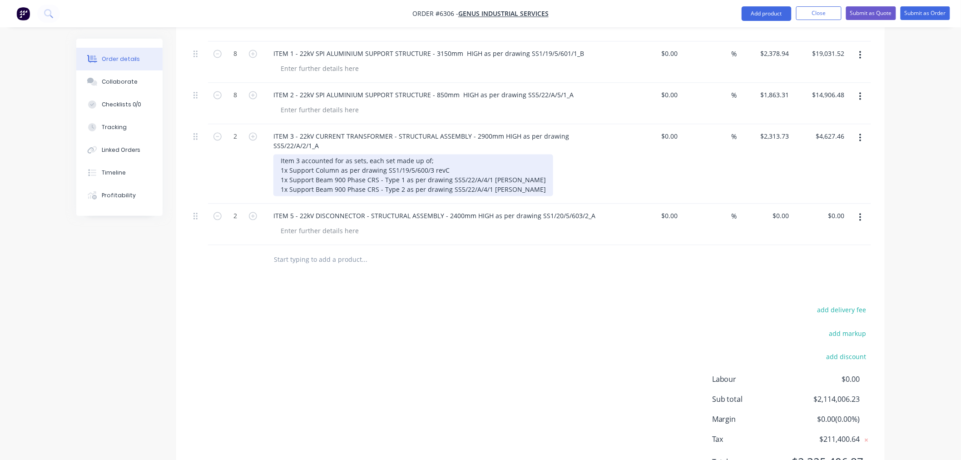
click at [507, 154] on div "Item 3 accounted for as sets, each set made up of; 1x Support Column as per dra…" at bounding box center [414, 175] width 280 height 42
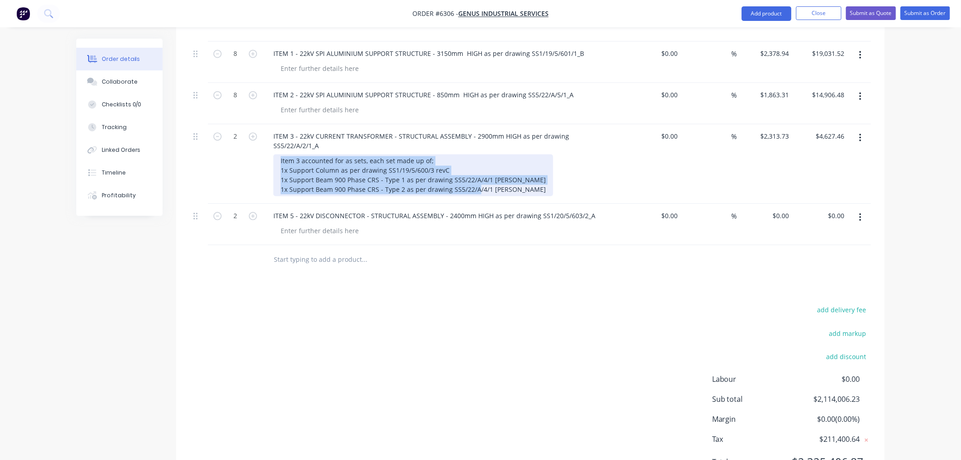
drag, startPoint x: 506, startPoint y: 139, endPoint x: 265, endPoint y: 109, distance: 242.2
click at [265, 124] on div "ITEM 3 - 22kV CURRENT TRANSFORMER - STRUCTURAL ASSEMBLY - 2900mm HIGH as per dr…" at bounding box center [444, 164] width 363 height 80
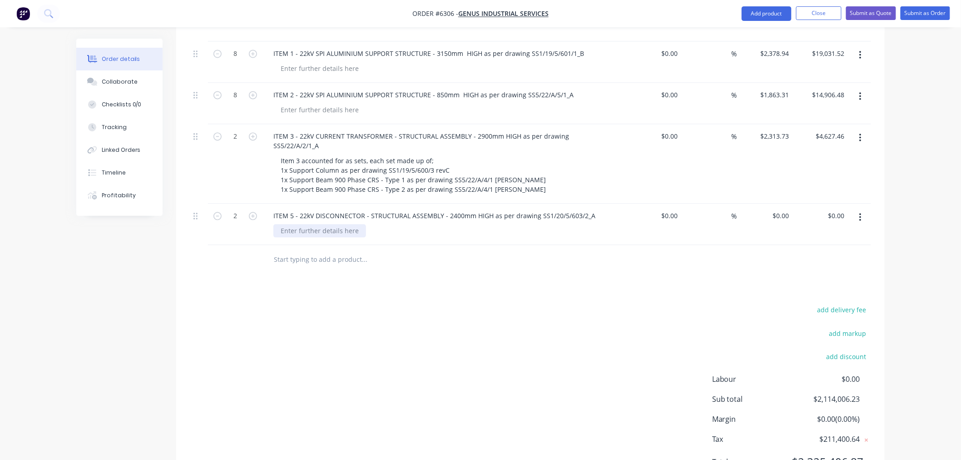
click at [312, 224] on div at bounding box center [320, 230] width 93 height 13
paste div
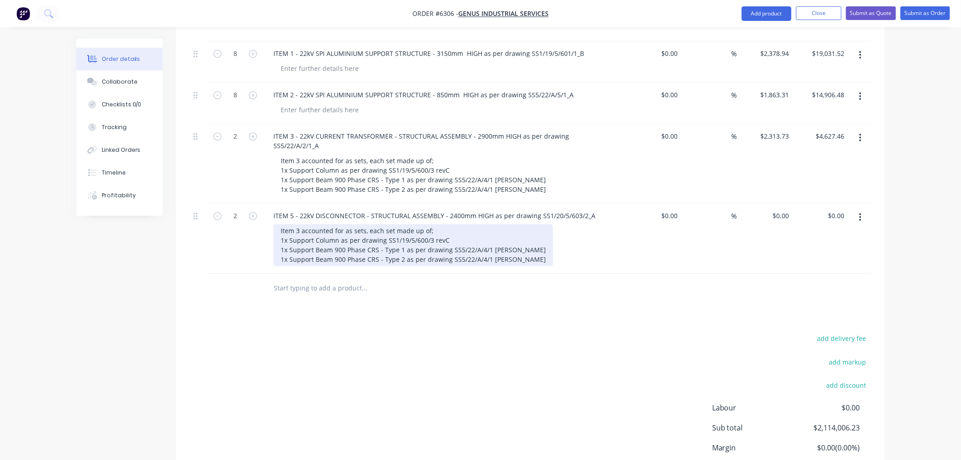
click at [294, 224] on div "Item 3 accounted for as sets, each set made up of; 1x Support Column as per dra…" at bounding box center [414, 245] width 280 height 42
click at [429, 224] on div "Item 5 accounted for as sets, each set made up of; 1x Support Column as per dra…" at bounding box center [414, 245] width 280 height 42
drag, startPoint x: 503, startPoint y: 210, endPoint x: 278, endPoint y: 215, distance: 225.0
click at [278, 224] on div "Item 5 accounted for as sets, each set made up of; 1x Support Column as per dra…" at bounding box center [414, 245] width 280 height 42
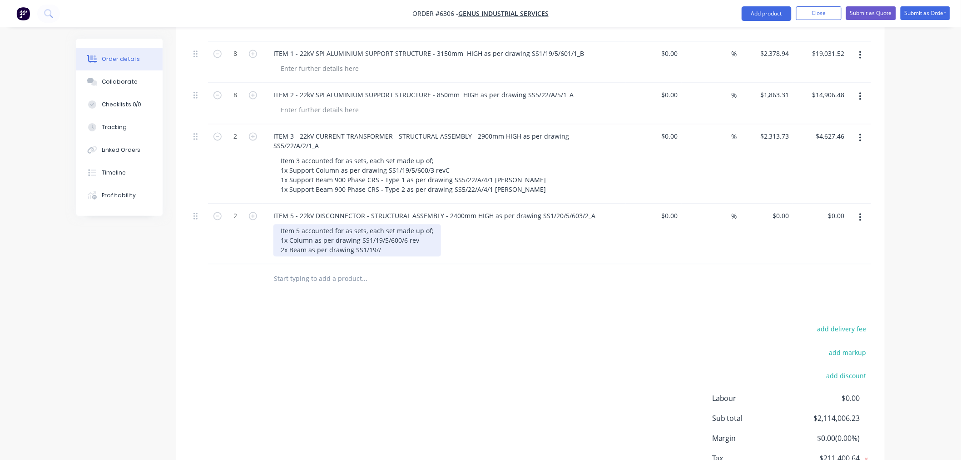
scroll to position [2156, 0]
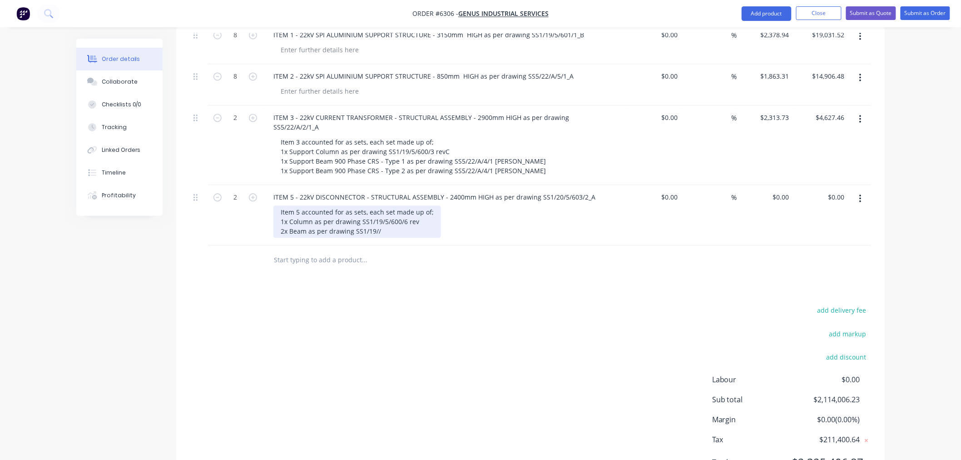
click at [376, 206] on div "Item 5 accounted for as sets, each set made up of; 1x Column as per drawing SS1…" at bounding box center [358, 222] width 168 height 32
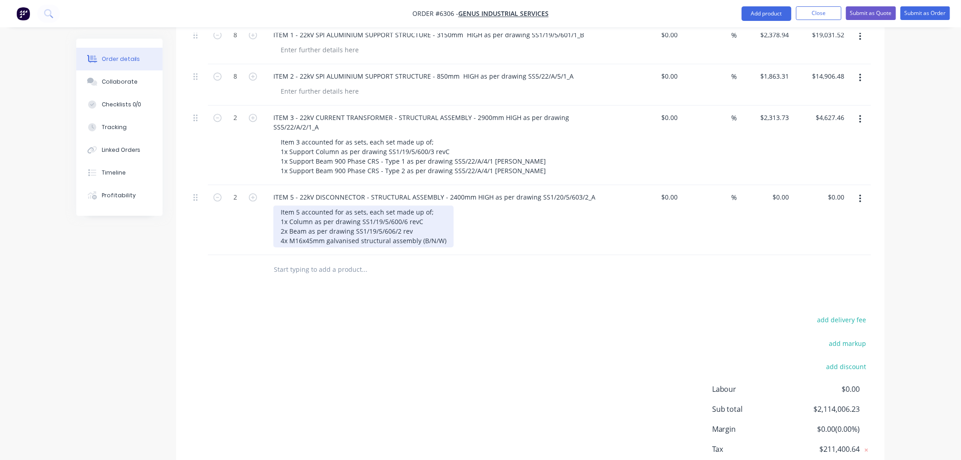
click at [414, 206] on div "Item 5 accounted for as sets, each set made up of; 1x Column as per drawing SS1…" at bounding box center [364, 227] width 180 height 42
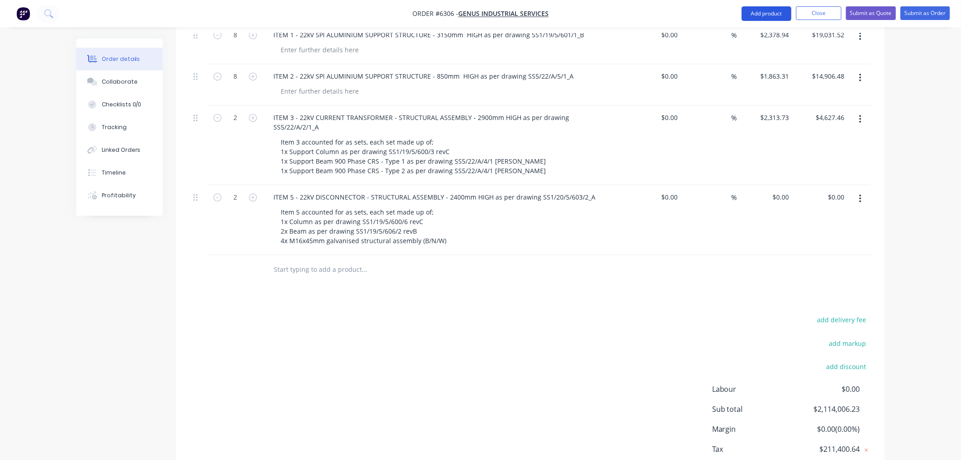
click at [779, 15] on button "Add product" at bounding box center [767, 13] width 50 height 15
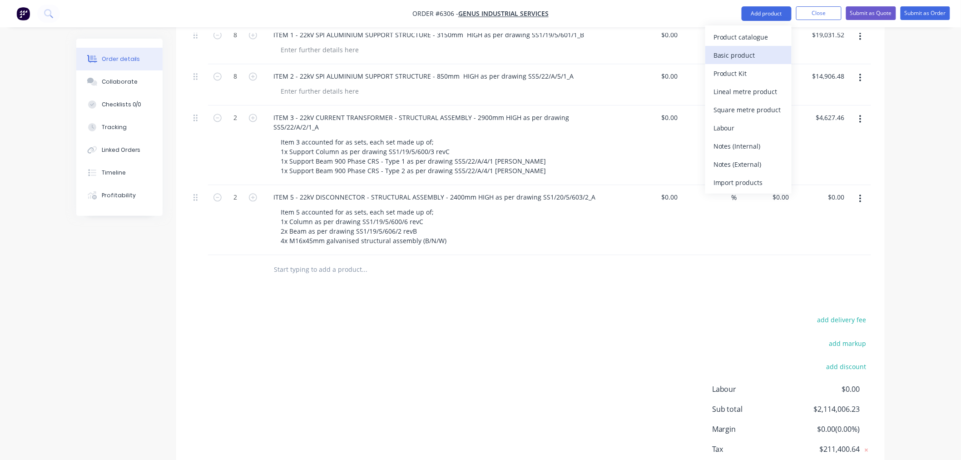
click at [759, 53] on div "Basic product" at bounding box center [749, 55] width 70 height 13
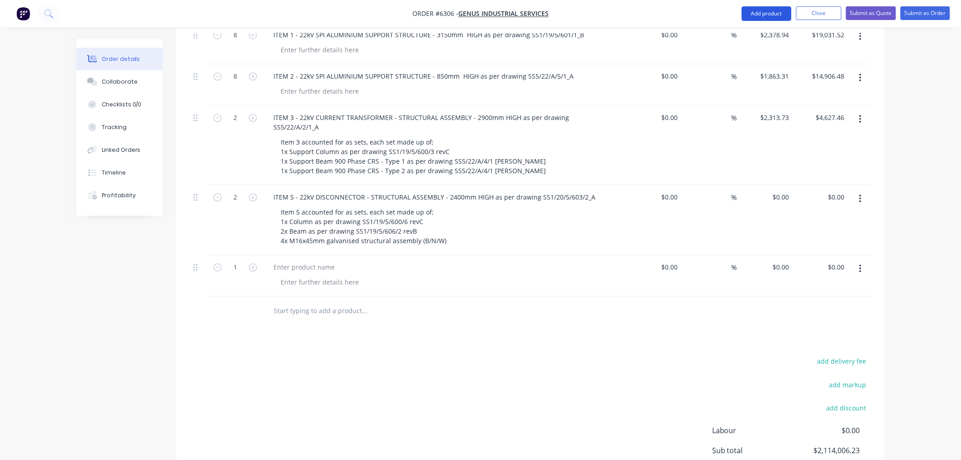
click at [764, 12] on button "Add product" at bounding box center [767, 13] width 50 height 15
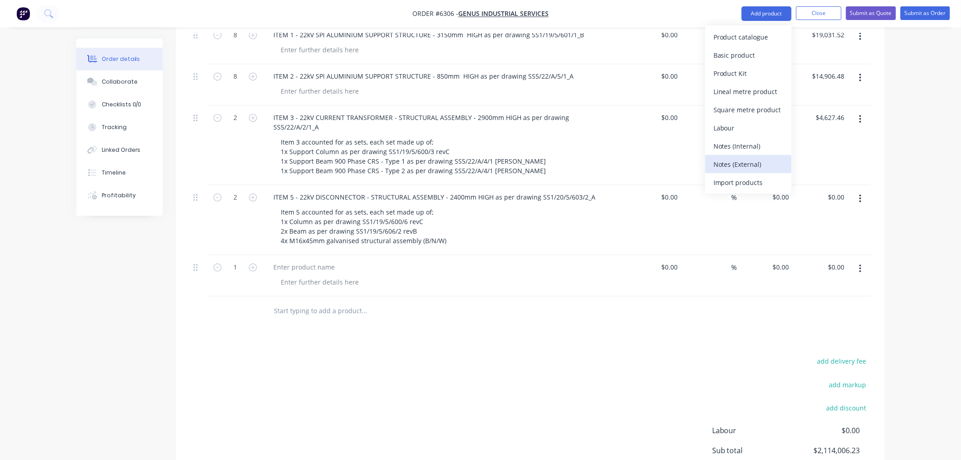
click at [739, 162] on div "Notes (External)" at bounding box center [749, 164] width 70 height 13
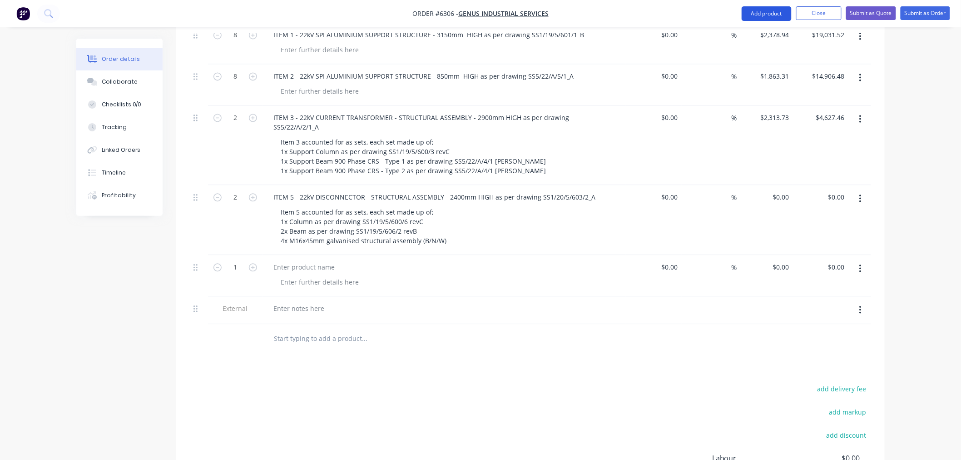
click at [759, 12] on button "Add product" at bounding box center [767, 13] width 50 height 15
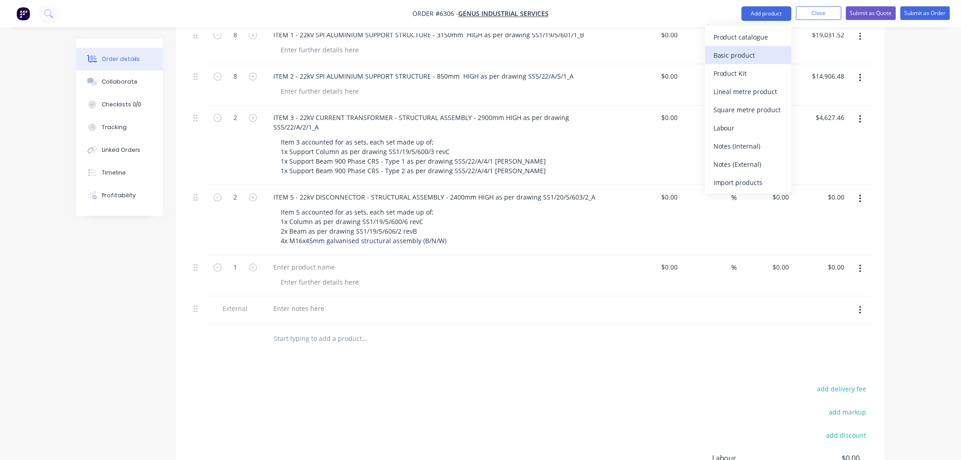
click at [752, 58] on div "Basic product" at bounding box center [749, 55] width 70 height 13
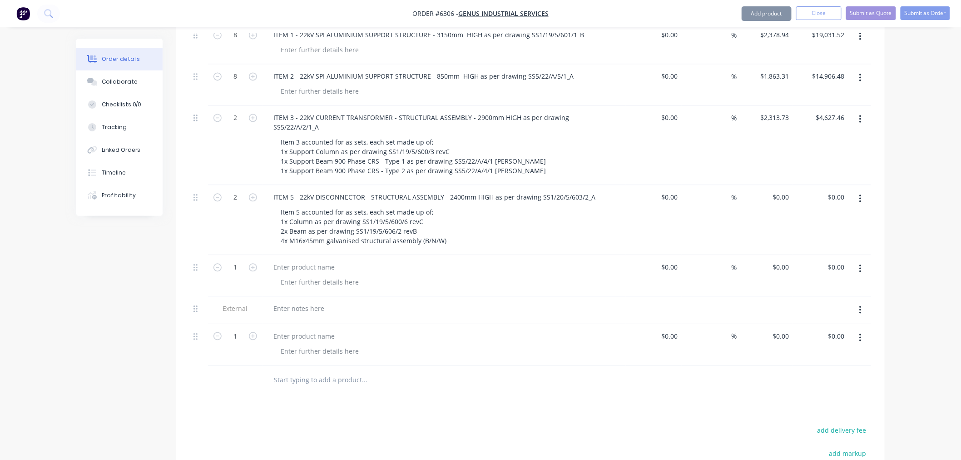
click at [758, 14] on button "Add product" at bounding box center [767, 13] width 50 height 15
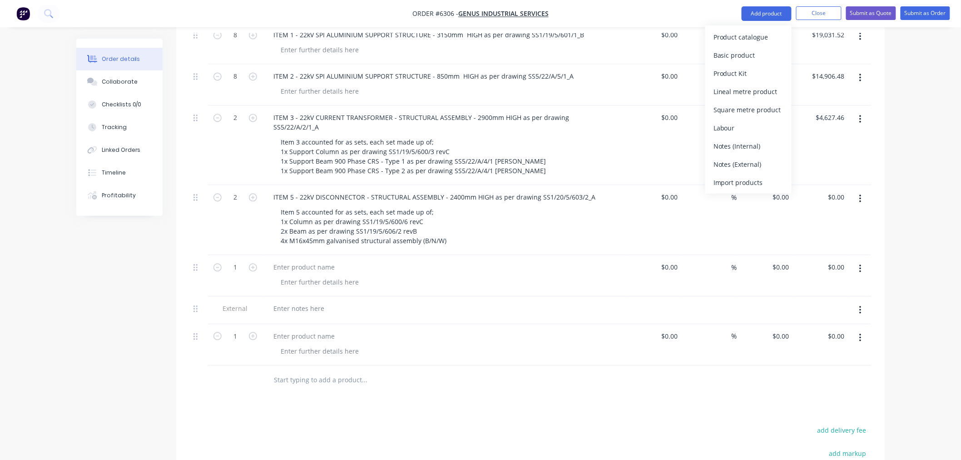
click at [753, 55] on div "Basic product" at bounding box center [749, 55] width 70 height 13
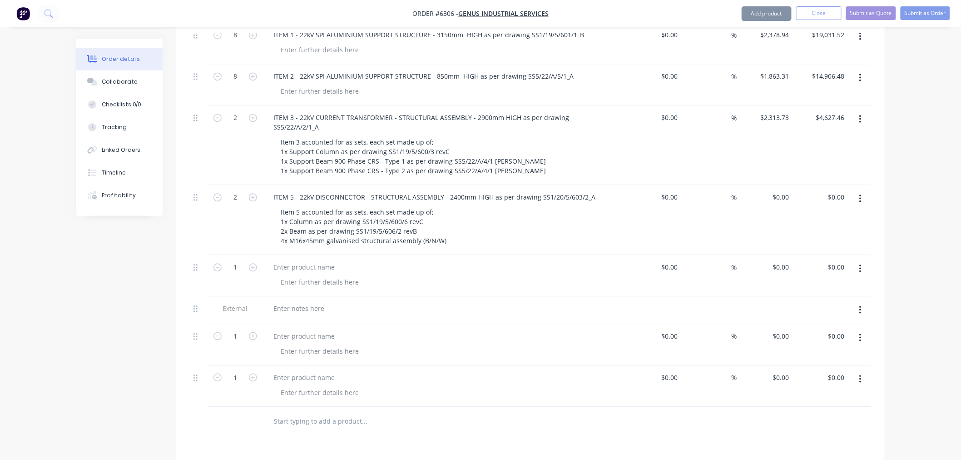
click at [760, 15] on button "Add product" at bounding box center [767, 13] width 50 height 15
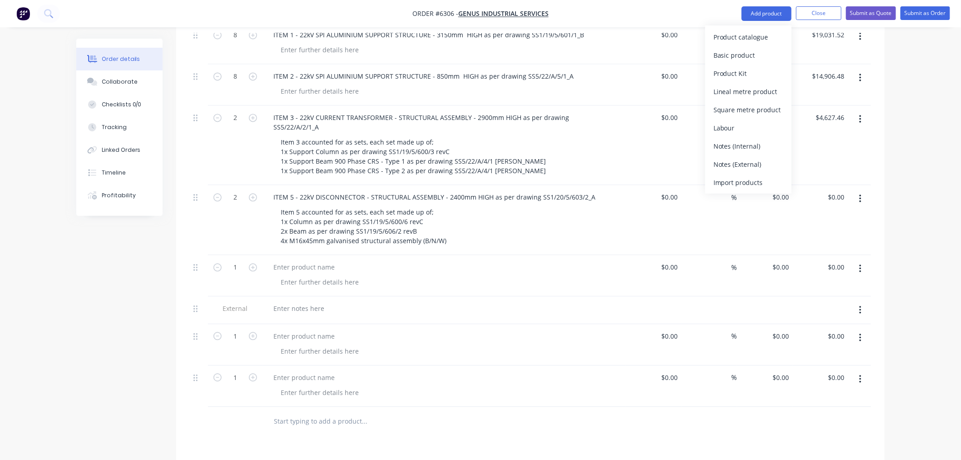
click at [753, 52] on div "Basic product" at bounding box center [749, 55] width 70 height 13
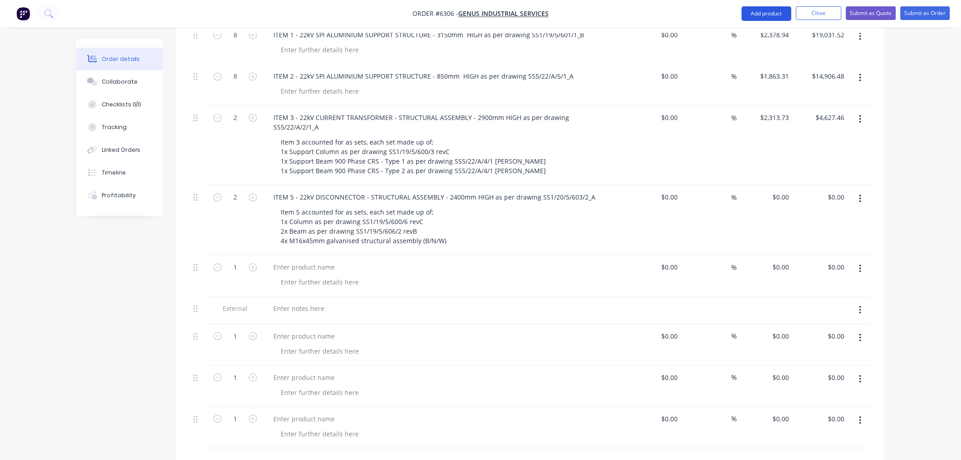
click at [757, 15] on button "Add product" at bounding box center [767, 13] width 50 height 15
click at [750, 52] on div "Basic product" at bounding box center [749, 55] width 70 height 13
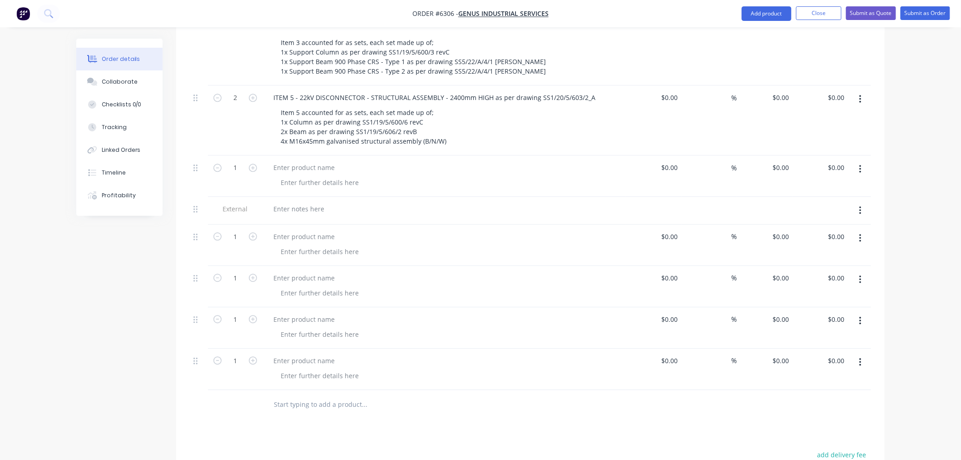
scroll to position [2257, 0]
click at [256, 163] on icon "button" at bounding box center [253, 167] width 8 height 8
type input "2"
click at [284, 160] on div at bounding box center [304, 166] width 76 height 13
paste div
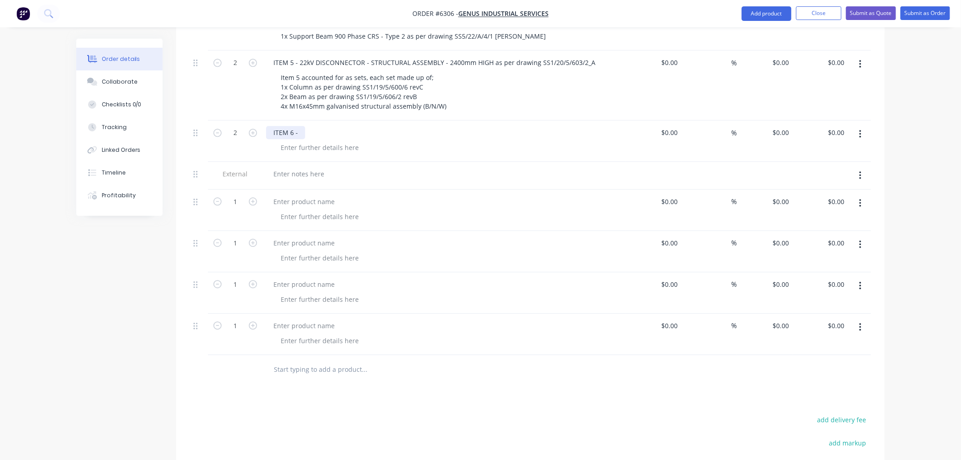
scroll to position [2307, 0]
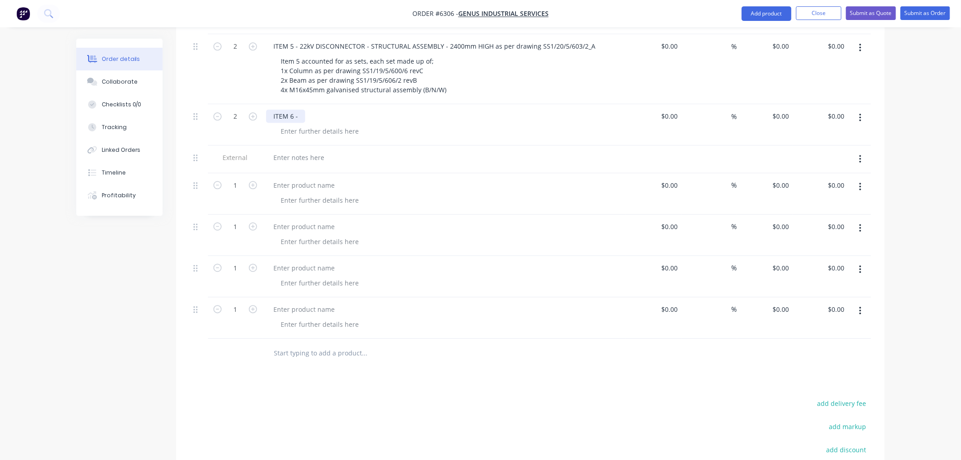
drag, startPoint x: 298, startPoint y: 68, endPoint x: 307, endPoint y: 74, distance: 9.8
click at [298, 109] on div "ITEM 6 -" at bounding box center [285, 115] width 39 height 13
click at [553, 109] on div "ITEM 6 - CABLE TERMINATION (2 CABLES PER PHASE) - STRUCTURAL ASSEMBLY as per dr…" at bounding box center [416, 115] width 300 height 13
click at [780, 109] on div "0 0" at bounding box center [786, 115] width 14 height 13
paste input "4499.76"
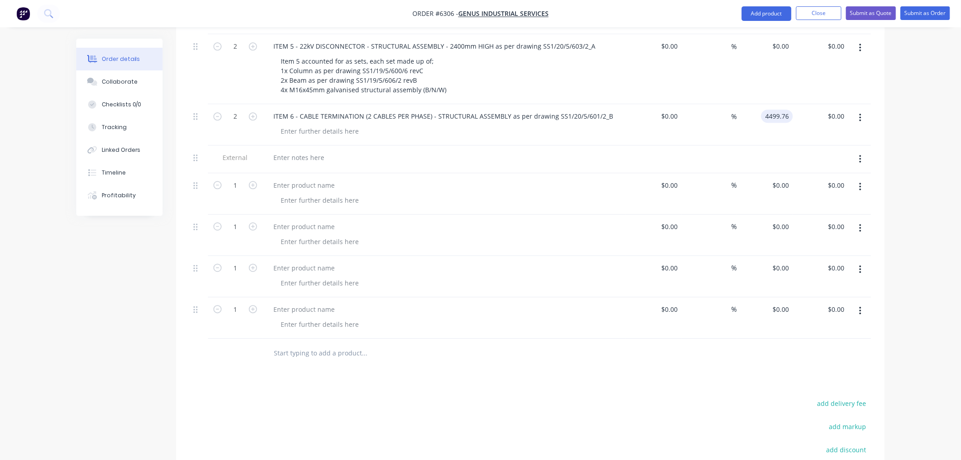
type input "$4,499.76"
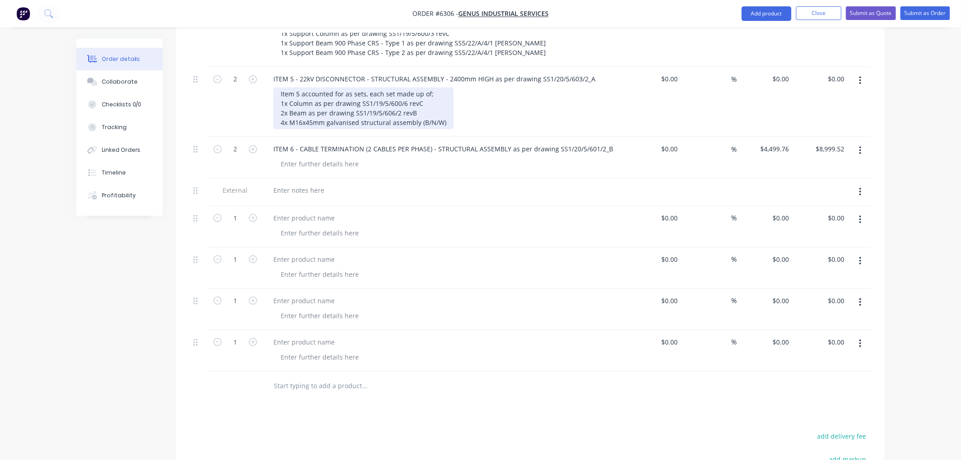
scroll to position [2257, 0]
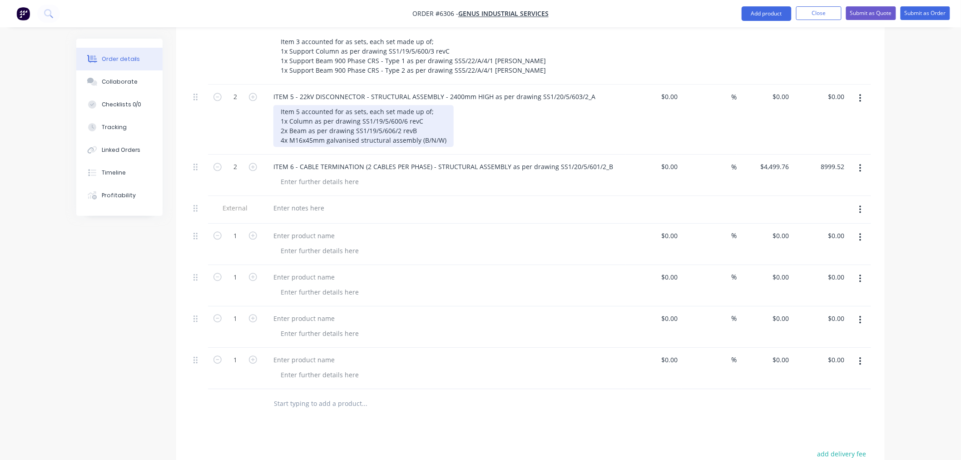
type input "$8,999.52"
click at [444, 105] on div "Item 5 accounted for as sets, each set made up of; 1x Column as per drawing SS1…" at bounding box center [364, 126] width 180 height 42
drag, startPoint x: 447, startPoint y: 92, endPoint x: 362, endPoint y: 78, distance: 86.0
click at [362, 105] on div "Item 5 accounted for as sets, each set made up of; 1x Column as per drawing SS1…" at bounding box center [364, 126] width 180 height 42
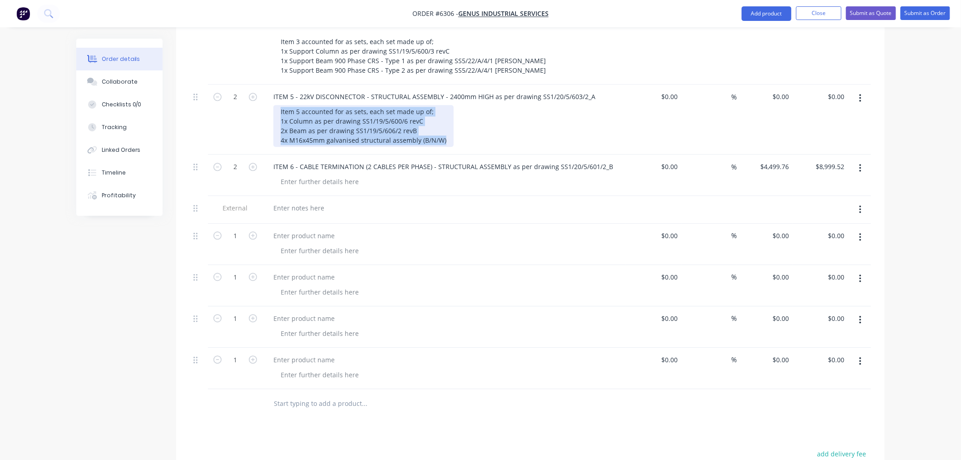
drag, startPoint x: 445, startPoint y: 92, endPoint x: 274, endPoint y: 64, distance: 173.1
click at [274, 105] on div "Item 5 accounted for as sets, each set made up of; 1x Column as per drawing SS1…" at bounding box center [364, 126] width 180 height 42
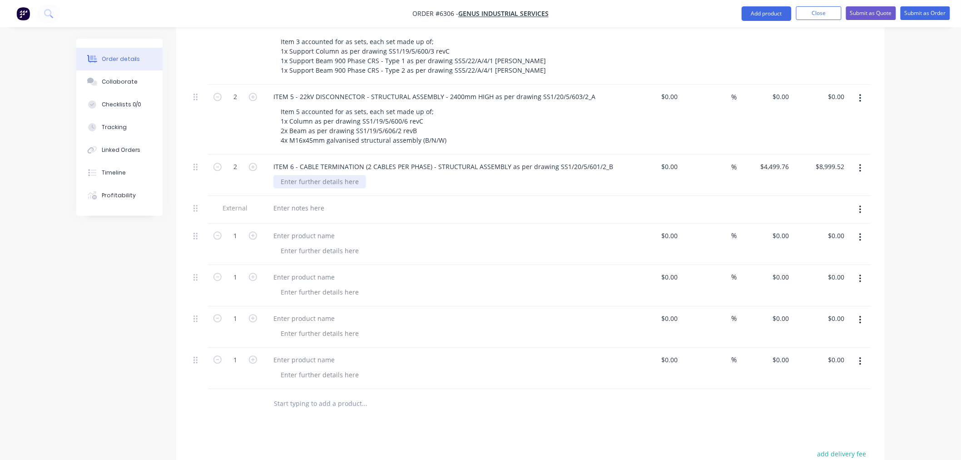
click at [298, 175] on div at bounding box center [320, 181] width 93 height 13
paste div
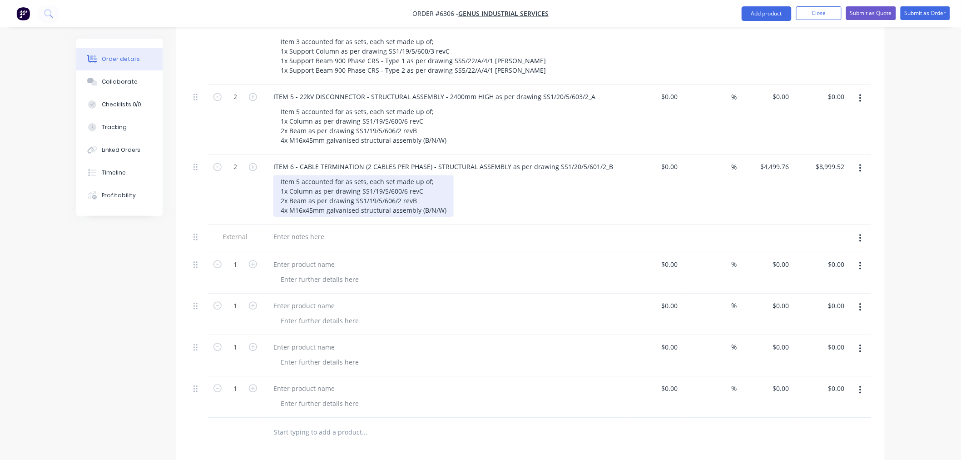
click at [298, 175] on div "Item 5 accounted for as sets, each set made up of; 1x Column as per drawing SS1…" at bounding box center [364, 196] width 180 height 42
click at [434, 175] on div "Item 6 accounted for as sets, each set made up of; 2x Support Column as per dra…" at bounding box center [372, 196] width 196 height 42
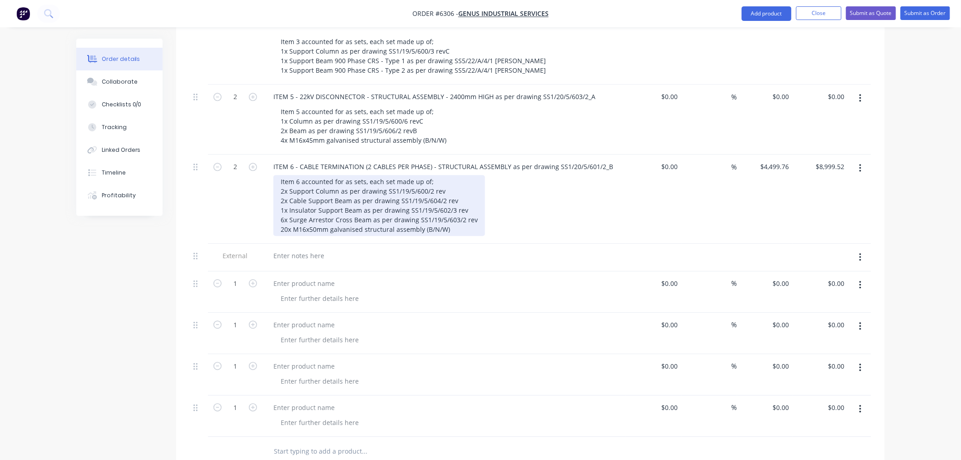
click at [452, 175] on div "Item 6 accounted for as sets, each set made up of; 2x Support Column as per dra…" at bounding box center [380, 205] width 212 height 61
click at [448, 175] on div "Item 6 accounted for as sets, each set made up of; 2x Support Column as per dra…" at bounding box center [380, 205] width 212 height 61
click at [458, 175] on div "Item 6 accounted for as sets, each set made up of; 2x Support Column as per dra…" at bounding box center [380, 205] width 212 height 61
click at [463, 175] on div "Item 6 accounted for as sets, each set made up of; 2x Support Column as per dra…" at bounding box center [380, 205] width 212 height 61
click at [473, 175] on div "Item 6 accounted for as sets, each set made up of; 2x Support Column as per dra…" at bounding box center [391, 205] width 234 height 61
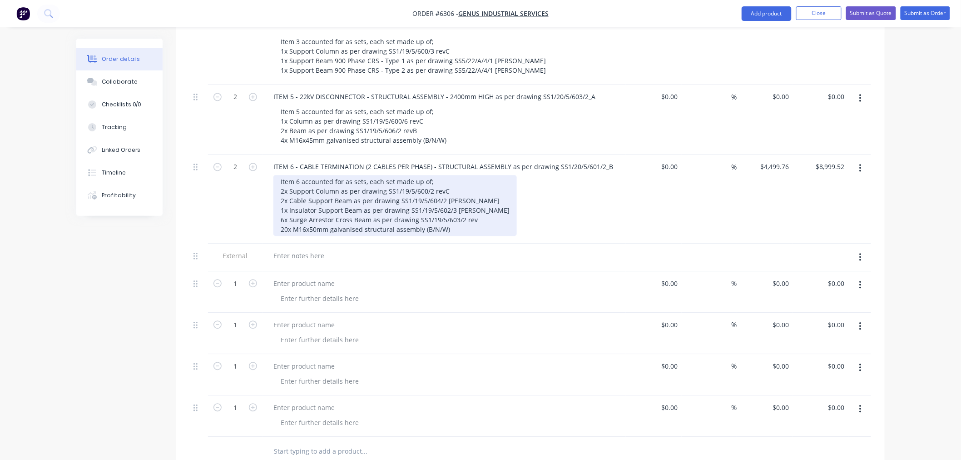
click at [476, 175] on div "Item 6 accounted for as sets, each set made up of; 2x Support Column as per dra…" at bounding box center [396, 205] width 244 height 61
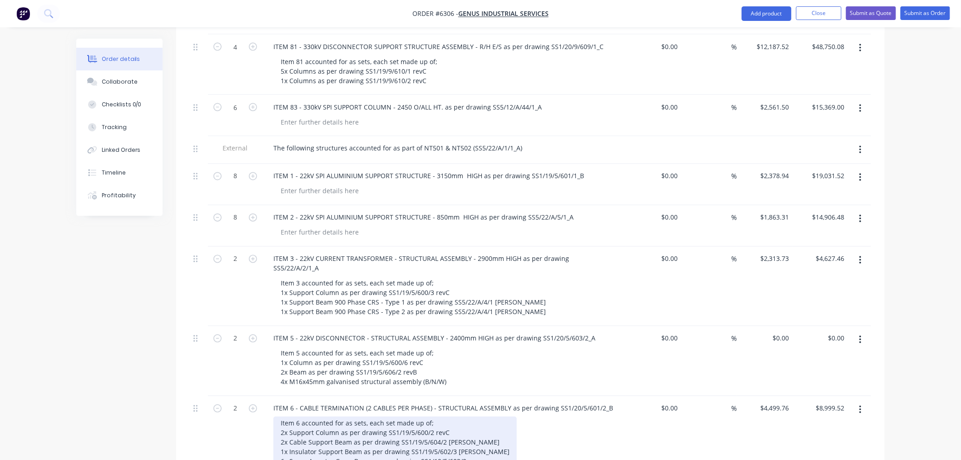
scroll to position [2005, 0]
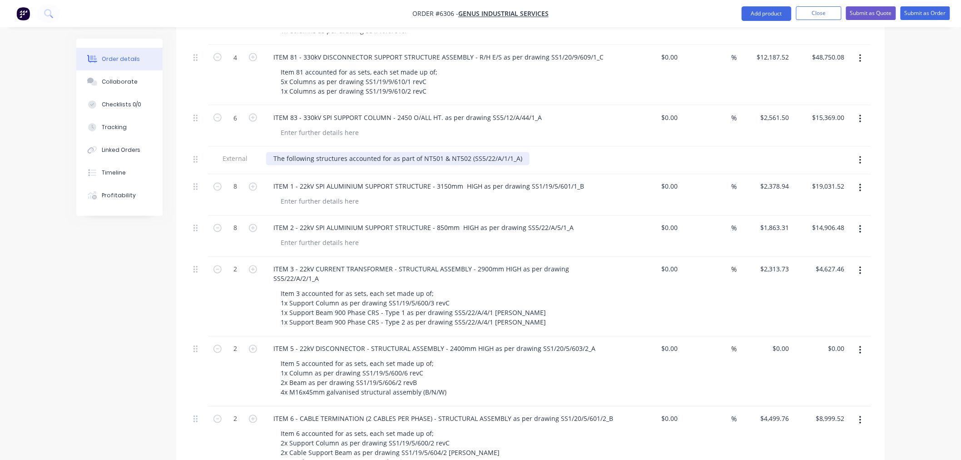
click at [336, 152] on div "The following structures accounted for as part of NT501 & NT502 (SS5/22/A/1/1_A)" at bounding box center [398, 158] width 264 height 13
drag, startPoint x: 271, startPoint y: 122, endPoint x: 520, endPoint y: 123, distance: 248.5
click at [520, 152] on div "The following structures accounted for as part of NT501 & NT502 (SS5/22/A/1/1_A)" at bounding box center [398, 158] width 264 height 13
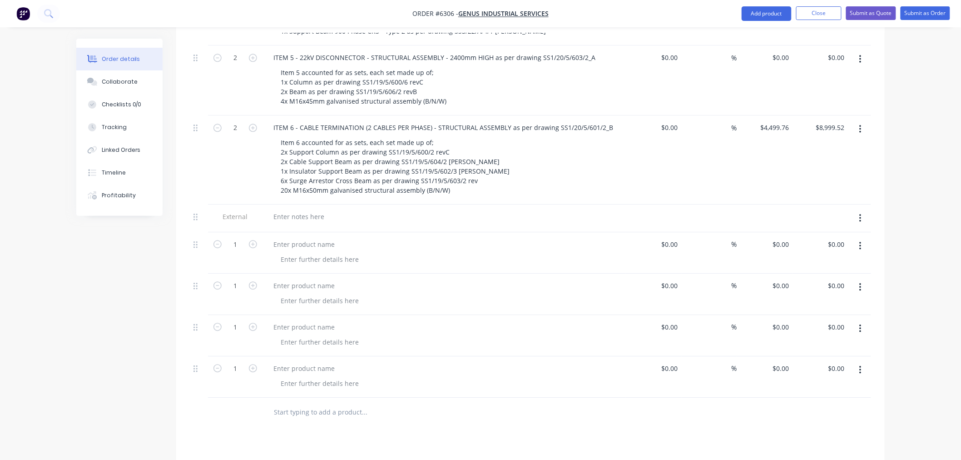
scroll to position [2307, 0]
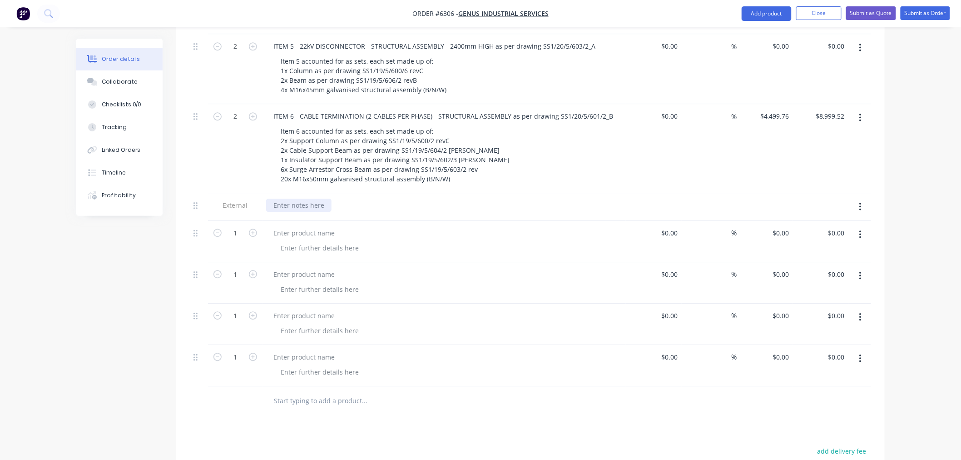
click at [306, 199] on div at bounding box center [298, 205] width 65 height 13
paste div
drag, startPoint x: 436, startPoint y: 158, endPoint x: 435, endPoint y: 165, distance: 7.4
click at [436, 199] on div "The following structures accounted for as part of NT501 & NT502 (SS5/22/A/1/1_A)" at bounding box center [398, 205] width 264 height 13
click at [289, 226] on div at bounding box center [304, 232] width 76 height 13
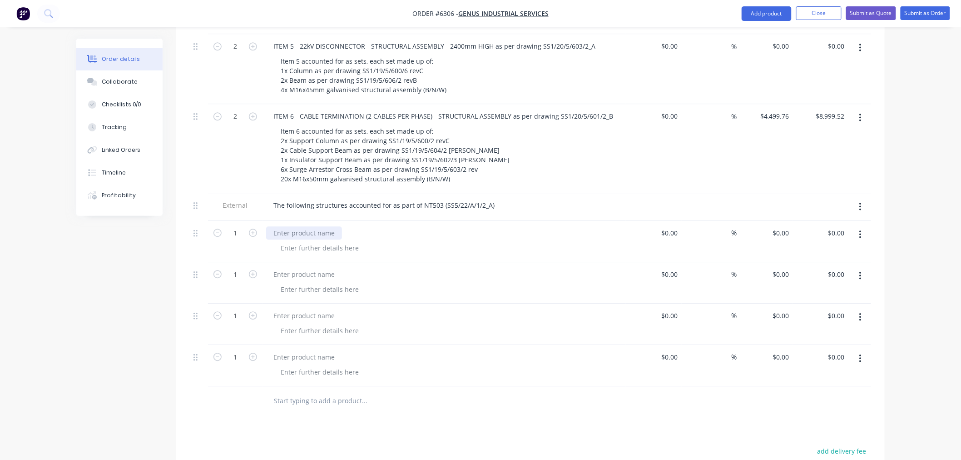
paste div
click at [305, 226] on div "ITEM 1 -" at bounding box center [444, 232] width 356 height 13
click at [303, 226] on div "ITEM 1 -" at bounding box center [285, 232] width 39 height 13
click at [489, 226] on div "ITEM 1 - 22kV CABLE TERMINATION (4 CABLES PER PHASE) as per drawing" at bounding box center [384, 232] width 237 height 13
click at [781, 226] on div "0 $0.00" at bounding box center [781, 232] width 25 height 13
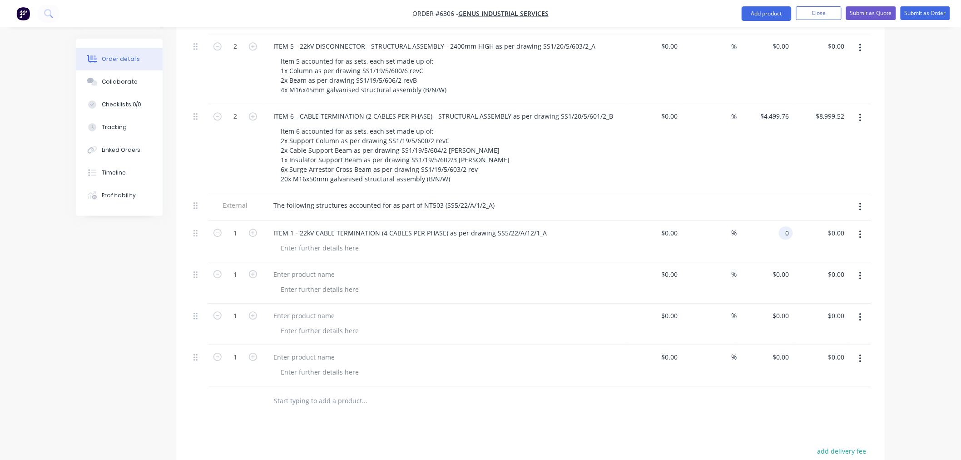
paste input "5829.98"
type input "$5,829.98"
drag, startPoint x: 286, startPoint y: 223, endPoint x: 288, endPoint y: 229, distance: 6.2
click at [287, 268] on div at bounding box center [304, 274] width 76 height 13
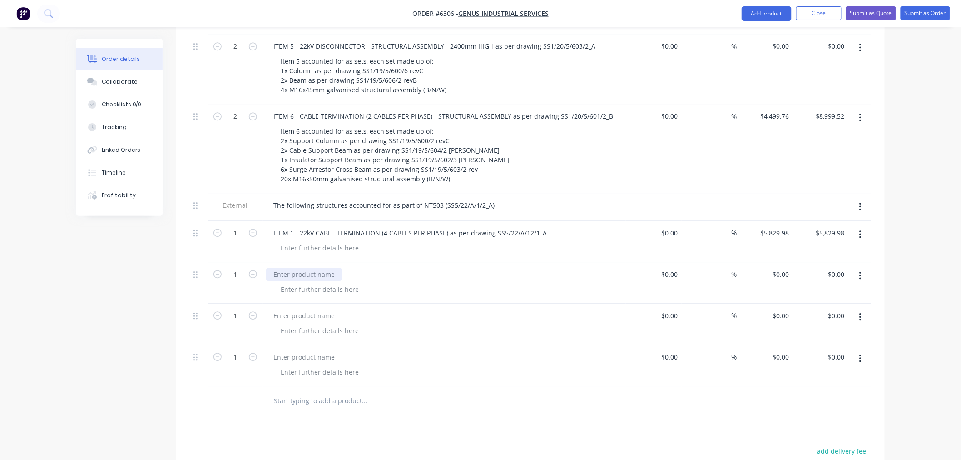
click at [289, 268] on div at bounding box center [304, 274] width 76 height 13
paste div
click at [298, 268] on div "ITEM 2 -" at bounding box center [285, 274] width 39 height 13
click at [410, 268] on div "ITEM 2 - 33kV DISCONNECTOR as per drawing" at bounding box center [343, 274] width 154 height 13
click at [785, 268] on input "0" at bounding box center [788, 274] width 10 height 13
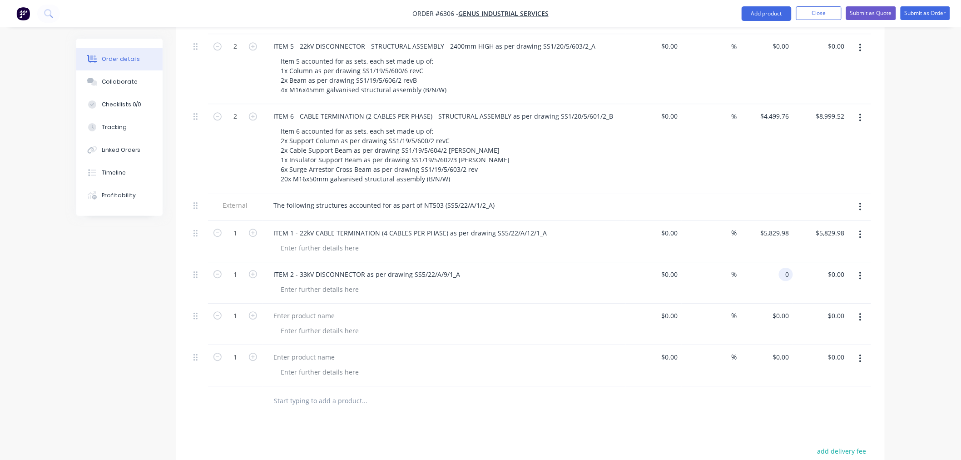
paste input "4621.58"
type input "$4,621.58"
click at [311, 309] on div at bounding box center [304, 315] width 76 height 13
click at [307, 309] on div at bounding box center [304, 315] width 76 height 13
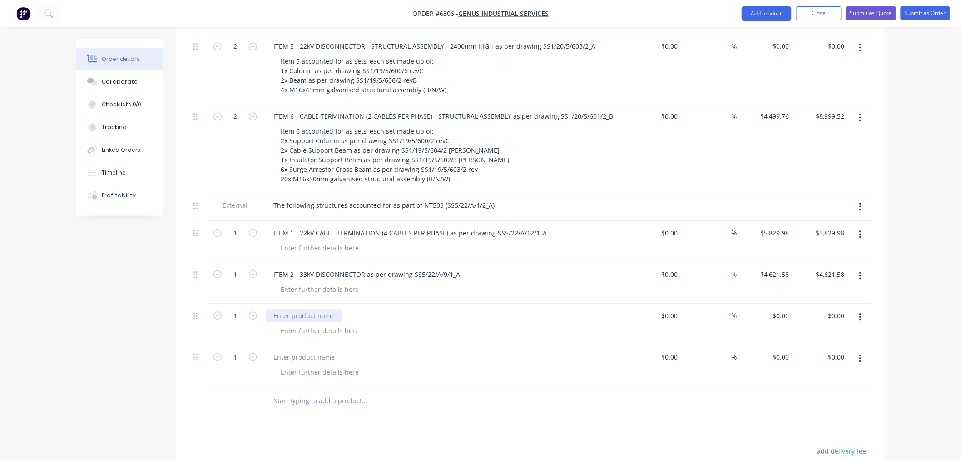
paste div
drag, startPoint x: 300, startPoint y: 266, endPoint x: 305, endPoint y: 268, distance: 5.1
click at [300, 309] on div "ITEM 3 -" at bounding box center [285, 315] width 39 height 13
click at [328, 309] on div "ITEM 3 - 22kV SPI" at bounding box center [299, 315] width 66 height 13
click at [322, 350] on div at bounding box center [304, 356] width 76 height 13
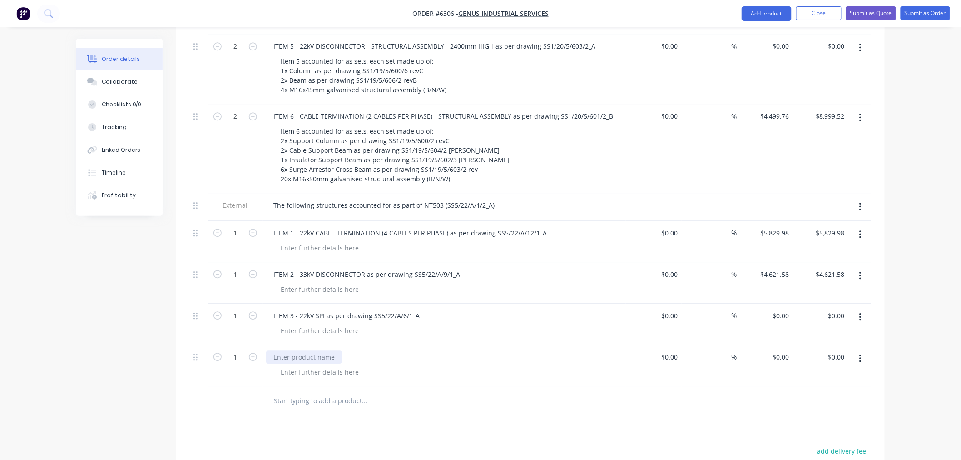
click at [322, 350] on div at bounding box center [304, 356] width 76 height 13
paste div
click at [297, 350] on div "ITEM 4 -" at bounding box center [285, 356] width 39 height 13
click at [508, 350] on div "ITEM 4 - COMBINED 22kV CT, SA, VT SPI & CABLE TERMINATION as per drawing" at bounding box center [392, 356] width 253 height 13
click at [781, 309] on div "0 $0.00" at bounding box center [781, 315] width 25 height 13
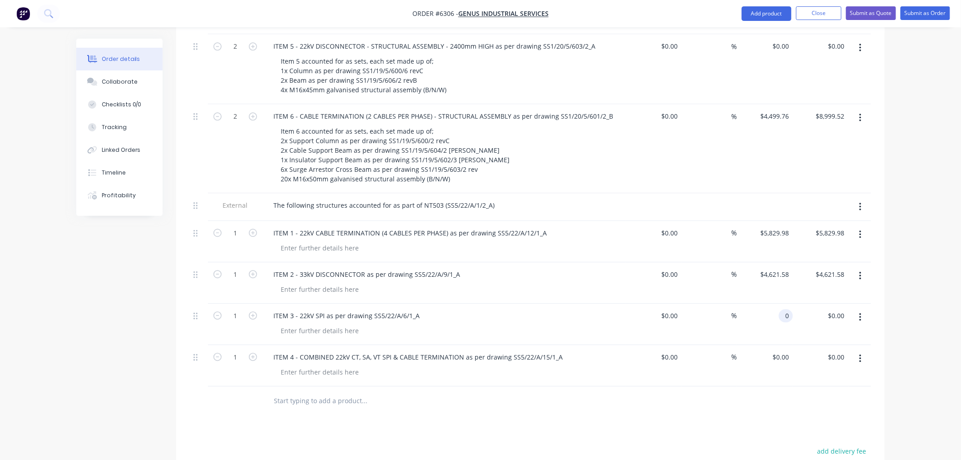
paste input "3946.37"
type input "$3,946.37"
drag, startPoint x: 774, startPoint y: 305, endPoint x: 778, endPoint y: 327, distance: 22.2
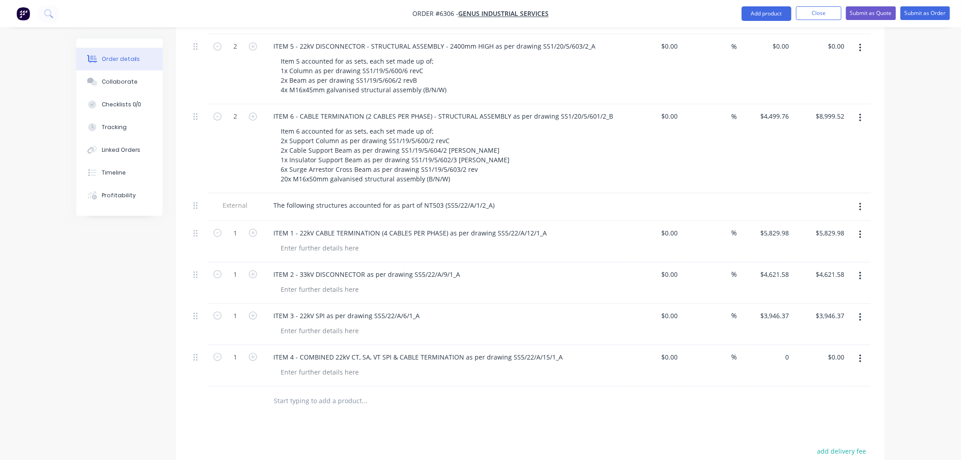
click at [774, 345] on div "0 $0.00" at bounding box center [765, 365] width 56 height 41
paste input "15308.62"
type input "$15,308.62"
click at [315, 241] on div at bounding box center [320, 247] width 93 height 13
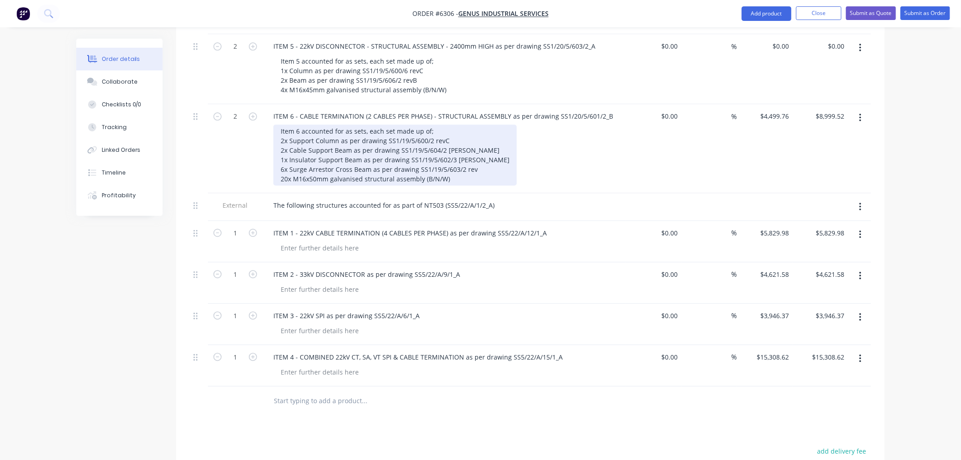
click at [462, 132] on div "Item 6 accounted for as sets, each set made up of; 2x Support Column as per dra…" at bounding box center [396, 154] width 244 height 61
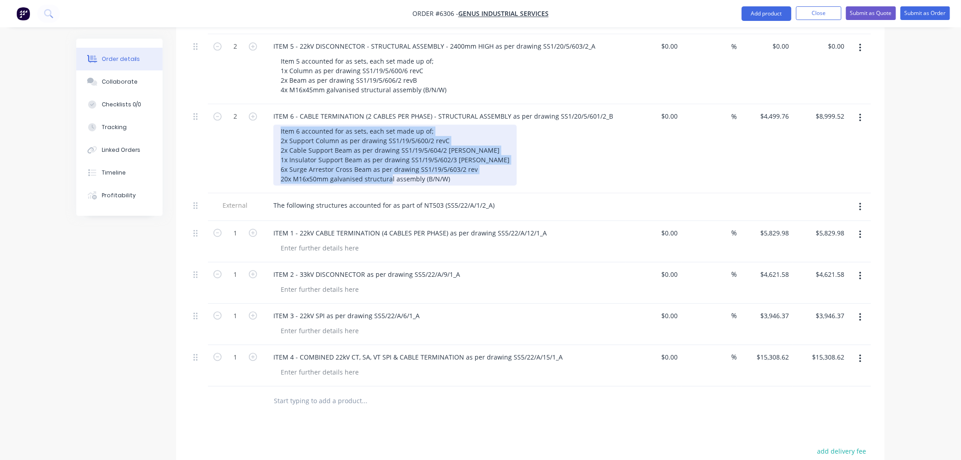
drag, startPoint x: 455, startPoint y: 131, endPoint x: 276, endPoint y: 84, distance: 185.6
click at [276, 124] on div "Item 6 accounted for as sets, each set made up of; 2x Support Column as per dra…" at bounding box center [396, 154] width 244 height 61
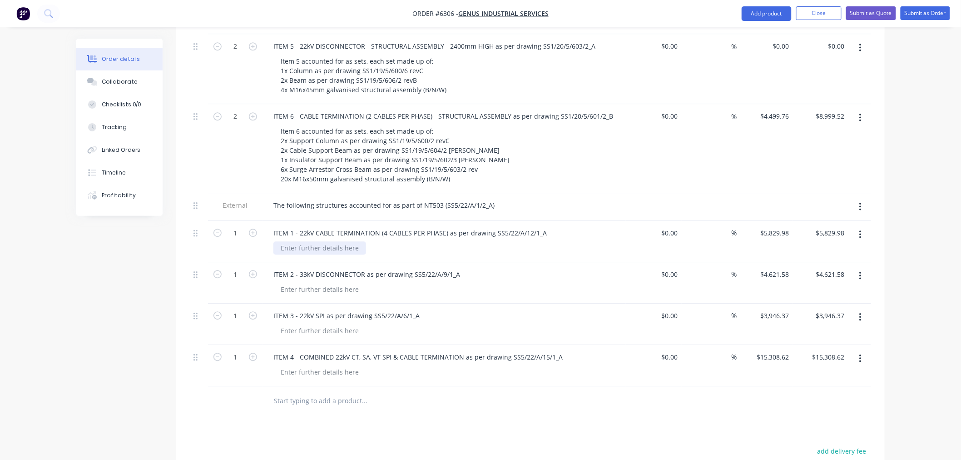
click at [288, 241] on div at bounding box center [320, 247] width 93 height 13
paste div
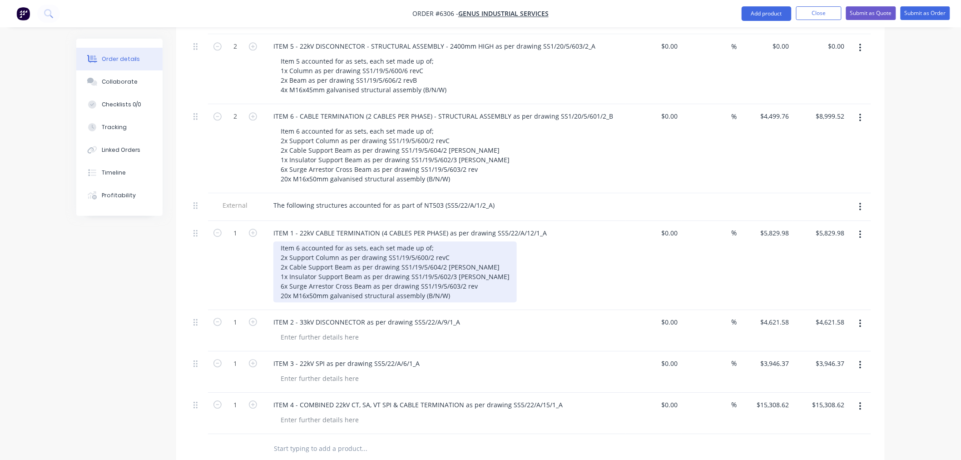
click at [298, 241] on div "Item 6 accounted for as sets, each set made up of; 2x Support Column as per dra…" at bounding box center [396, 271] width 244 height 61
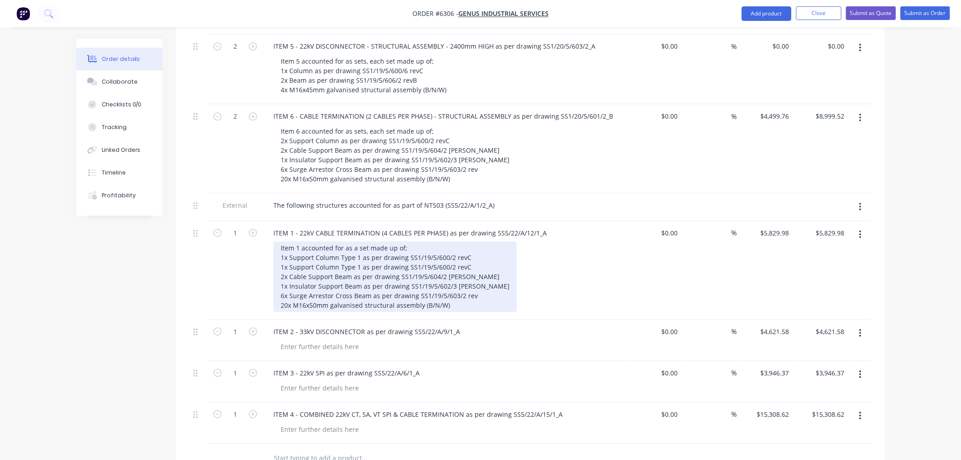
drag, startPoint x: 412, startPoint y: 219, endPoint x: 427, endPoint y: 237, distance: 23.5
click at [413, 241] on div "Item 1 accounted for as a set made up of; 1x Support Column Type 1 as per drawi…" at bounding box center [396, 276] width 244 height 70
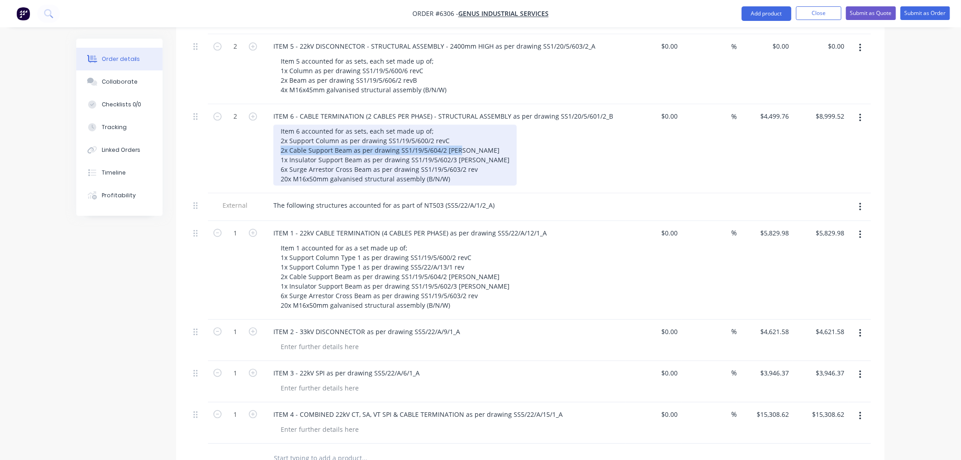
drag, startPoint x: 459, startPoint y: 101, endPoint x: 278, endPoint y: 105, distance: 180.9
click at [278, 124] on div "Item 6 accounted for as sets, each set made up of; 2x Support Column as per dra…" at bounding box center [396, 154] width 244 height 61
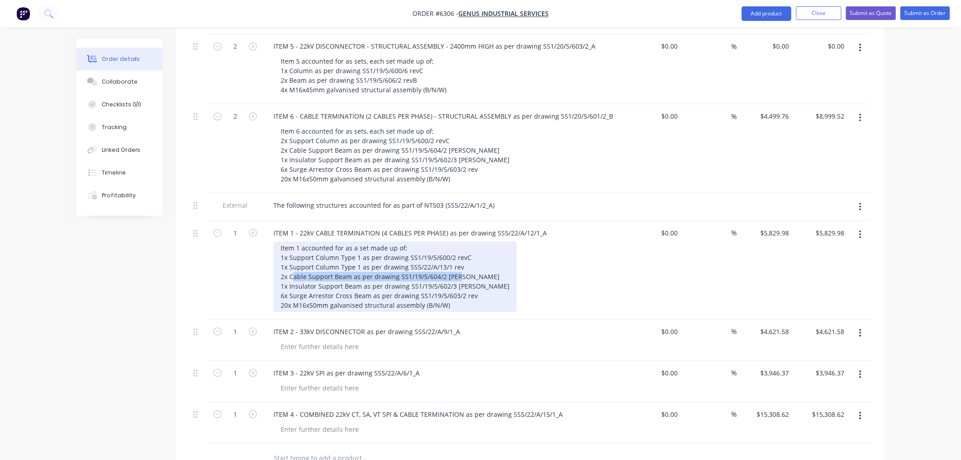
drag, startPoint x: 458, startPoint y: 224, endPoint x: 294, endPoint y: 229, distance: 164.5
click at [294, 241] on div "Item 1 accounted for as a set made up of; 1x Support Column Type 1 as per drawi…" at bounding box center [396, 276] width 244 height 70
click at [284, 241] on div "Item 1 accounted for as a set made up of; 1x Support Column Type 1 as per drawi…" at bounding box center [396, 276] width 244 height 70
drag, startPoint x: 356, startPoint y: 217, endPoint x: 358, endPoint y: 230, distance: 13.3
click at [357, 241] on div "Item 1 accounted for as a set made up of; 1x Support Column Type 1 as per drawi…" at bounding box center [391, 276] width 234 height 70
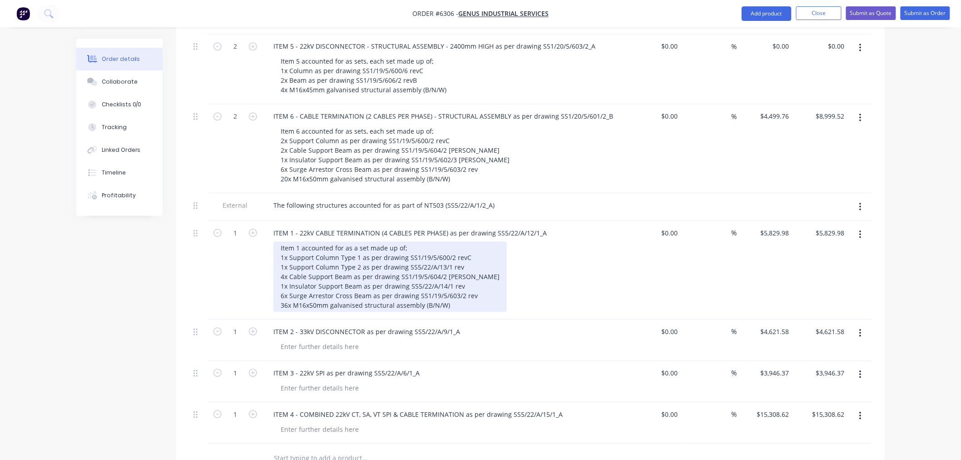
click at [462, 241] on div "Item 1 accounted for as a set made up of; 1x Support Column Type 1 as per drawi…" at bounding box center [391, 276] width 234 height 70
click at [466, 241] on div "Item 1 accounted for as a set made up of; 1x Support Column Type 1 as per drawi…" at bounding box center [393, 276] width 239 height 70
click at [474, 248] on div "Item 1 accounted for as a set made up of; 1x Support Column Type 1 as per drawi…" at bounding box center [394, 276] width 240 height 70
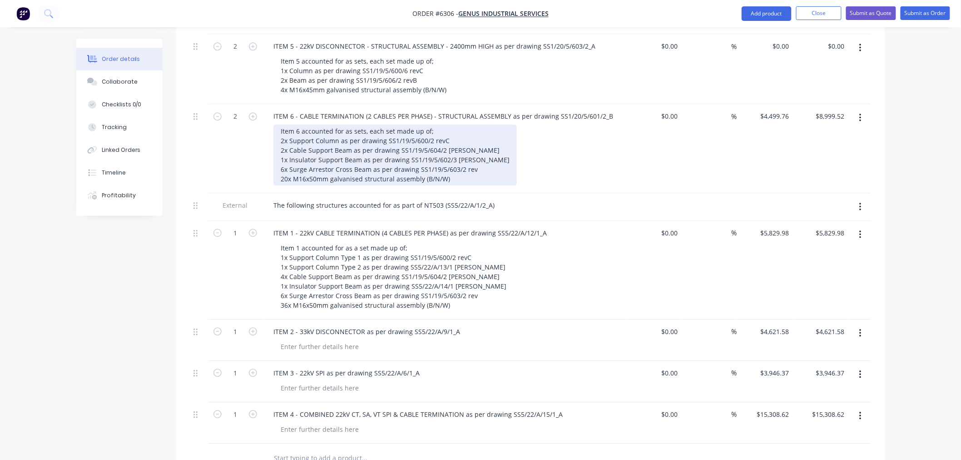
click at [476, 124] on div "Item 6 accounted for as sets, each set made up of; 2x Support Column as per dra…" at bounding box center [396, 154] width 244 height 61
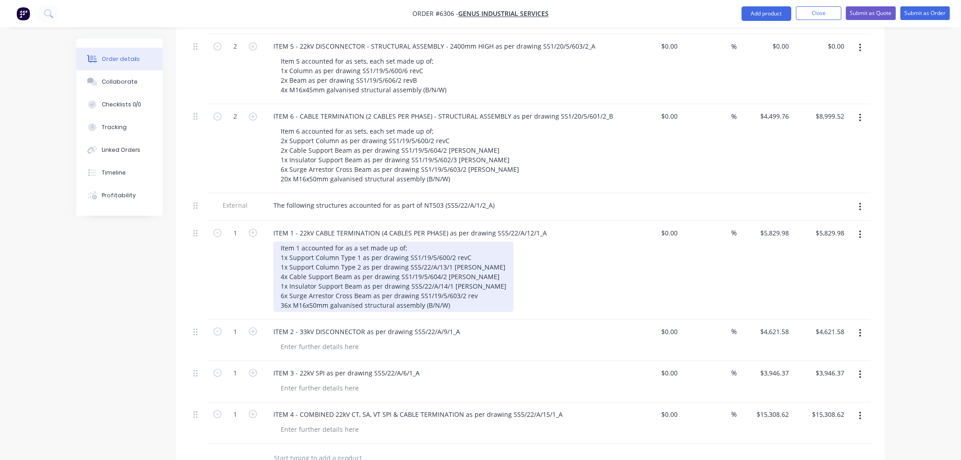
click at [474, 248] on div "Item 1 accounted for as a set made up of; 1x Support Column Type 1 as per drawi…" at bounding box center [394, 276] width 240 height 70
click at [471, 258] on div "Item 1 accounted for as a set made up of; 1x Support Column Type 1 as per drawi…" at bounding box center [400, 276] width 253 height 70
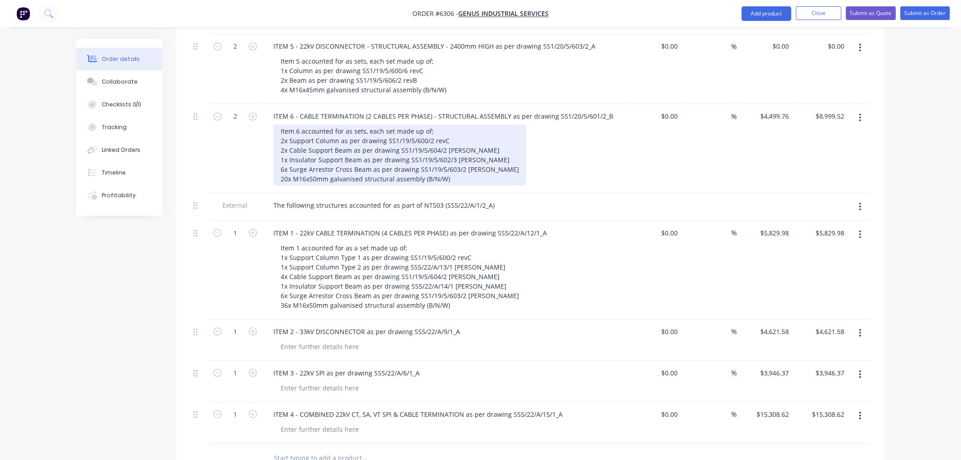
click at [461, 124] on div "Item 6 accounted for as sets, each set made up of; 2x Support Column as per dra…" at bounding box center [400, 154] width 253 height 61
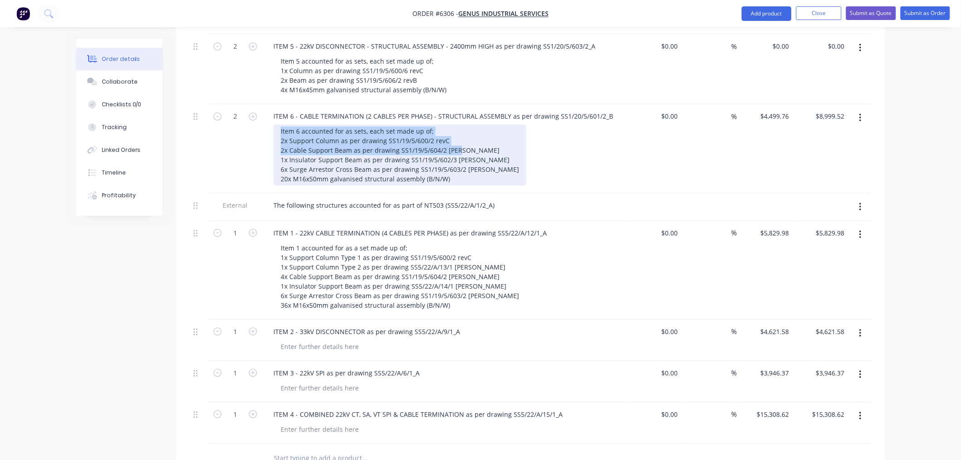
drag, startPoint x: 464, startPoint y: 100, endPoint x: 279, endPoint y: 84, distance: 185.2
click at [279, 124] on div "Item 6 accounted for as sets, each set made up of; 2x Support Column as per dra…" at bounding box center [400, 154] width 253 height 61
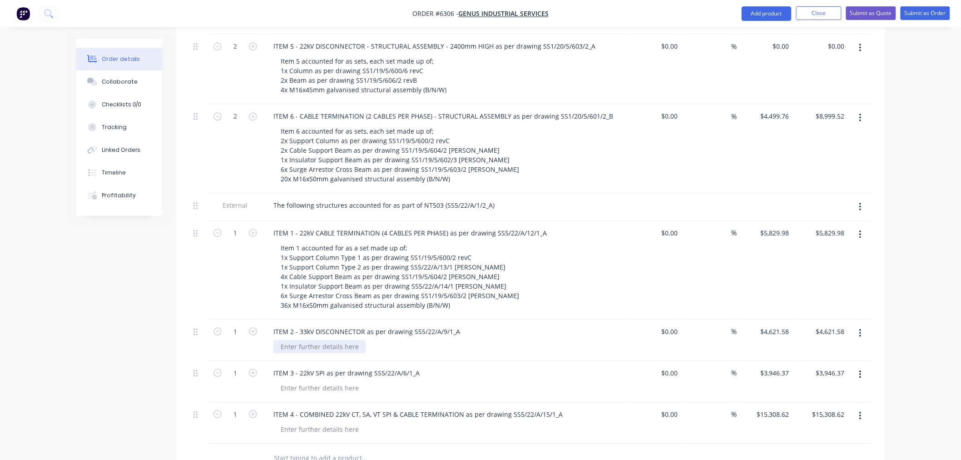
click at [318, 340] on div at bounding box center [320, 346] width 93 height 13
paste div
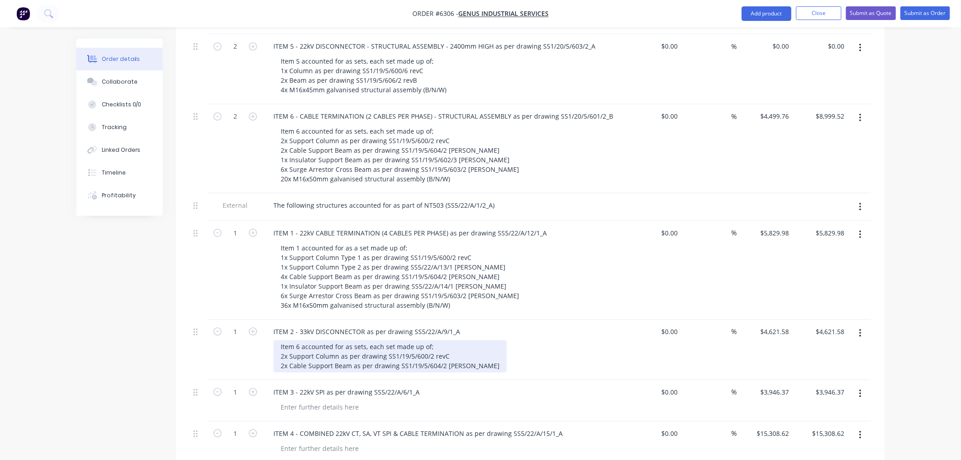
click at [300, 340] on div "Item 6 accounted for as sets, each set made up of; 2x Support Column as per dra…" at bounding box center [391, 356] width 234 height 32
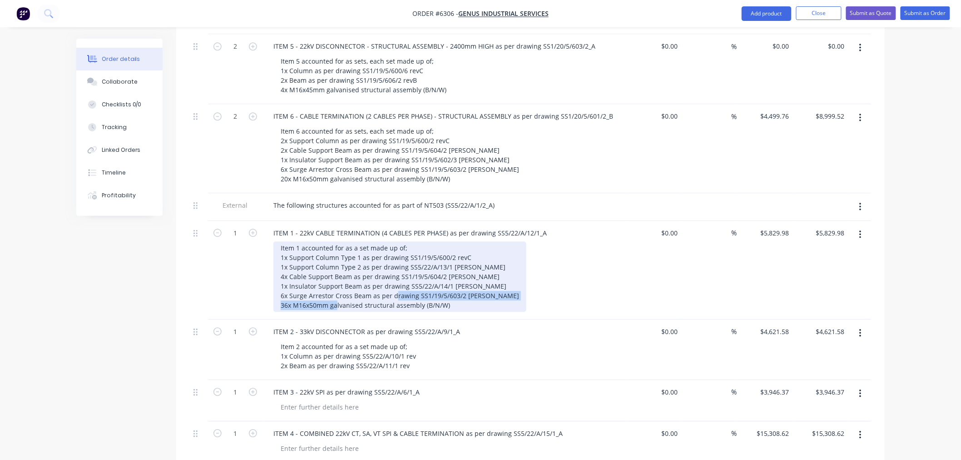
drag, startPoint x: 448, startPoint y: 258, endPoint x: 272, endPoint y: 264, distance: 175.9
click at [272, 264] on div "ITEM 1 - 22kV CABLE TERMINATION (4 CABLES PER PHASE) as per drawing SS5/22/A/12…" at bounding box center [444, 270] width 363 height 99
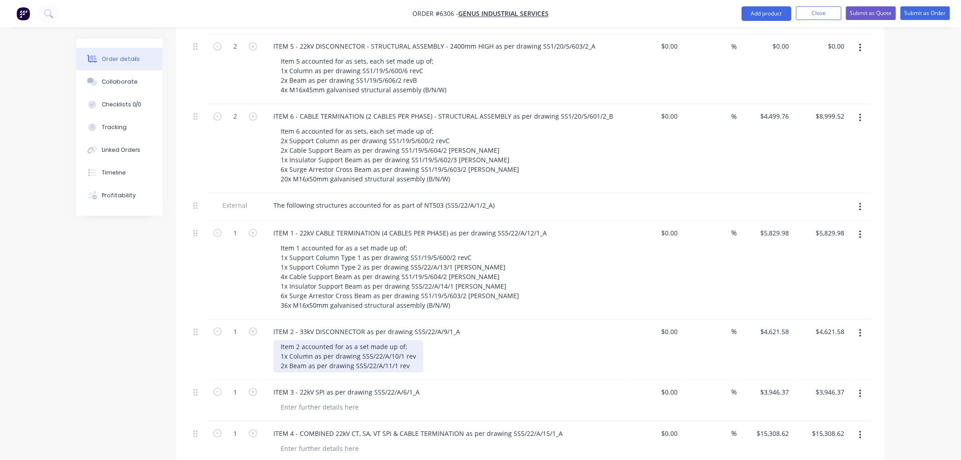
click at [408, 340] on div "Item 2 accounted for as a set made up of; 1x Column as per drawing SS5/22/A/10/…" at bounding box center [349, 356] width 150 height 32
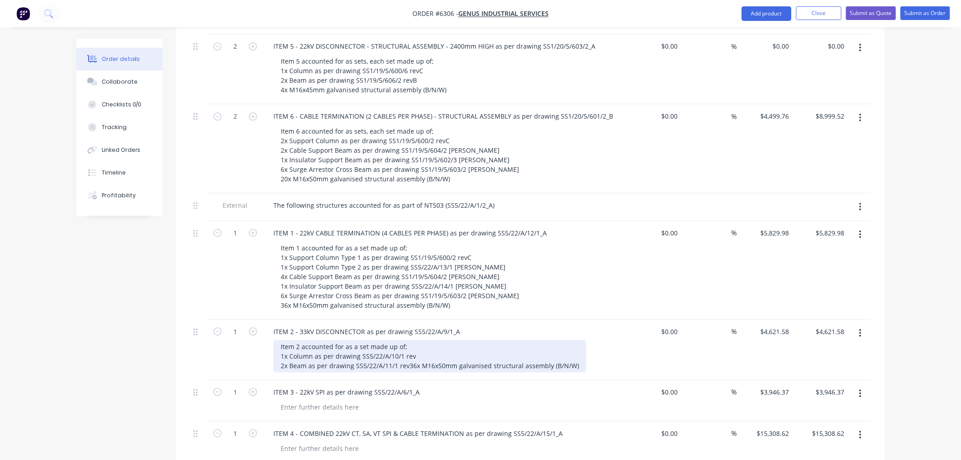
click at [290, 340] on div "Item 2 accounted for as a set made up of; 1x Column as per drawing SS5/22/A/10/…" at bounding box center [430, 356] width 313 height 32
drag, startPoint x: 307, startPoint y: 327, endPoint x: 307, endPoint y: 334, distance: 6.8
click at [307, 340] on div "Item 2 accounted for as a set made up of; 1x Column as per drawing SS5/22/A/10/…" at bounding box center [428, 356] width 309 height 32
click at [420, 340] on div "Item 2 accounted for as a set made up of; 1x Column as per drawing SS5/22/A/10/…" at bounding box center [428, 356] width 309 height 32
click at [419, 340] on div "Item 2 accounted for as a set made up of; 1x Column as per drawing SS5/22/A/10/…" at bounding box center [428, 356] width 309 height 32
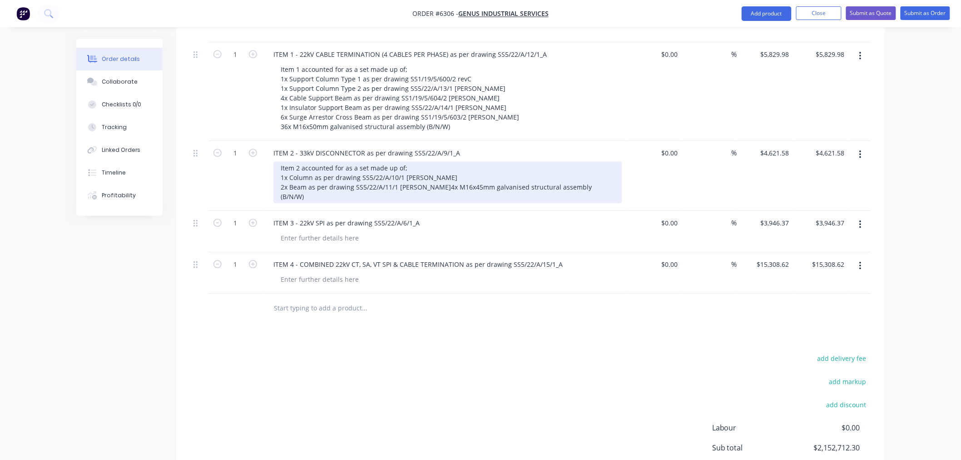
scroll to position [2509, 0]
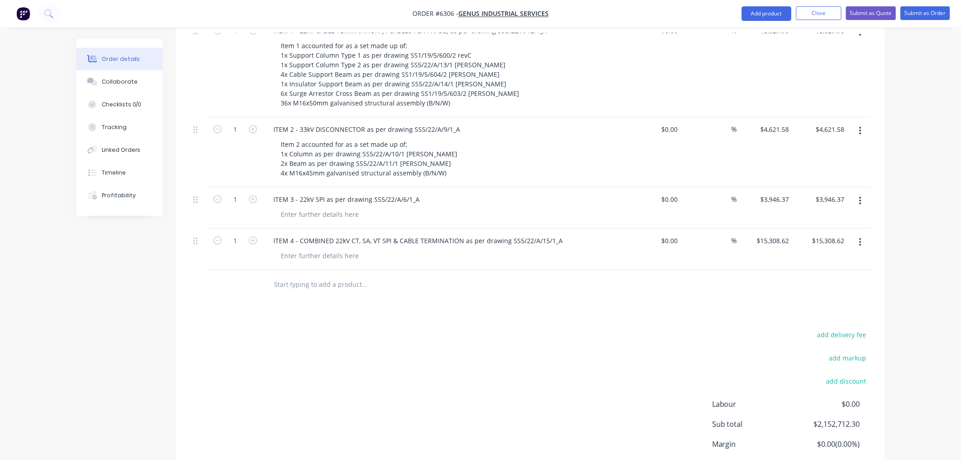
click at [453, 138] on div "Item 2 accounted for as a set made up of; 1x Column as per drawing SS5/22/A/10/…" at bounding box center [448, 159] width 349 height 42
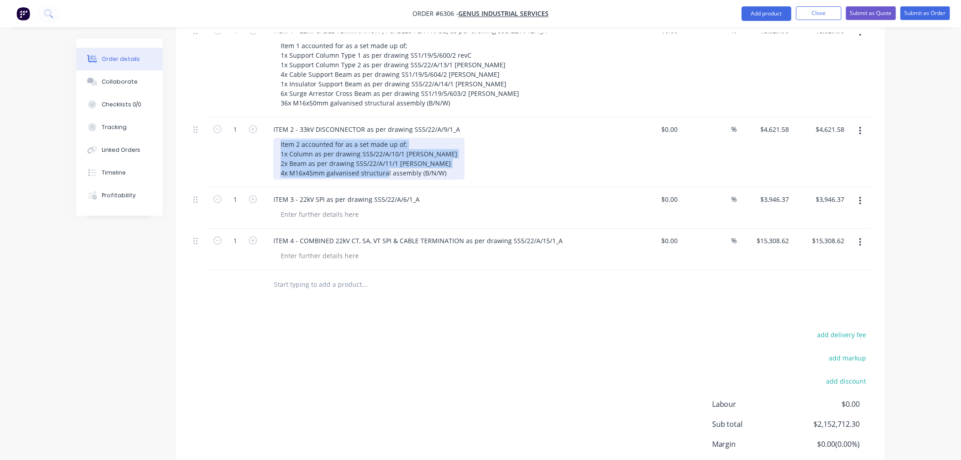
drag, startPoint x: 443, startPoint y: 124, endPoint x: 266, endPoint y: 98, distance: 179.1
click at [266, 117] on div "ITEM 2 - 33kV DISCONNECTOR as per drawing SS5/22/A/9/1_A Item 2 accounted for a…" at bounding box center [444, 152] width 363 height 70
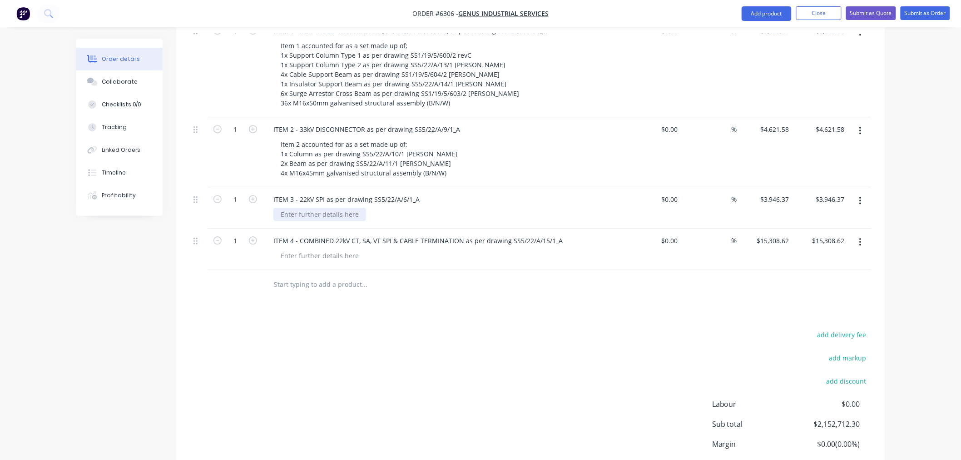
click at [287, 208] on div at bounding box center [320, 214] width 93 height 13
paste div
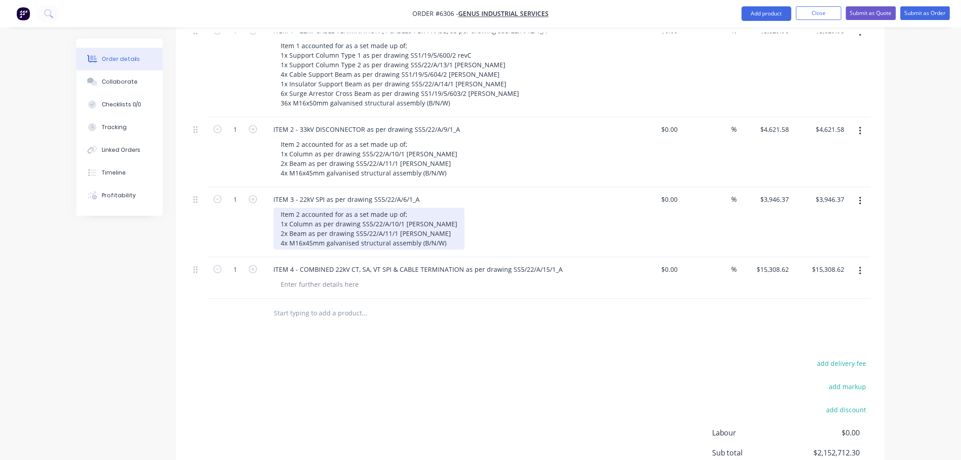
click at [300, 208] on div "Item 2 accounted for as a set made up of; 1x Column as per drawing SS5/22/A/10/…" at bounding box center [369, 229] width 191 height 42
click at [390, 208] on div "Item 3 accounted for as a set made up of; 1x Column as per drawing SS5/22/A/10/…" at bounding box center [369, 229] width 191 height 42
drag, startPoint x: 282, startPoint y: 185, endPoint x: 289, endPoint y: 199, distance: 14.8
click at [282, 208] on div "Item 3 accounted for as a set made up of; 1x Column as per drawing SS5/22/A/7/1…" at bounding box center [368, 229] width 188 height 42
click at [305, 208] on div "Item 3 accounted for as a set made up of; 1x Column as per drawing SS5/22/A/7/1…" at bounding box center [368, 229] width 188 height 42
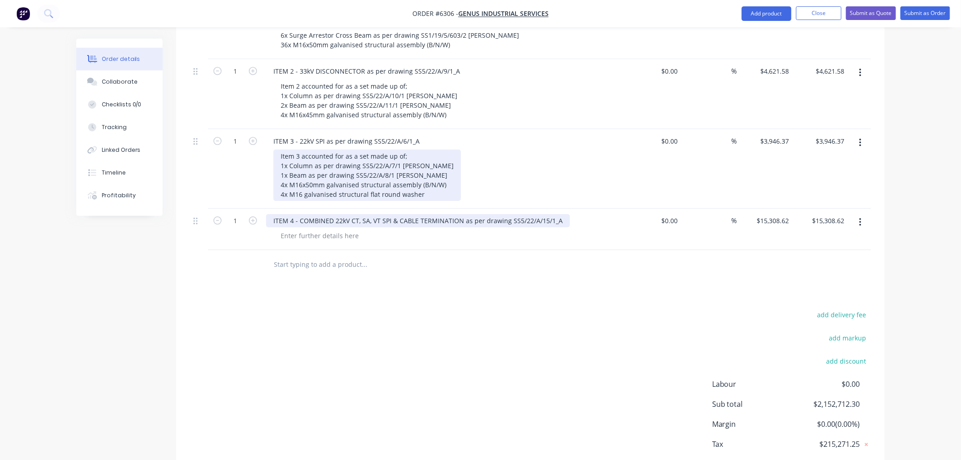
scroll to position [2572, 0]
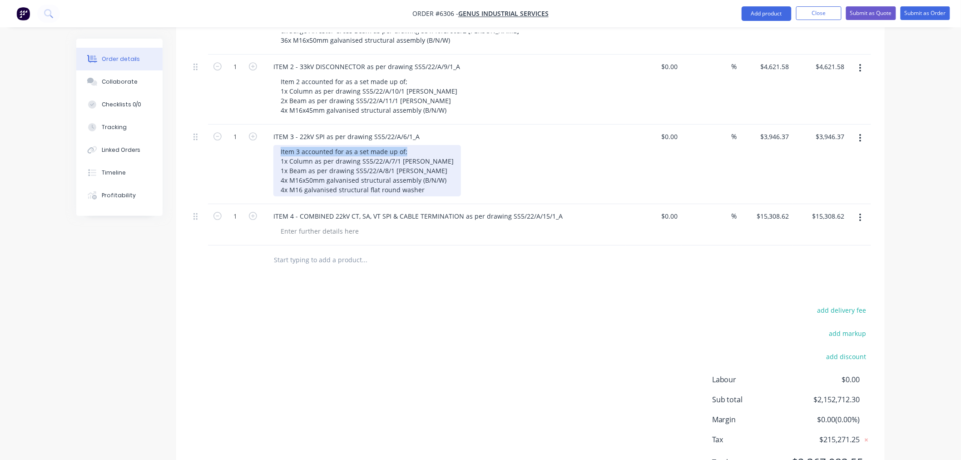
drag, startPoint x: 405, startPoint y: 103, endPoint x: 250, endPoint y: 102, distance: 154.9
click at [250, 124] on div "1 ITEM 3 - 22kV SPI as per drawing SS5/22/A/6/1_A Item 3 accounted for as a set…" at bounding box center [531, 164] width 682 height 80
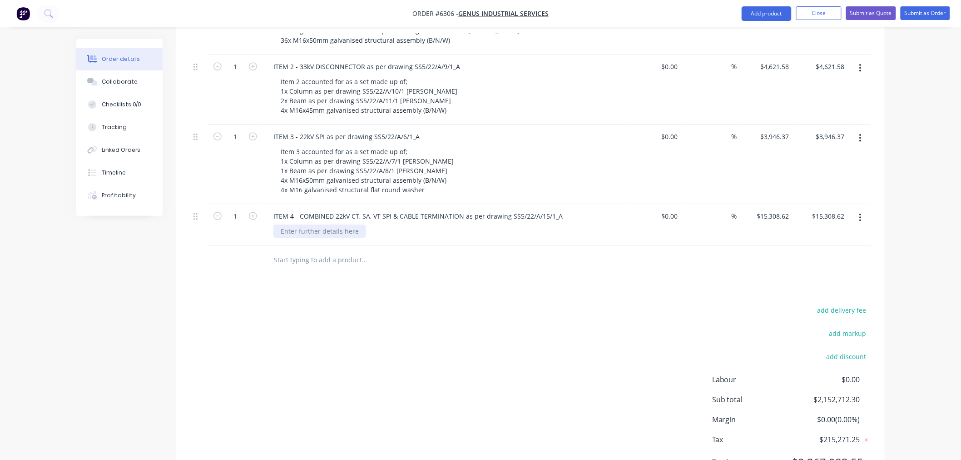
click at [284, 224] on div at bounding box center [320, 230] width 93 height 13
paste div
click at [300, 224] on div "Item 3 accounted for as a set made up of;" at bounding box center [344, 230] width 141 height 13
click at [408, 224] on div "Item 4 accounted for as a set made up of;" at bounding box center [344, 230] width 141 height 13
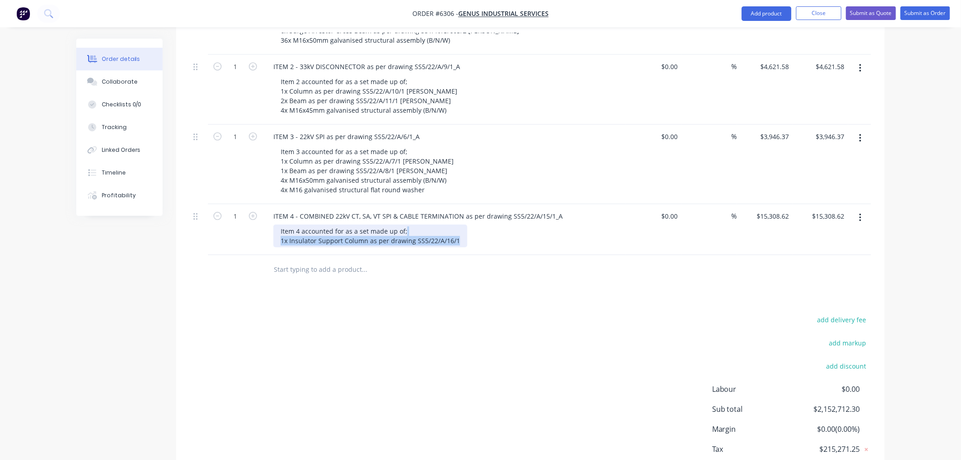
click at [368, 224] on div "Item 4 accounted for as a set made up of; 1x Insulator Support Column as per dr…" at bounding box center [371, 235] width 194 height 23
drag, startPoint x: 459, startPoint y: 193, endPoint x: 275, endPoint y: 197, distance: 184.5
click at [275, 224] on div "Item 4 accounted for as a set made up of; 1x Insulator Support Column 1 as per …" at bounding box center [373, 235] width 199 height 23
click at [461, 224] on div "Item 4 accounted for as a set made up of; 1x Insulator Support Column 1 as per …" at bounding box center [373, 235] width 199 height 23
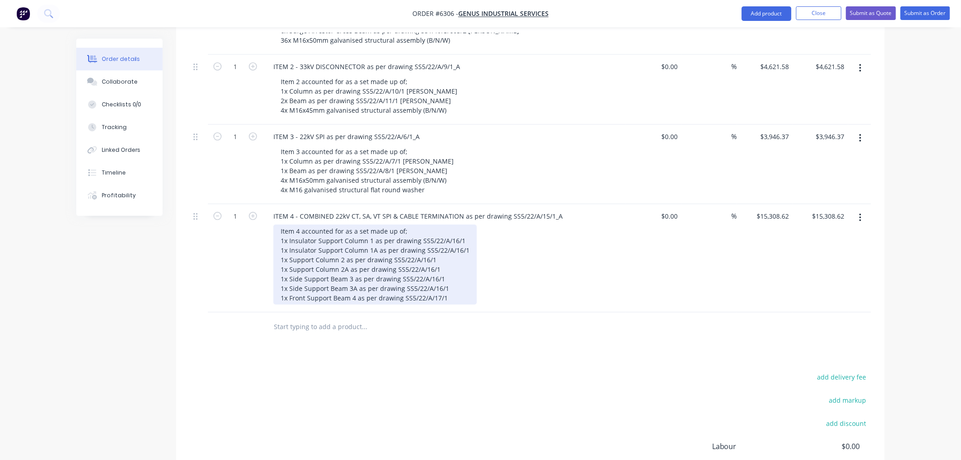
click at [467, 224] on div "Item 4 accounted for as a set made up of; 1x Insulator Support Column 1 as per …" at bounding box center [376, 264] width 204 height 80
click at [472, 224] on div "Item 4 accounted for as a set made up of; 1x Insulator Support Column 1 as per …" at bounding box center [400, 264] width 252 height 80
click at [443, 224] on div "Item 4 accounted for as a set made up of; 1x Insulator Support Column 1 as per …" at bounding box center [402, 264] width 256 height 80
click at [442, 232] on div "Item 4 accounted for as a set made up of; 1x Insulator Support Column 1 as per …" at bounding box center [402, 264] width 256 height 80
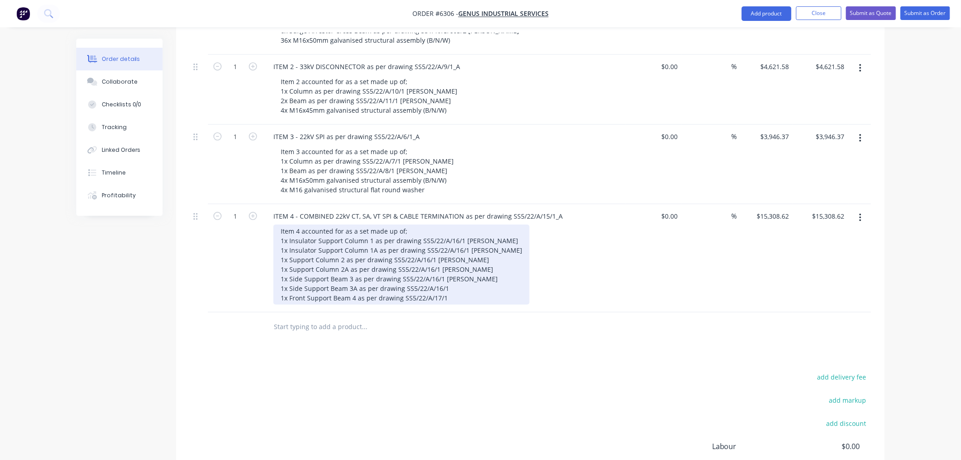
click at [451, 243] on div "Item 4 accounted for as a set made up of; 1x Insulator Support Column 1 as per …" at bounding box center [402, 264] width 256 height 80
click at [450, 253] on div "Item 4 accounted for as a set made up of; 1x Insulator Support Column 1 as per …" at bounding box center [402, 264] width 256 height 80
drag, startPoint x: 459, startPoint y: 250, endPoint x: 271, endPoint y: 255, distance: 187.7
click at [271, 255] on div "ITEM 4 - COMBINED 22kV CT, SA, VT SPI & CABLE TERMINATION as per drawing SS5/22…" at bounding box center [444, 258] width 363 height 108
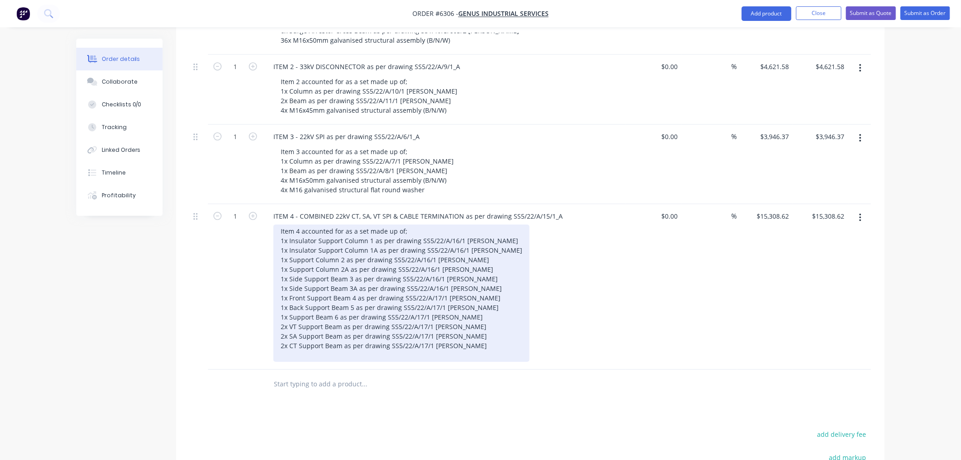
click at [342, 279] on div "Item 4 accounted for as a set made up of; 1x Insulator Support Column 1 as per …" at bounding box center [402, 292] width 256 height 137
click at [342, 287] on div "Item 4 accounted for as a set made up of; 1x Insulator Support Column 1 as per …" at bounding box center [402, 292] width 256 height 137
click at [343, 298] on div "Item 4 accounted for as a set made up of; 1x Insulator Support Column 1 as per …" at bounding box center [402, 292] width 256 height 137
click at [455, 299] on div "Item 4 accounted for as a set made up of; 1x Insulator Support Column 1 as per …" at bounding box center [402, 292] width 256 height 137
type input "$0.00"
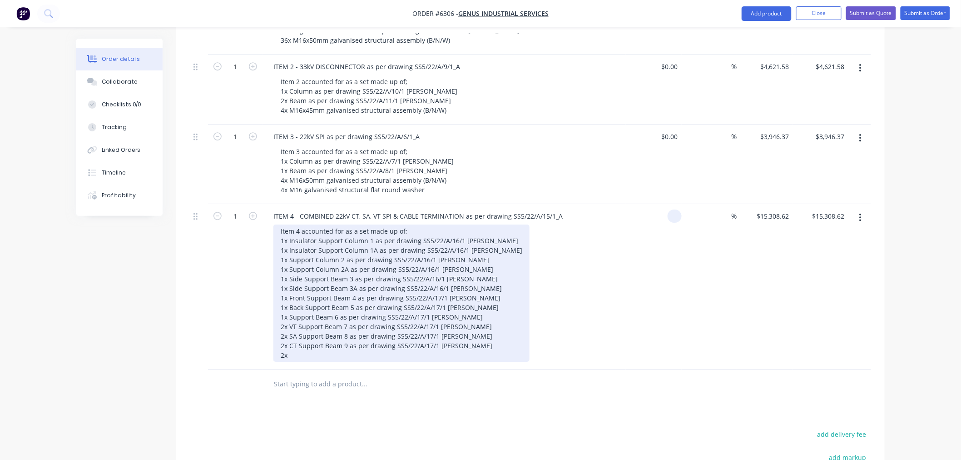
type input "$0.00"
click at [447, 307] on div "Item 4 accounted for as a set made up of; 1x Insulator Support Column 1 as per …" at bounding box center [402, 292] width 256 height 137
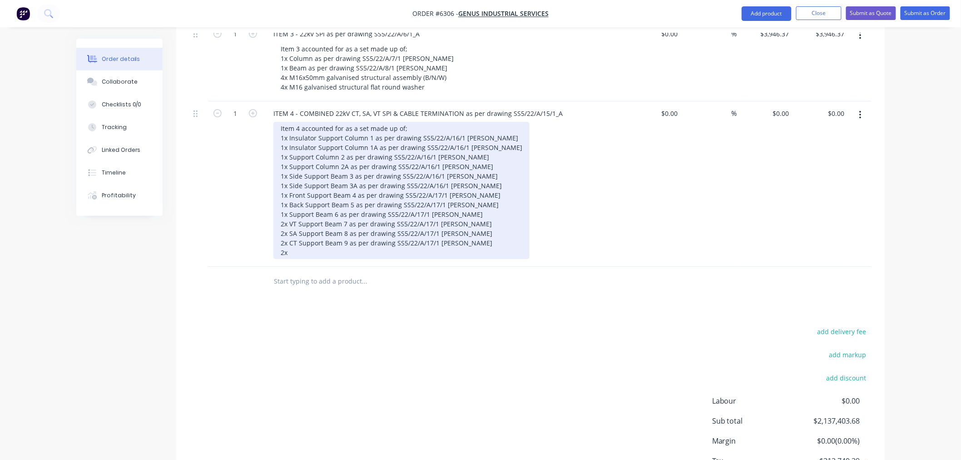
scroll to position [2696, 0]
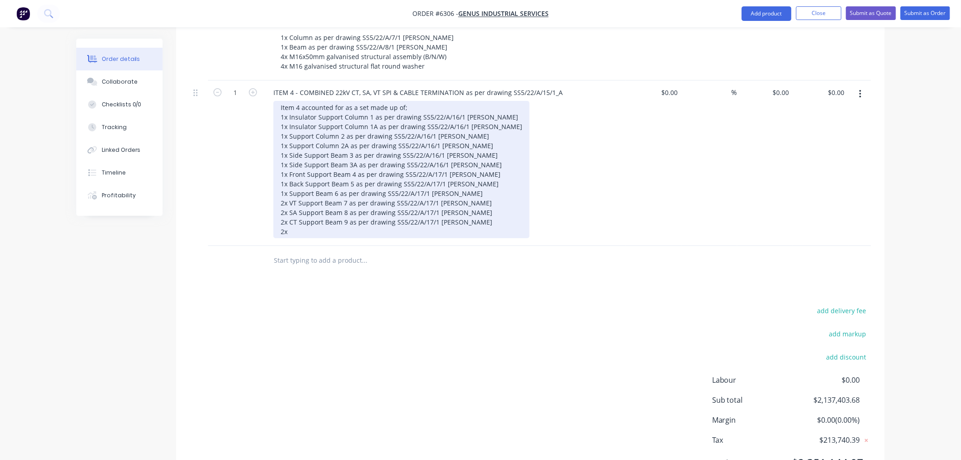
click at [305, 181] on div "Item 4 accounted for as a set made up of; 1x Insulator Support Column 1 as per …" at bounding box center [402, 169] width 256 height 137
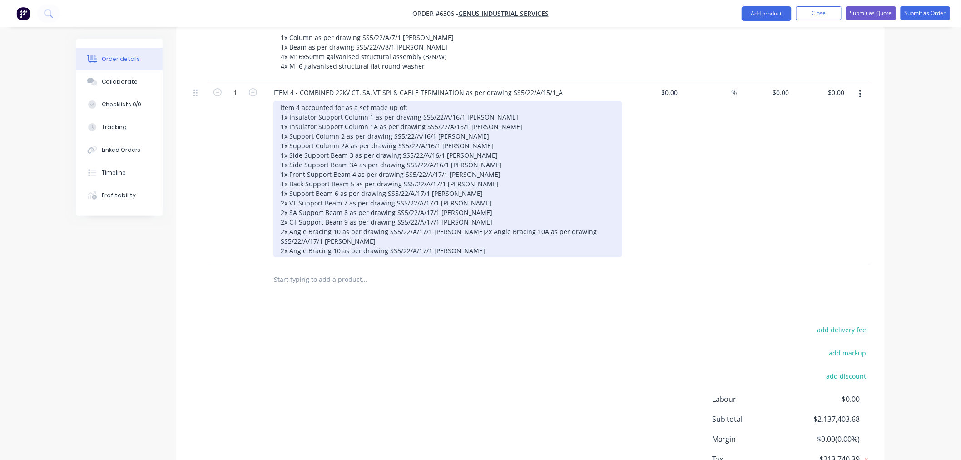
click at [305, 203] on div "Item 4 accounted for as a set made up of; 1x Insulator Support Column 1 as per …" at bounding box center [448, 179] width 349 height 156
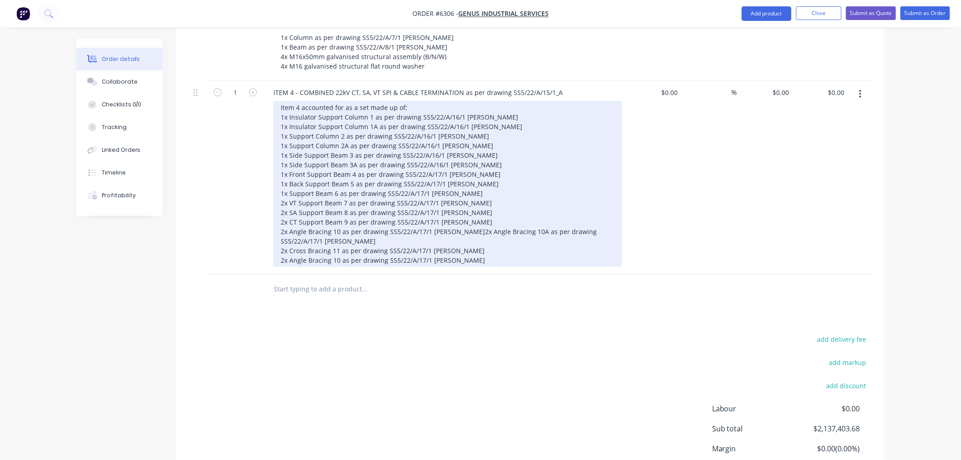
click at [289, 212] on div "Item 4 accounted for as a set made up of; 1x Insulator Support Column 1 as per …" at bounding box center [448, 184] width 349 height 166
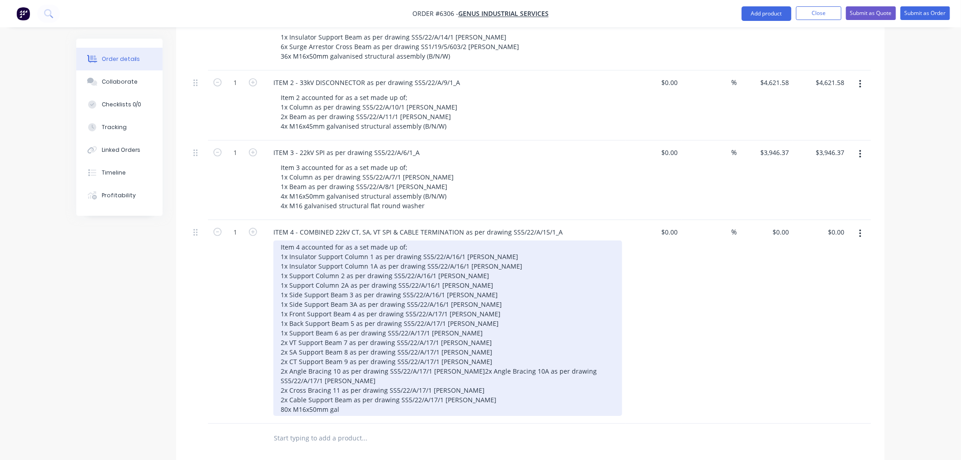
scroll to position [2544, 0]
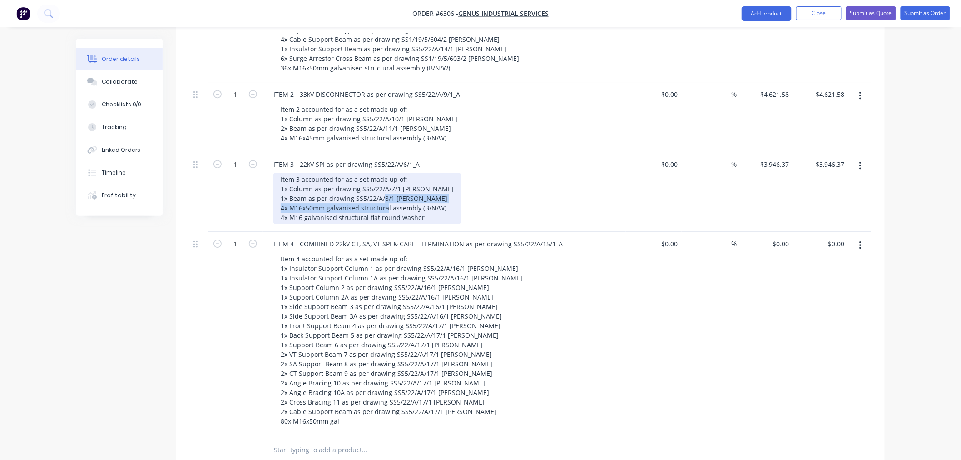
drag, startPoint x: 443, startPoint y: 159, endPoint x: 280, endPoint y: 164, distance: 163.6
click at [280, 173] on div "Item 3 accounted for as a set made up of; 1x Column as per drawing SS5/22/A/7/1…" at bounding box center [368, 198] width 188 height 51
click at [316, 173] on div "Item 3 accounted for as a set made up of; 1x Column as per drawing SS5/22/A/7/1…" at bounding box center [368, 198] width 188 height 51
drag, startPoint x: 328, startPoint y: 160, endPoint x: 448, endPoint y: 159, distance: 120.4
click at [448, 173] on div "Item 3 accounted for as a set made up of; 1x Column as per drawing SS5/22/A/7/1…" at bounding box center [368, 198] width 188 height 51
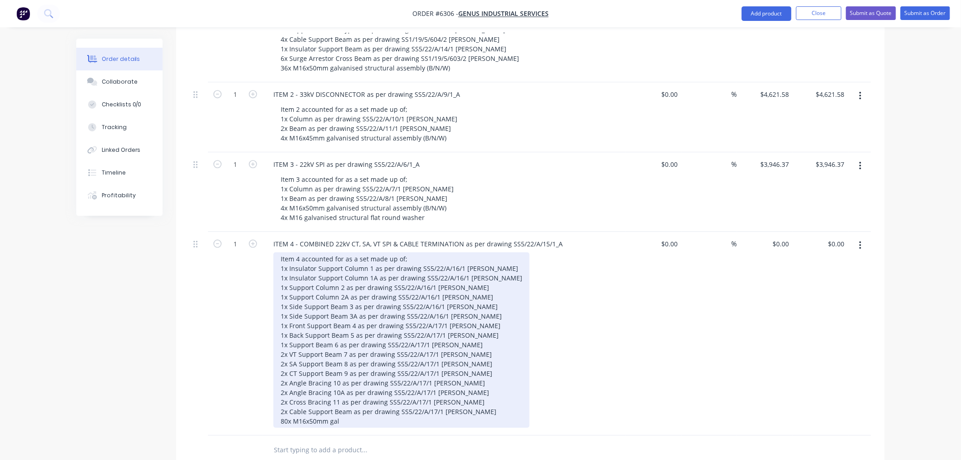
click at [358, 373] on div "Item 4 accounted for as a set made up of; 1x Insulator Support Column 1 as per …" at bounding box center [402, 339] width 256 height 175
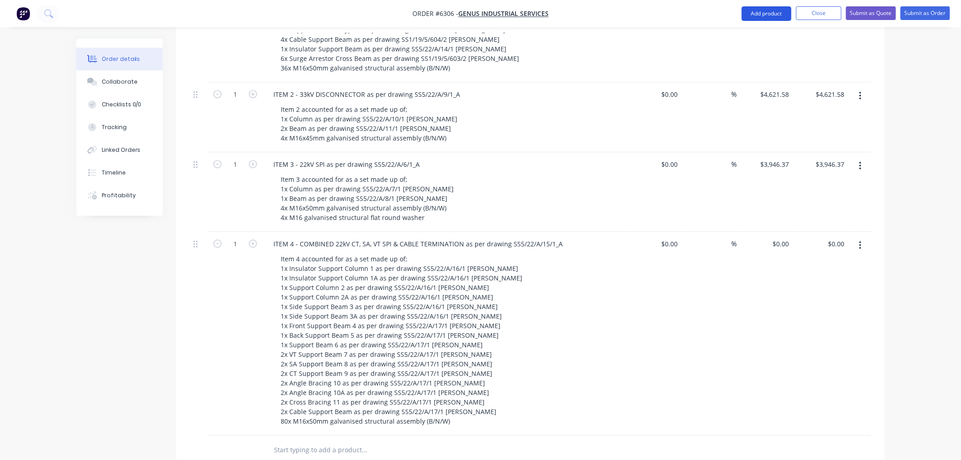
click at [771, 12] on button "Add product" at bounding box center [767, 13] width 50 height 15
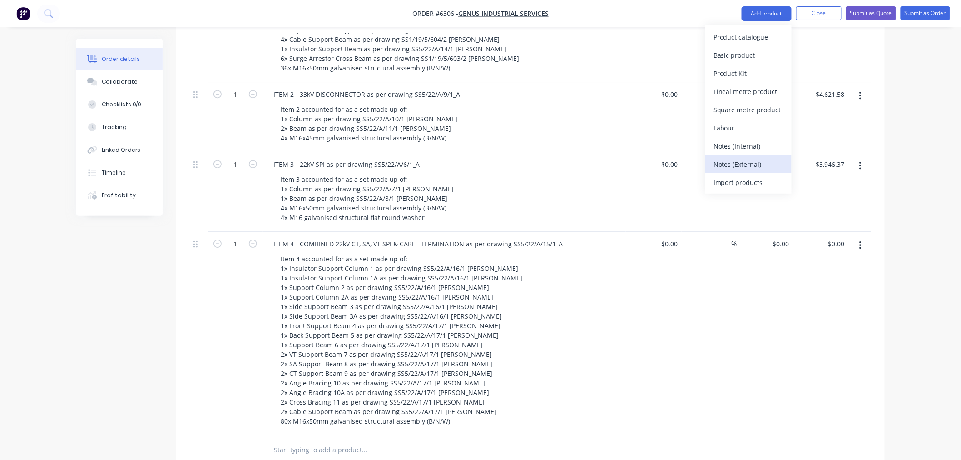
click at [748, 161] on div "Notes (External)" at bounding box center [749, 164] width 70 height 13
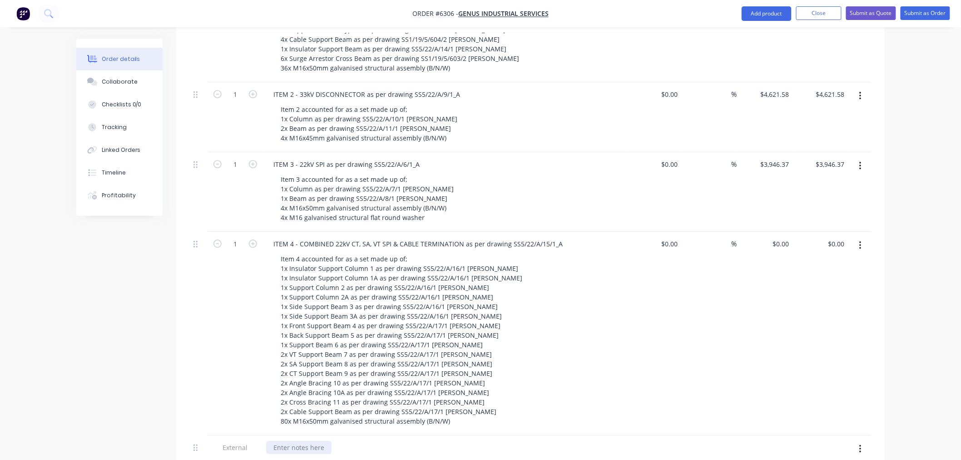
click at [307, 441] on div at bounding box center [298, 447] width 65 height 13
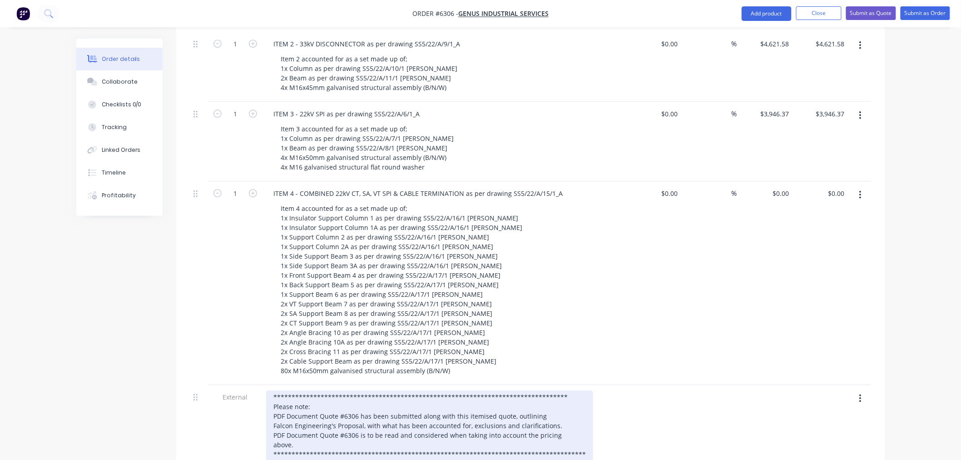
click at [361, 390] on div "**********" at bounding box center [429, 425] width 327 height 70
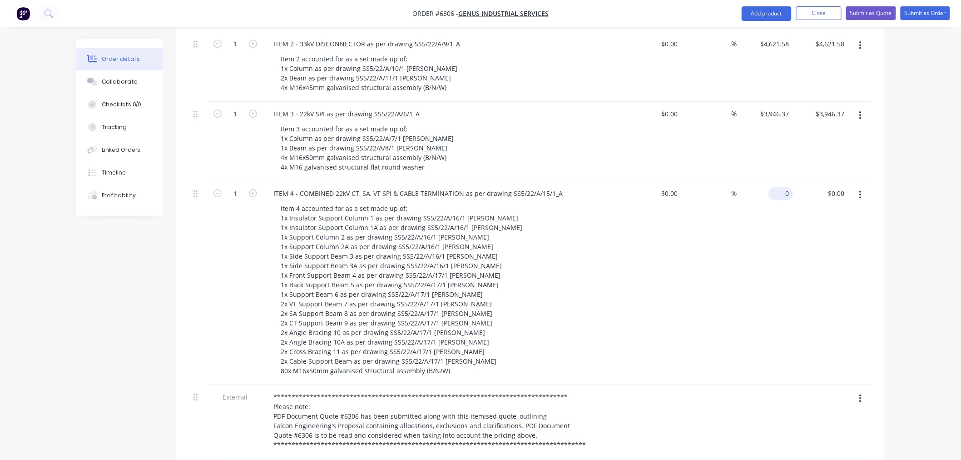
click at [784, 187] on input "0" at bounding box center [782, 193] width 21 height 13
paste input "15308.62"
type input "$15,308.62"
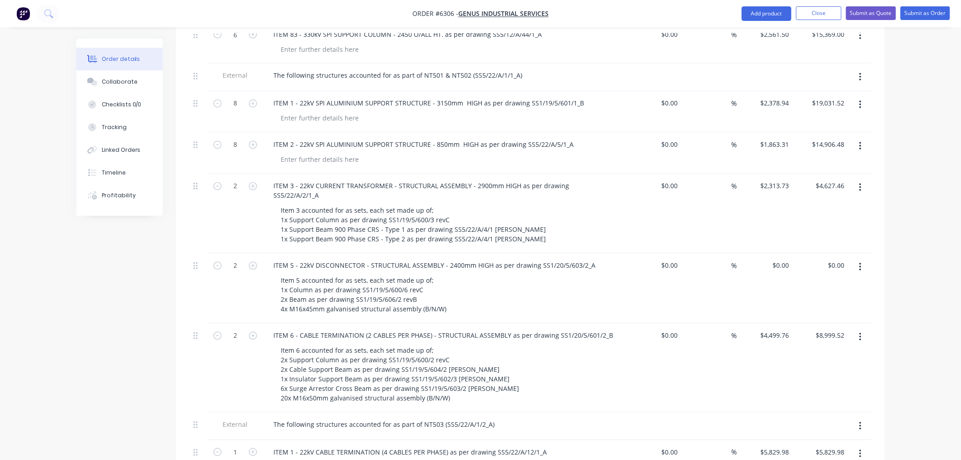
scroll to position [2101, 0]
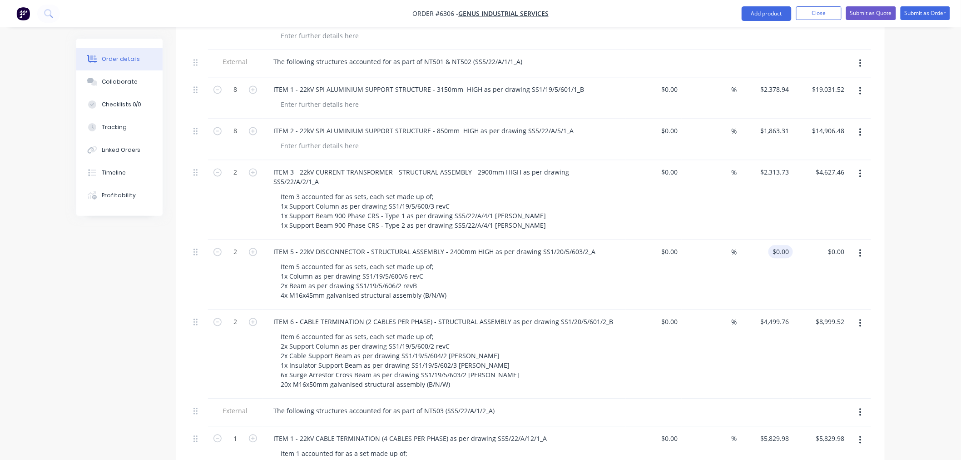
type input "15308.62"
click at [783, 245] on input "$0.00" at bounding box center [782, 251] width 21 height 13
type input "0"
paste input "3237.45"
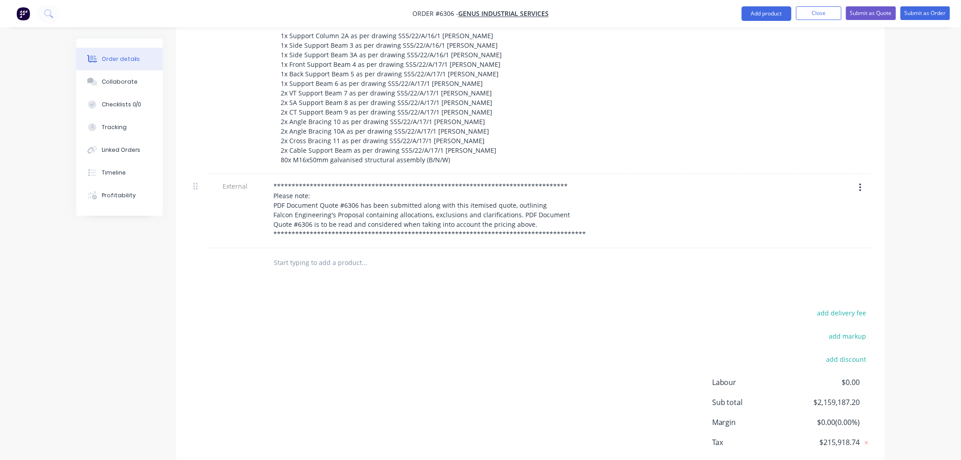
scroll to position [2808, 0]
click at [629, 313] on div "add delivery fee add markup add discount Labour $0.00 Sub total $2,159,187.20 M…" at bounding box center [531, 391] width 682 height 175
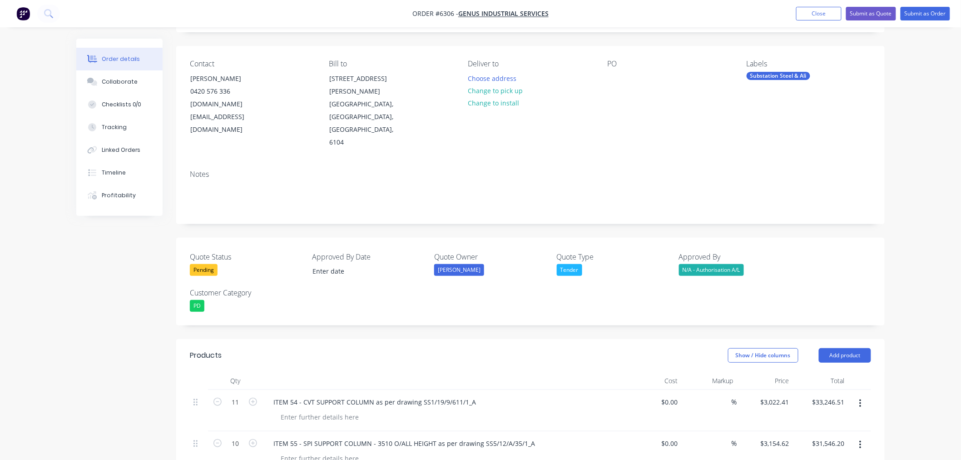
scroll to position [0, 0]
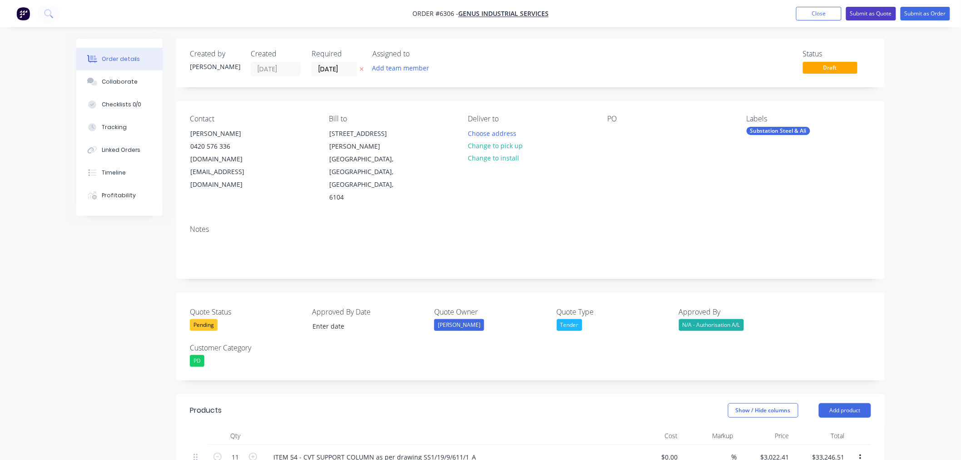
click at [877, 16] on button "Submit as Quote" at bounding box center [871, 14] width 50 height 14
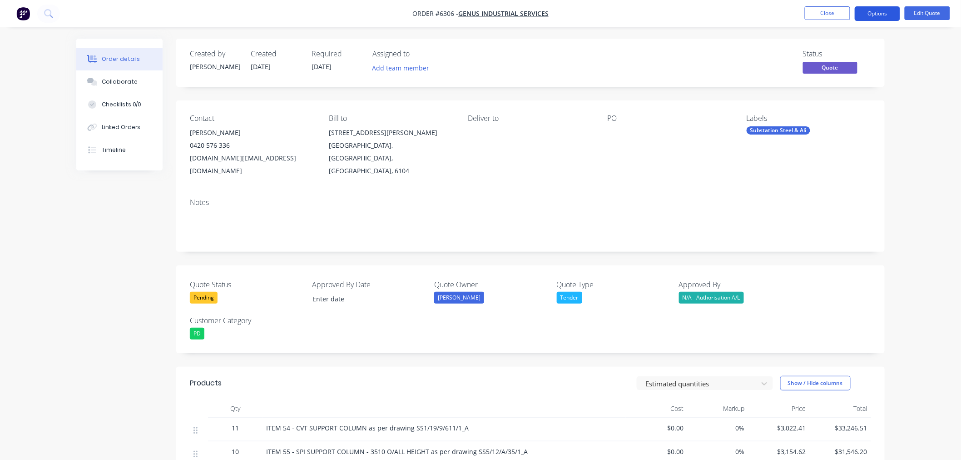
click at [881, 15] on button "Options" at bounding box center [877, 13] width 45 height 15
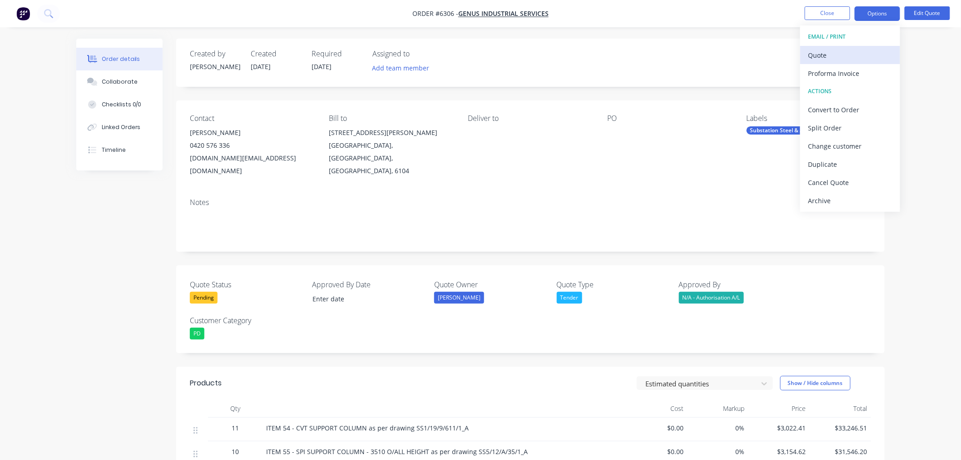
click at [823, 55] on div "Quote" at bounding box center [851, 55] width 84 height 13
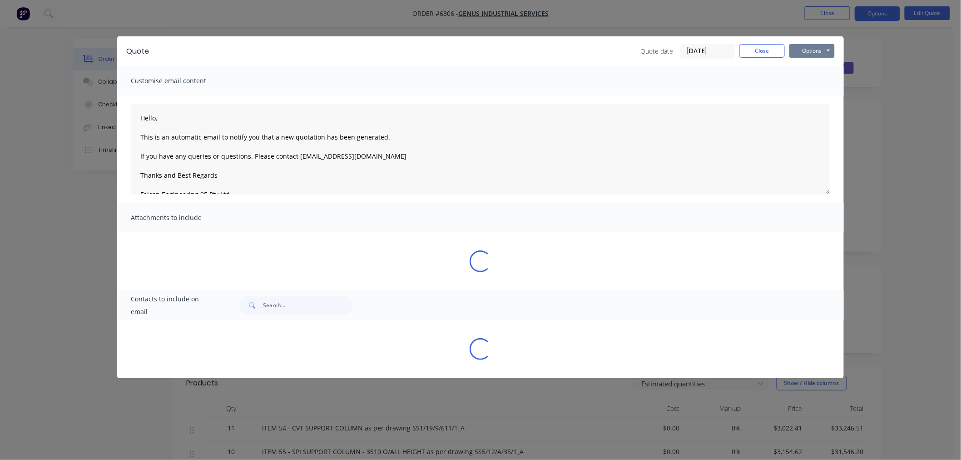
click at [799, 48] on button "Options" at bounding box center [812, 51] width 45 height 14
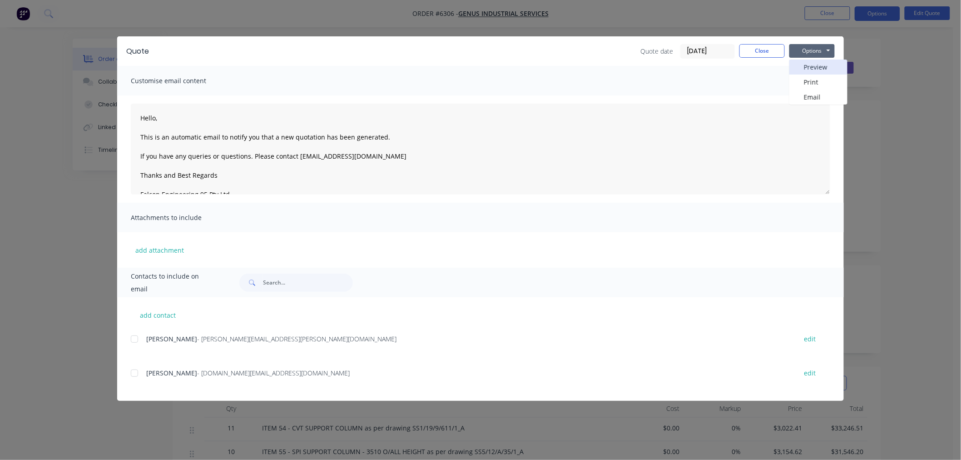
click at [805, 66] on button "Preview" at bounding box center [819, 67] width 58 height 15
click at [768, 51] on button "Close" at bounding box center [762, 51] width 45 height 14
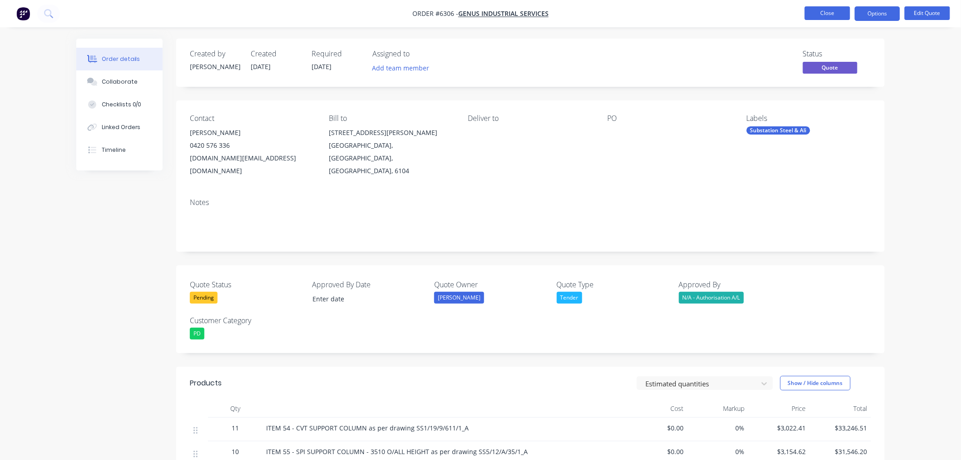
click at [820, 15] on button "Close" at bounding box center [827, 13] width 45 height 14
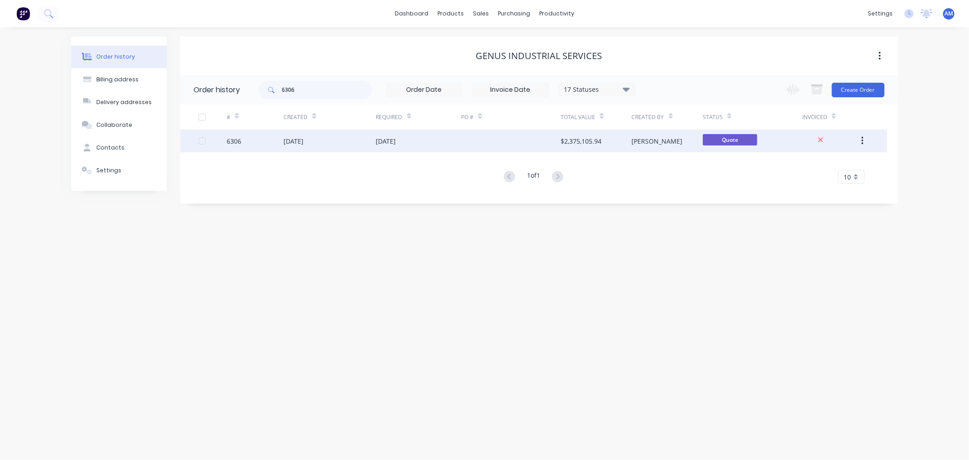
click at [267, 146] on div "6306" at bounding box center [255, 140] width 57 height 23
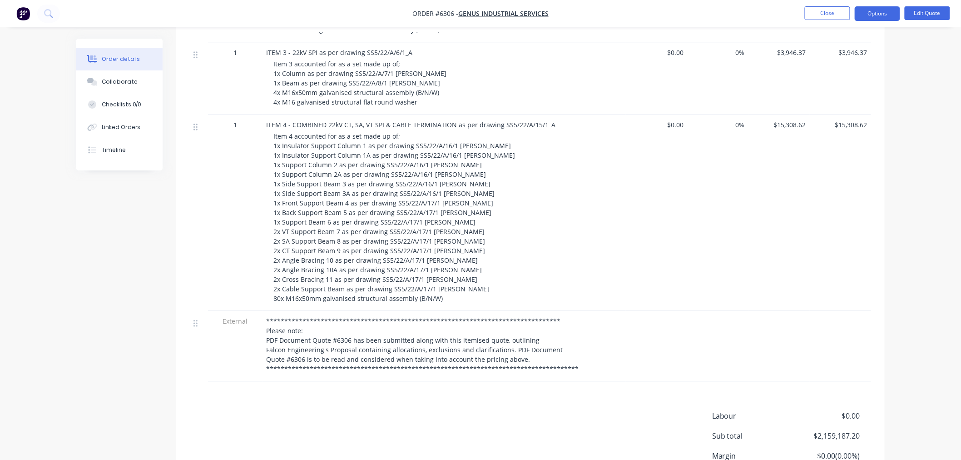
scroll to position [2268, 0]
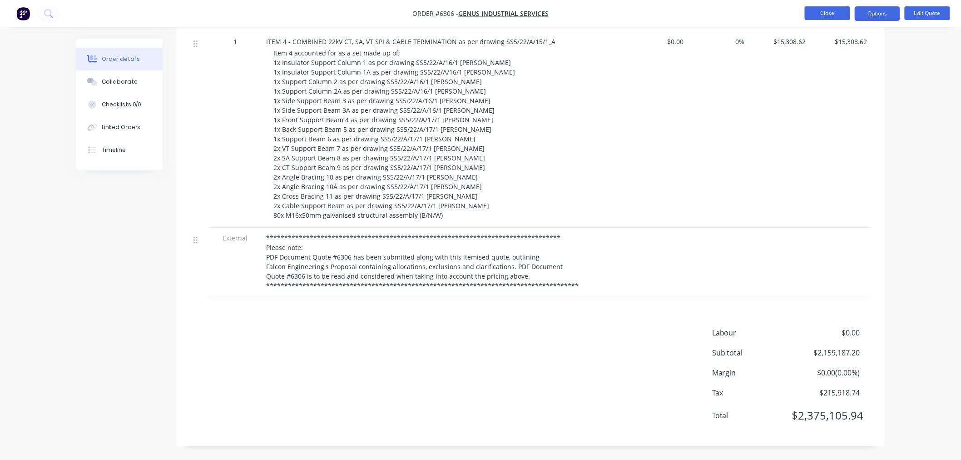
click at [827, 13] on button "Close" at bounding box center [827, 13] width 45 height 14
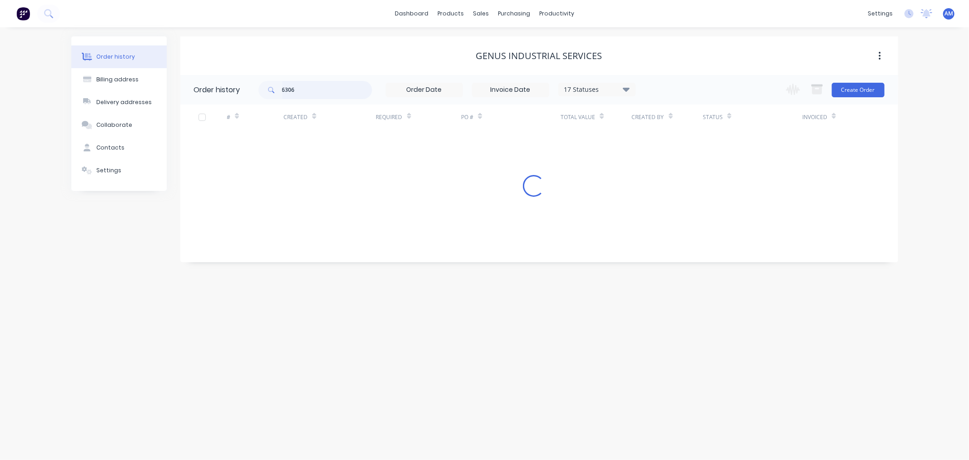
click at [301, 91] on input "6306" at bounding box center [327, 90] width 90 height 18
drag, startPoint x: 298, startPoint y: 88, endPoint x: 257, endPoint y: 85, distance: 41.4
click at [257, 85] on header "Order history 6306 17 Statuses Invoice Status Invoiced Not Invoiced Partial Ord…" at bounding box center [539, 90] width 718 height 30
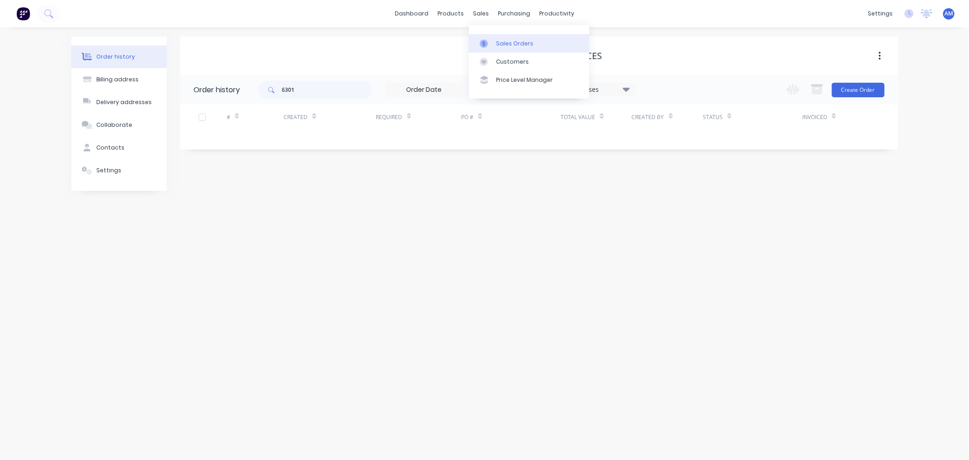
click at [519, 38] on link "Sales Orders" at bounding box center [529, 43] width 120 height 18
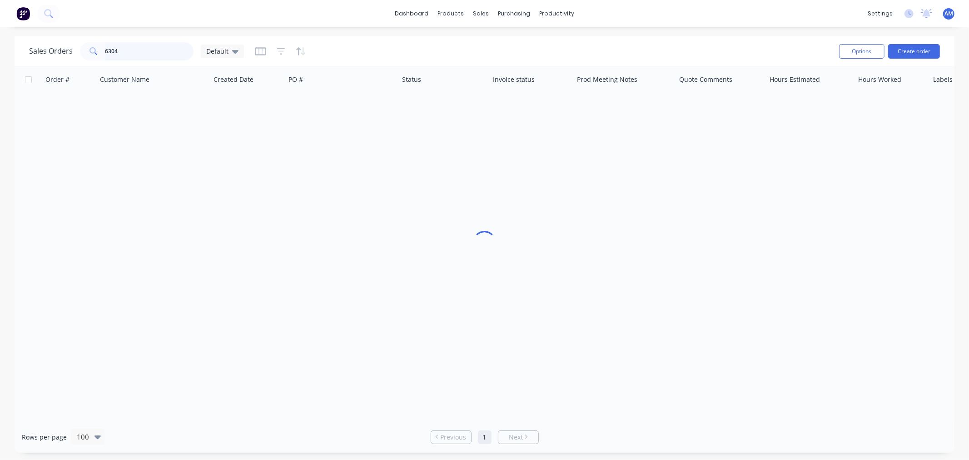
click at [126, 56] on input "6304" at bounding box center [149, 51] width 89 height 18
drag, startPoint x: 138, startPoint y: 51, endPoint x: 63, endPoint y: 55, distance: 75.1
click at [63, 55] on div "Sales Orders 6304 Default" at bounding box center [136, 51] width 215 height 18
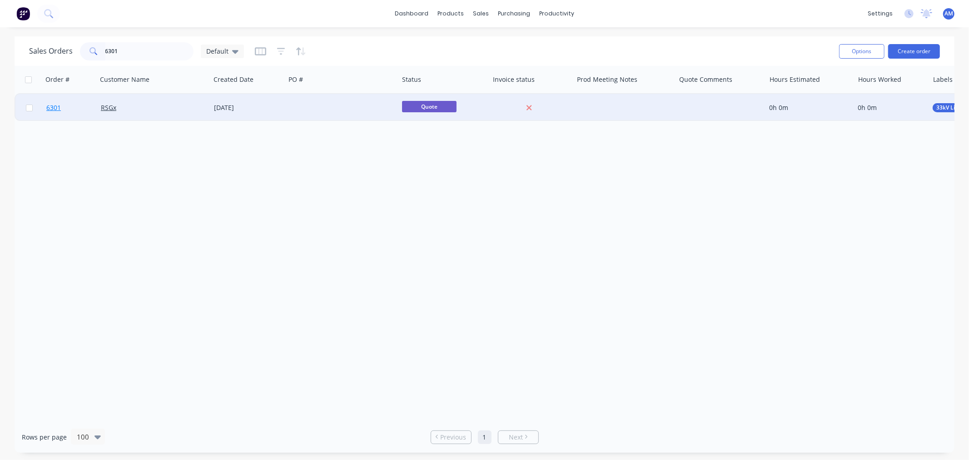
click at [81, 109] on link "6301" at bounding box center [73, 107] width 55 height 27
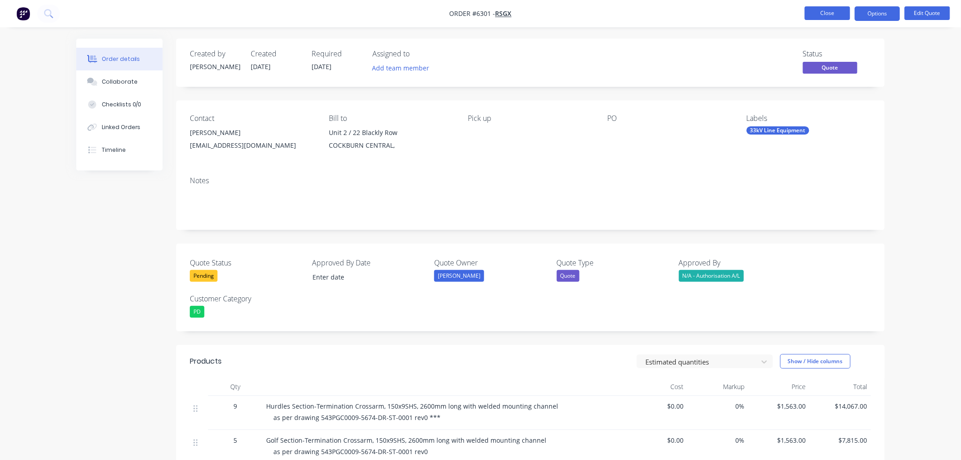
click at [833, 12] on button "Close" at bounding box center [827, 13] width 45 height 14
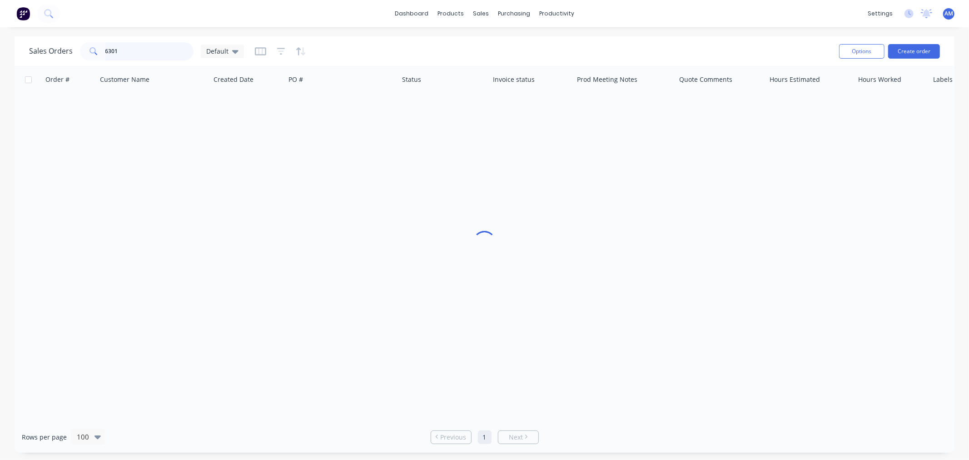
click at [124, 52] on input "6301" at bounding box center [149, 51] width 89 height 18
drag, startPoint x: 108, startPoint y: 50, endPoint x: 80, endPoint y: 74, distance: 37.1
click at [78, 57] on div "Sales Orders 6301 Default" at bounding box center [136, 51] width 215 height 18
click at [122, 52] on input "6301" at bounding box center [149, 51] width 89 height 18
drag, startPoint x: 108, startPoint y: 54, endPoint x: 82, endPoint y: 59, distance: 26.5
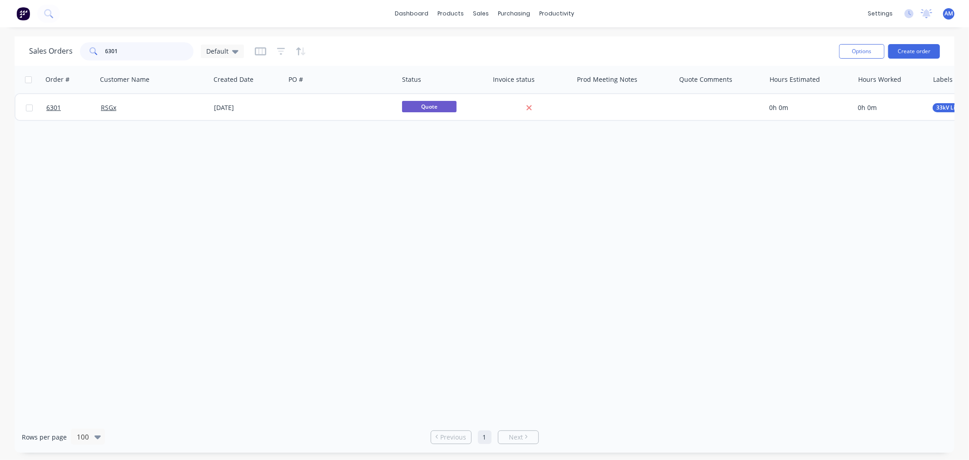
click at [83, 56] on div "6301" at bounding box center [137, 51] width 114 height 18
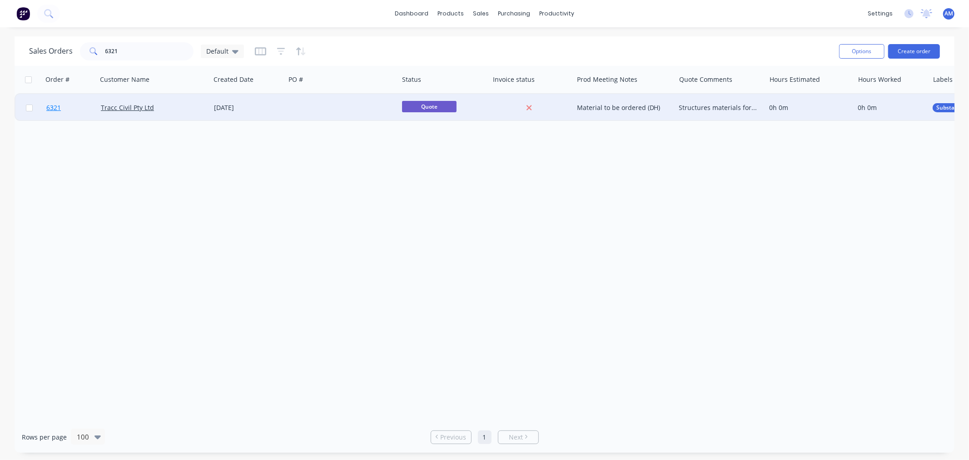
click at [75, 107] on link "6321" at bounding box center [73, 107] width 55 height 27
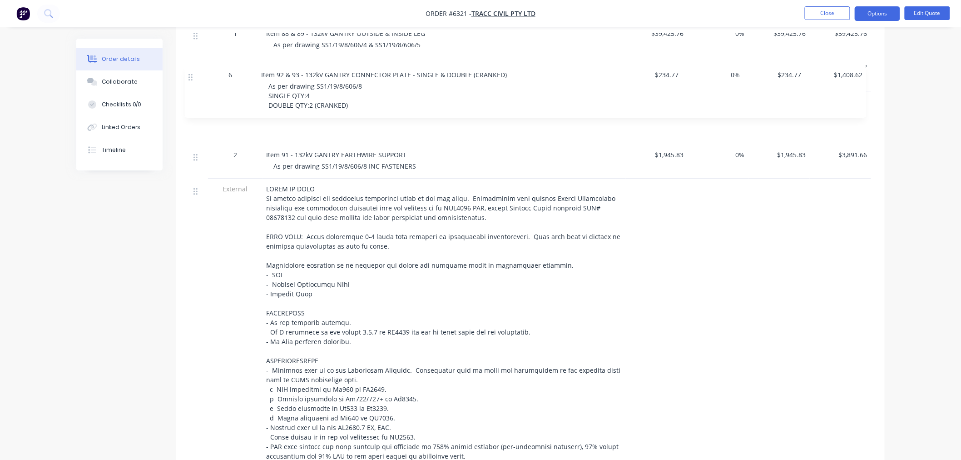
scroll to position [1209, 0]
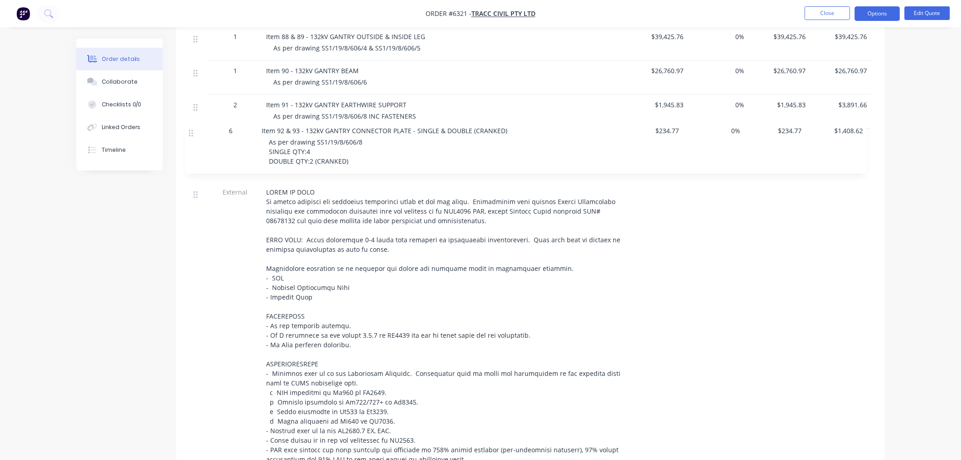
drag, startPoint x: 196, startPoint y: 343, endPoint x: 192, endPoint y: 131, distance: 211.8
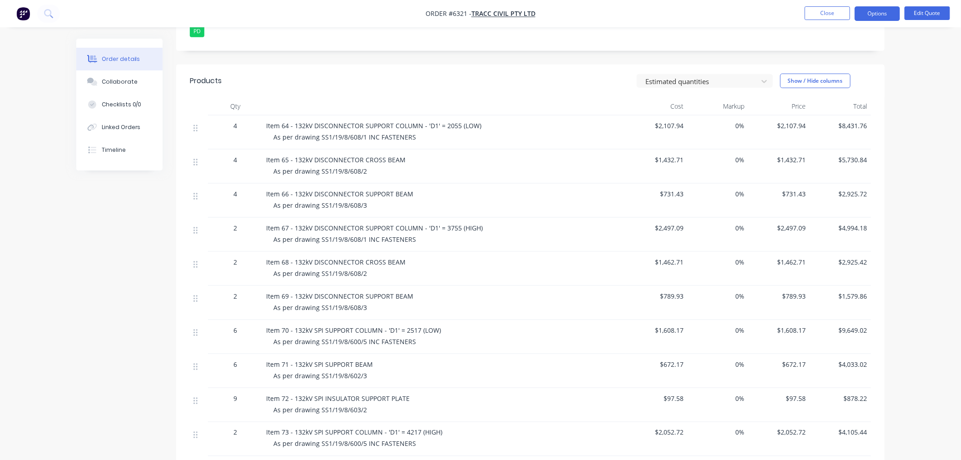
scroll to position [303, 0]
click at [932, 16] on button "Edit Quote" at bounding box center [927, 13] width 45 height 14
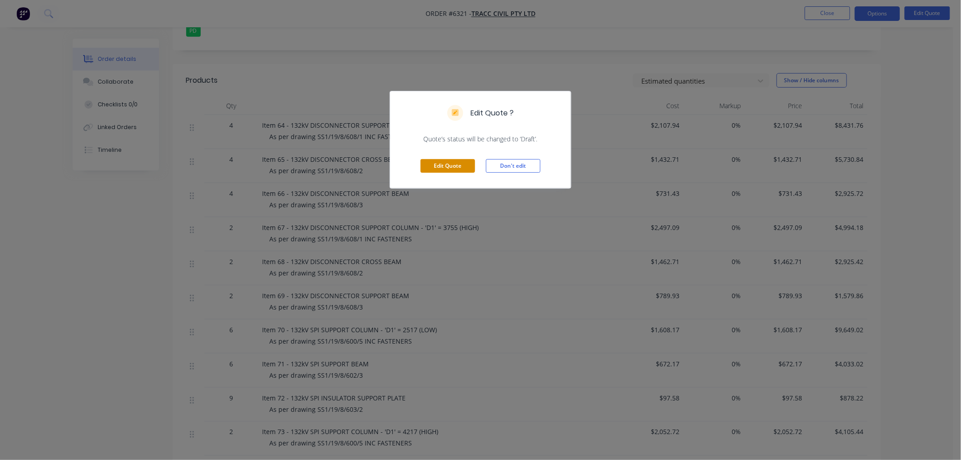
click at [457, 166] on button "Edit Quote" at bounding box center [448, 166] width 55 height 14
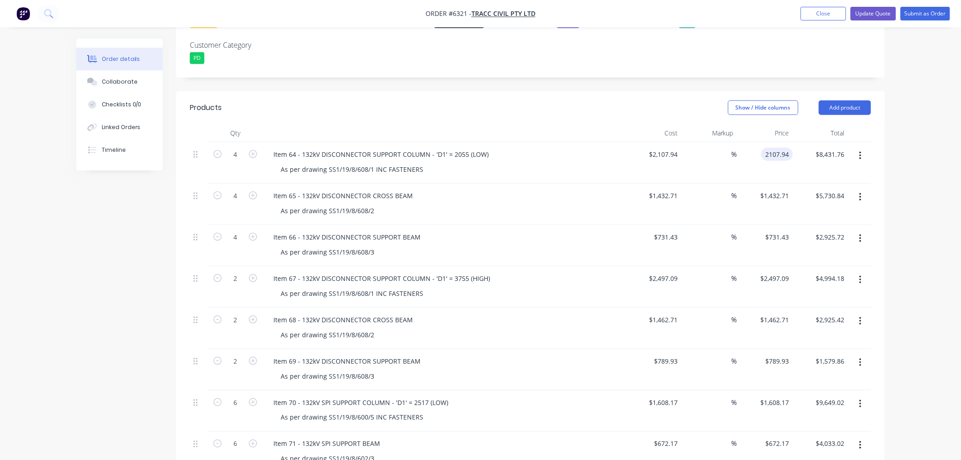
click at [779, 148] on input "2107.94" at bounding box center [779, 154] width 28 height 13
click at [761, 184] on div "$1,432.71 $1,432.71" at bounding box center [765, 204] width 56 height 41
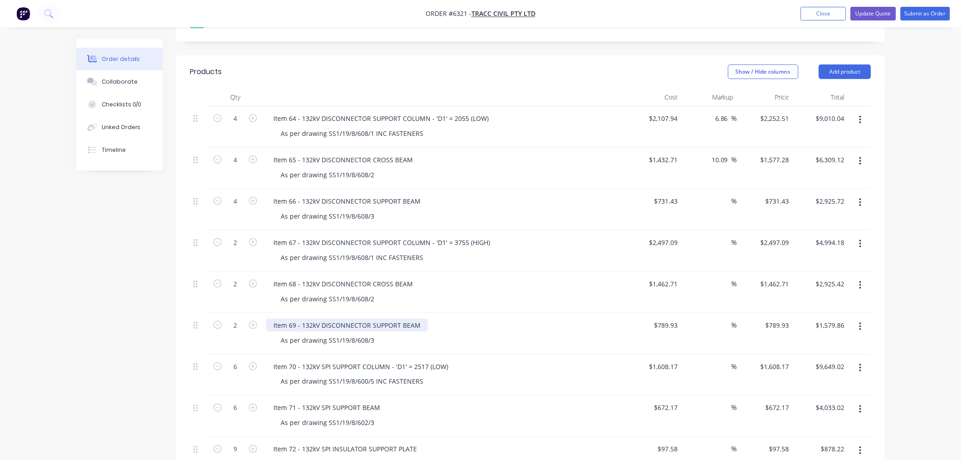
scroll to position [403, 0]
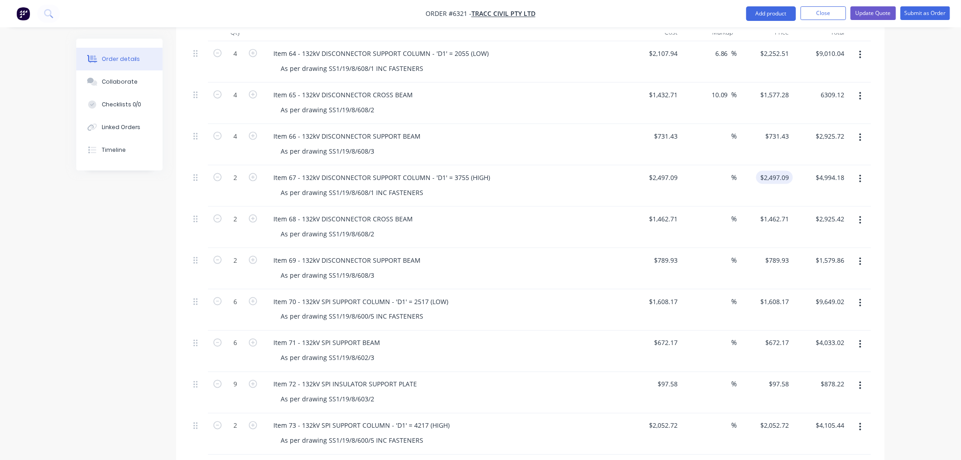
drag, startPoint x: 766, startPoint y: 152, endPoint x: 766, endPoint y: 156, distance: 4.6
click at [766, 171] on input "$2,497.09" at bounding box center [776, 177] width 33 height 13
click at [779, 212] on input "1462.71" at bounding box center [776, 218] width 33 height 13
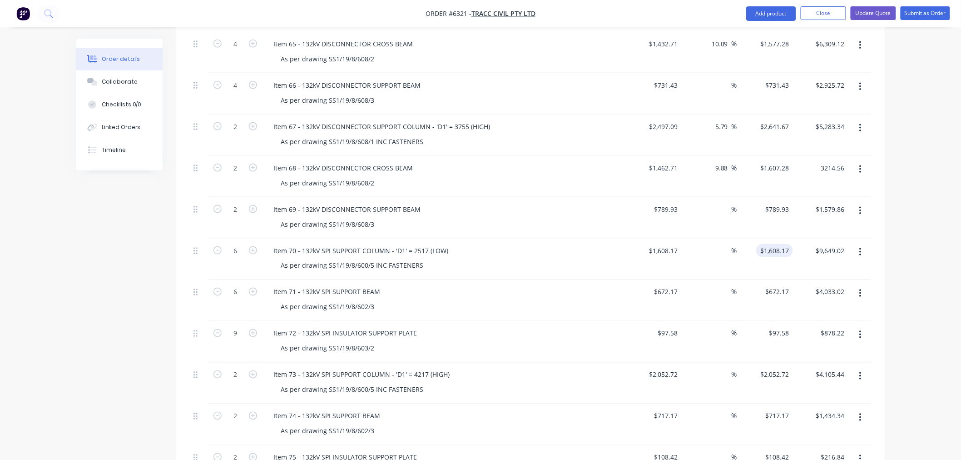
click at [770, 244] on input "$1,608.17" at bounding box center [776, 250] width 33 height 13
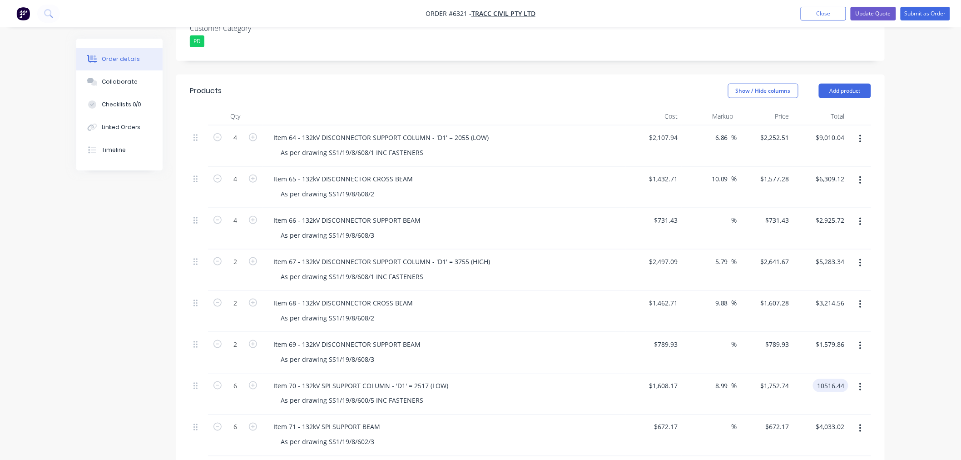
scroll to position [303, 0]
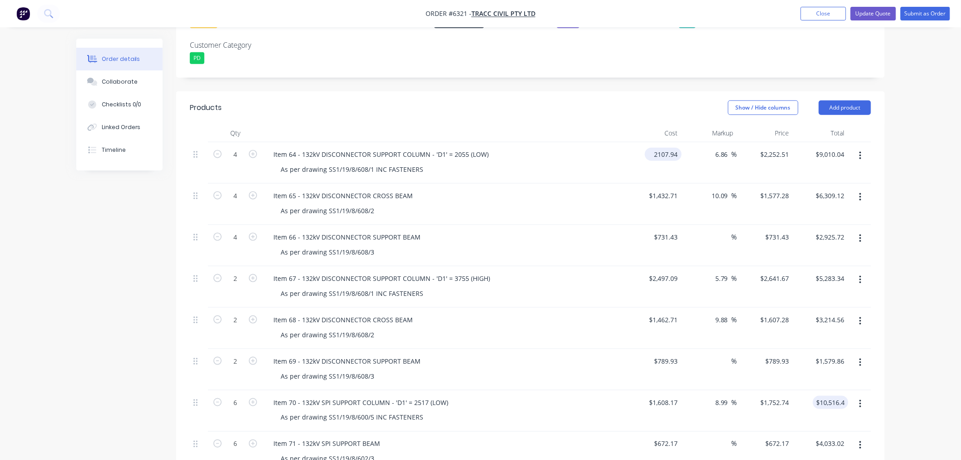
click at [665, 148] on input "2107.94" at bounding box center [665, 154] width 33 height 13
click at [667, 189] on input "1432.71" at bounding box center [668, 195] width 28 height 13
click at [653, 272] on div "2497.09 $2,497.09" at bounding box center [665, 278] width 33 height 13
click at [657, 313] on input "1462.71" at bounding box center [668, 319] width 28 height 13
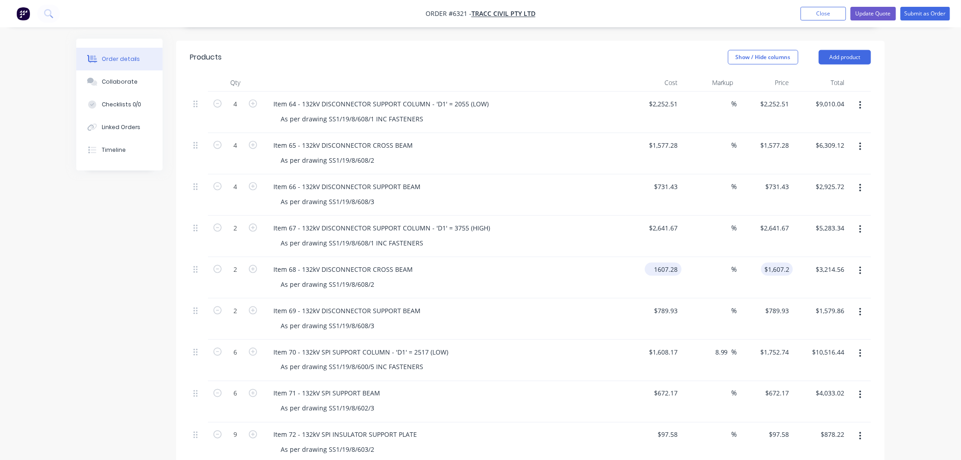
click at [669, 263] on input "1607.28" at bounding box center [665, 269] width 33 height 13
click at [670, 345] on input "1608.17" at bounding box center [665, 351] width 33 height 13
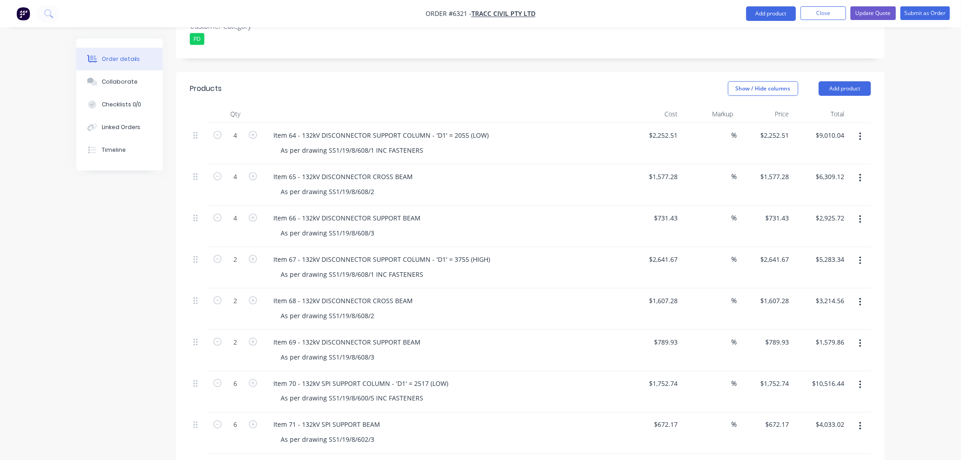
scroll to position [303, 0]
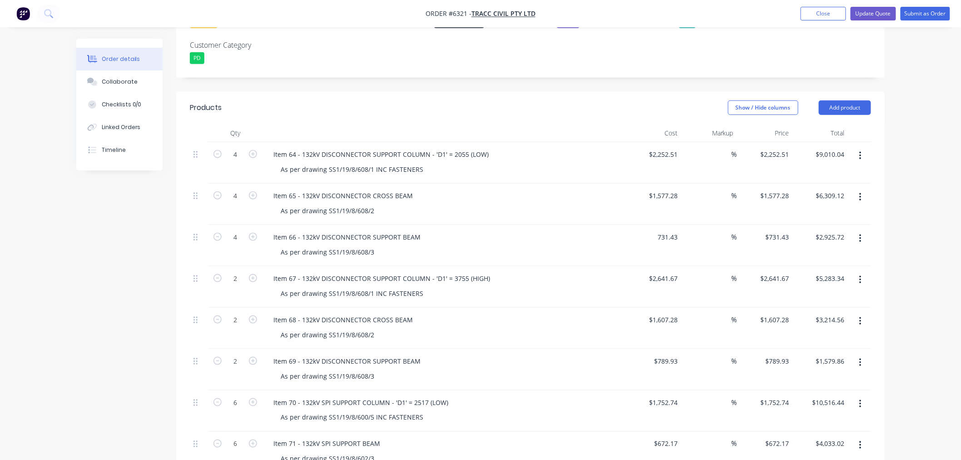
click at [662, 230] on input "731.43" at bounding box center [668, 236] width 28 height 13
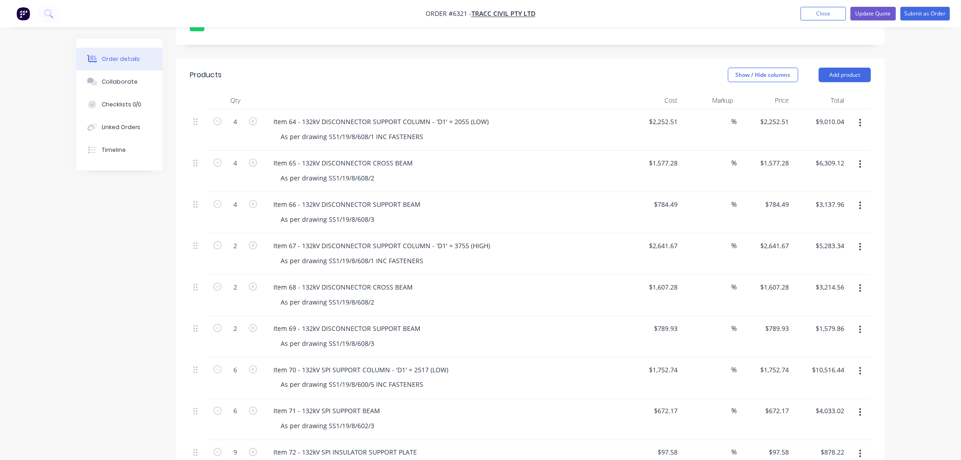
scroll to position [353, 0]
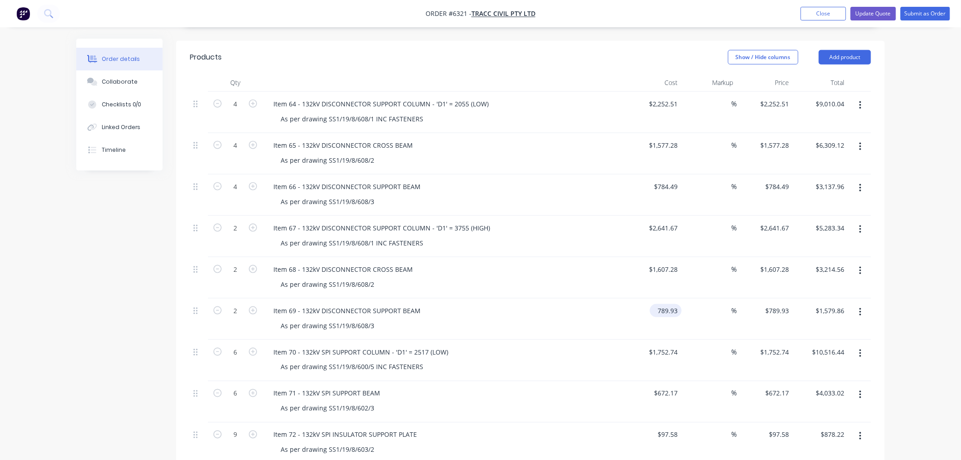
click at [662, 304] on input "789.93" at bounding box center [668, 310] width 28 height 13
click at [669, 304] on input "742.99" at bounding box center [668, 310] width 28 height 13
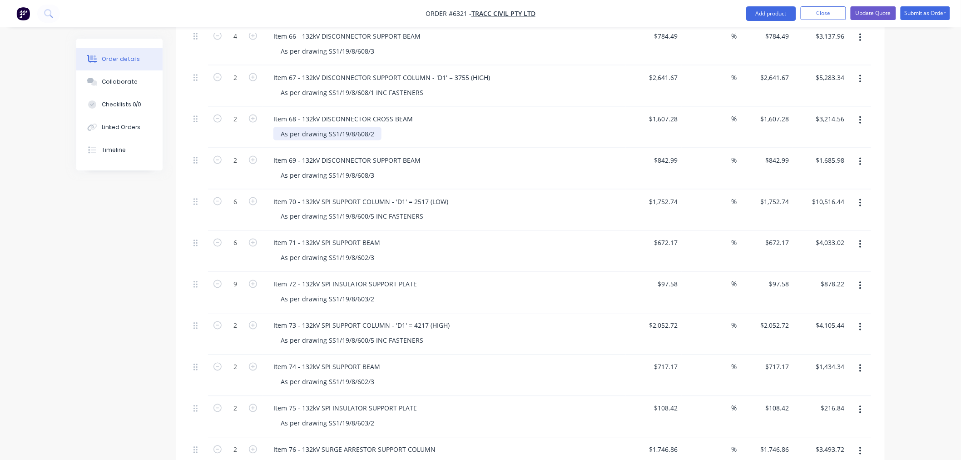
scroll to position [505, 0]
click at [669, 235] on input "672.17" at bounding box center [668, 241] width 28 height 13
click at [782, 276] on input "97.58" at bounding box center [781, 282] width 25 height 13
click at [673, 276] on input "97.58" at bounding box center [669, 282] width 25 height 13
click at [633, 271] on div "$148.68 $148.68" at bounding box center [654, 291] width 56 height 41
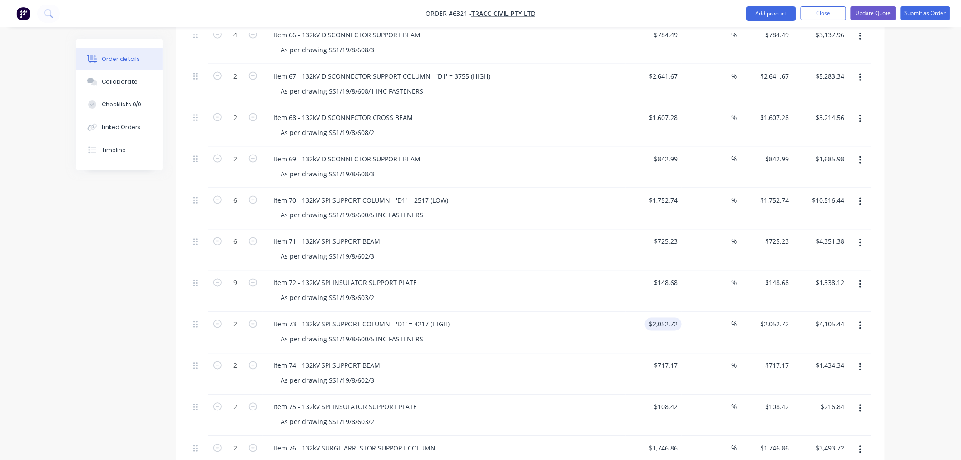
click at [659, 312] on div "$2,052.72 $2,052.72" at bounding box center [654, 332] width 56 height 41
click at [660, 318] on input "2052.72" at bounding box center [665, 324] width 33 height 13
click at [661, 359] on input "717.17" at bounding box center [669, 365] width 25 height 13
click at [672, 359] on input "717.17" at bounding box center [669, 365] width 25 height 13
click at [657, 400] on input "108.42" at bounding box center [669, 406] width 25 height 13
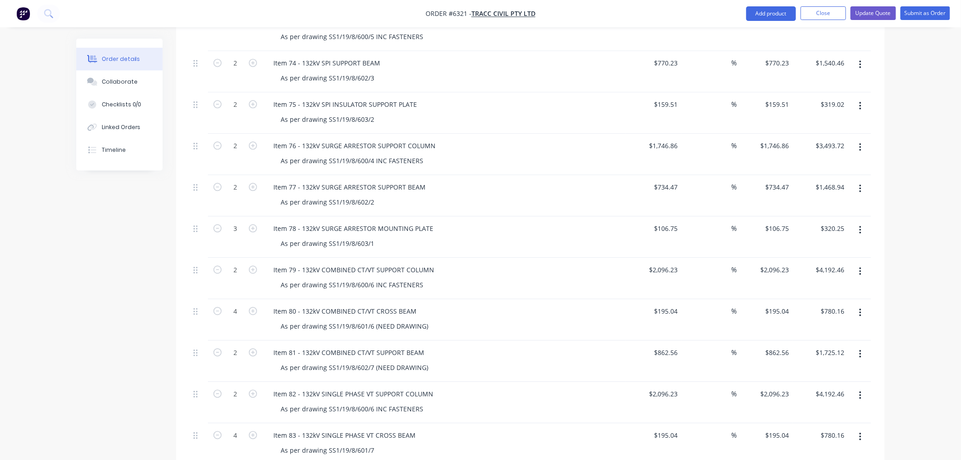
scroll to position [858, 0]
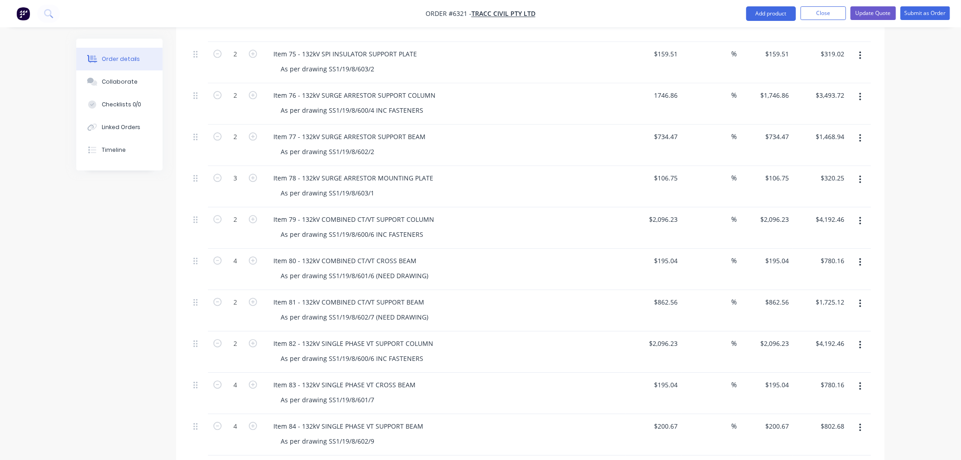
drag, startPoint x: 663, startPoint y: 70, endPoint x: 656, endPoint y: 91, distance: 22.7
click at [663, 89] on input "1746.86" at bounding box center [665, 95] width 33 height 13
click at [672, 130] on input "734.47" at bounding box center [668, 136] width 28 height 13
click at [666, 130] on input "734.47" at bounding box center [668, 136] width 28 height 13
click at [659, 171] on input "106.75" at bounding box center [668, 177] width 28 height 13
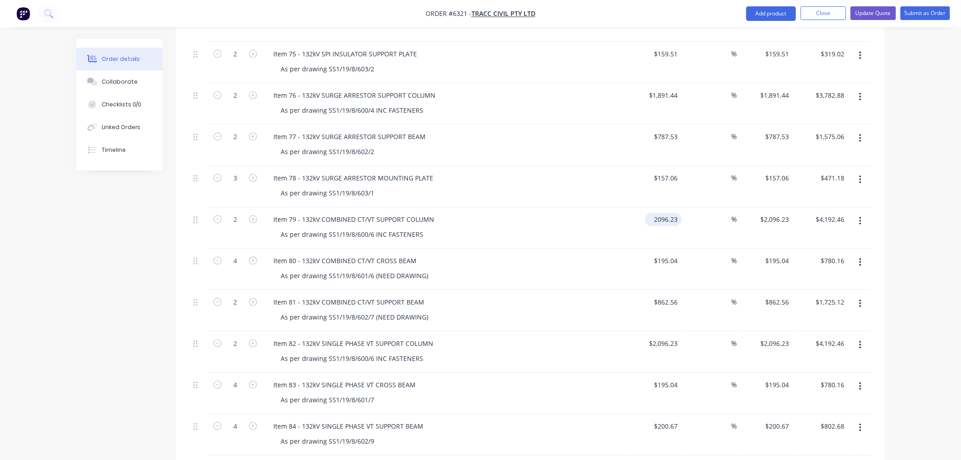
click at [659, 213] on input "2096.23" at bounding box center [665, 219] width 33 height 13
drag, startPoint x: 666, startPoint y: 234, endPoint x: 666, endPoint y: 239, distance: 5.0
click at [666, 254] on input "195.04" at bounding box center [668, 260] width 28 height 13
click at [662, 295] on input "862.56" at bounding box center [668, 301] width 28 height 13
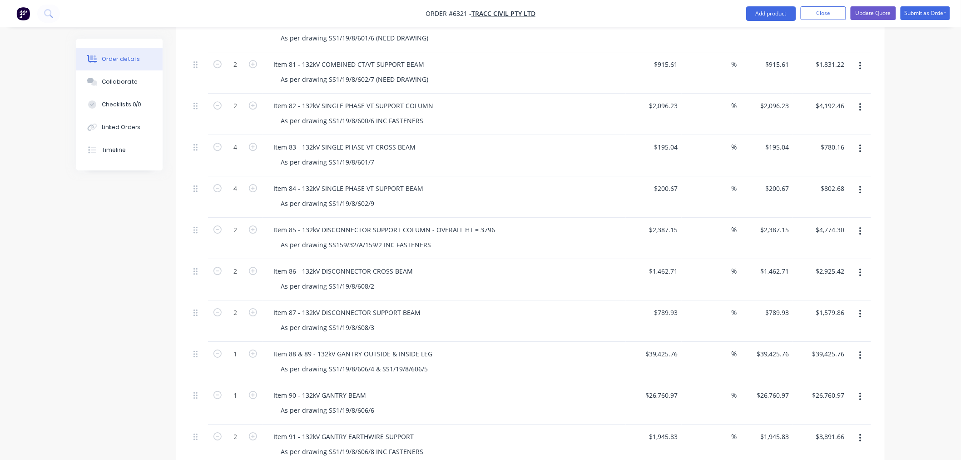
scroll to position [1110, 0]
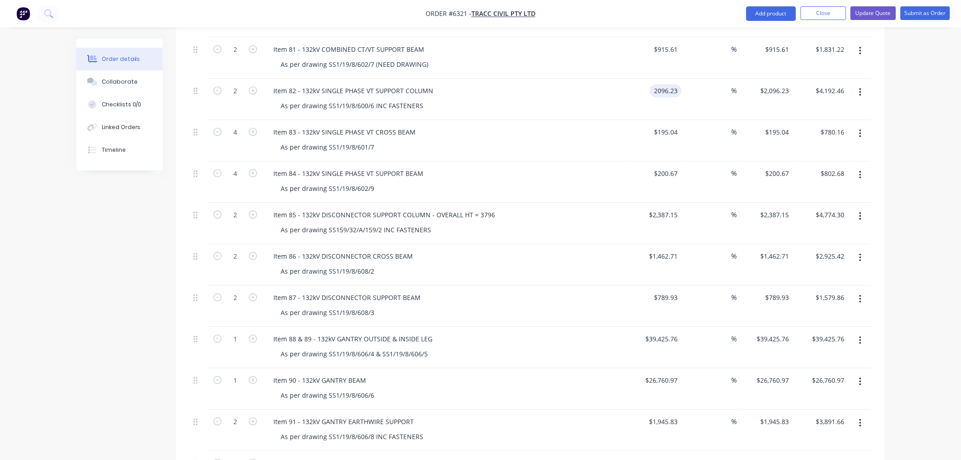
click at [657, 84] on input "2096.23" at bounding box center [668, 90] width 28 height 13
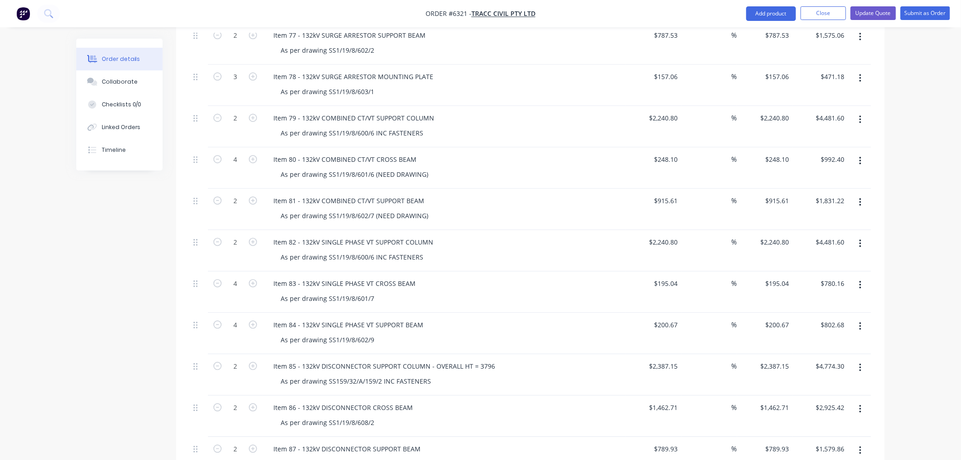
scroll to position [1010, 0]
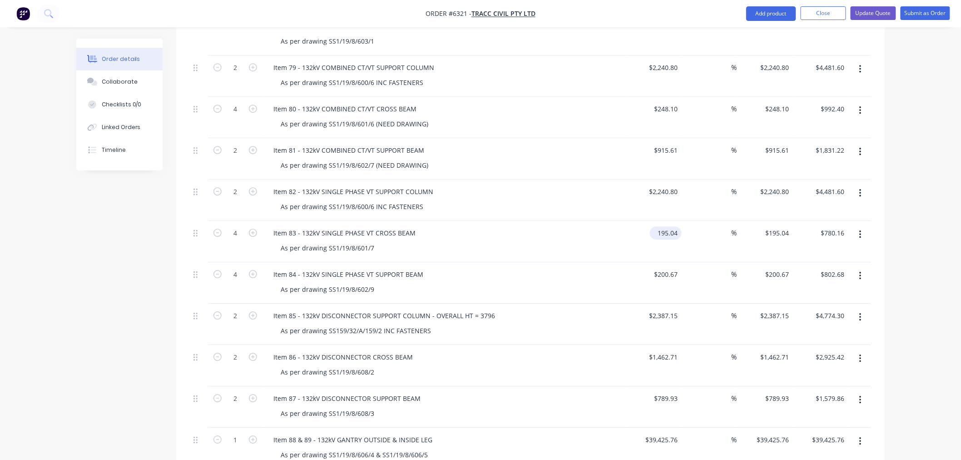
click at [667, 226] on input "195.04" at bounding box center [668, 232] width 28 height 13
click at [675, 226] on input "195.04" at bounding box center [668, 232] width 28 height 13
click at [667, 268] on input "200.67" at bounding box center [668, 274] width 28 height 13
click at [659, 221] on div "248.1 $248.10" at bounding box center [654, 241] width 56 height 41
click at [660, 268] on input "200.67" at bounding box center [668, 274] width 28 height 13
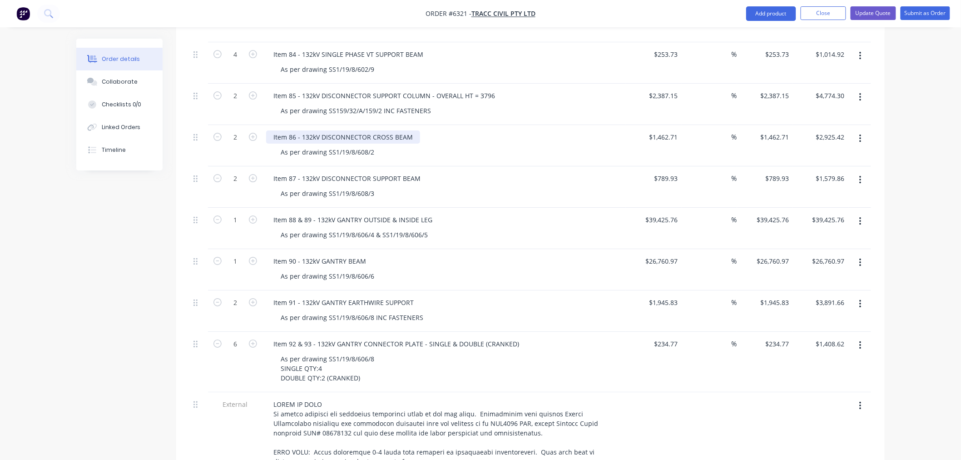
scroll to position [1262, 0]
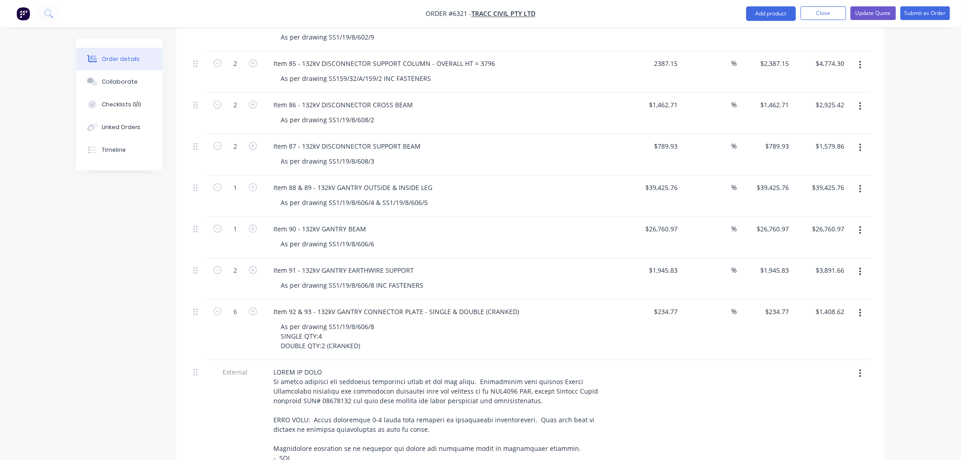
drag, startPoint x: 655, startPoint y: 37, endPoint x: 652, endPoint y: 44, distance: 7.3
click at [655, 57] on input "2387.15" at bounding box center [665, 63] width 33 height 13
click at [667, 98] on input "1462.71" at bounding box center [665, 104] width 33 height 13
drag, startPoint x: 662, startPoint y: 83, endPoint x: 661, endPoint y: 96, distance: 12.8
click at [662, 98] on input "1462.71" at bounding box center [668, 104] width 28 height 13
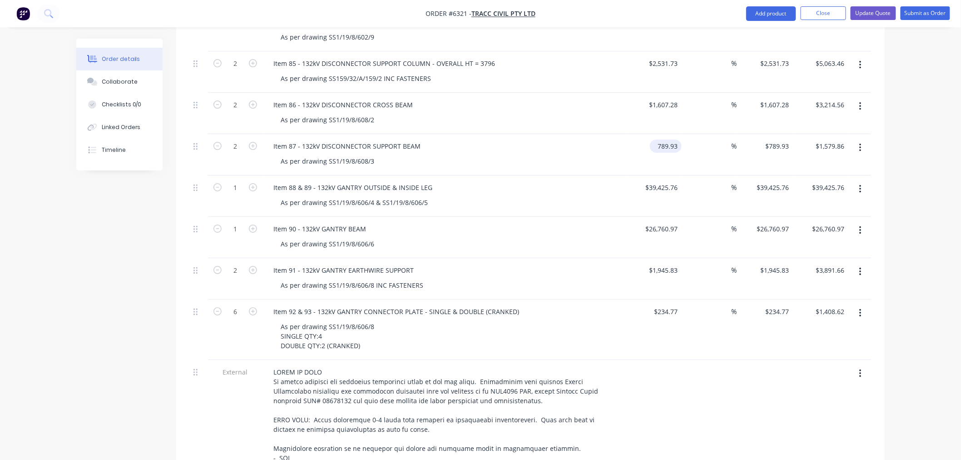
click at [660, 139] on input "789.93" at bounding box center [668, 145] width 28 height 13
click at [675, 139] on input "789.93" at bounding box center [668, 145] width 28 height 13
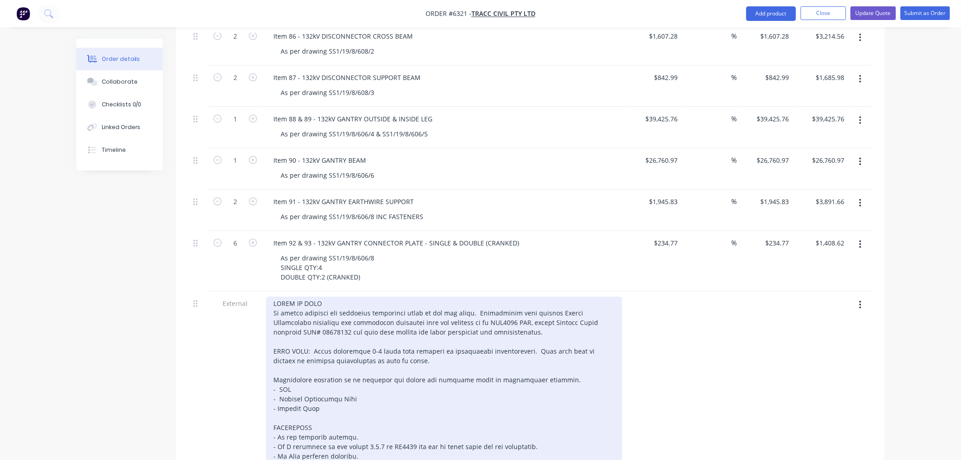
scroll to position [1312, 0]
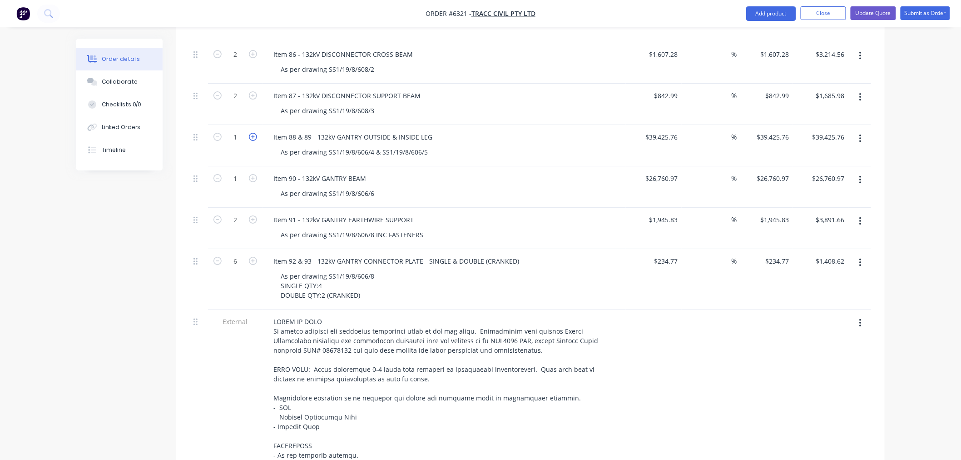
click at [255, 133] on icon "button" at bounding box center [253, 137] width 8 height 8
click at [653, 130] on input "39425.76" at bounding box center [666, 136] width 32 height 13
drag, startPoint x: 661, startPoint y: 150, endPoint x: 660, endPoint y: 176, distance: 26.4
click at [661, 172] on input "26760.97" at bounding box center [663, 178] width 37 height 13
click at [666, 213] on input "1945.83" at bounding box center [665, 219] width 33 height 13
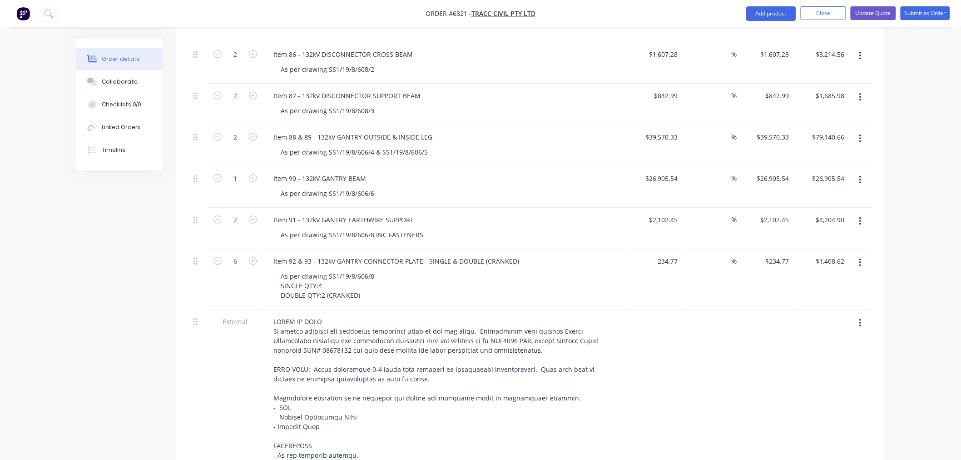
click at [651, 249] on div "234.77 $234.77" at bounding box center [654, 279] width 56 height 60
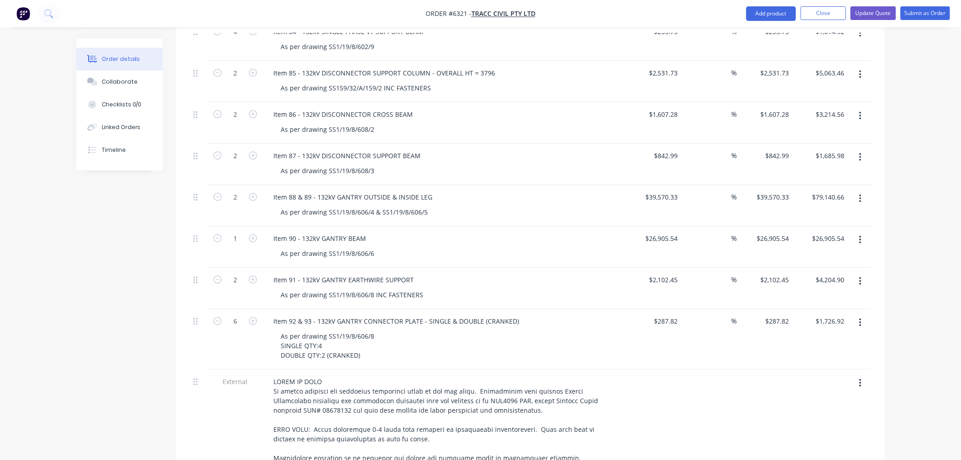
scroll to position [1212, 0]
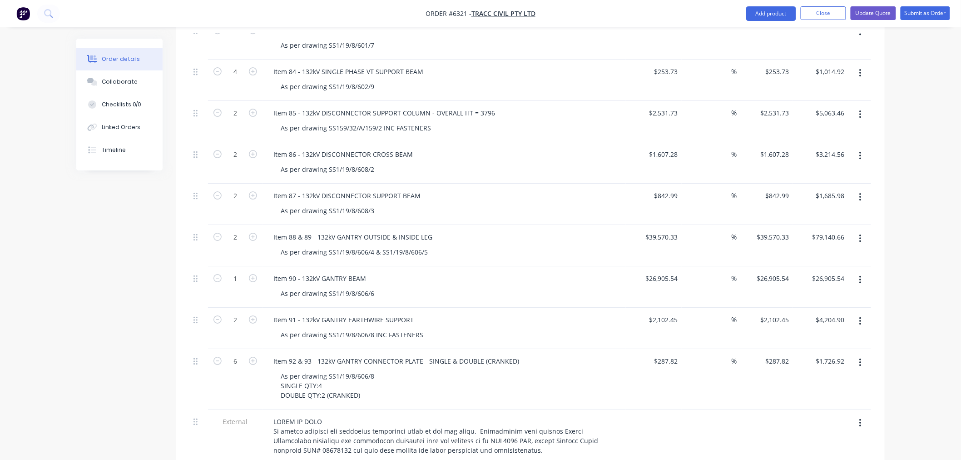
click at [487, 230] on div "Item 88 & 89 - 132kV GANTRY OUTSIDE & INSIDE LEG" at bounding box center [444, 236] width 356 height 13
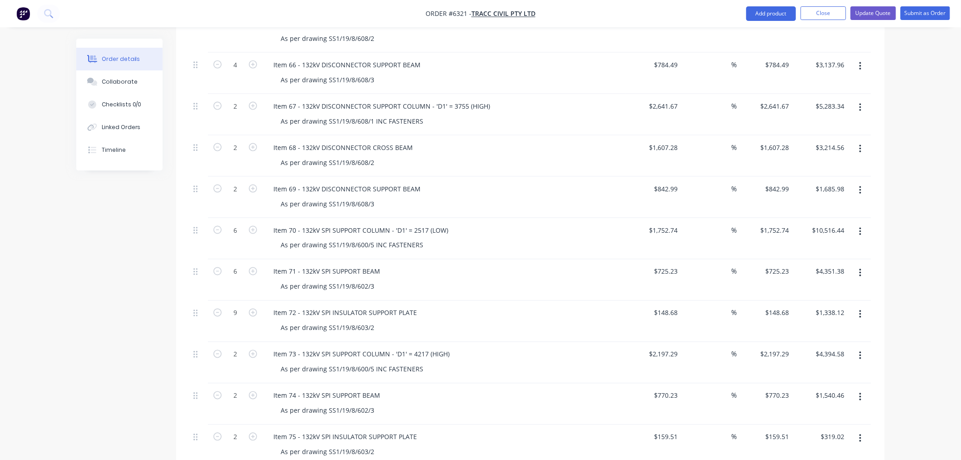
scroll to position [455, 0]
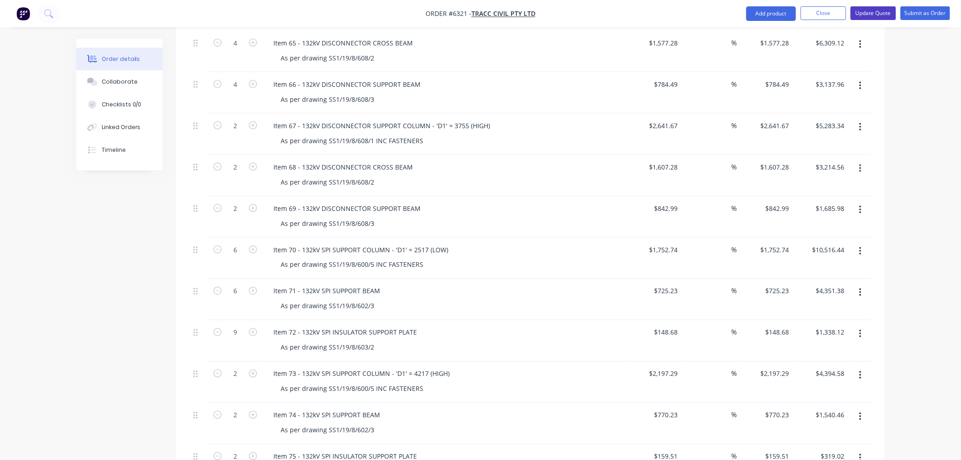
click at [884, 11] on button "Update Quote" at bounding box center [873, 13] width 45 height 14
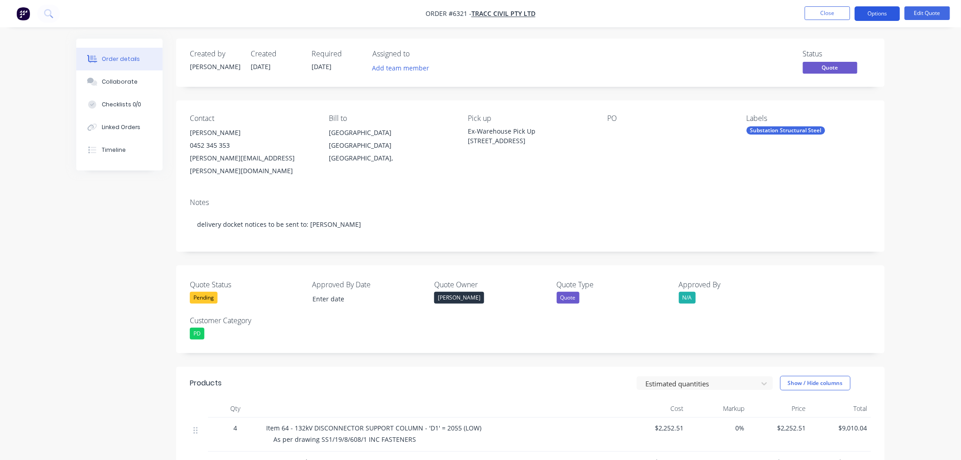
click at [880, 15] on button "Options" at bounding box center [877, 13] width 45 height 15
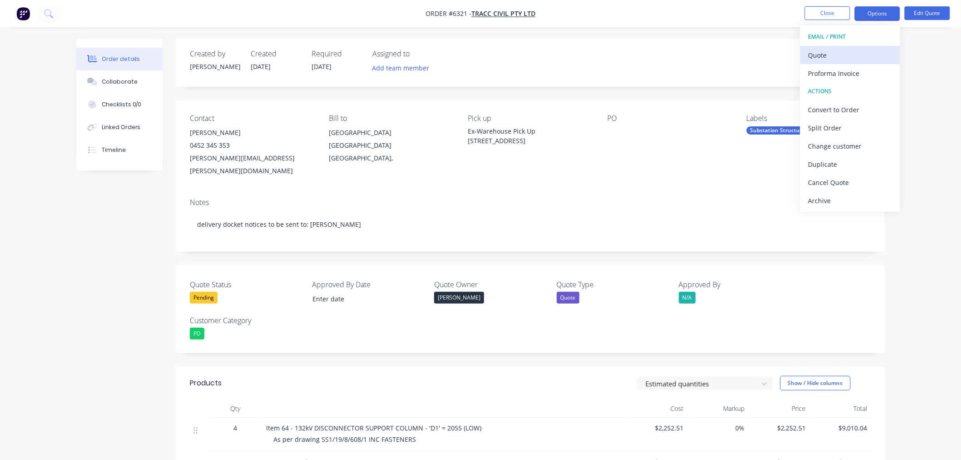
click at [854, 50] on div "Quote" at bounding box center [851, 55] width 84 height 13
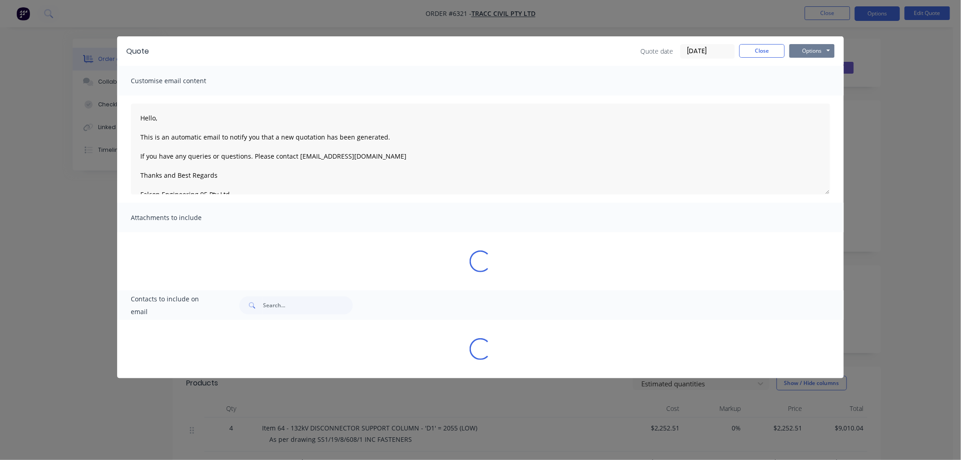
click at [816, 48] on button "Options" at bounding box center [812, 51] width 45 height 14
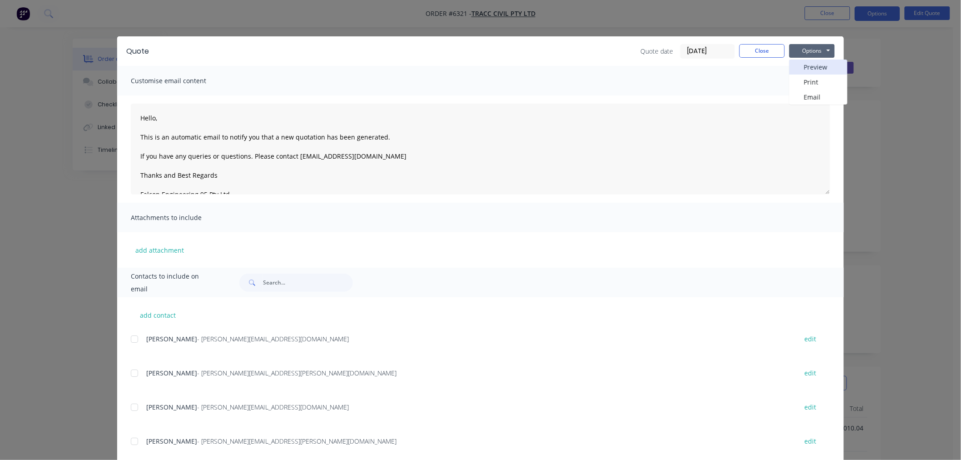
drag, startPoint x: 816, startPoint y: 70, endPoint x: 812, endPoint y: 62, distance: 9.6
click at [812, 62] on button "Preview" at bounding box center [819, 67] width 58 height 15
click at [764, 49] on button "Close" at bounding box center [762, 51] width 45 height 14
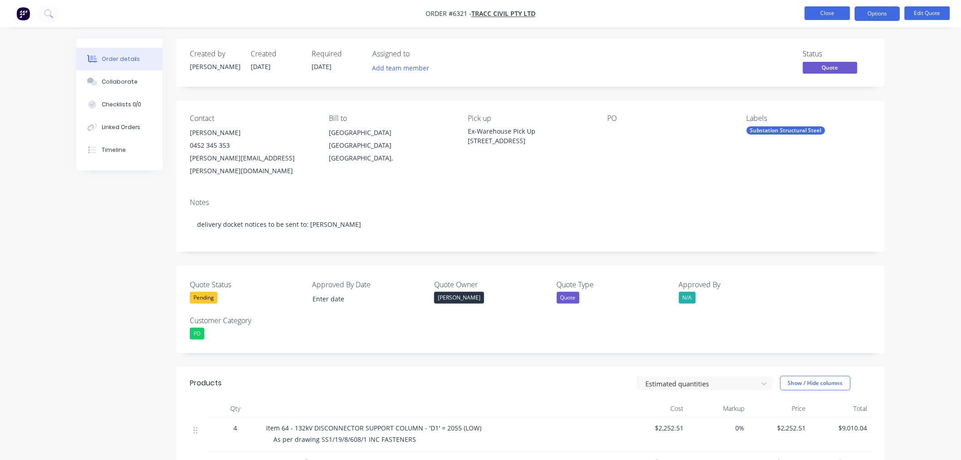
click at [832, 16] on button "Close" at bounding box center [827, 13] width 45 height 14
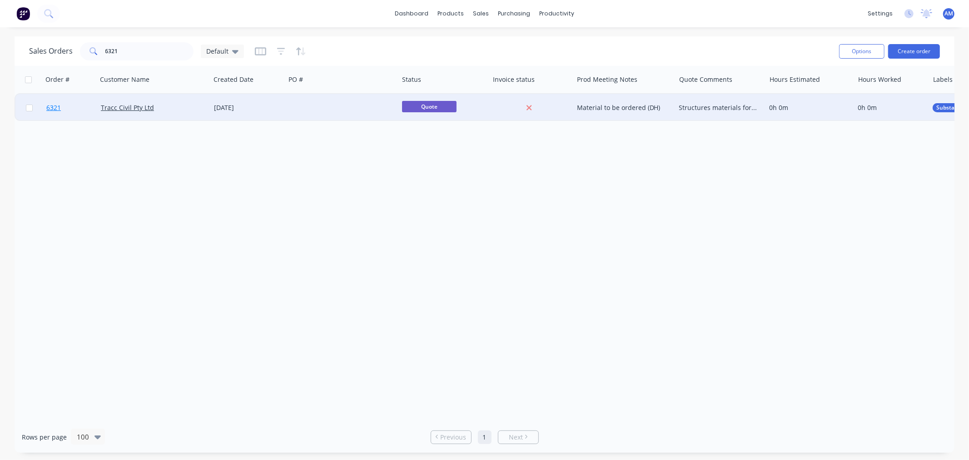
click at [79, 108] on link "6321" at bounding box center [73, 107] width 55 height 27
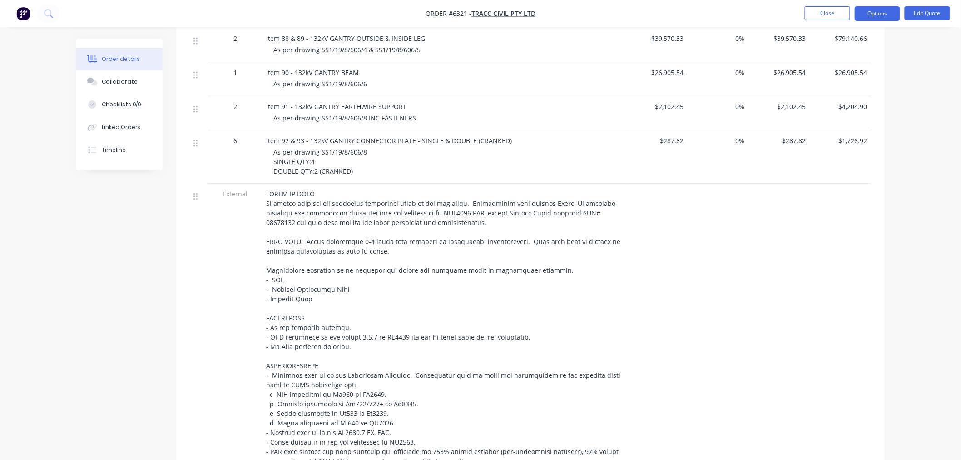
scroll to position [1211, 0]
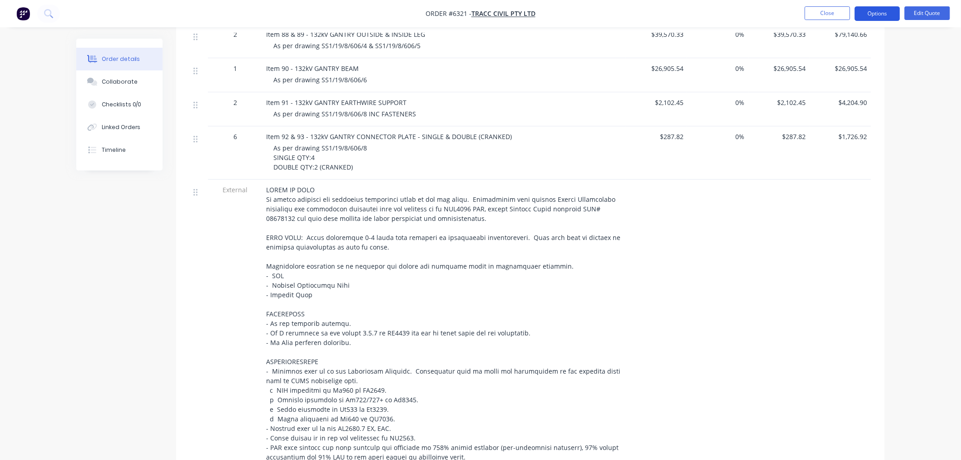
click at [885, 13] on button "Options" at bounding box center [877, 13] width 45 height 15
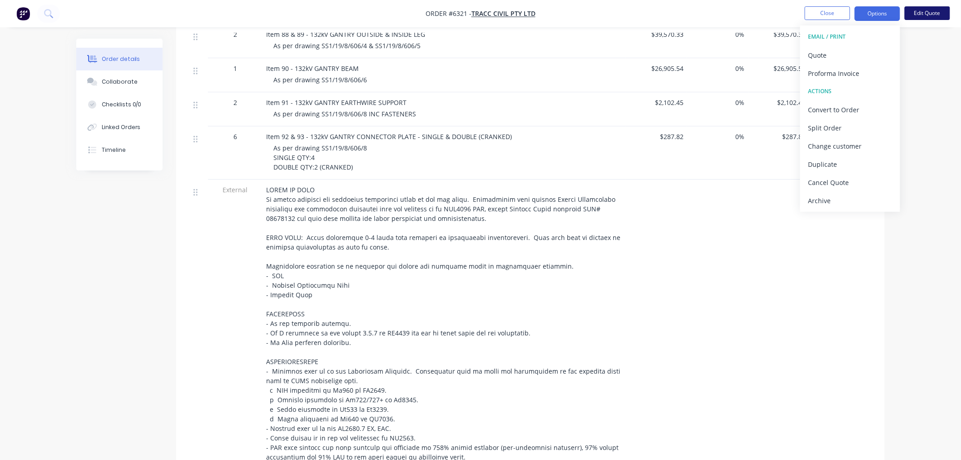
click at [941, 12] on button "Edit Quote" at bounding box center [927, 13] width 45 height 14
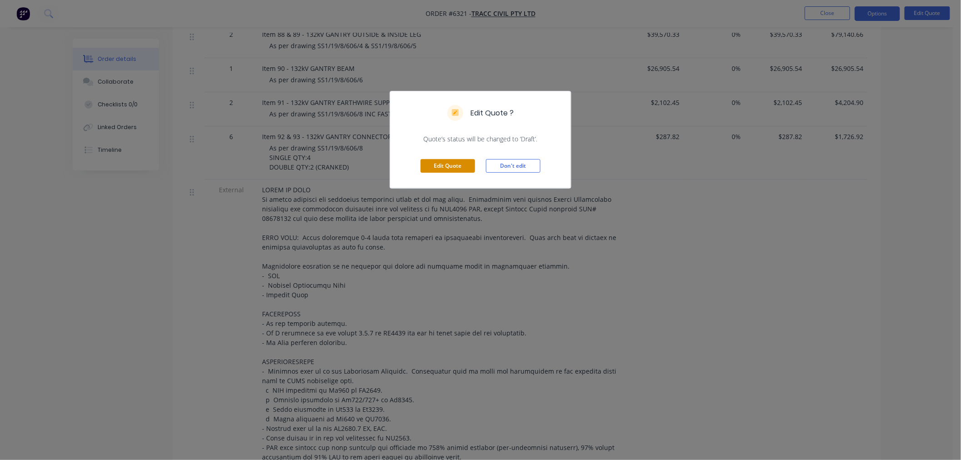
click at [457, 166] on button "Edit Quote" at bounding box center [448, 166] width 55 height 14
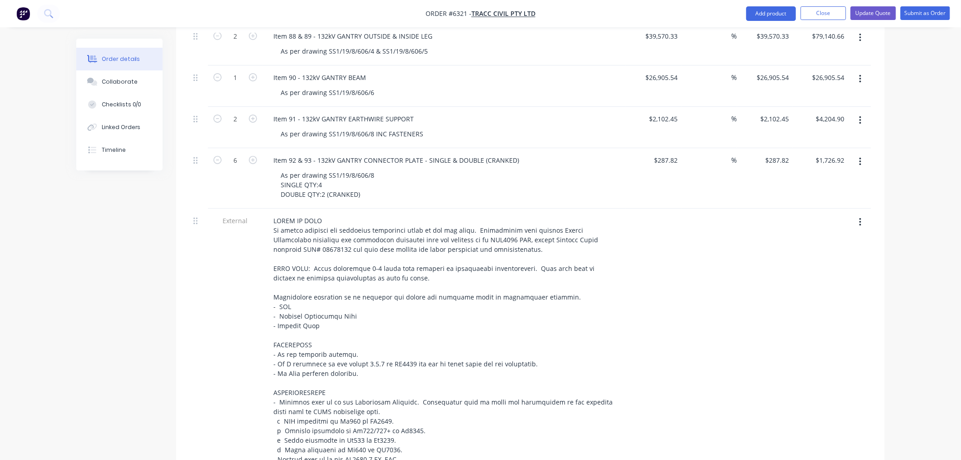
scroll to position [1464, 0]
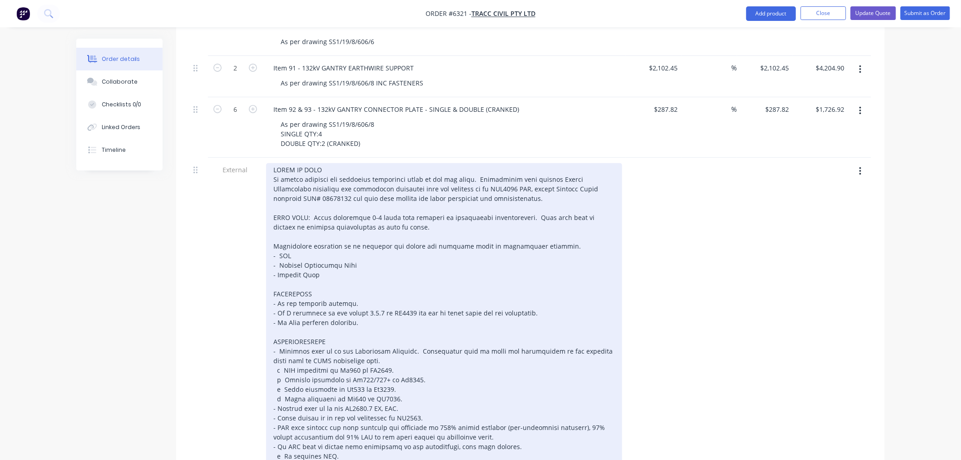
click at [370, 298] on div at bounding box center [444, 341] width 356 height 357
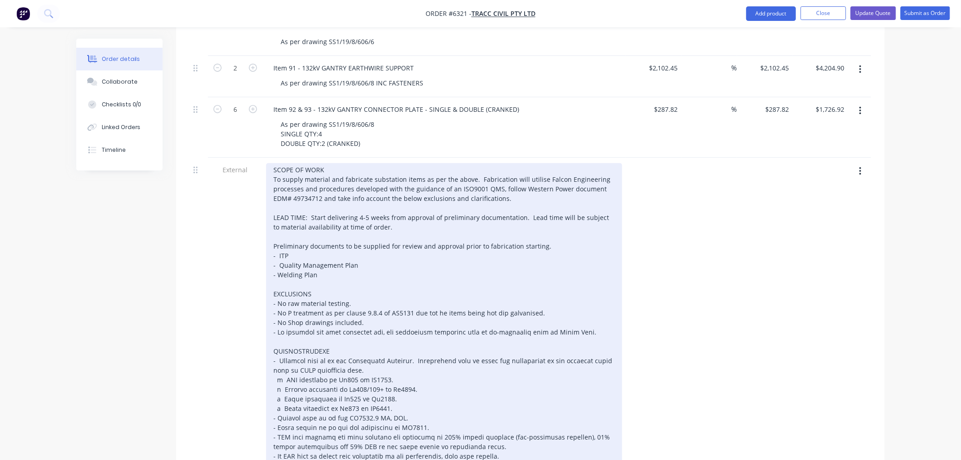
click at [401, 307] on div "SCOPE OF WORK To supply material and fabricate substation items as per the abov…" at bounding box center [444, 346] width 356 height 366
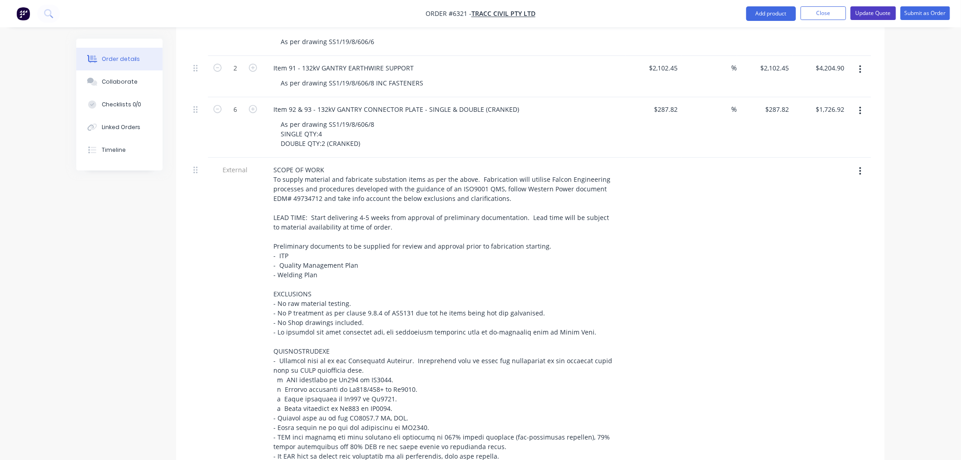
click at [861, 11] on button "Update Quote" at bounding box center [873, 13] width 45 height 14
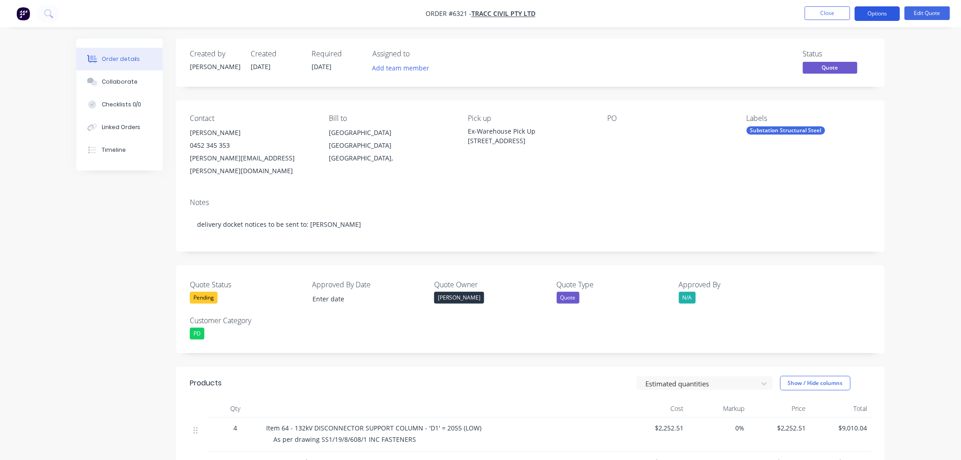
click at [875, 8] on button "Options" at bounding box center [877, 13] width 45 height 15
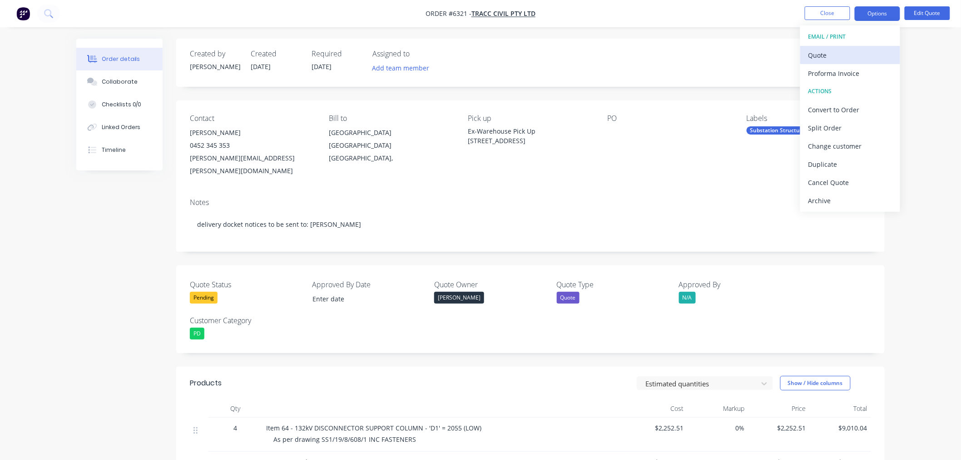
click at [844, 53] on div "Quote" at bounding box center [851, 55] width 84 height 13
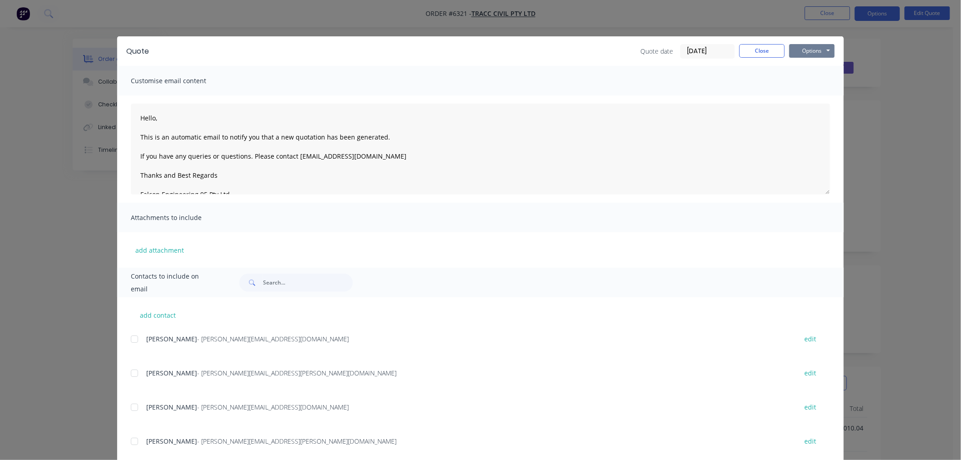
click at [806, 47] on button "Options" at bounding box center [812, 51] width 45 height 14
click at [805, 67] on button "Preview" at bounding box center [819, 67] width 58 height 15
click at [746, 49] on button "Close" at bounding box center [762, 51] width 45 height 14
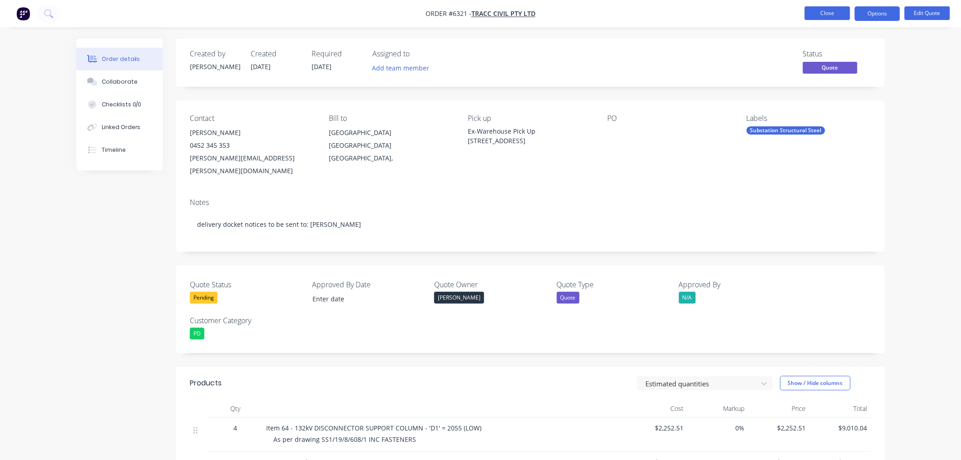
click at [813, 11] on button "Close" at bounding box center [827, 13] width 45 height 14
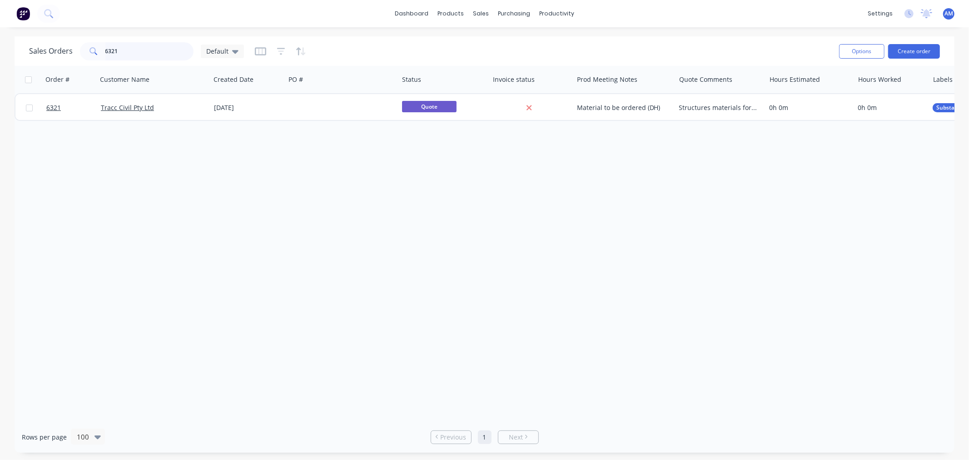
click at [135, 47] on input "6321" at bounding box center [149, 51] width 89 height 18
drag, startPoint x: 126, startPoint y: 50, endPoint x: 75, endPoint y: 54, distance: 51.5
click at [75, 54] on div "Sales Orders 6321 Default" at bounding box center [136, 51] width 215 height 18
click at [132, 49] on input "6321" at bounding box center [149, 51] width 89 height 18
click at [52, 58] on div "Sales Orders 6321 Default" at bounding box center [136, 51] width 215 height 18
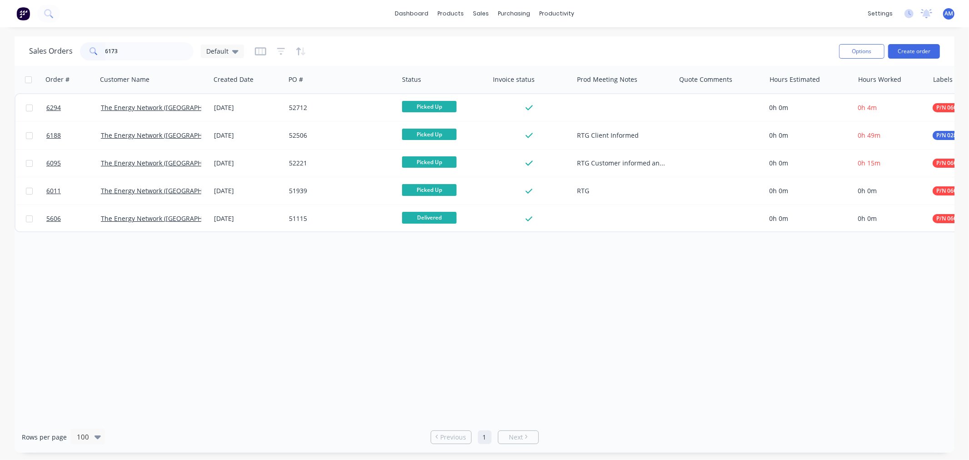
click at [265, 53] on div at bounding box center [280, 51] width 51 height 15
click at [255, 50] on icon "button" at bounding box center [260, 51] width 11 height 9
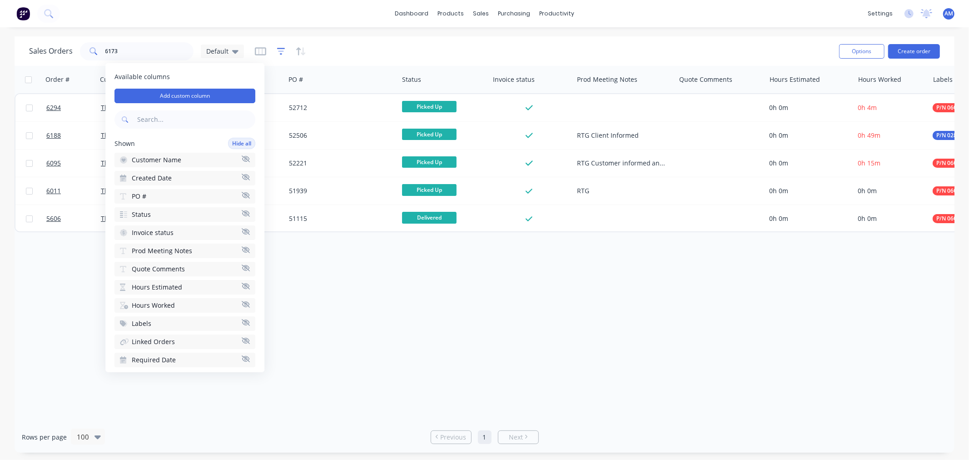
drag, startPoint x: 284, startPoint y: 50, endPoint x: 279, endPoint y: 50, distance: 5.5
click at [279, 50] on div at bounding box center [280, 51] width 51 height 15
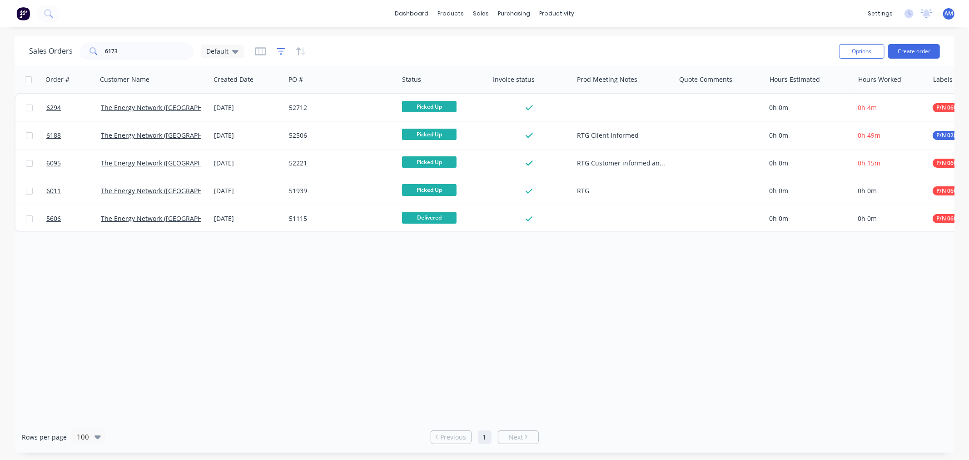
click at [279, 50] on icon "button" at bounding box center [281, 51] width 8 height 9
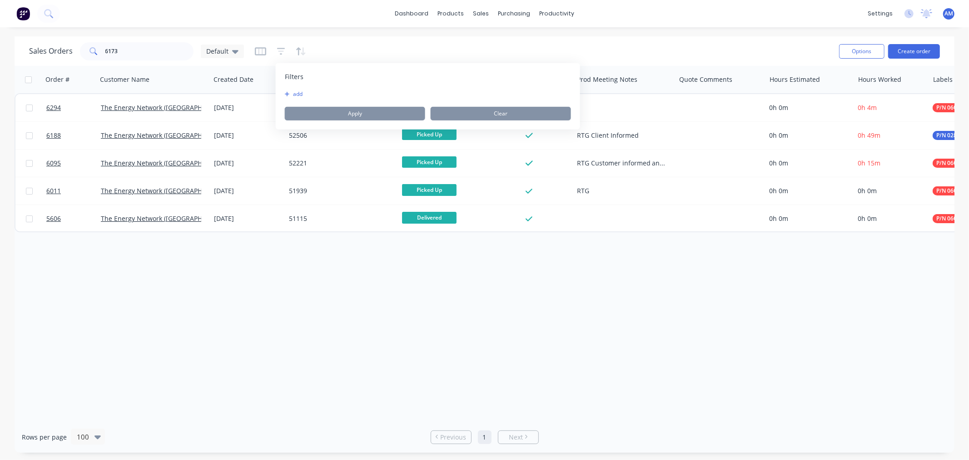
click at [296, 92] on button "add" at bounding box center [296, 93] width 23 height 7
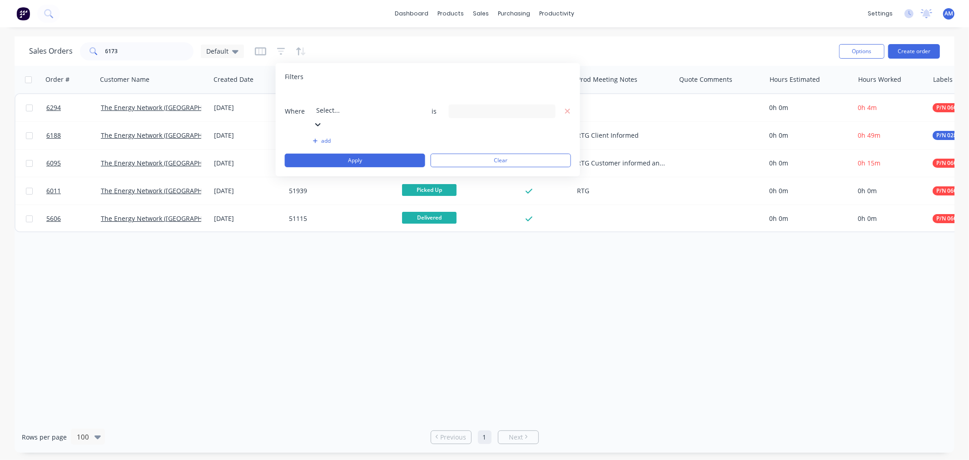
click at [322, 99] on div at bounding box center [381, 97] width 131 height 11
click at [465, 106] on div "14 Status selected" at bounding box center [495, 111] width 82 height 10
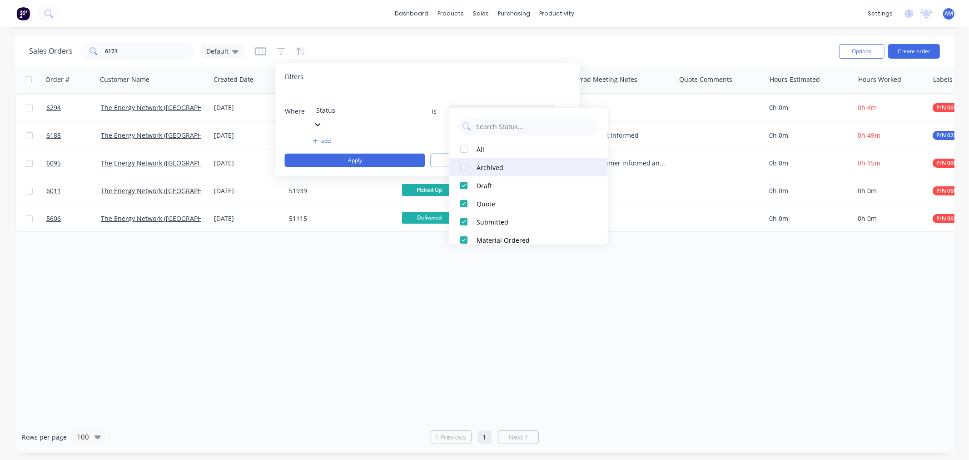
click at [472, 166] on div at bounding box center [464, 167] width 18 height 18
click at [383, 154] on button "Apply" at bounding box center [355, 161] width 140 height 14
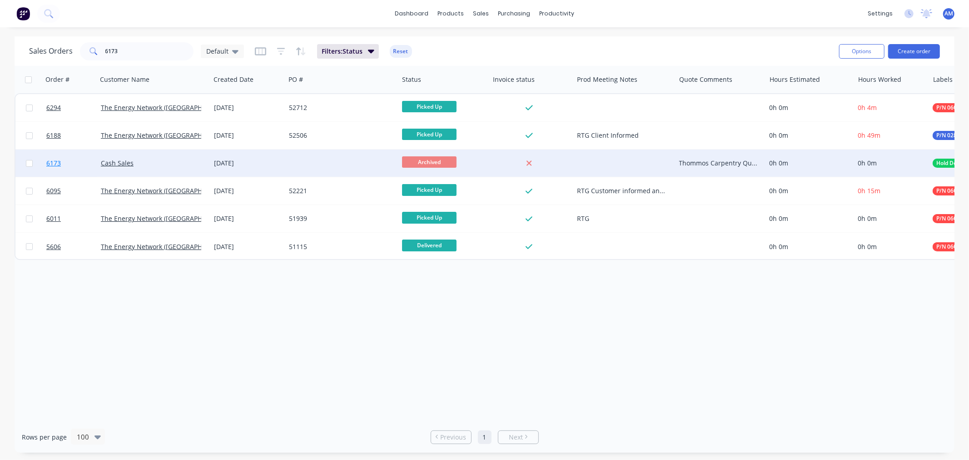
click at [82, 161] on link "6173" at bounding box center [73, 162] width 55 height 27
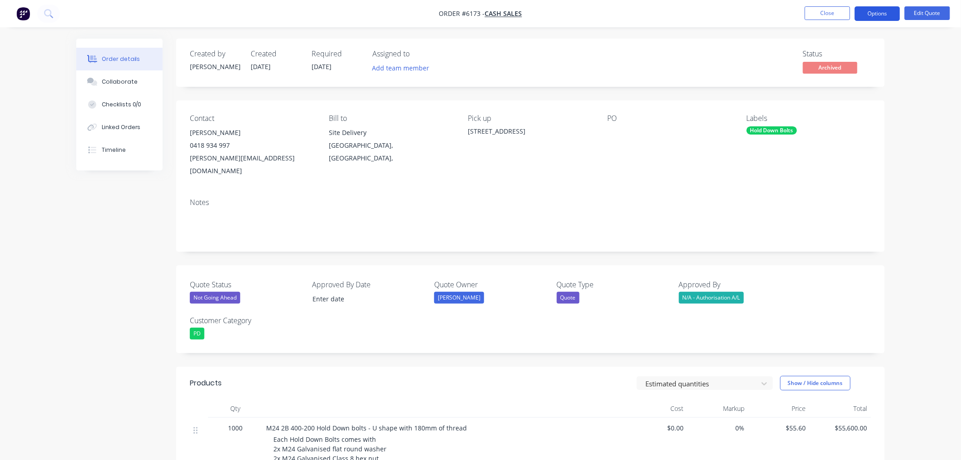
click at [880, 14] on button "Options" at bounding box center [877, 13] width 45 height 15
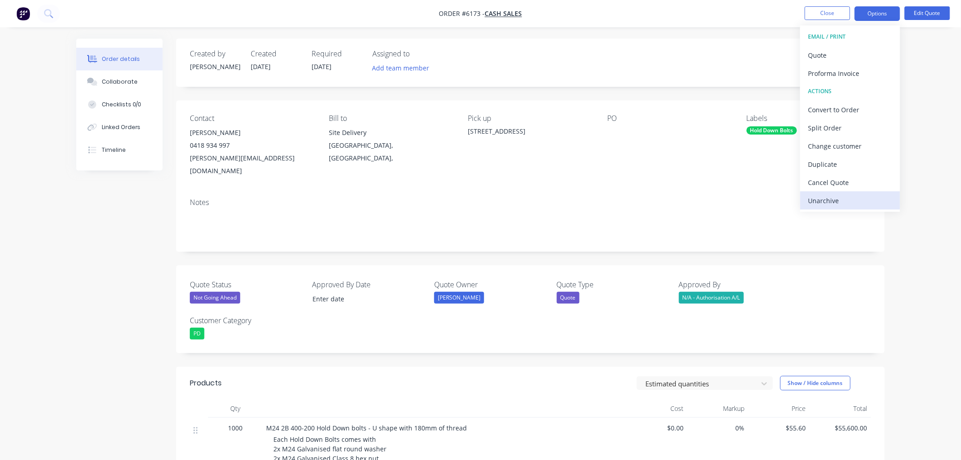
click at [829, 197] on div "Unarchive" at bounding box center [851, 200] width 84 height 13
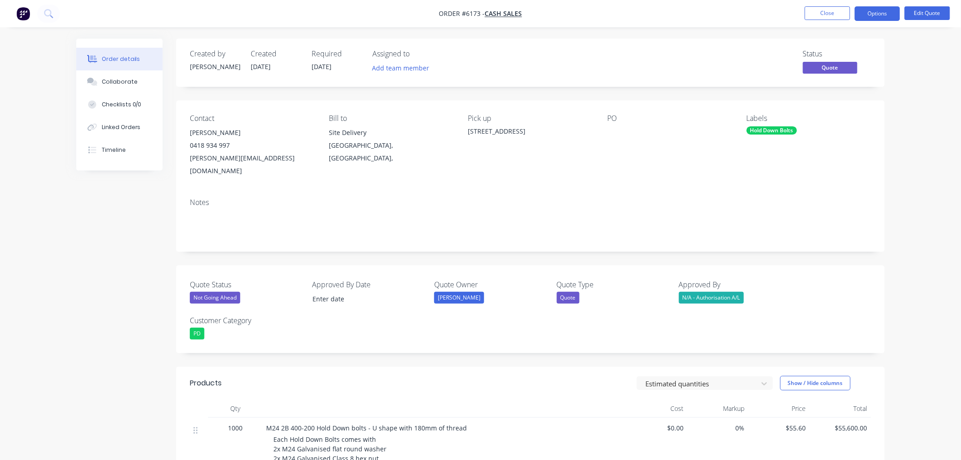
click at [315, 58] on div "Required [DATE]" at bounding box center [337, 63] width 50 height 26
click at [918, 16] on button "Edit Quote" at bounding box center [927, 13] width 45 height 14
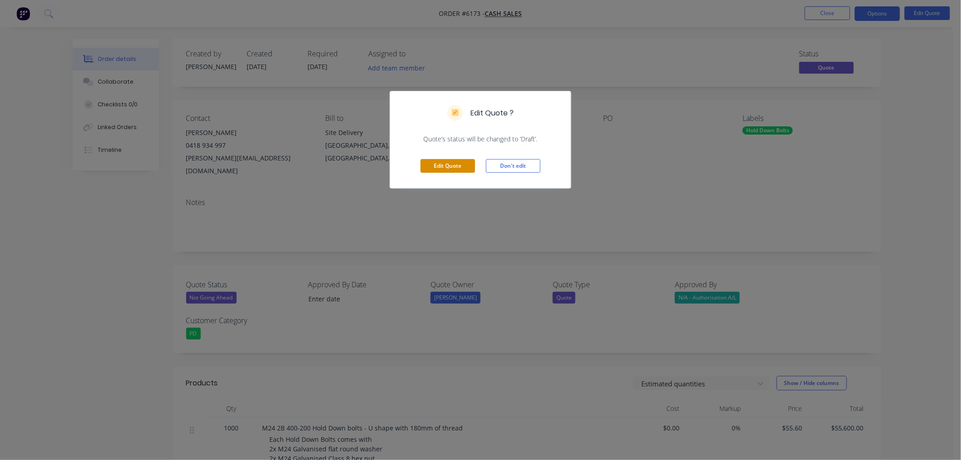
drag, startPoint x: 462, startPoint y: 164, endPoint x: 408, endPoint y: 159, distance: 54.8
click at [461, 164] on button "Edit Quote" at bounding box center [448, 166] width 55 height 14
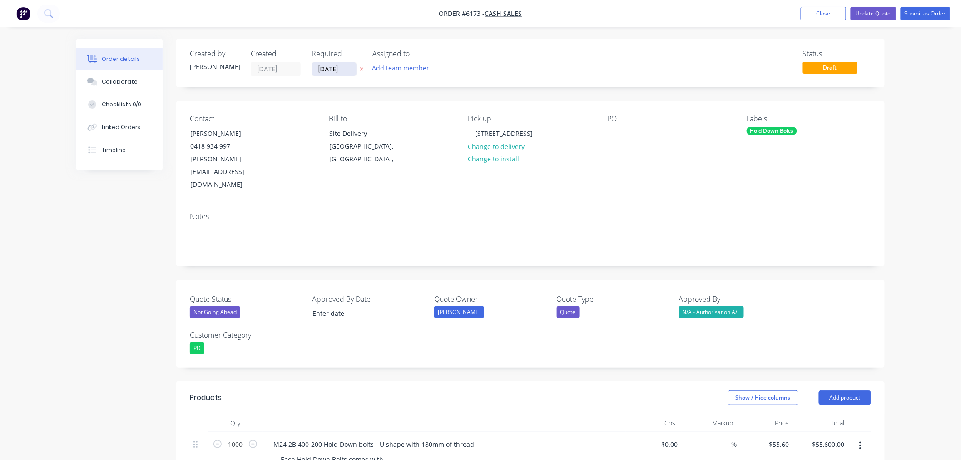
click at [331, 70] on input "[DATE]" at bounding box center [334, 69] width 45 height 14
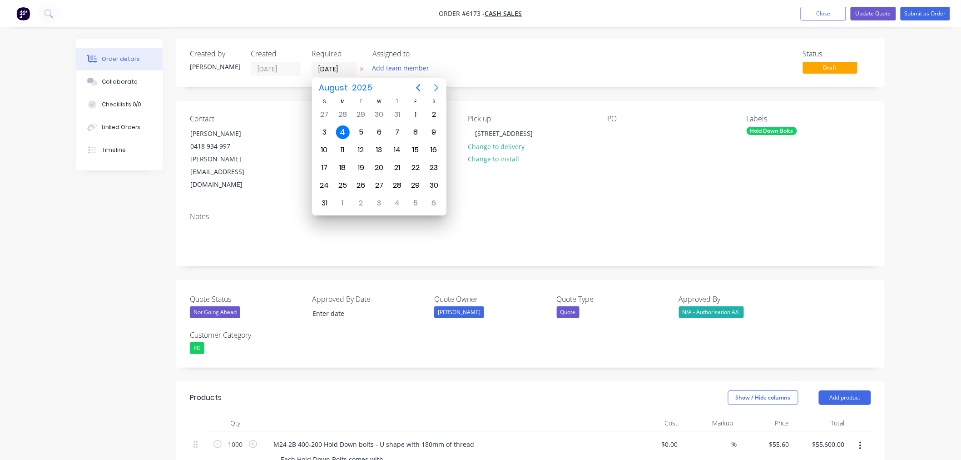
click at [435, 88] on icon "Next page" at bounding box center [436, 87] width 11 height 11
click at [402, 165] on div "25" at bounding box center [398, 168] width 14 height 14
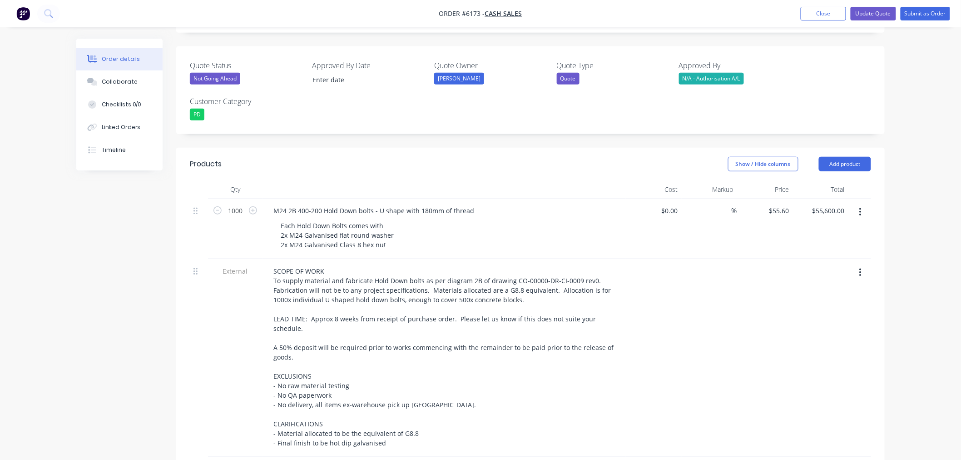
scroll to position [252, 0]
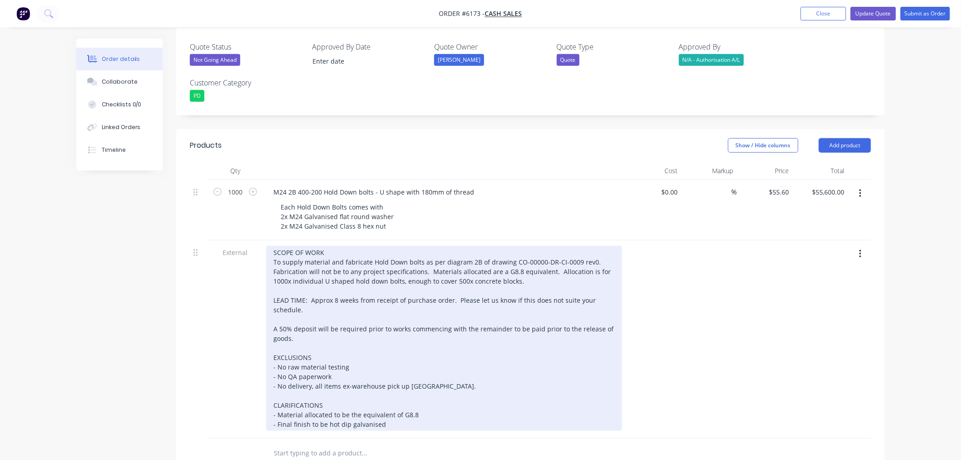
drag, startPoint x: 335, startPoint y: 293, endPoint x: 337, endPoint y: 280, distance: 13.3
click at [335, 292] on div "SCOPE OF WORK To supply material and fabricate Hold Down bolts as per diagram 2…" at bounding box center [444, 338] width 356 height 185
click at [338, 274] on div "SCOPE OF WORK To supply material and fabricate Hold Down bolts as per diagram 2…" at bounding box center [444, 338] width 356 height 185
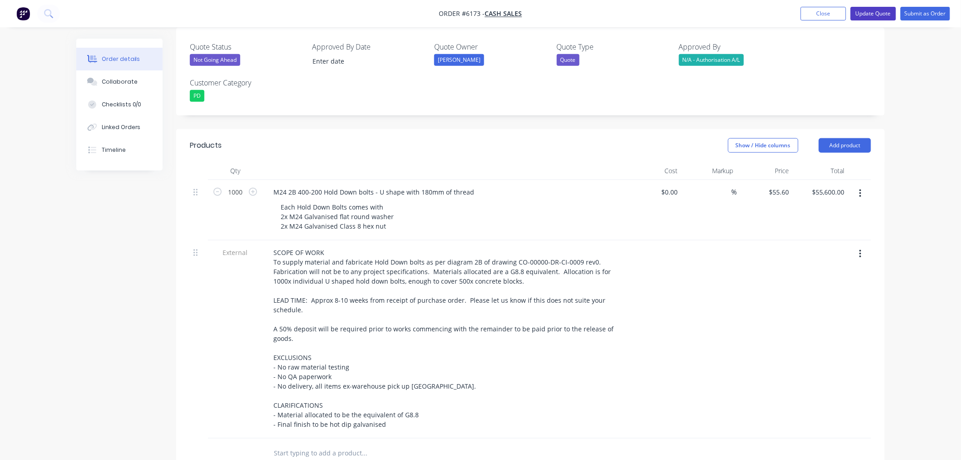
click at [861, 16] on button "Update Quote" at bounding box center [873, 14] width 45 height 14
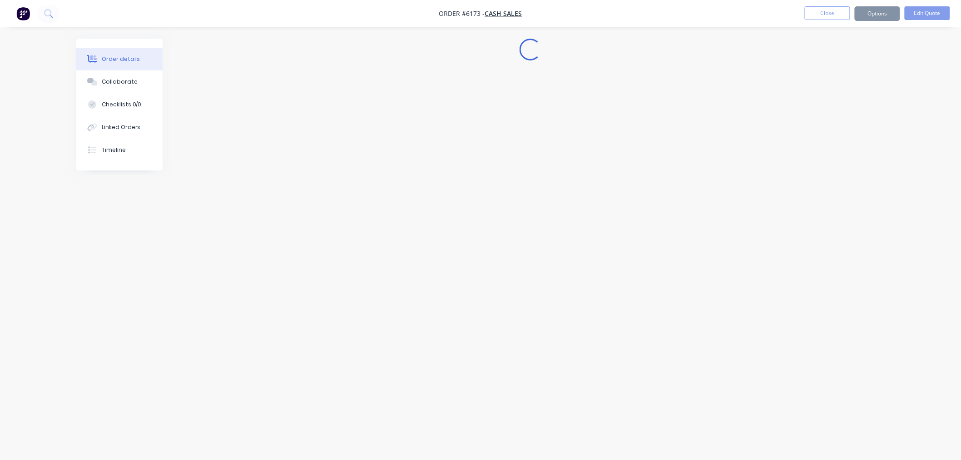
scroll to position [0, 0]
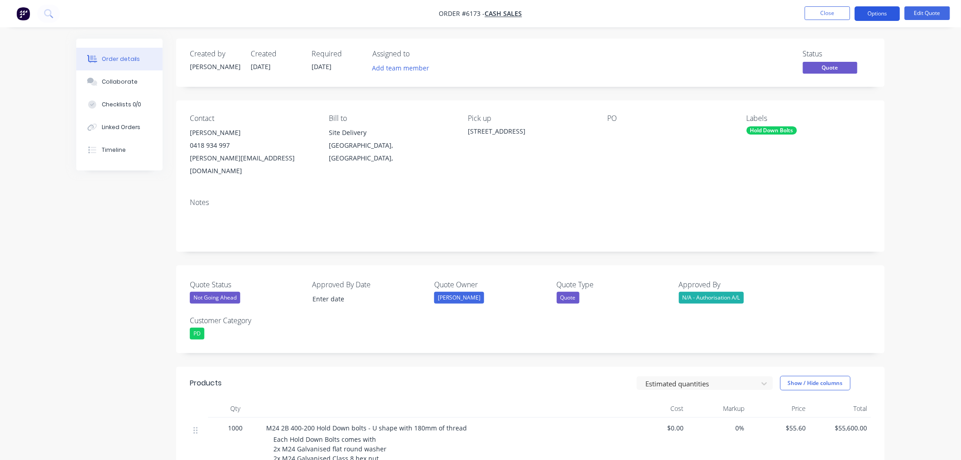
click at [873, 13] on button "Options" at bounding box center [877, 13] width 45 height 15
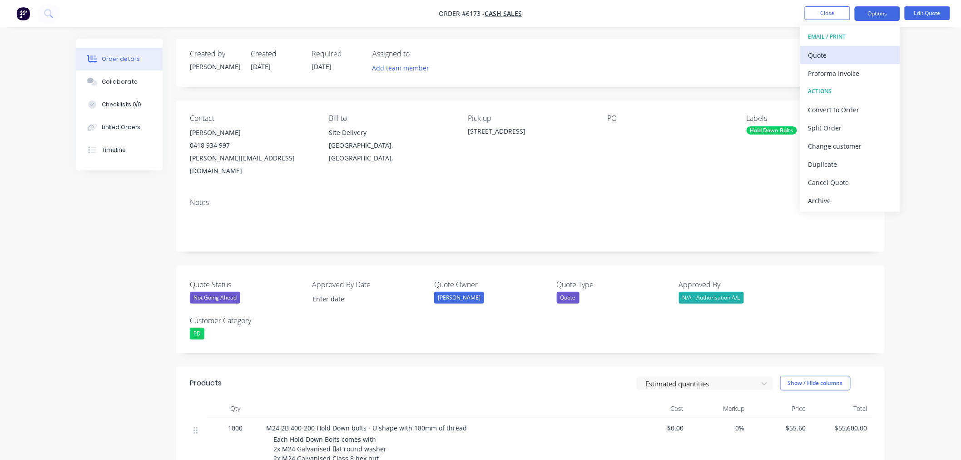
click at [845, 55] on div "Quote" at bounding box center [851, 55] width 84 height 13
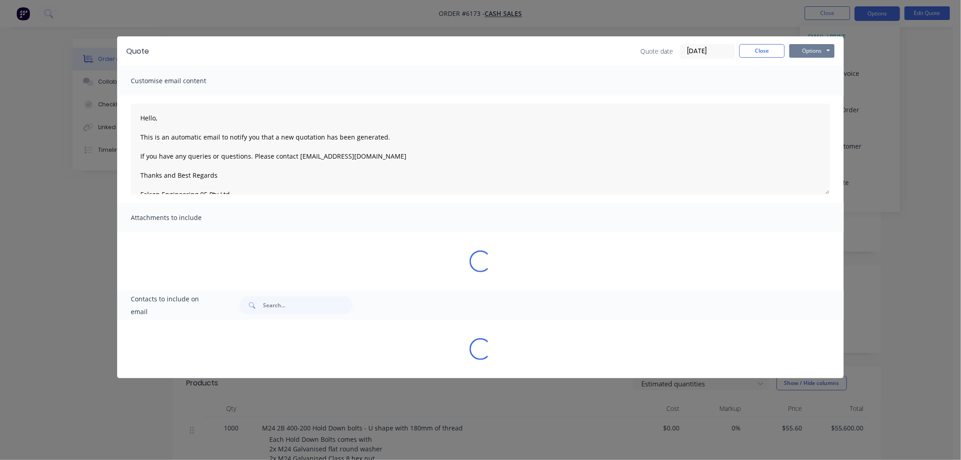
click at [807, 50] on button "Options" at bounding box center [812, 51] width 45 height 14
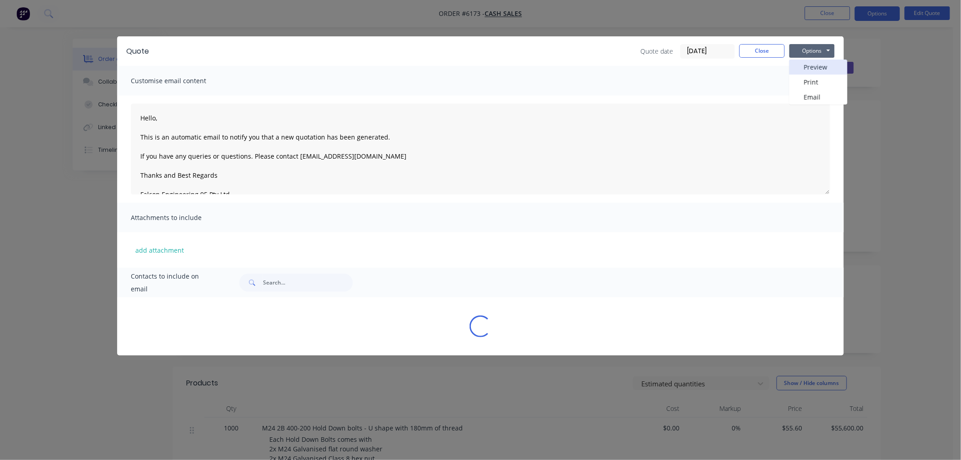
click at [803, 69] on button "Preview" at bounding box center [819, 67] width 58 height 15
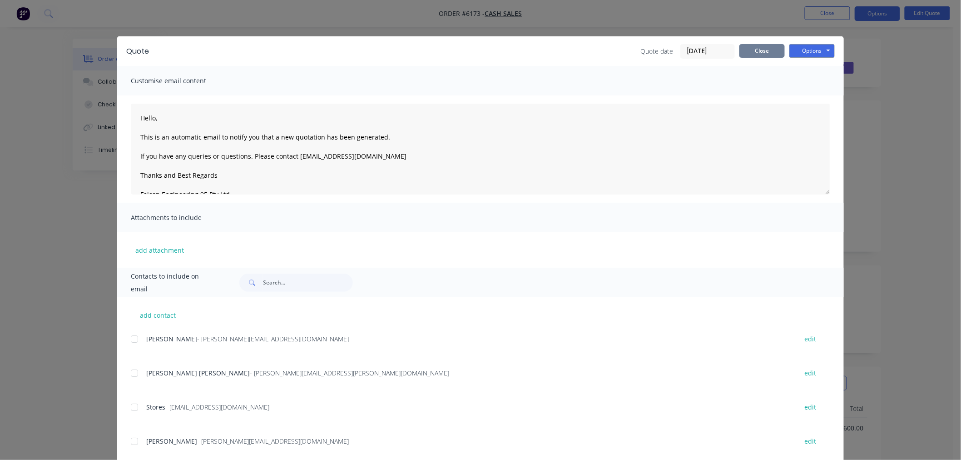
click at [760, 45] on button "Close" at bounding box center [762, 51] width 45 height 14
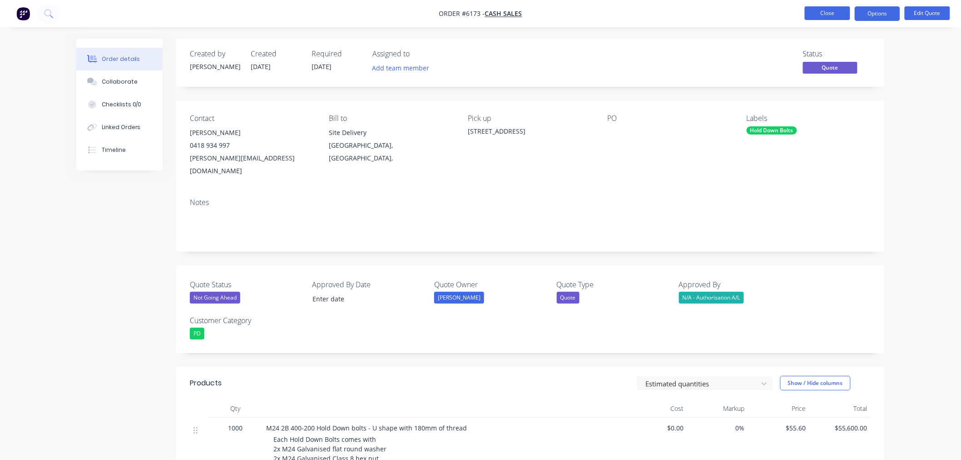
click at [830, 13] on button "Close" at bounding box center [827, 13] width 45 height 14
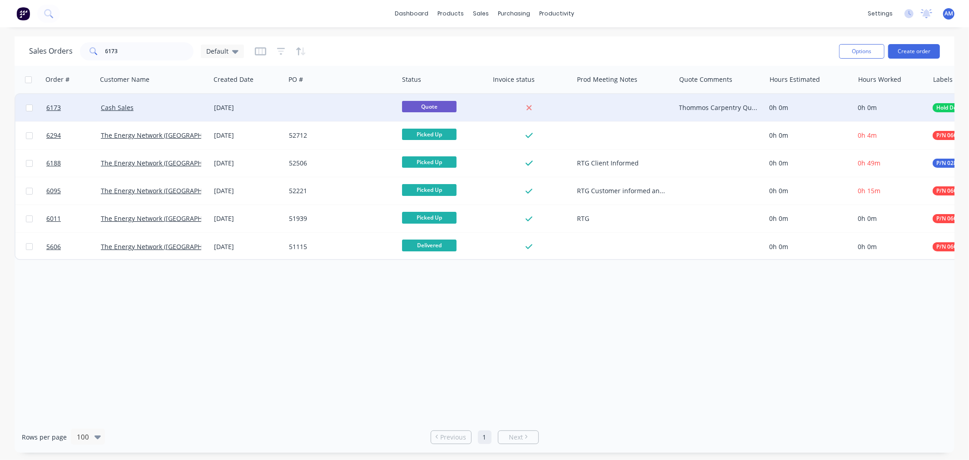
click at [591, 111] on div at bounding box center [624, 107] width 102 height 27
click at [638, 105] on div "Thommos Carpentry" at bounding box center [622, 107] width 90 height 9
click at [607, 107] on div "Thommos Carpentry, [PERSON_NAME]." at bounding box center [622, 107] width 90 height 9
click at [630, 111] on div "Thommos Carpentry, [PERSON_NAME]. Our details were given to him by a [PERSON_NA…" at bounding box center [622, 107] width 90 height 9
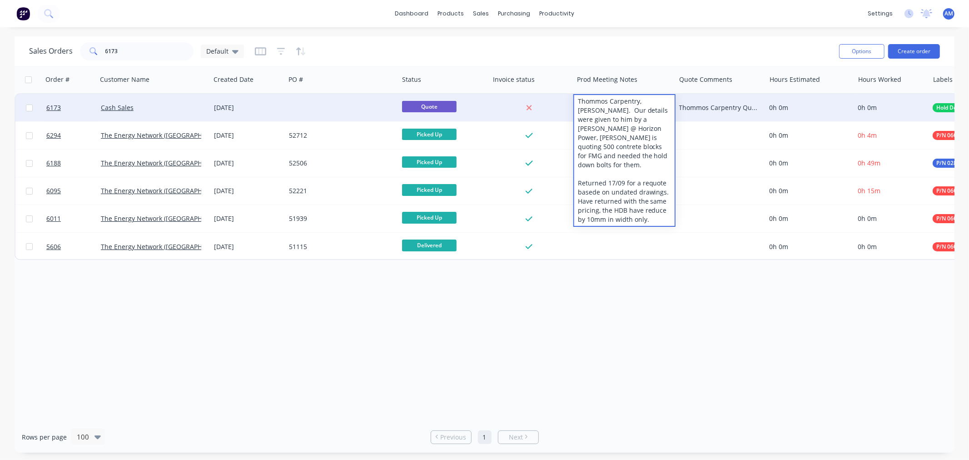
click at [594, 183] on div "Thommos Carpentry, [PERSON_NAME]. Our details were given to him by a [PERSON_NA…" at bounding box center [624, 160] width 100 height 131
click at [649, 137] on div "Thommos Carpentry, [PERSON_NAME]. Our details were given to him by a [PERSON_NA…" at bounding box center [624, 160] width 100 height 131
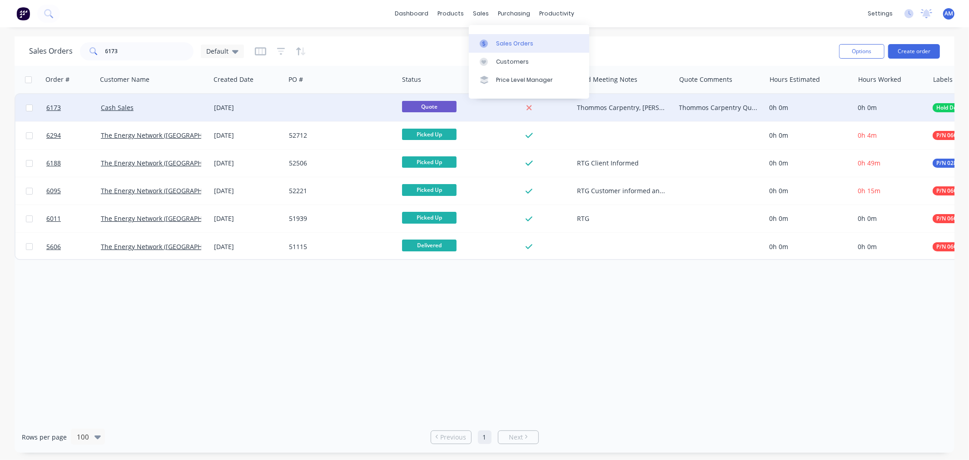
click at [494, 41] on link "Sales Orders" at bounding box center [529, 43] width 120 height 18
click at [131, 51] on input "6173" at bounding box center [149, 51] width 89 height 18
drag, startPoint x: 123, startPoint y: 51, endPoint x: 58, endPoint y: 59, distance: 65.4
click at [58, 59] on div "Sales Orders 6173 Default" at bounding box center [136, 51] width 215 height 18
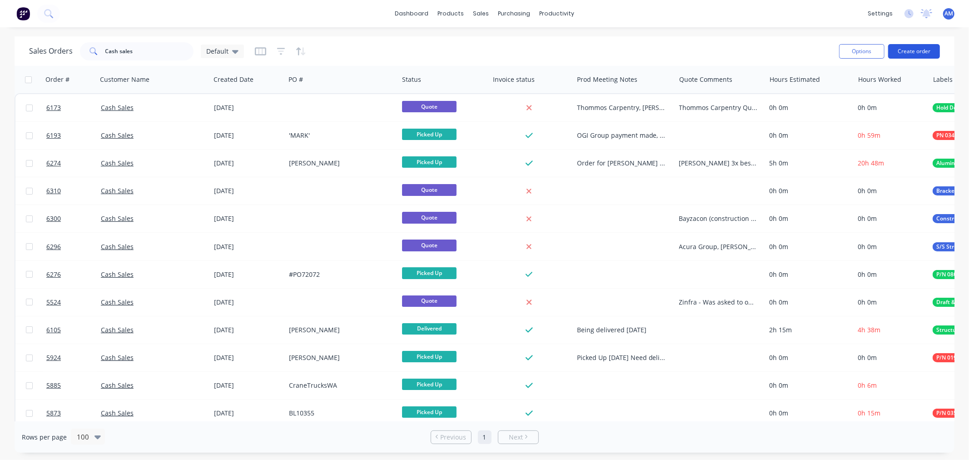
click at [905, 45] on button "Create order" at bounding box center [914, 51] width 52 height 15
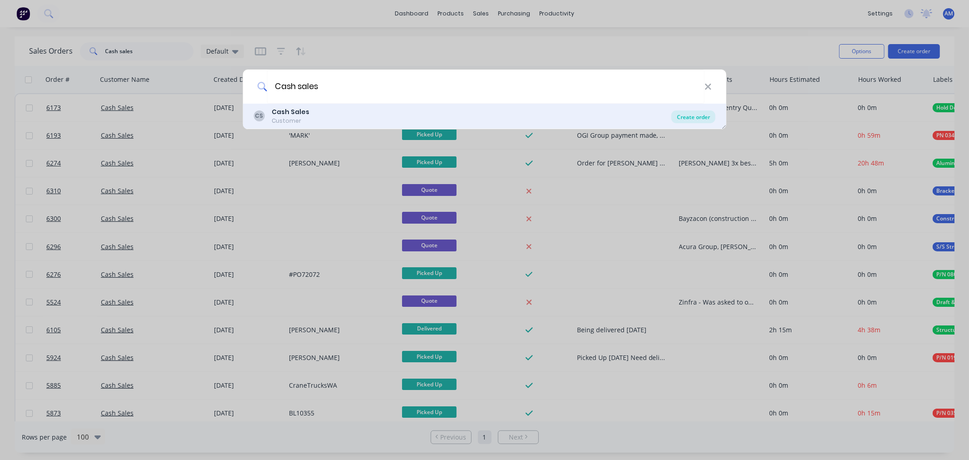
click at [684, 116] on div "Create order" at bounding box center [694, 116] width 44 height 13
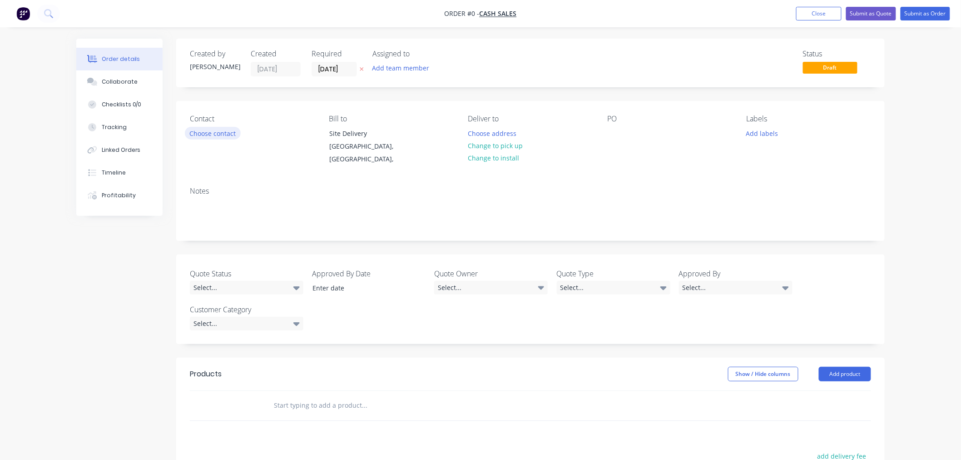
click at [218, 134] on button "Choose contact" at bounding box center [213, 133] width 56 height 12
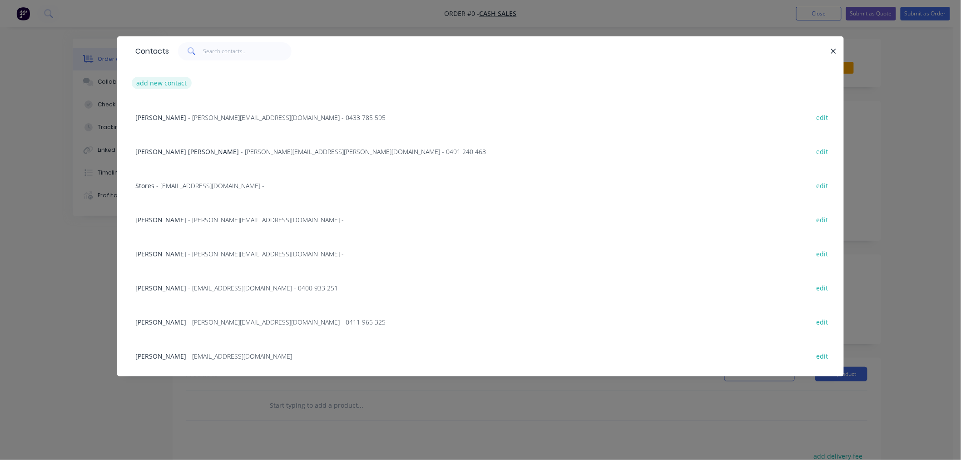
click at [173, 83] on button "add new contact" at bounding box center [162, 83] width 60 height 12
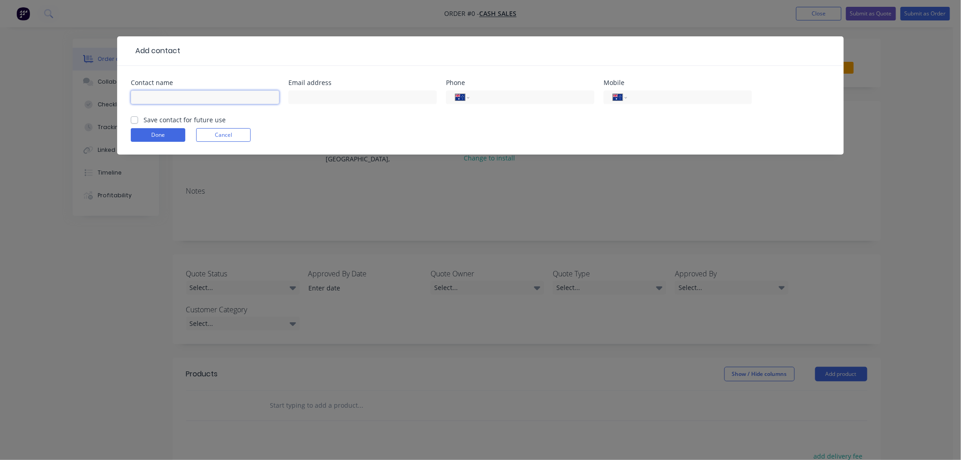
click at [176, 101] on input "text" at bounding box center [205, 97] width 149 height 14
click at [321, 91] on input "text" at bounding box center [363, 97] width 149 height 14
paste input "[EMAIL_ADDRESS][PERSON_NAME][DOMAIN_NAME]"
click at [647, 95] on input "tel" at bounding box center [688, 97] width 109 height 10
click at [658, 100] on input "tel" at bounding box center [688, 97] width 109 height 10
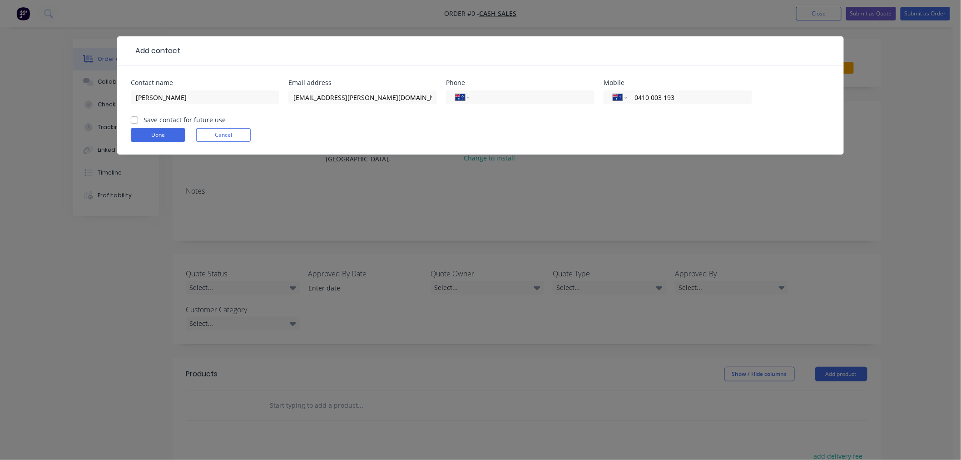
click at [144, 119] on label "Save contact for future use" at bounding box center [185, 120] width 82 height 10
click at [132, 119] on input "Save contact for future use" at bounding box center [134, 119] width 7 height 9
click at [137, 131] on button "Done" at bounding box center [158, 135] width 55 height 14
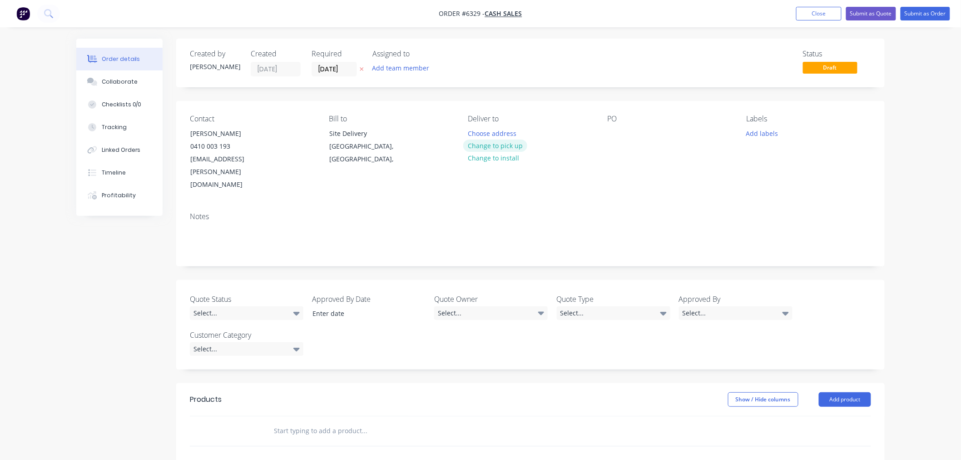
click at [502, 144] on button "Change to pick up" at bounding box center [495, 145] width 65 height 12
click at [762, 134] on button "Add labels" at bounding box center [762, 133] width 42 height 12
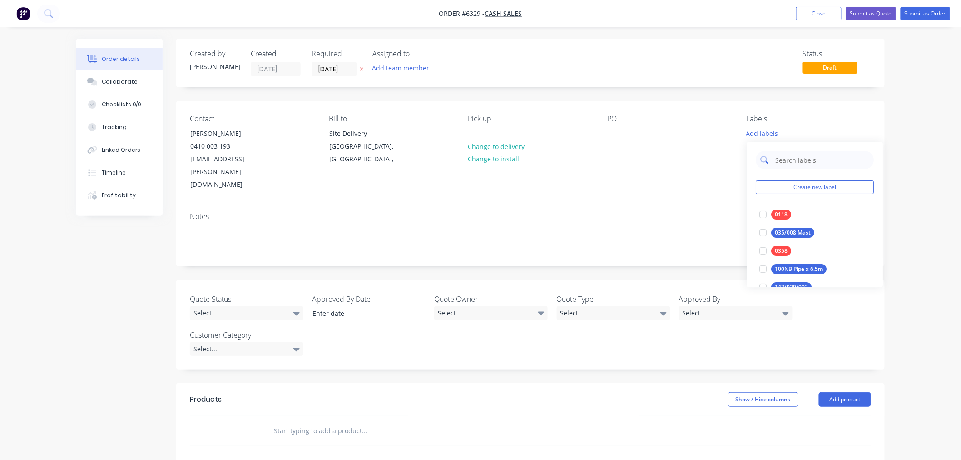
click at [777, 160] on input "text" at bounding box center [822, 160] width 95 height 18
drag, startPoint x: 821, startPoint y: 161, endPoint x: 682, endPoint y: 174, distance: 139.2
click at [682, 170] on body "Order #6329 - Cash Sales Add product Close Submit as Quote Submit as Order Orde…" at bounding box center [480, 339] width 961 height 678
drag, startPoint x: 847, startPoint y: 159, endPoint x: 753, endPoint y: 162, distance: 94.5
click at [753, 162] on div "Steelwork Fabrication Create new label" at bounding box center [815, 178] width 136 height 73
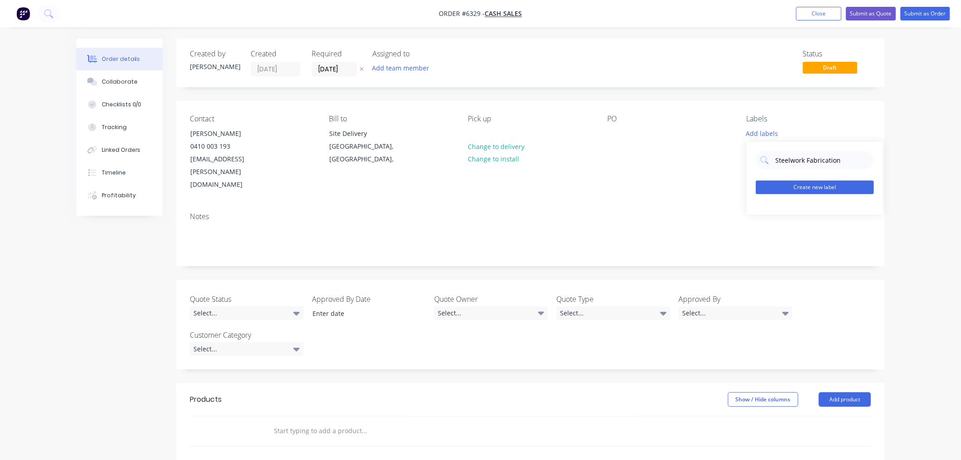
drag, startPoint x: 821, startPoint y: 197, endPoint x: 821, endPoint y: 192, distance: 5.0
click at [821, 196] on div "Steelwork Fabrication Create new label" at bounding box center [815, 178] width 136 height 73
click at [821, 188] on button "Create new label" at bounding box center [815, 187] width 118 height 14
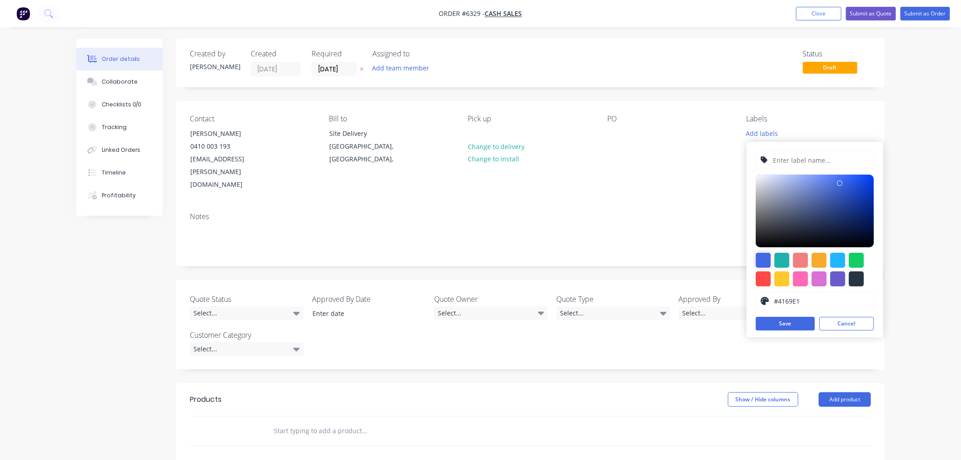
click at [766, 256] on div at bounding box center [763, 260] width 15 height 15
click at [796, 160] on input "text" at bounding box center [821, 159] width 97 height 17
click at [796, 324] on button "Save" at bounding box center [785, 324] width 59 height 14
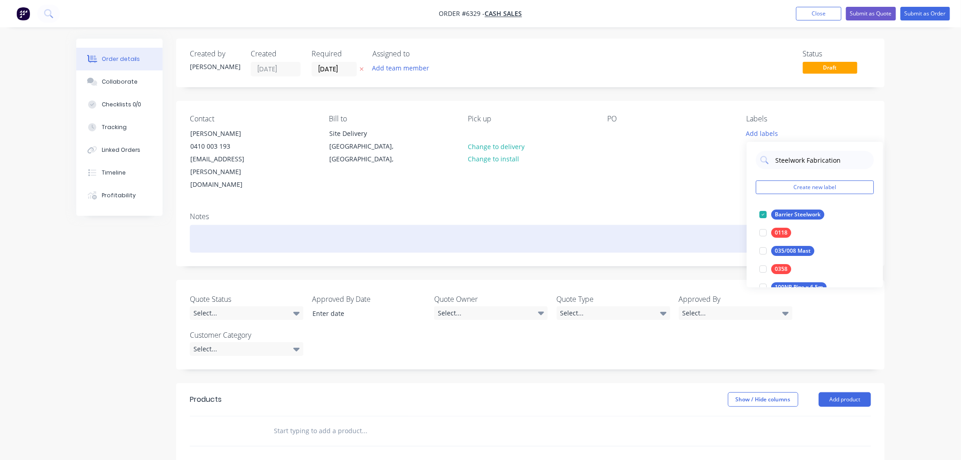
click at [619, 225] on div at bounding box center [531, 239] width 682 height 28
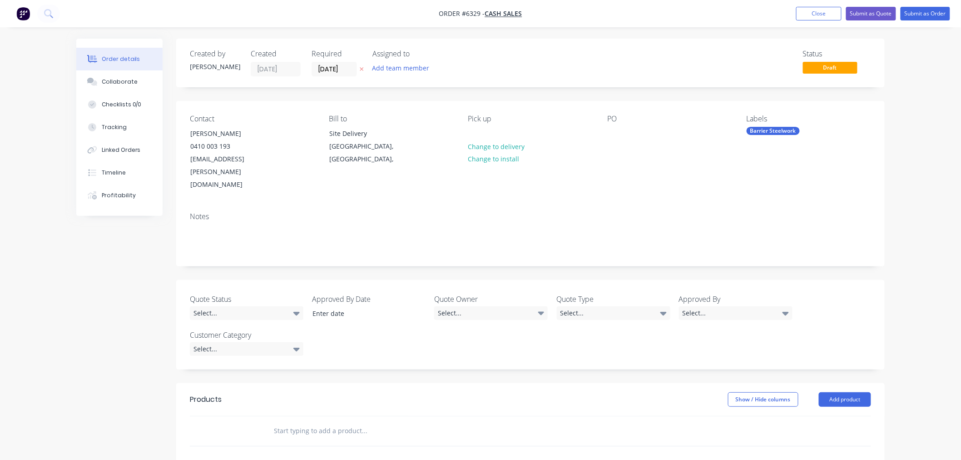
click at [274, 294] on label "Quote Status" at bounding box center [247, 299] width 114 height 11
click at [273, 306] on div "Select..." at bounding box center [247, 313] width 114 height 14
click at [212, 356] on div "Pending" at bounding box center [211, 361] width 28 height 12
click at [473, 306] on div "Select..." at bounding box center [491, 313] width 114 height 14
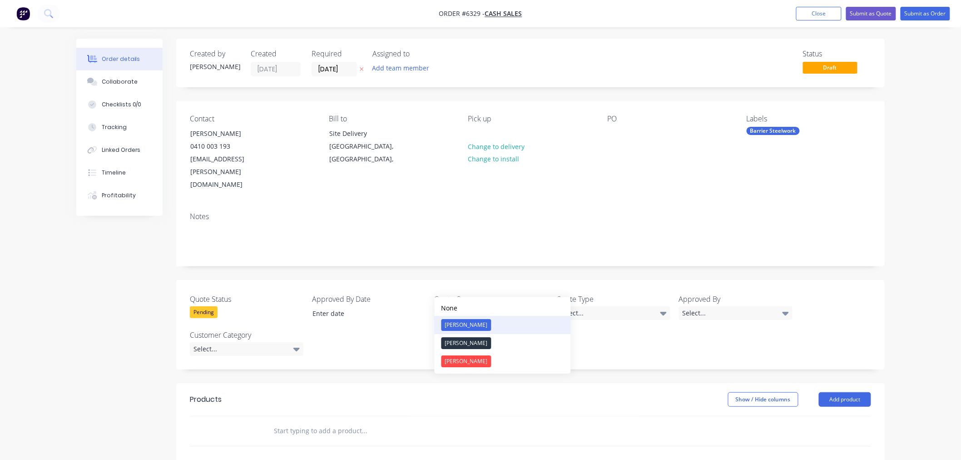
click at [461, 325] on div "[PERSON_NAME]" at bounding box center [467, 325] width 50 height 12
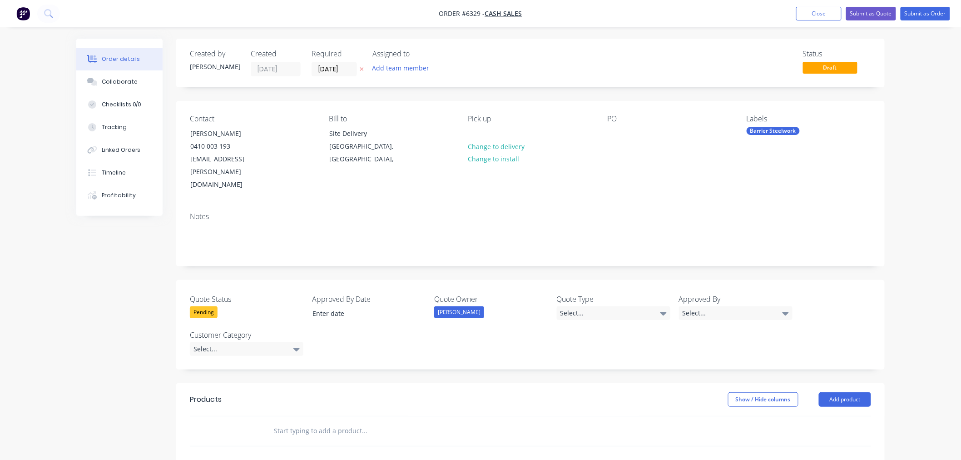
drag, startPoint x: 626, startPoint y: 281, endPoint x: 611, endPoint y: 296, distance: 21.2
click at [626, 306] on div "Select..." at bounding box center [614, 313] width 114 height 14
click at [582, 362] on div "Quote" at bounding box center [575, 361] width 23 height 12
click at [728, 306] on div "Select..." at bounding box center [736, 313] width 114 height 14
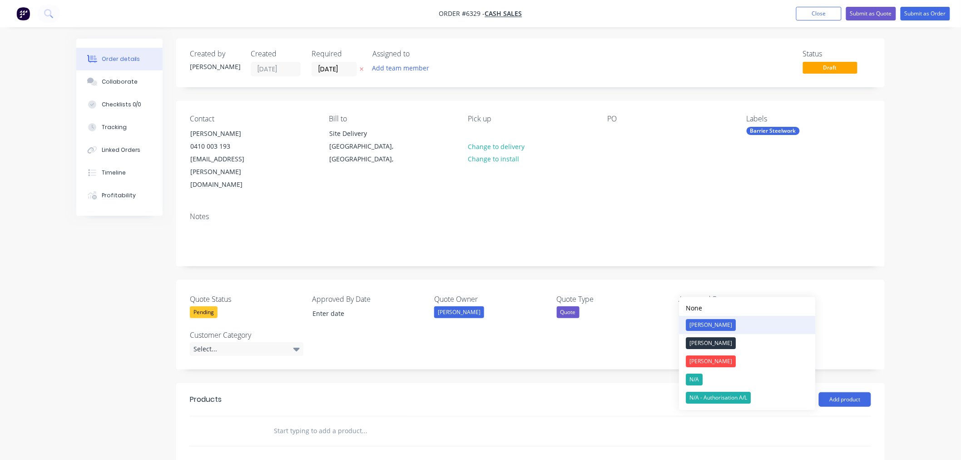
click at [702, 324] on div "[PERSON_NAME]" at bounding box center [712, 325] width 50 height 12
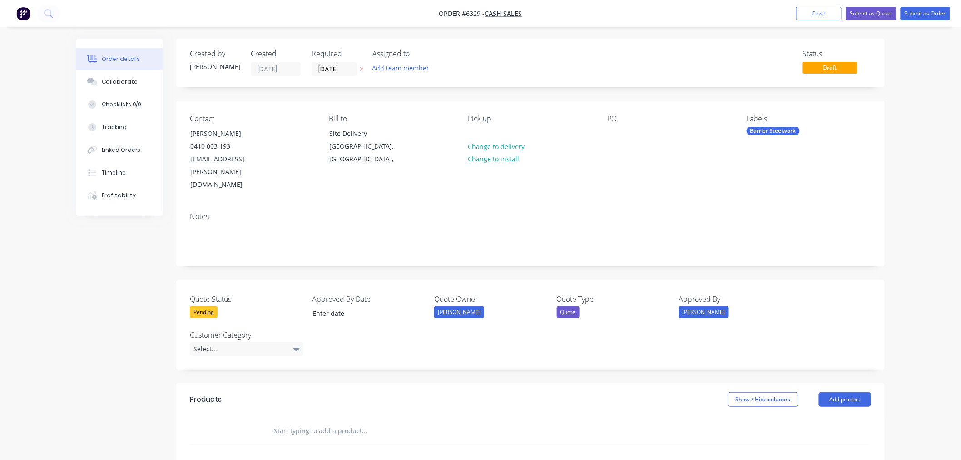
click at [706, 306] on div "[PERSON_NAME]" at bounding box center [736, 312] width 114 height 12
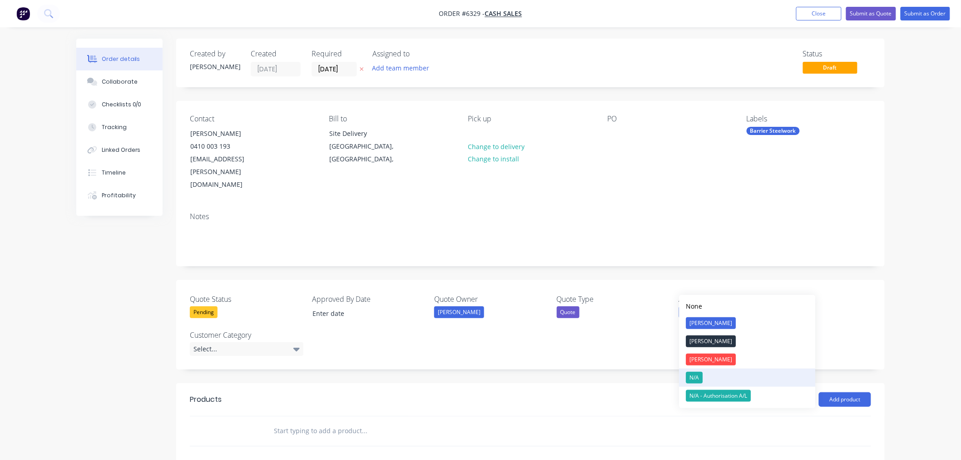
click at [704, 378] on button "N/A" at bounding box center [748, 377] width 136 height 18
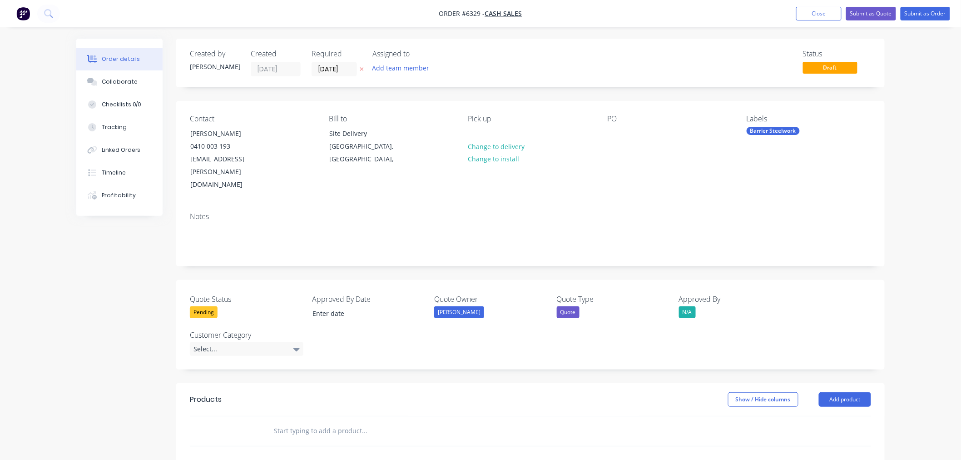
click at [691, 306] on div "N/A" at bounding box center [687, 312] width 17 height 12
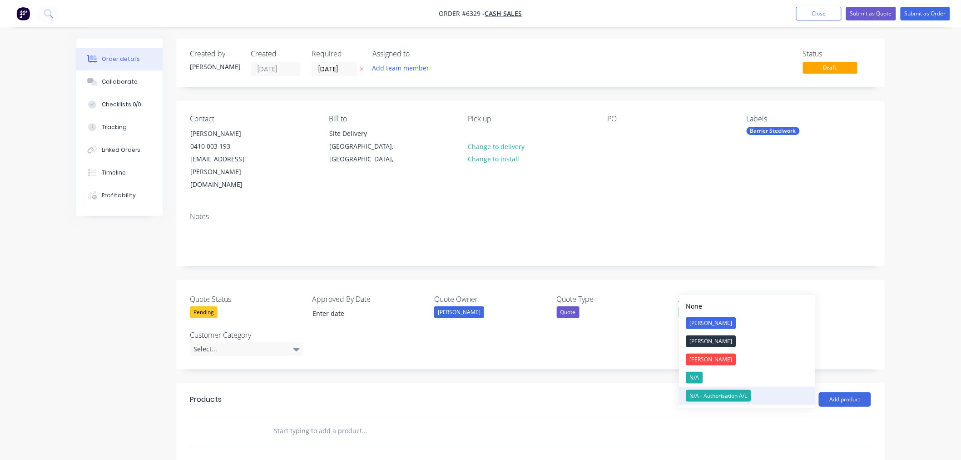
click at [696, 395] on div "N/A - Authorisation A/L" at bounding box center [719, 396] width 65 height 12
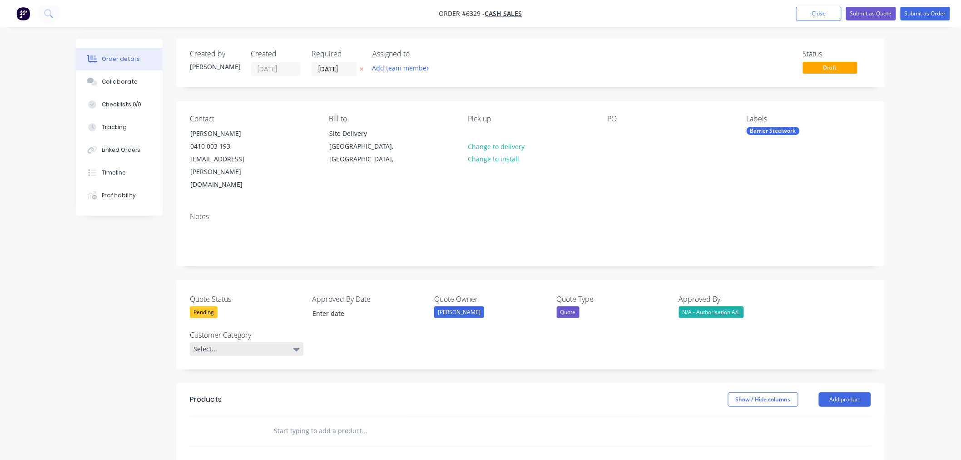
click at [248, 342] on div "Select..." at bounding box center [247, 349] width 114 height 14
click at [205, 359] on div "GE" at bounding box center [204, 361] width 15 height 12
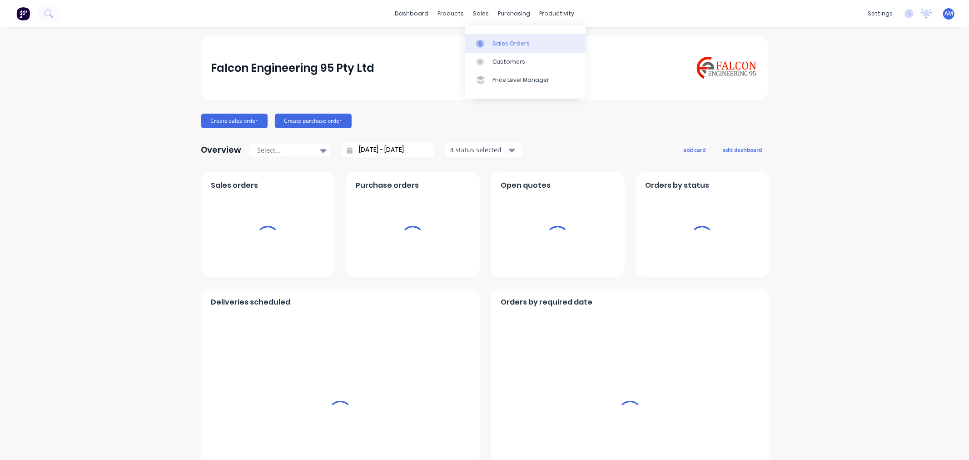
click at [498, 43] on div "Sales Orders" at bounding box center [511, 44] width 37 height 8
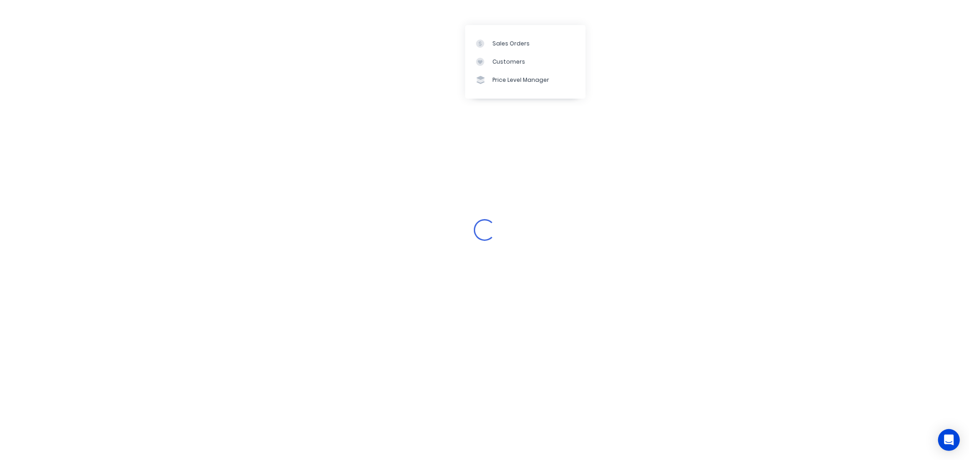
drag, startPoint x: 504, startPoint y: 40, endPoint x: 347, endPoint y: 77, distance: 162.1
click at [504, 40] on div "Sales Orders" at bounding box center [511, 44] width 37 height 8
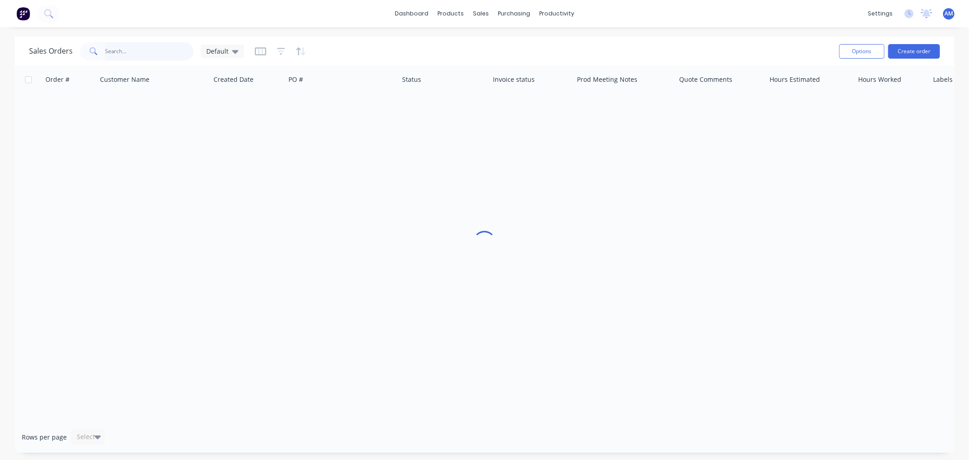
click at [153, 51] on input "text" at bounding box center [149, 51] width 89 height 18
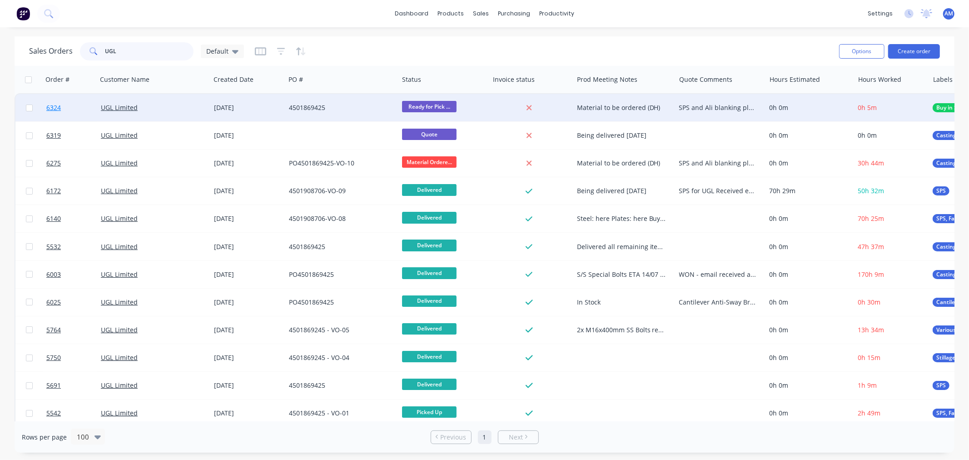
type input "UGL"
click at [71, 109] on link "6324" at bounding box center [73, 107] width 55 height 27
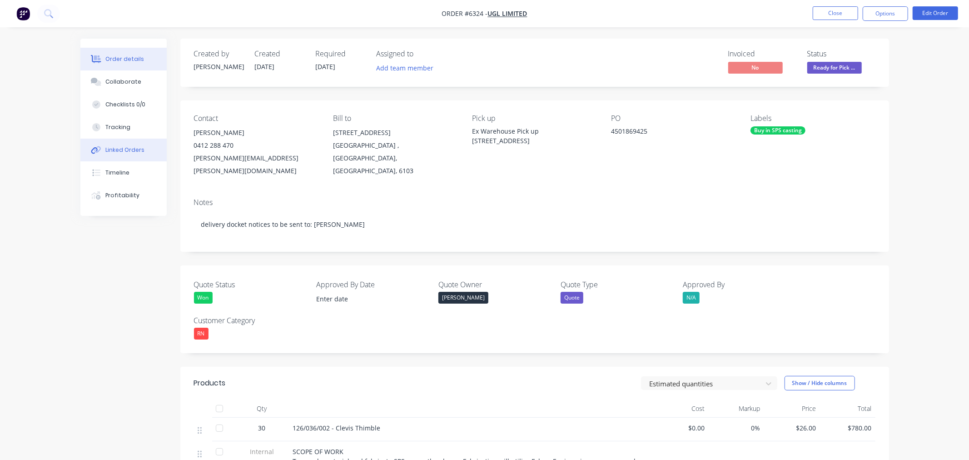
type input "[DATE]"
